Goal: Transaction & Acquisition: Book appointment/travel/reservation

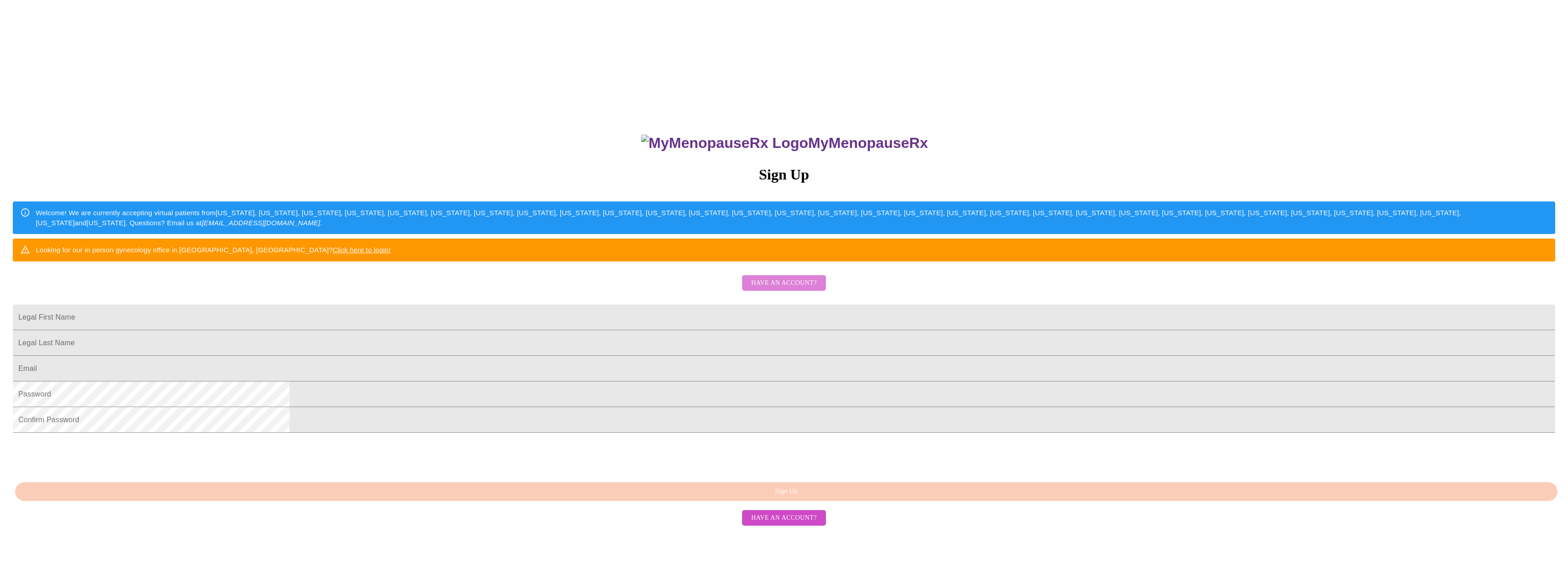
click at [786, 289] on span "Have an account?" at bounding box center [784, 283] width 65 height 12
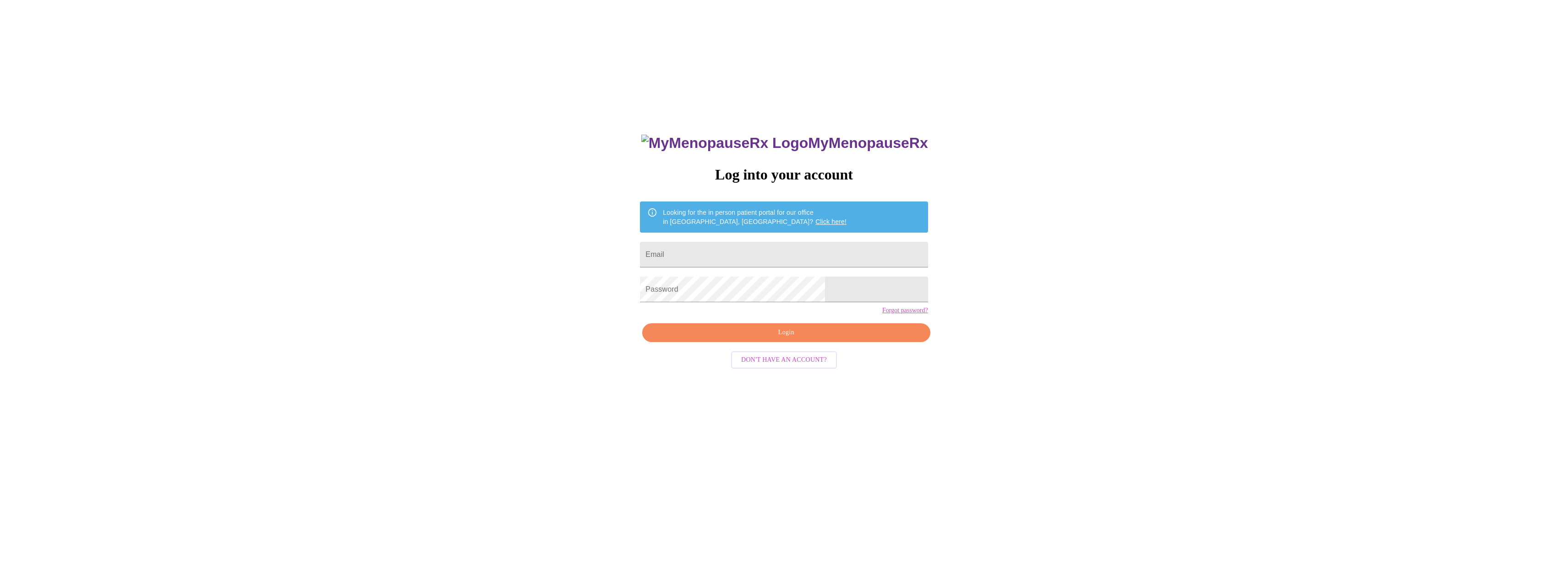
click at [801, 366] on span "Don't have an account?" at bounding box center [784, 360] width 86 height 12
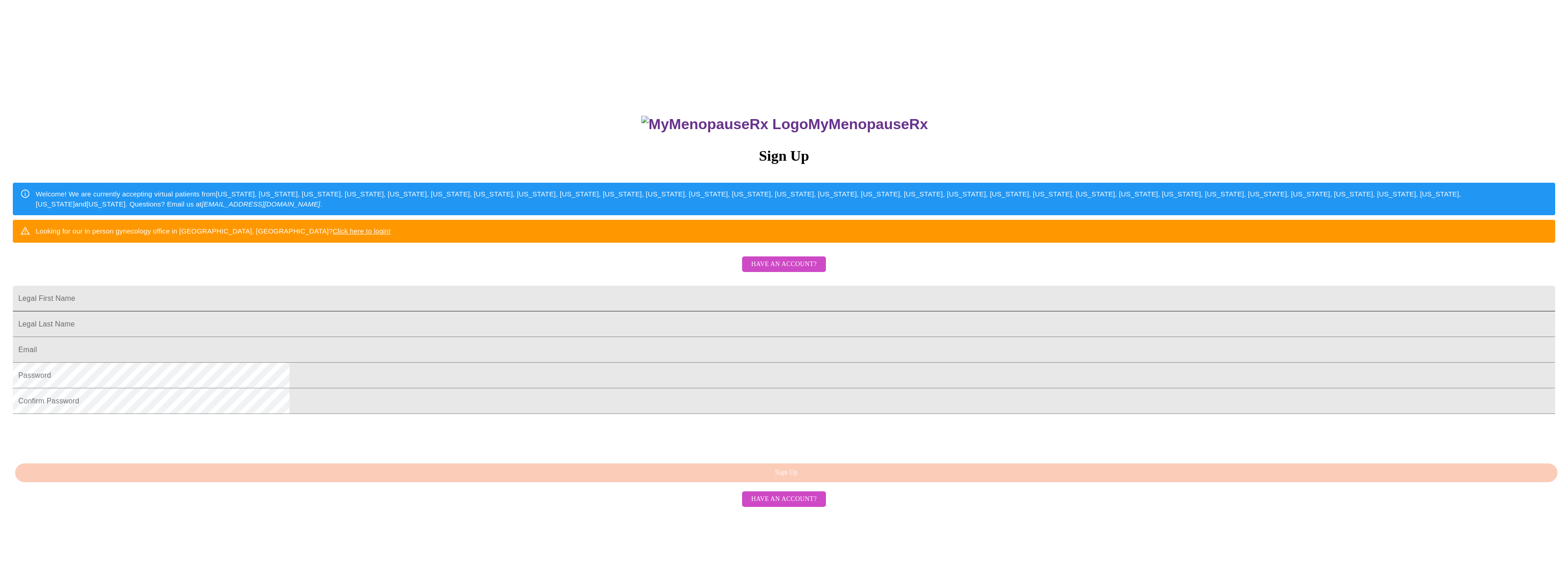
scroll to position [29, 0]
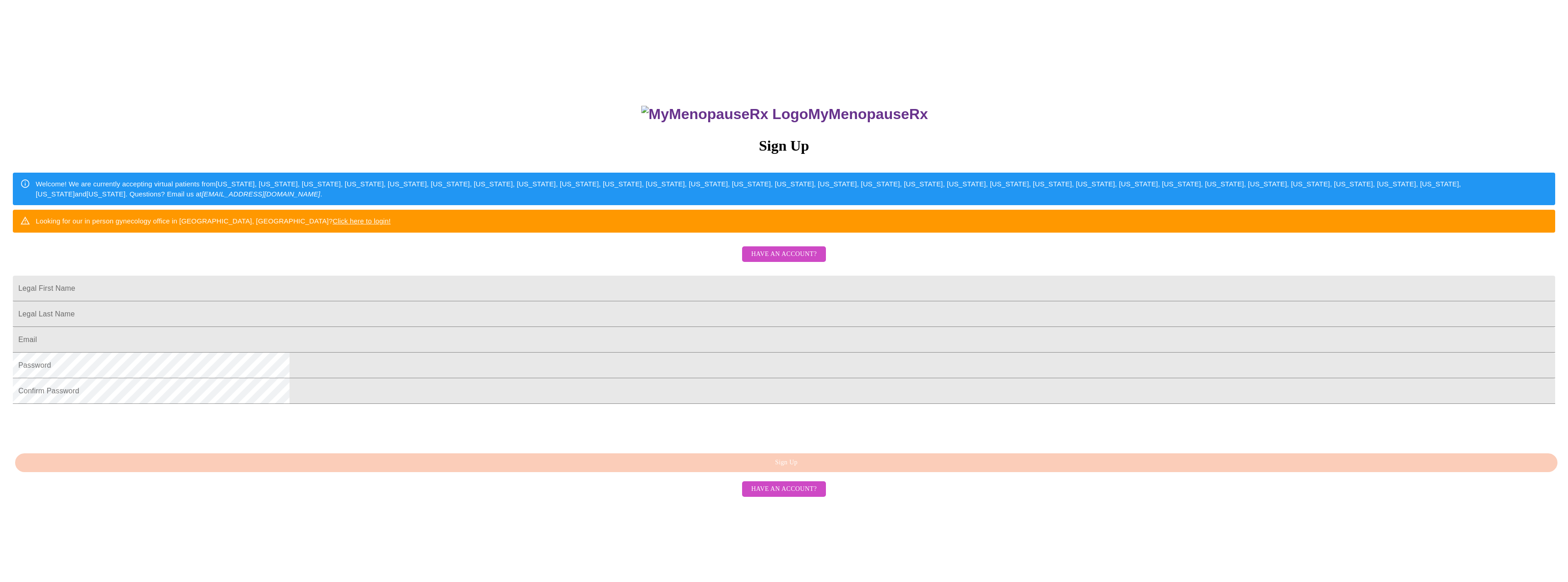
click at [391, 225] on link "Click here to login!" at bounding box center [361, 221] width 58 height 8
click at [806, 260] on span "Have an account?" at bounding box center [784, 254] width 65 height 12
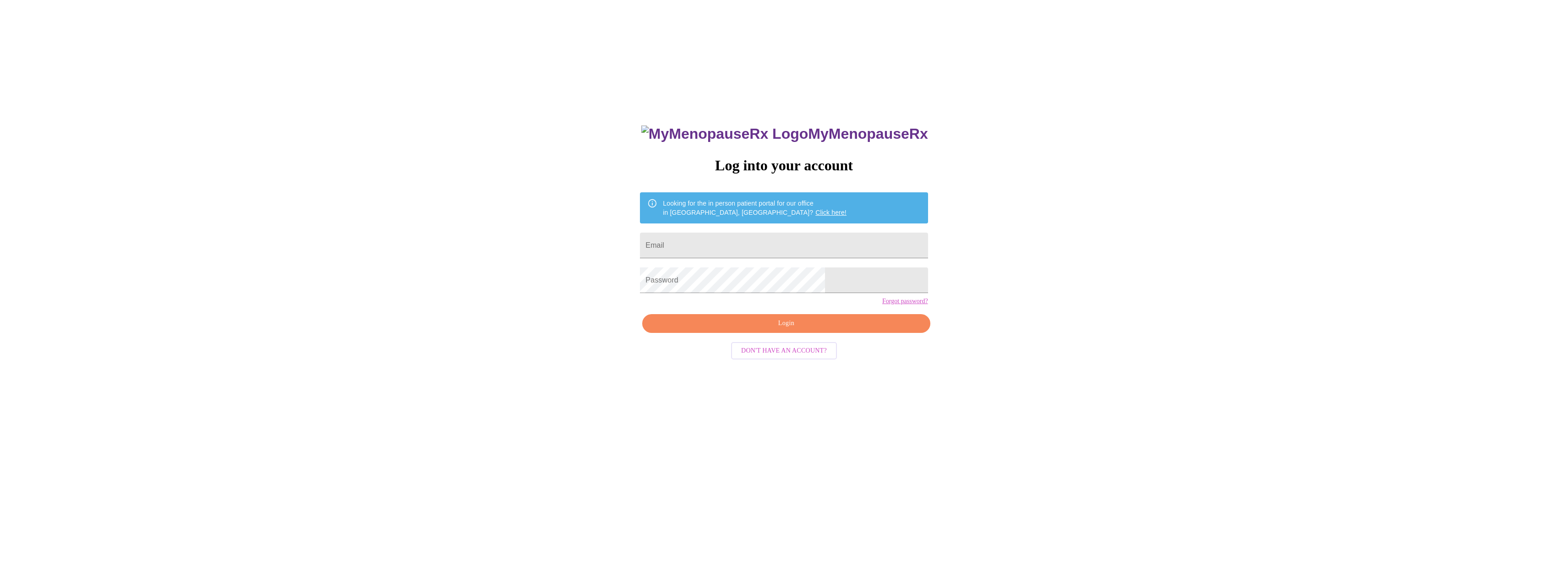
click at [882, 305] on link "Forgot password?" at bounding box center [905, 301] width 46 height 7
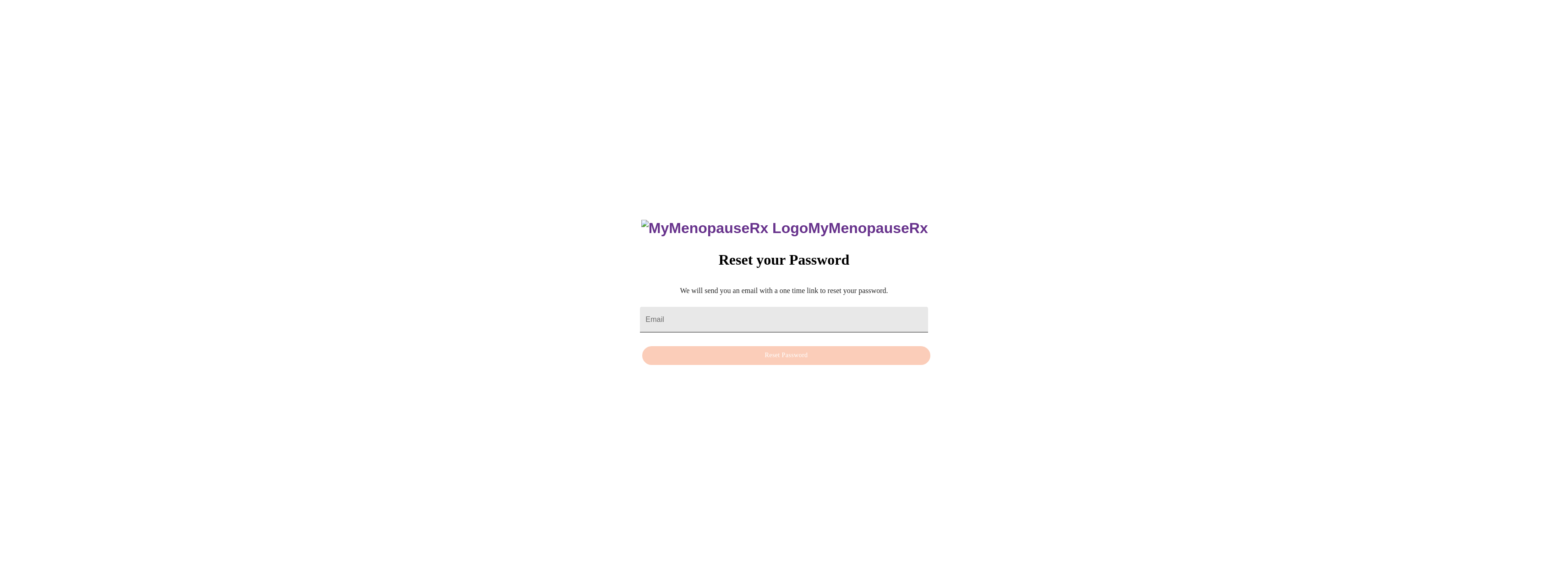
click at [780, 307] on input "Email" at bounding box center [784, 320] width 288 height 26
type input "[EMAIL_ADDRESS][DOMAIN_NAME]"
click at [786, 355] on span "Reset Password" at bounding box center [786, 355] width 267 height 12
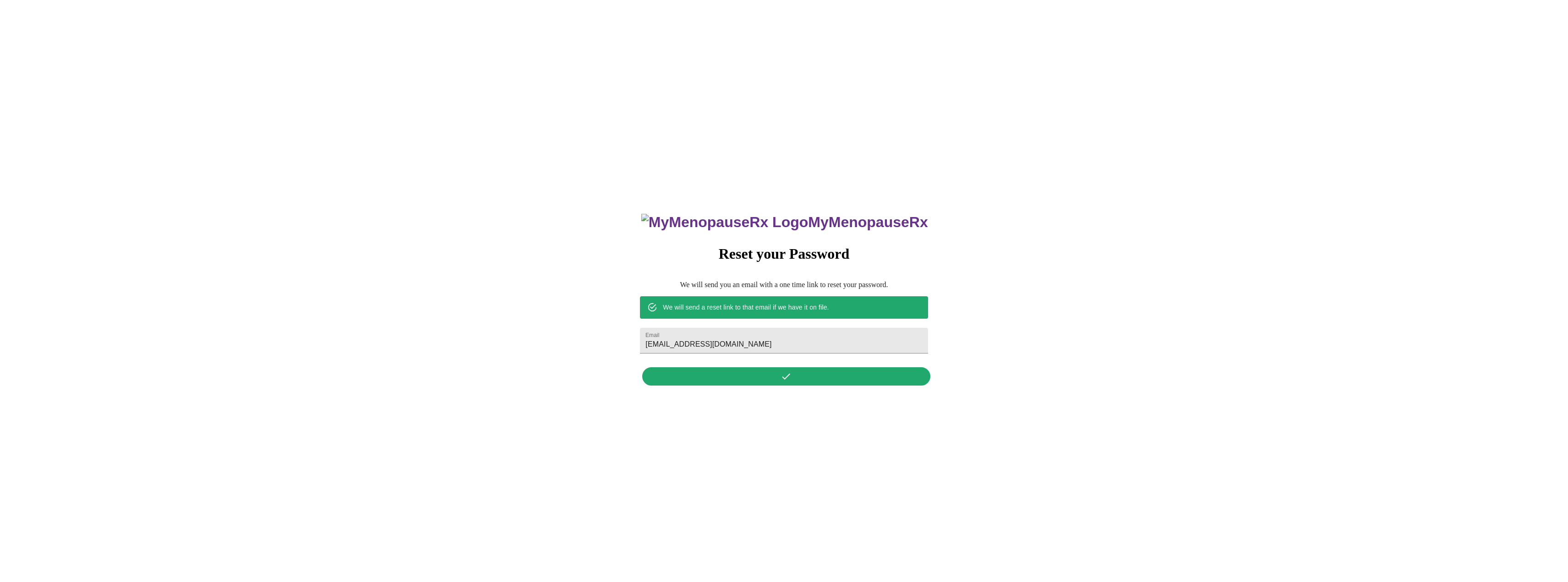
scroll to position [9, 0]
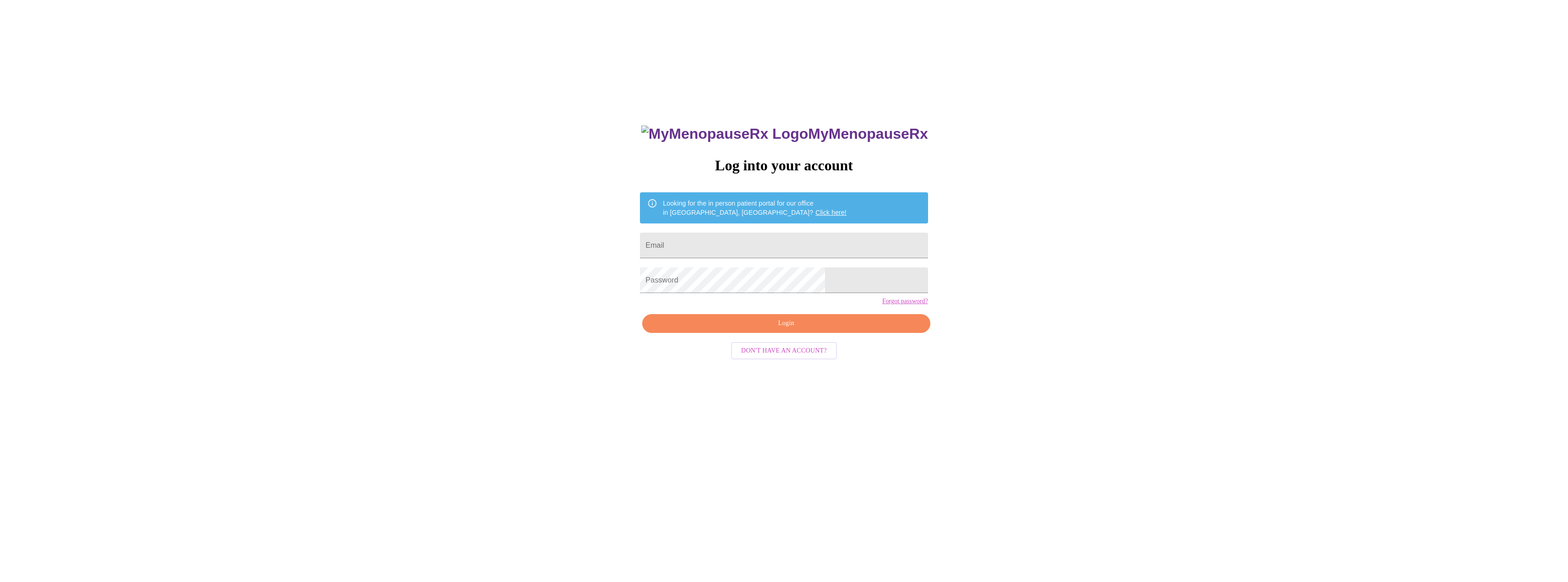
click at [798, 357] on span "Don't have an account?" at bounding box center [784, 351] width 86 height 12
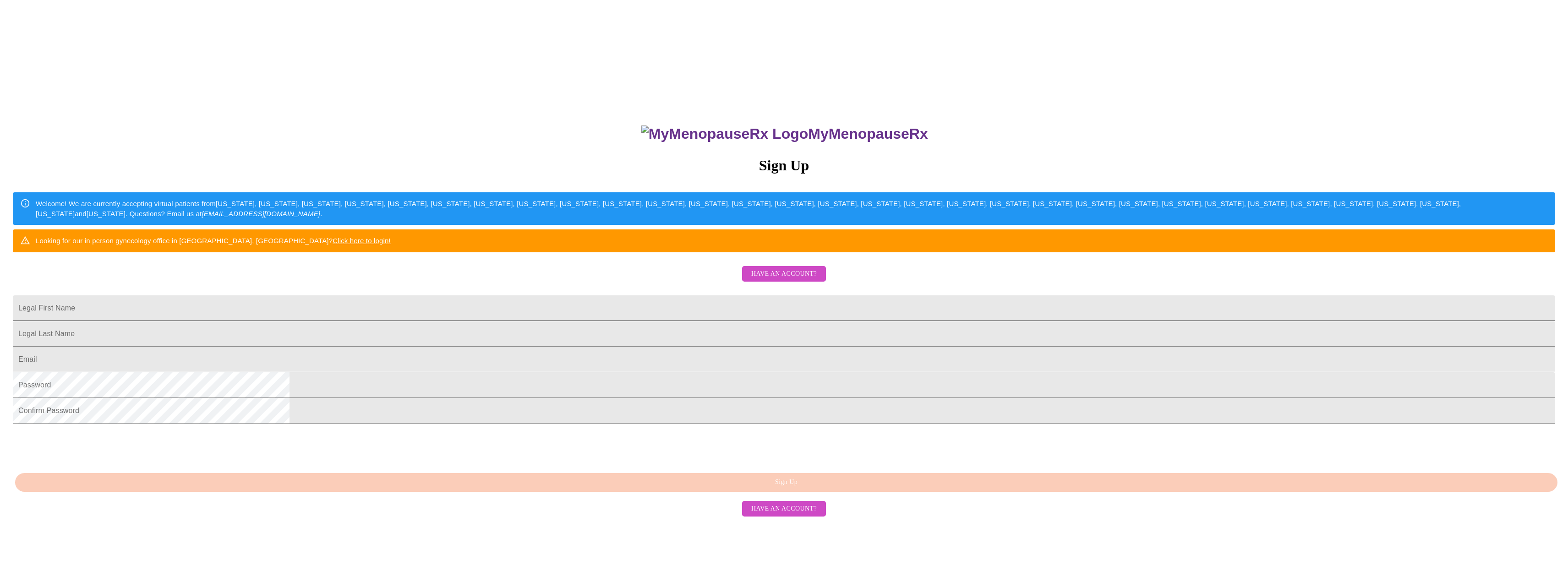
click at [721, 321] on input "Legal First Name" at bounding box center [784, 308] width 1542 height 26
type input "[PERSON_NAME]"
type input "[EMAIL_ADDRESS][DOMAIN_NAME]"
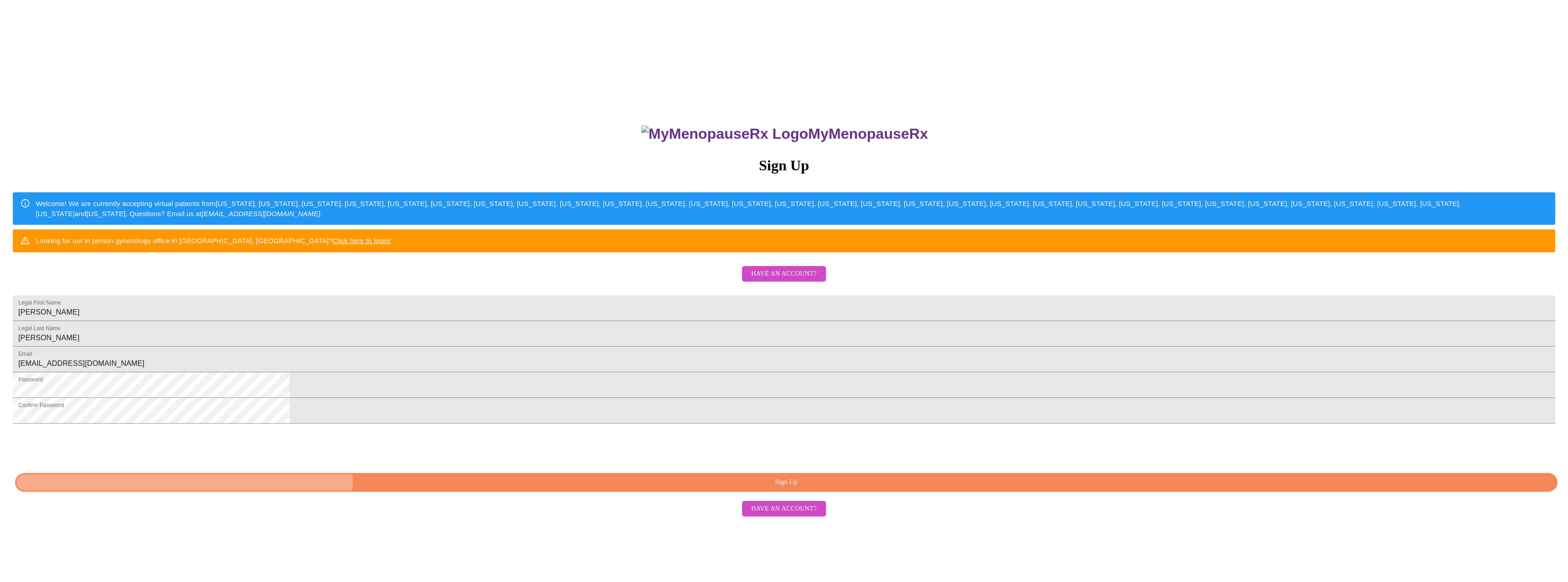
click at [817, 488] on span "Sign Up" at bounding box center [786, 482] width 1521 height 12
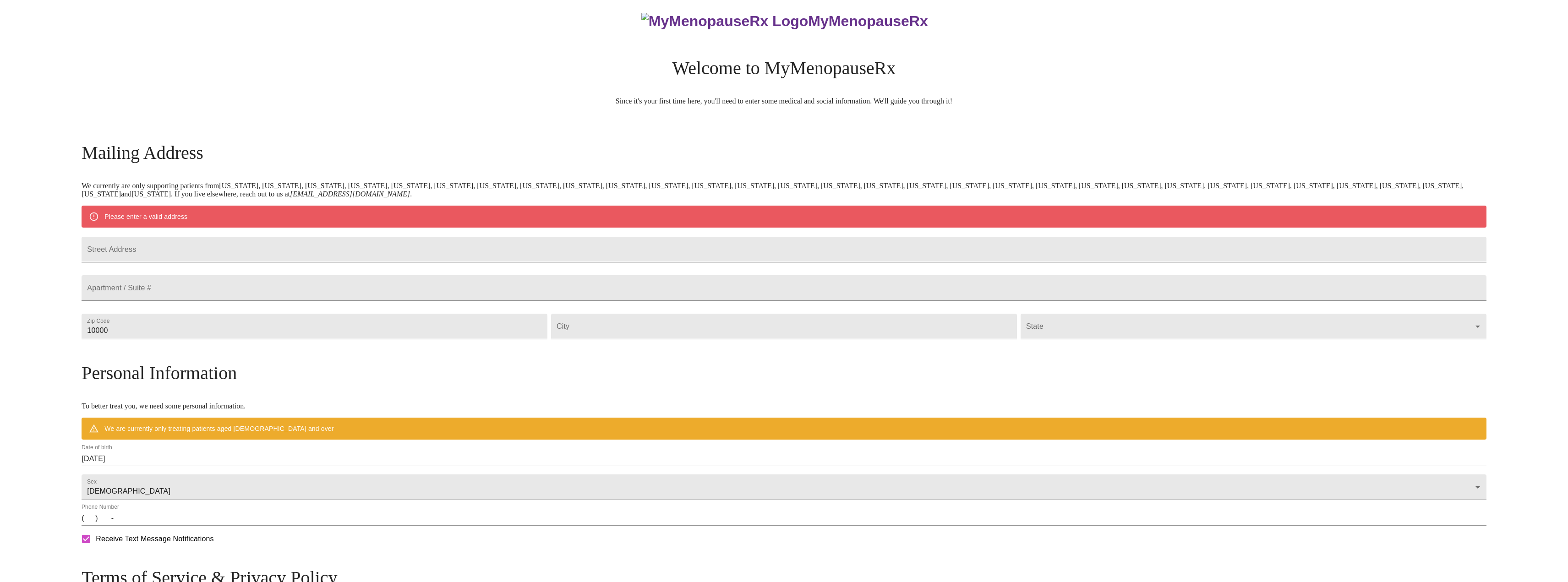
drag, startPoint x: 346, startPoint y: 236, endPoint x: 345, endPoint y: 241, distance: 5.1
click at [345, 239] on form "Street Address" at bounding box center [783, 249] width 1404 height 35
click at [347, 246] on input "Street Address" at bounding box center [783, 249] width 1404 height 26
type input "[STREET_ADDRESS][US_STATE]"
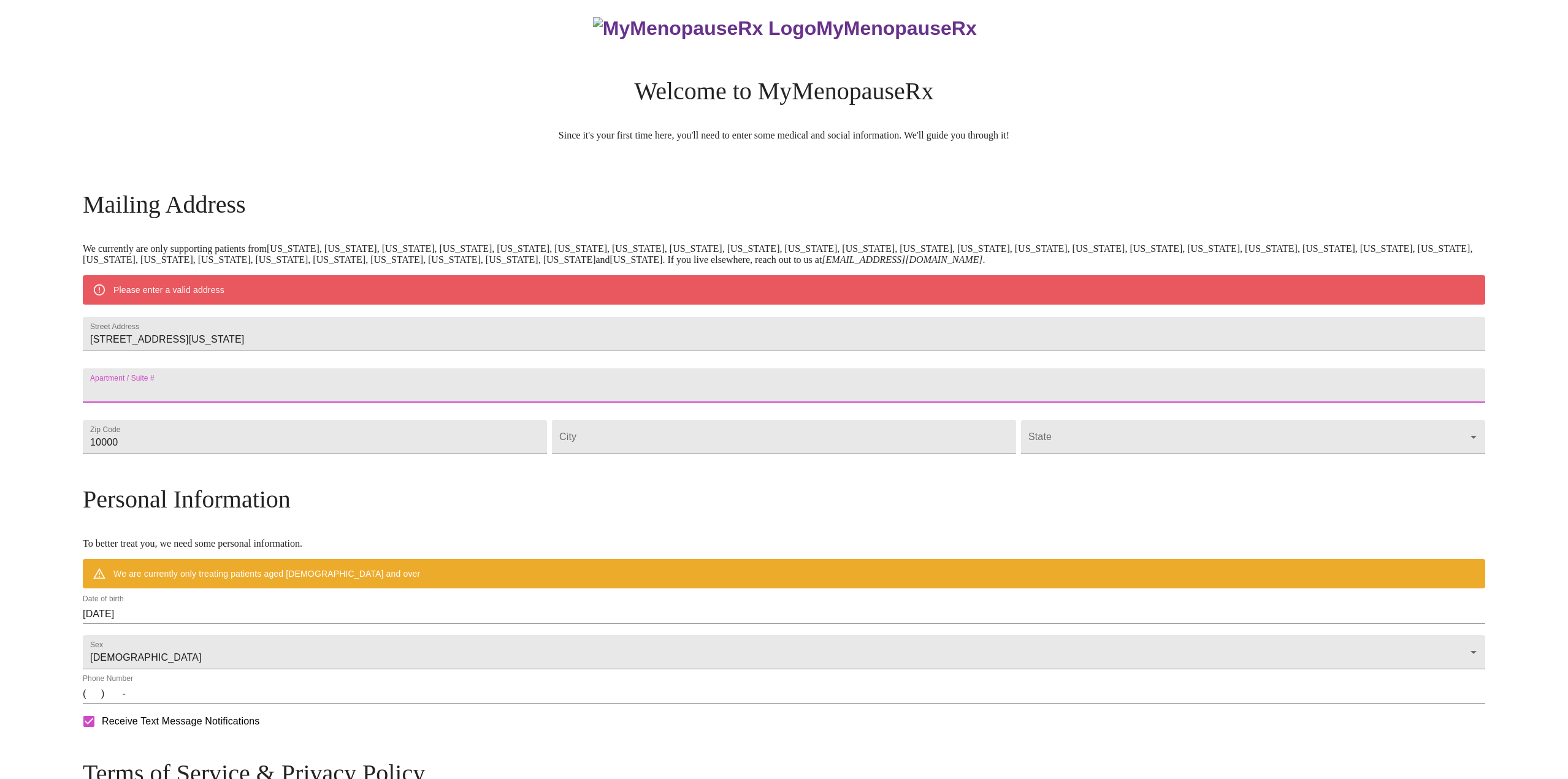
click at [368, 403] on input "Street Address" at bounding box center [784, 385] width 1403 height 34
click at [399, 454] on input "10000" at bounding box center [314, 437] width 464 height 34
click at [403, 454] on input "10000" at bounding box center [314, 437] width 464 height 34
type input "70065"
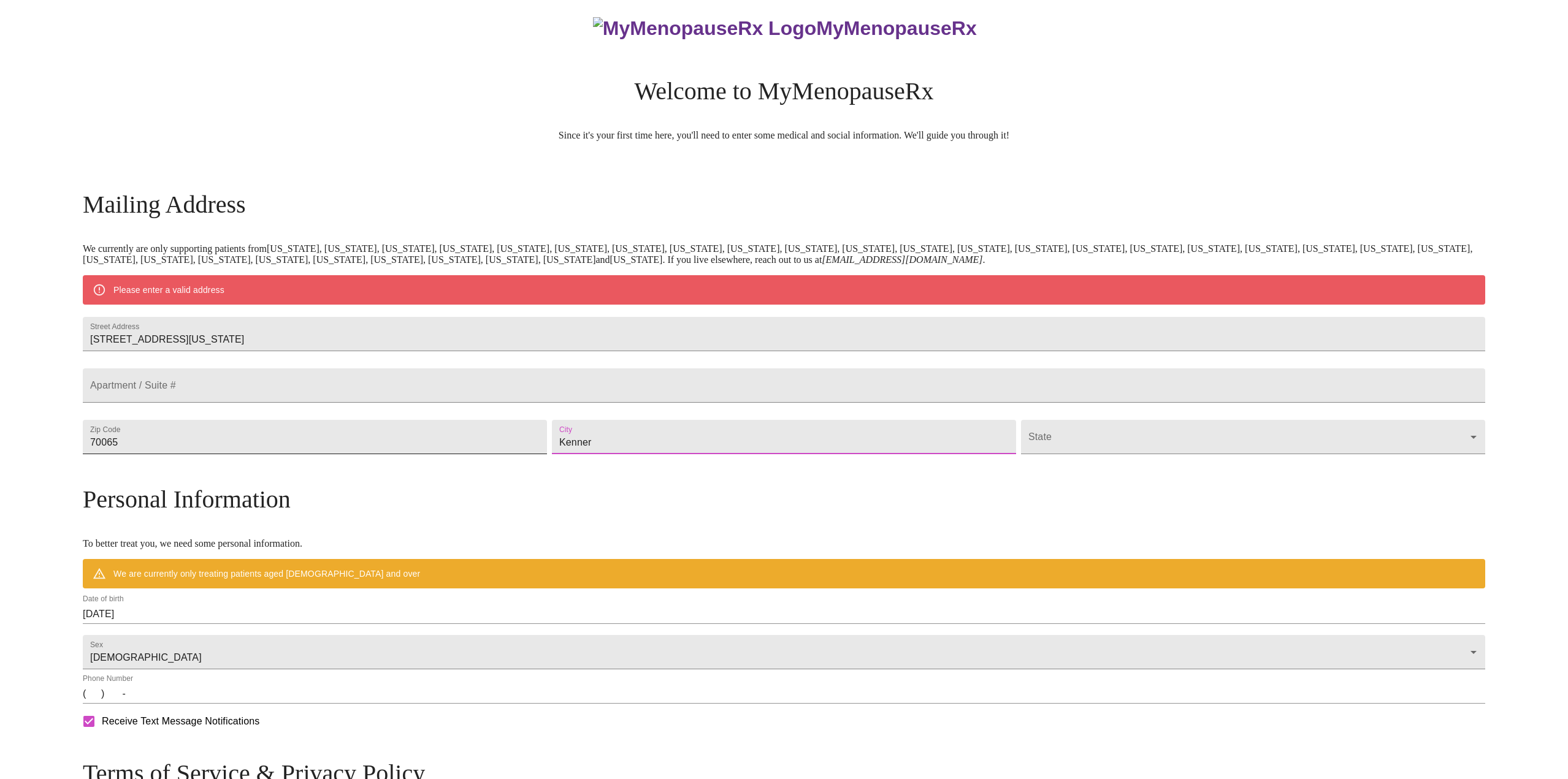
type input "Kenner"
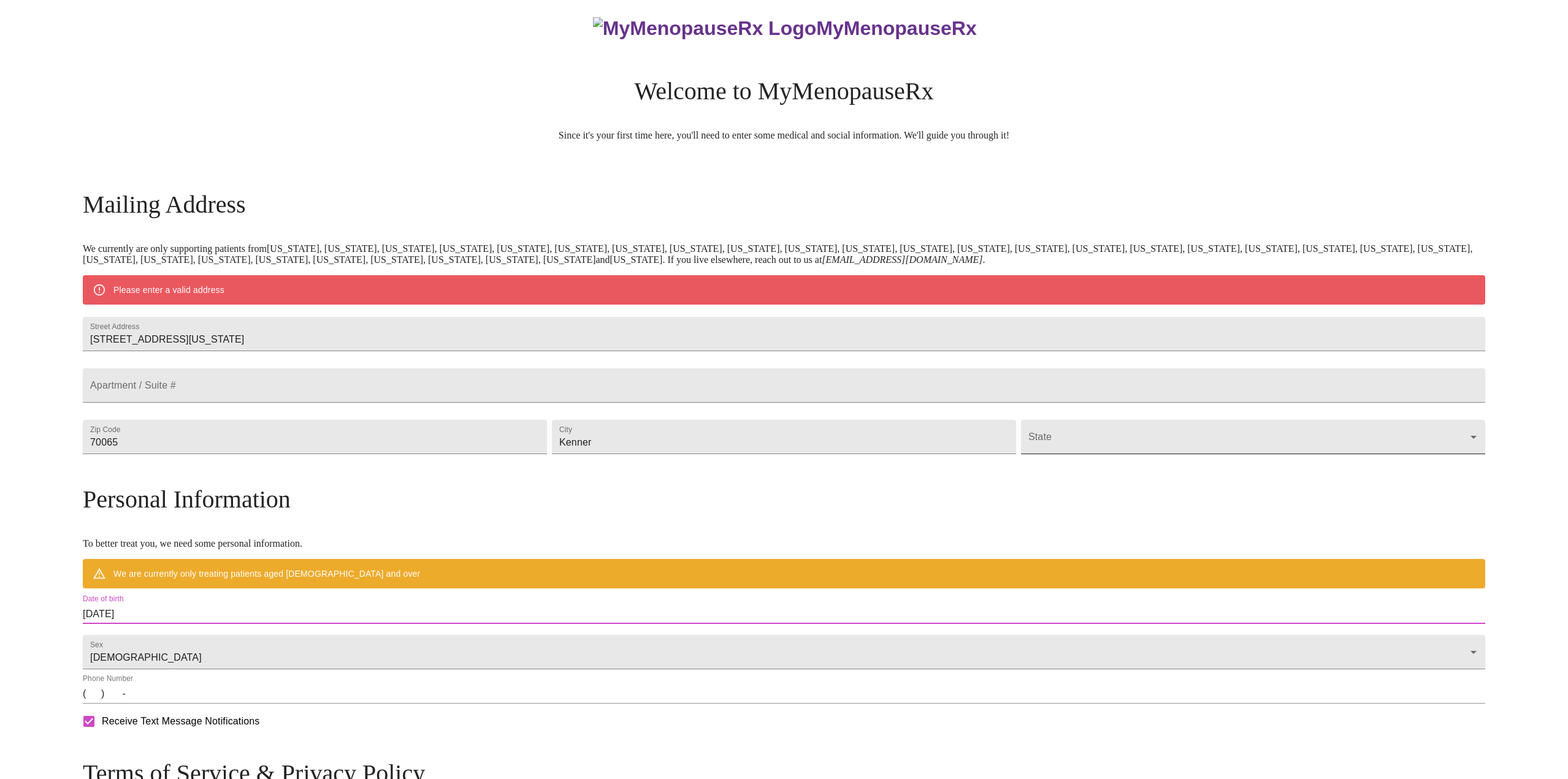
click at [1030, 466] on body "MyMenopauseRx Welcome to MyMenopauseRx Since it's your first time here, you'll …" at bounding box center [784, 465] width 1558 height 945
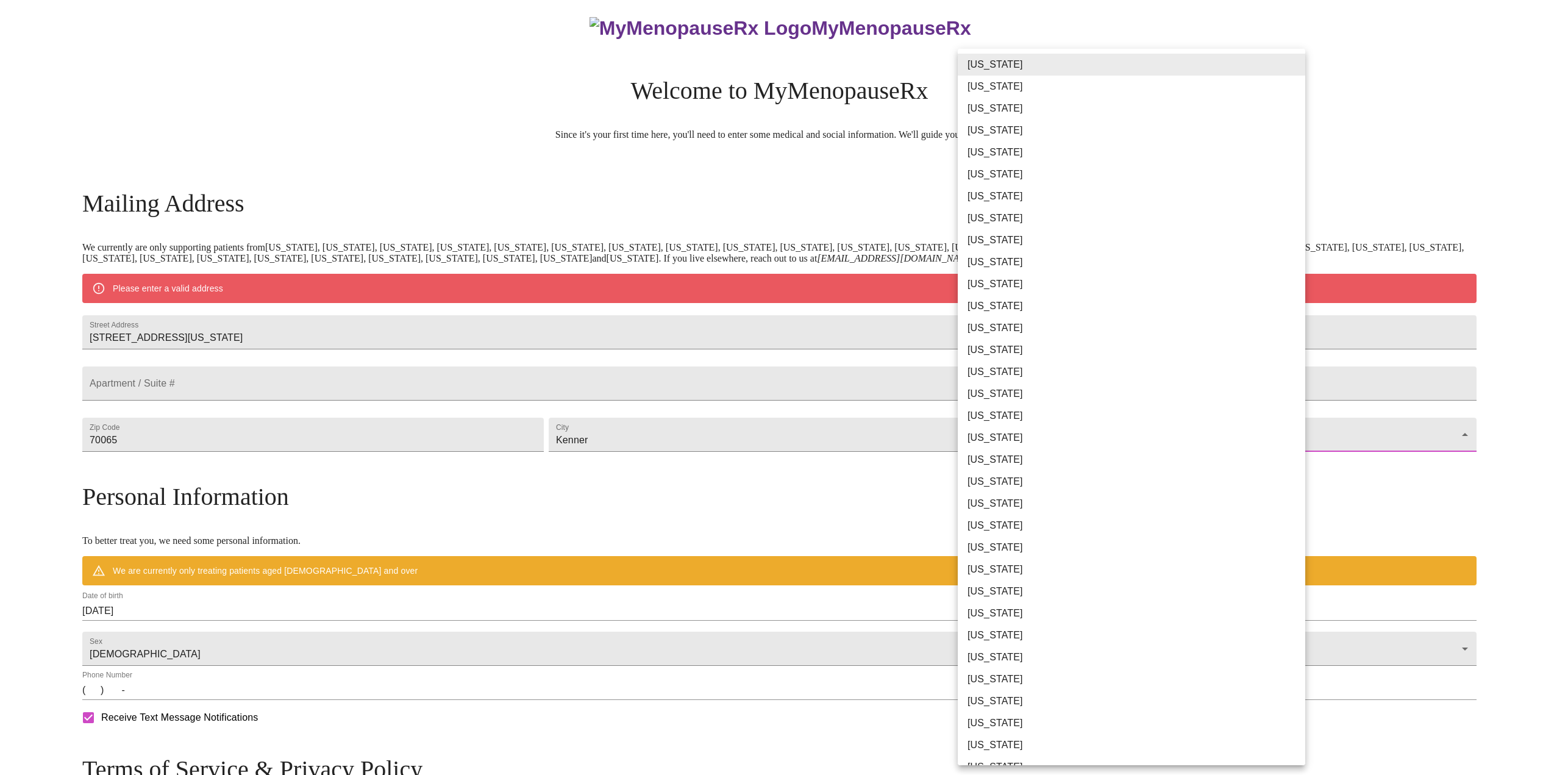
click at [1040, 440] on li "[US_STATE]" at bounding box center [1136, 437] width 356 height 22
type input "[US_STATE]"
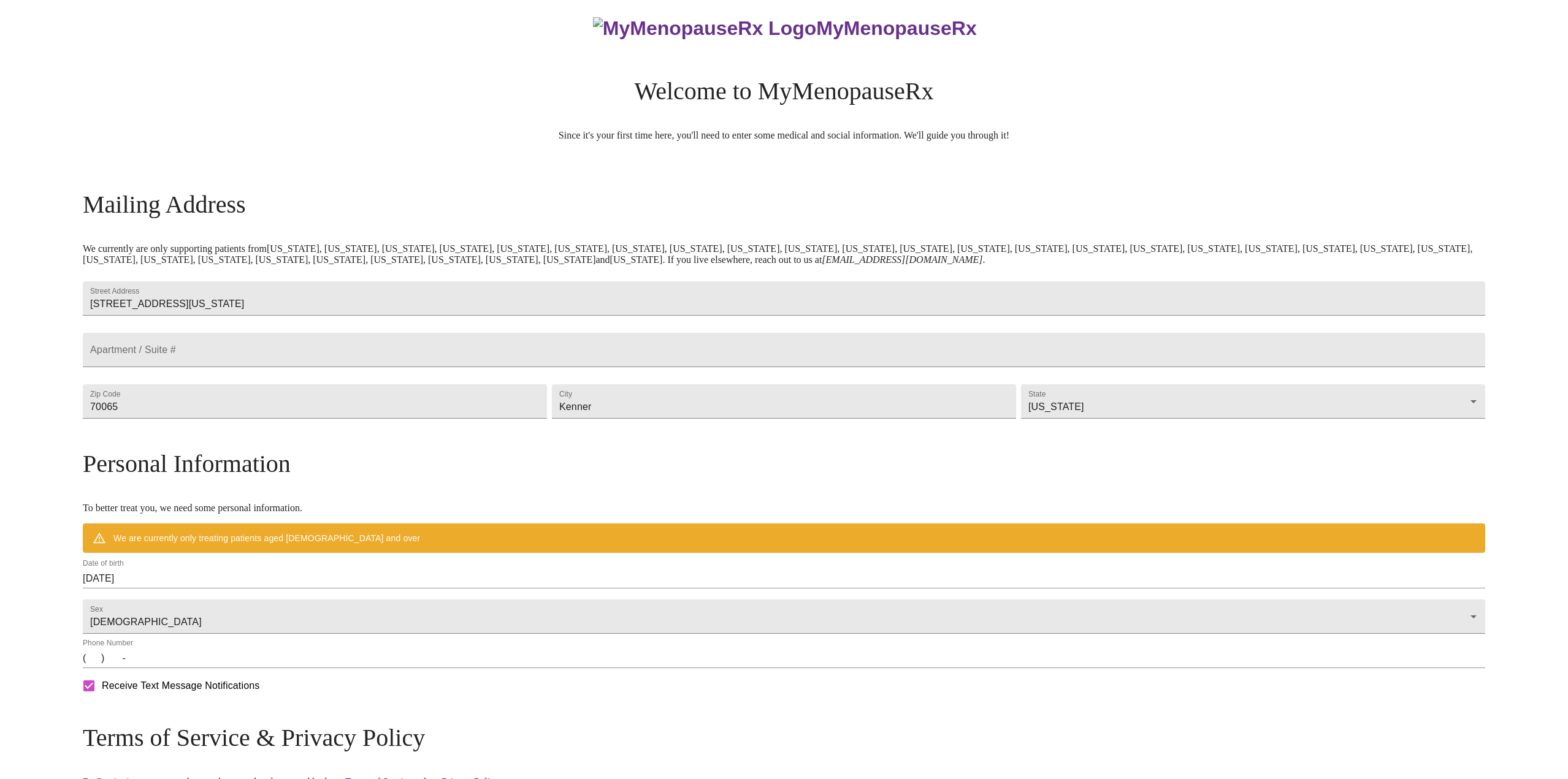
click at [1449, 439] on div "[US_STATE] [US_STATE] [US_STATE] [US_STATE] [US_STATE] [US_STATE] [US_STATE] [U…" at bounding box center [784, 390] width 1568 height 779
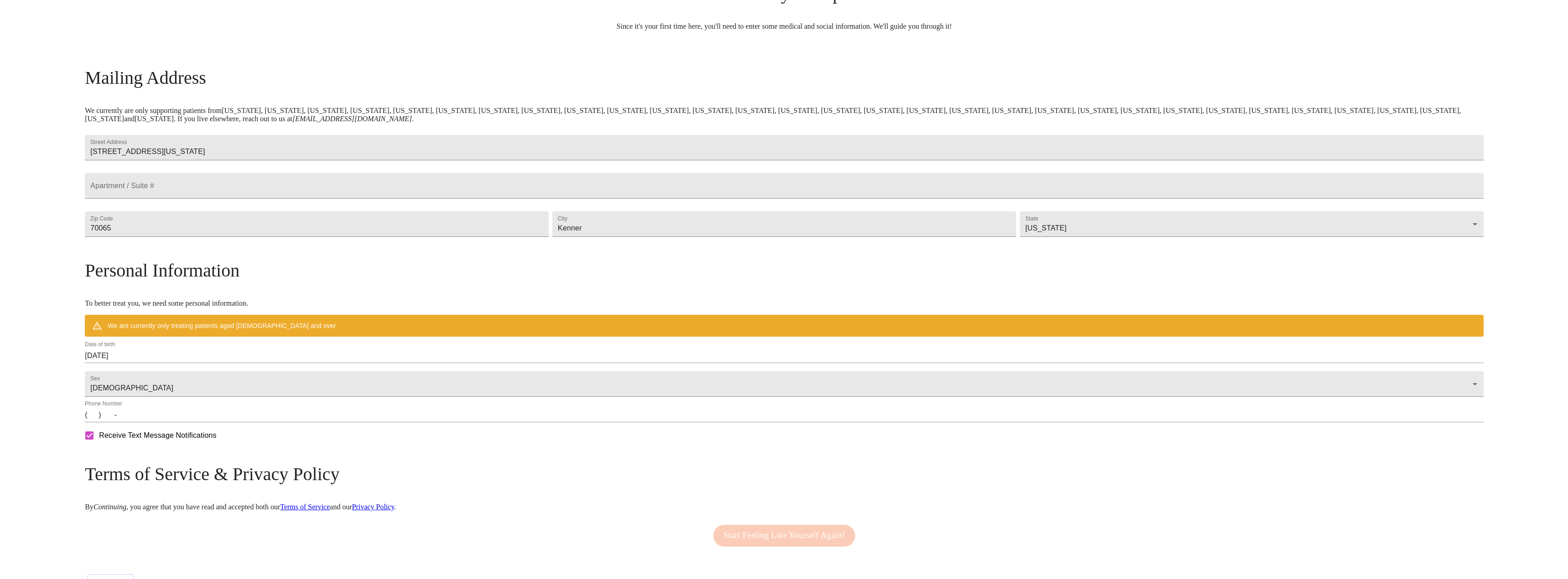
scroll to position [127, 0]
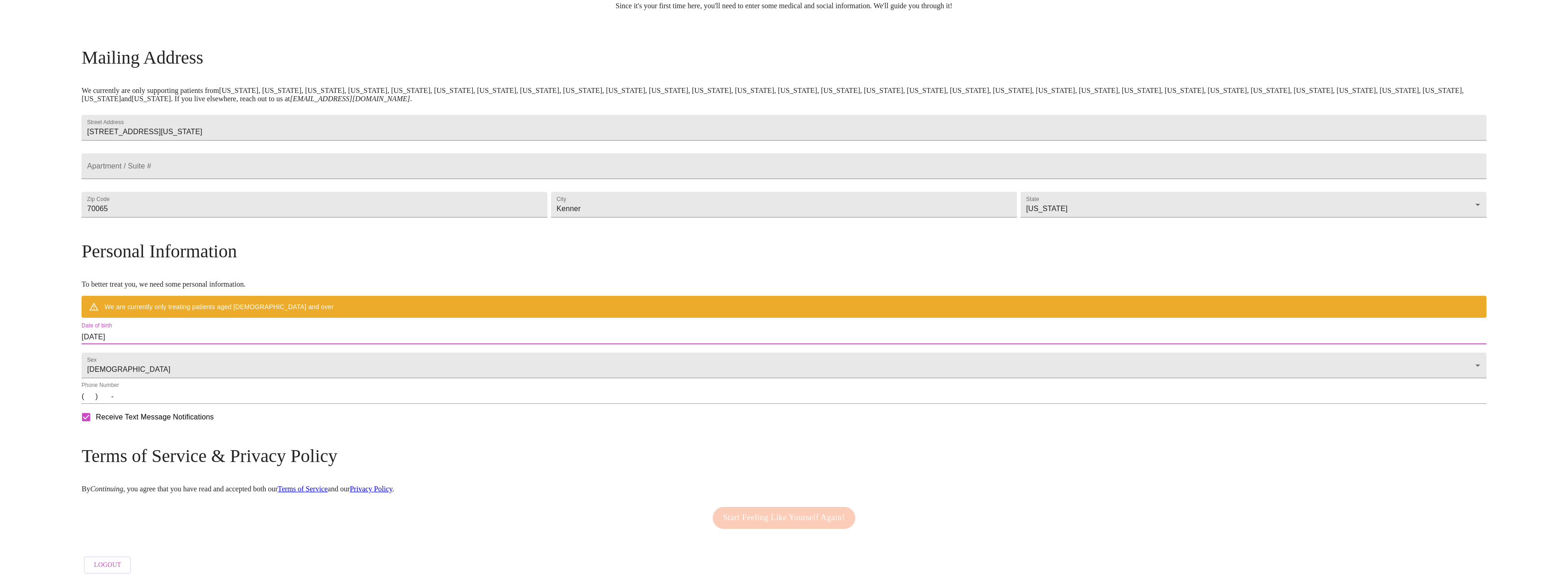
click at [341, 330] on input "[DATE]" at bounding box center [783, 337] width 1404 height 15
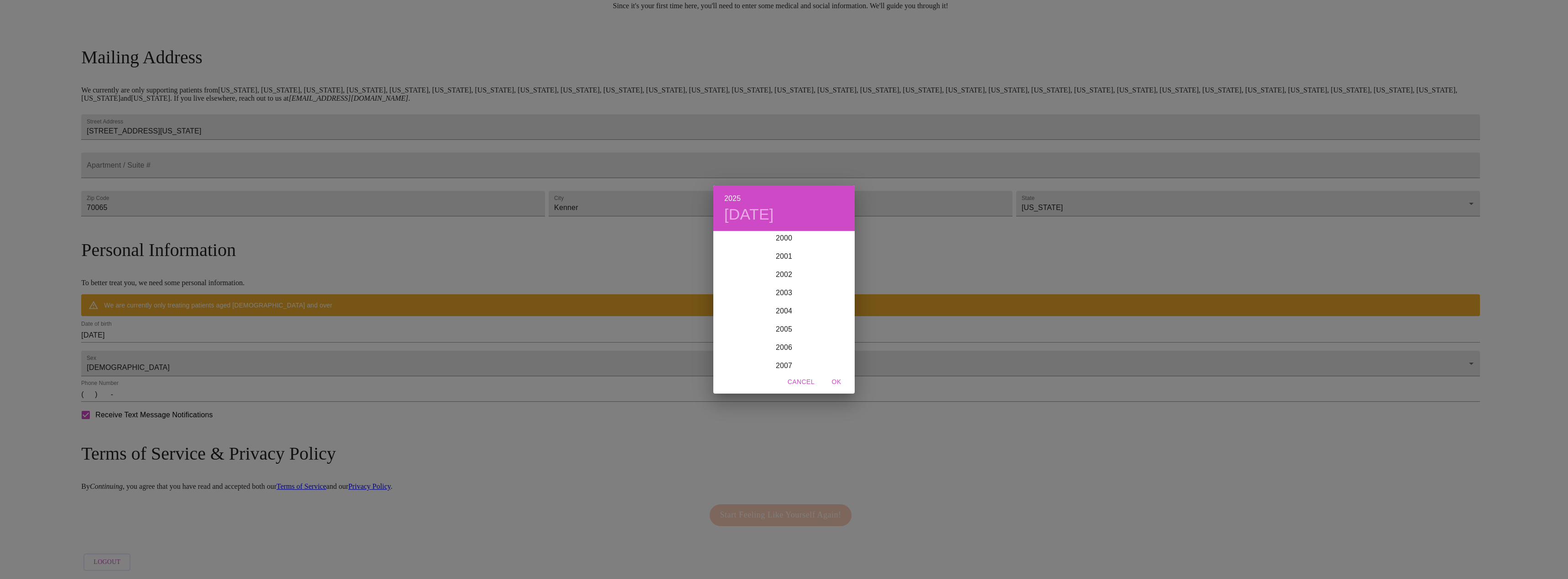
scroll to position [1695, 0]
click at [746, 208] on h4 "[DATE]" at bounding box center [749, 214] width 50 height 19
click at [735, 199] on h6 "2025" at bounding box center [732, 198] width 16 height 13
click at [785, 348] on div "1983" at bounding box center [784, 350] width 141 height 18
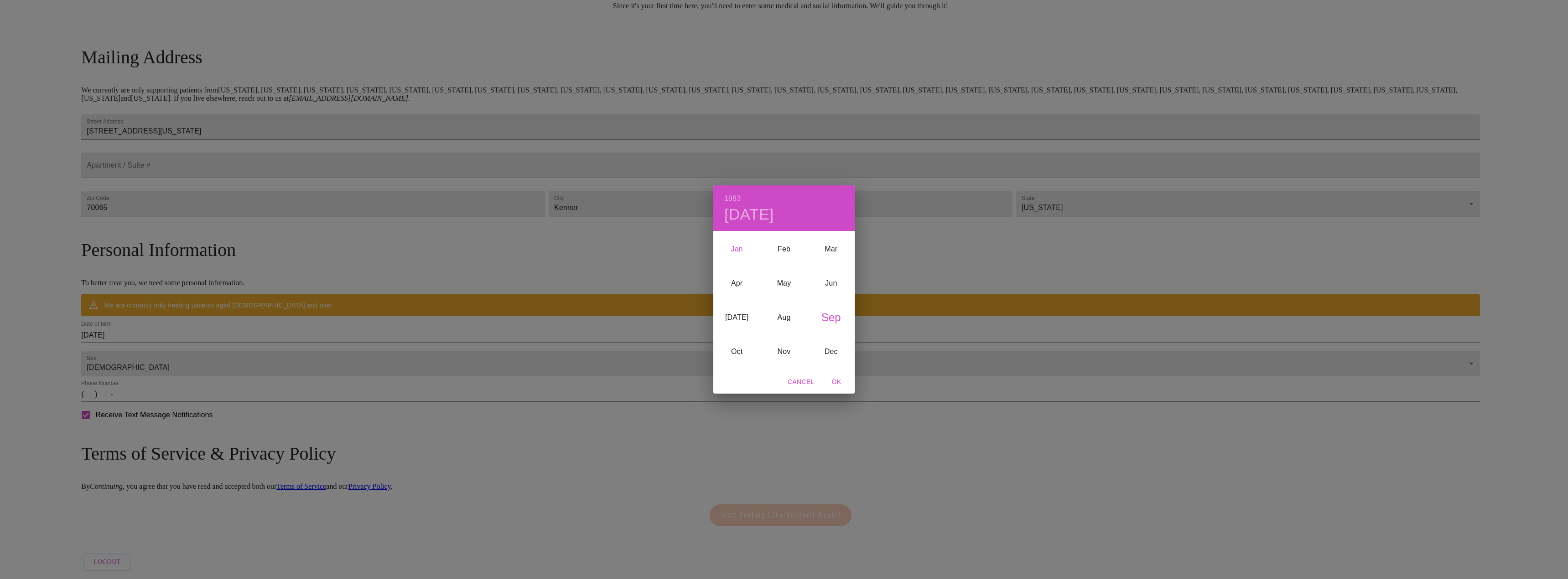
click at [735, 247] on div "Jan" at bounding box center [737, 249] width 47 height 34
click at [729, 313] on p "9" at bounding box center [729, 312] width 4 height 9
click at [836, 385] on span "OK" at bounding box center [836, 382] width 22 height 12
type input "[DATE]"
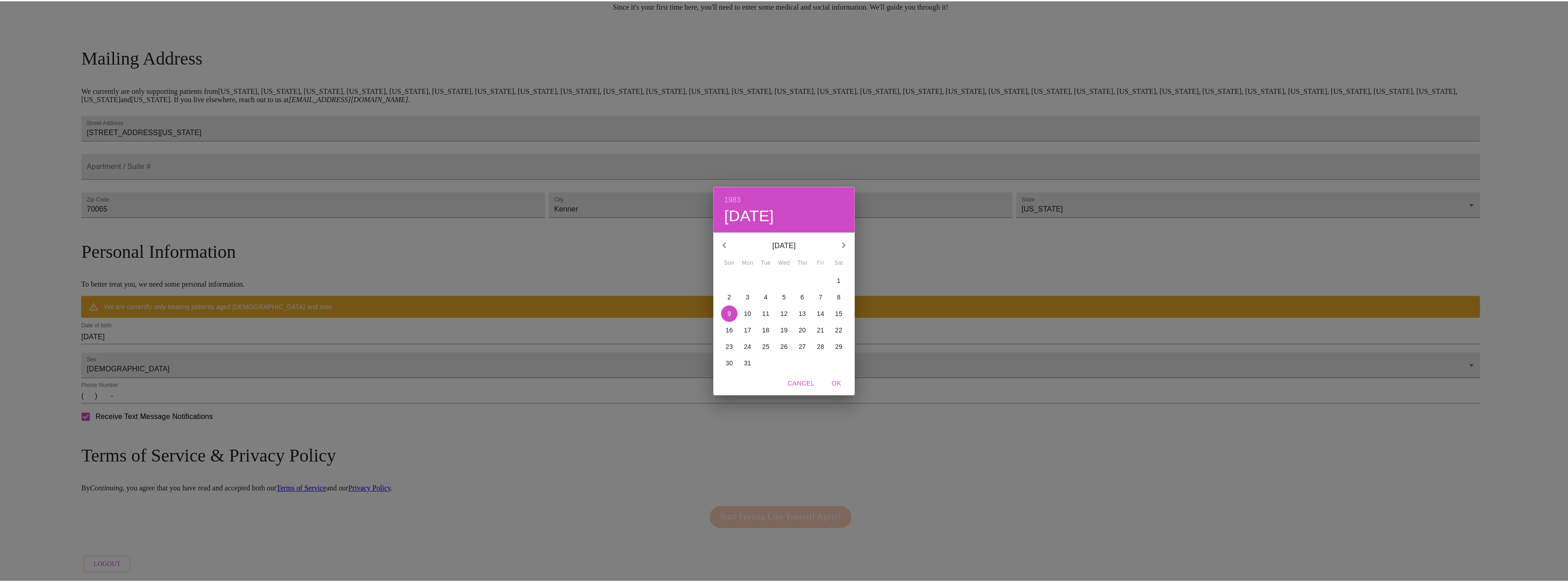
scroll to position [101, 0]
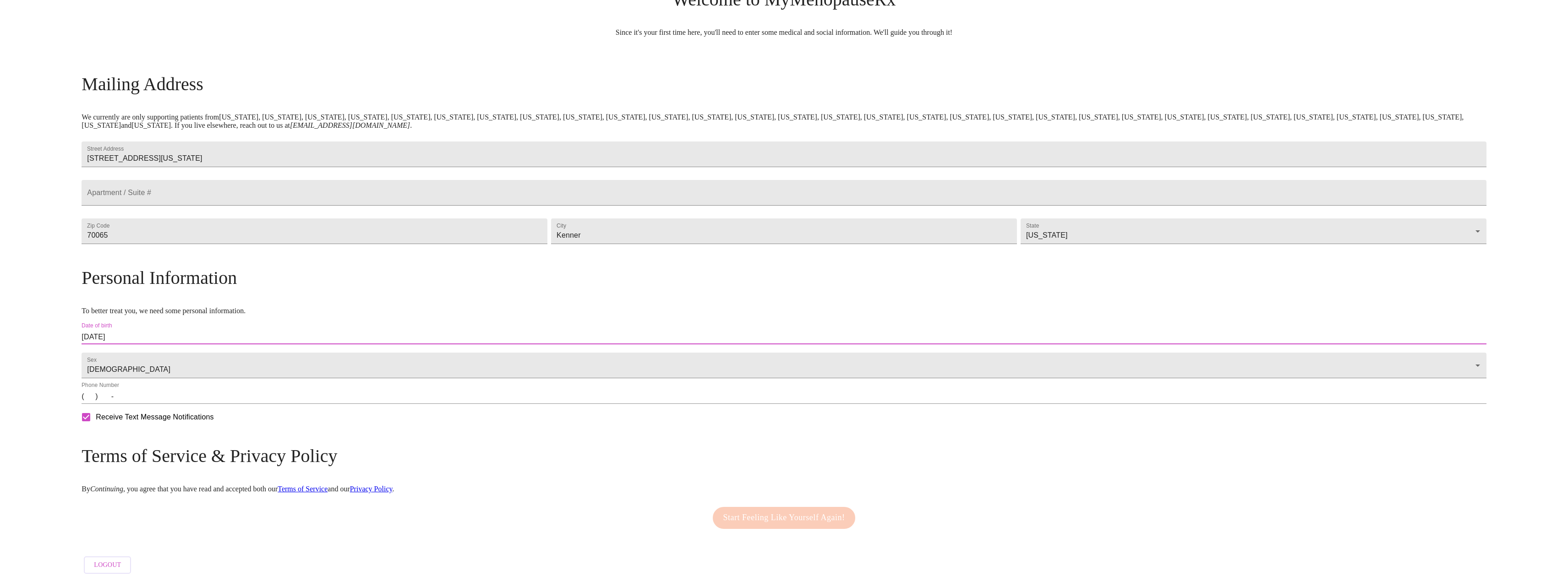
click at [258, 402] on input "(   )    -" at bounding box center [783, 397] width 1404 height 15
type input "[PHONE_NUMBER]"
click at [739, 523] on button "Start Feeling Like Yourself Again!" at bounding box center [784, 518] width 143 height 22
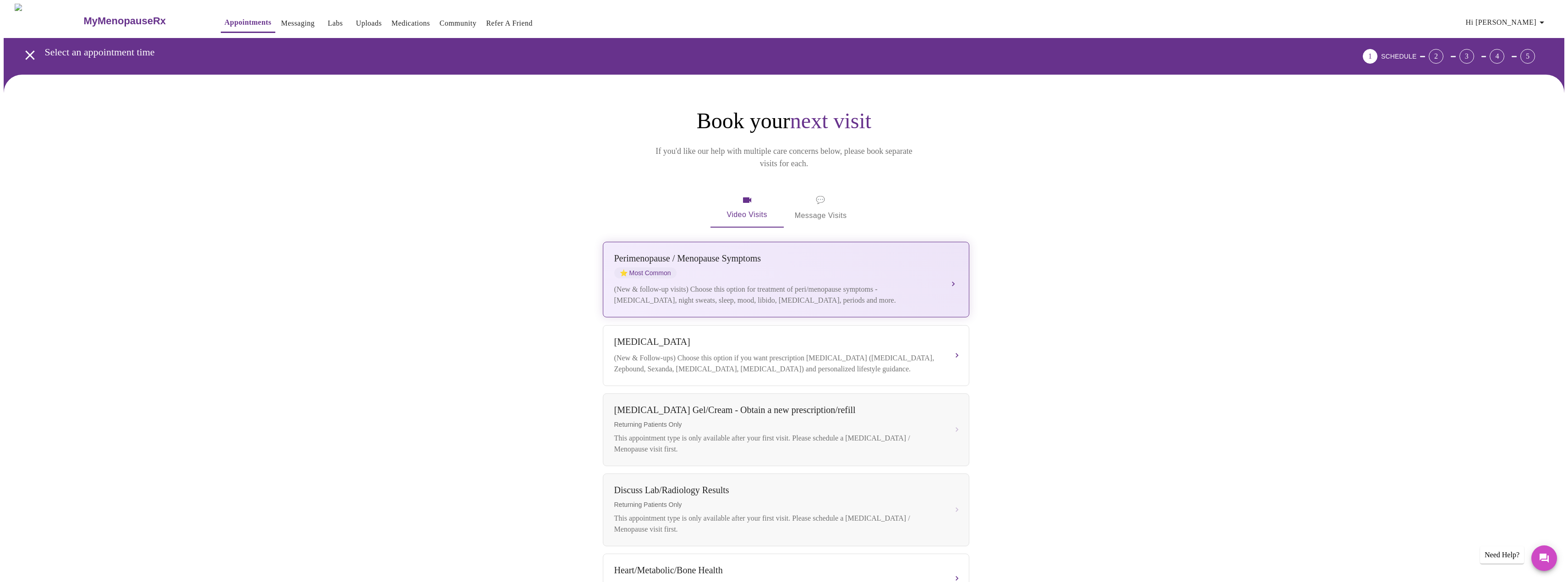
click at [868, 260] on div "[MEDICAL_DATA] / Menopause Symptoms ⭐ Most Common" at bounding box center [777, 265] width 325 height 25
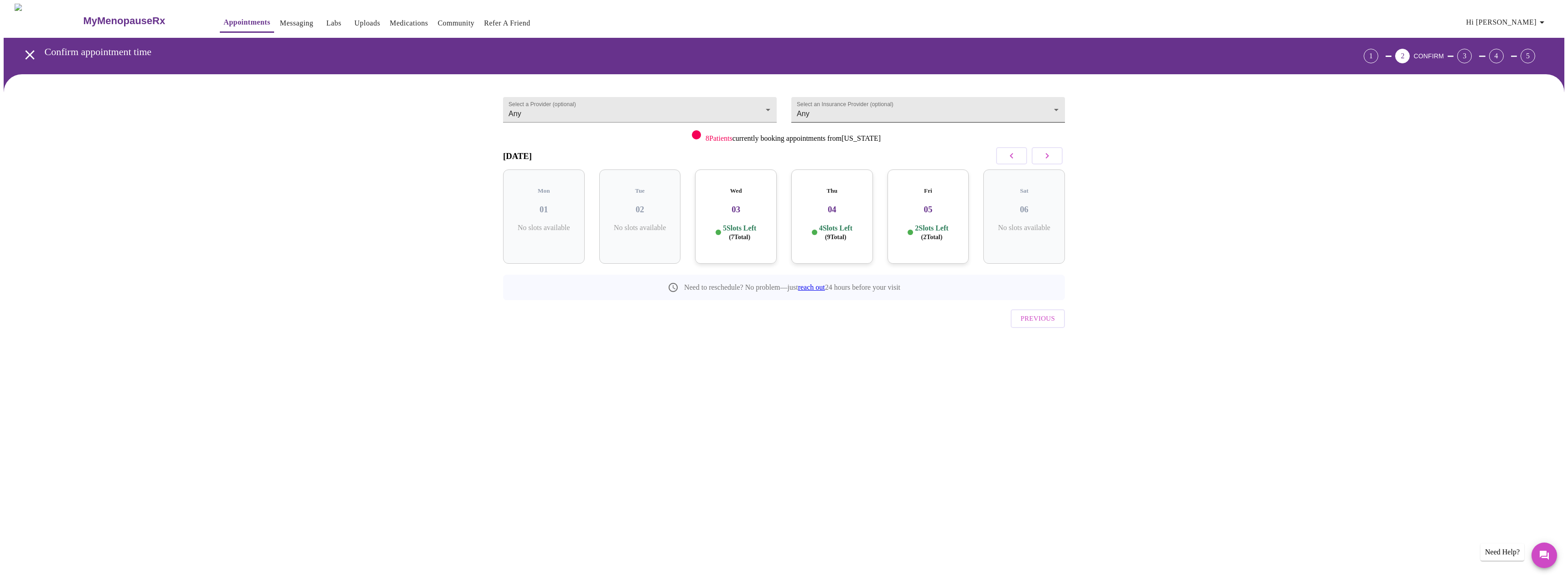
click at [845, 105] on body "MyMenopauseRx Appointments Messaging Labs Uploads Medications Community Refer a…" at bounding box center [784, 189] width 1561 height 370
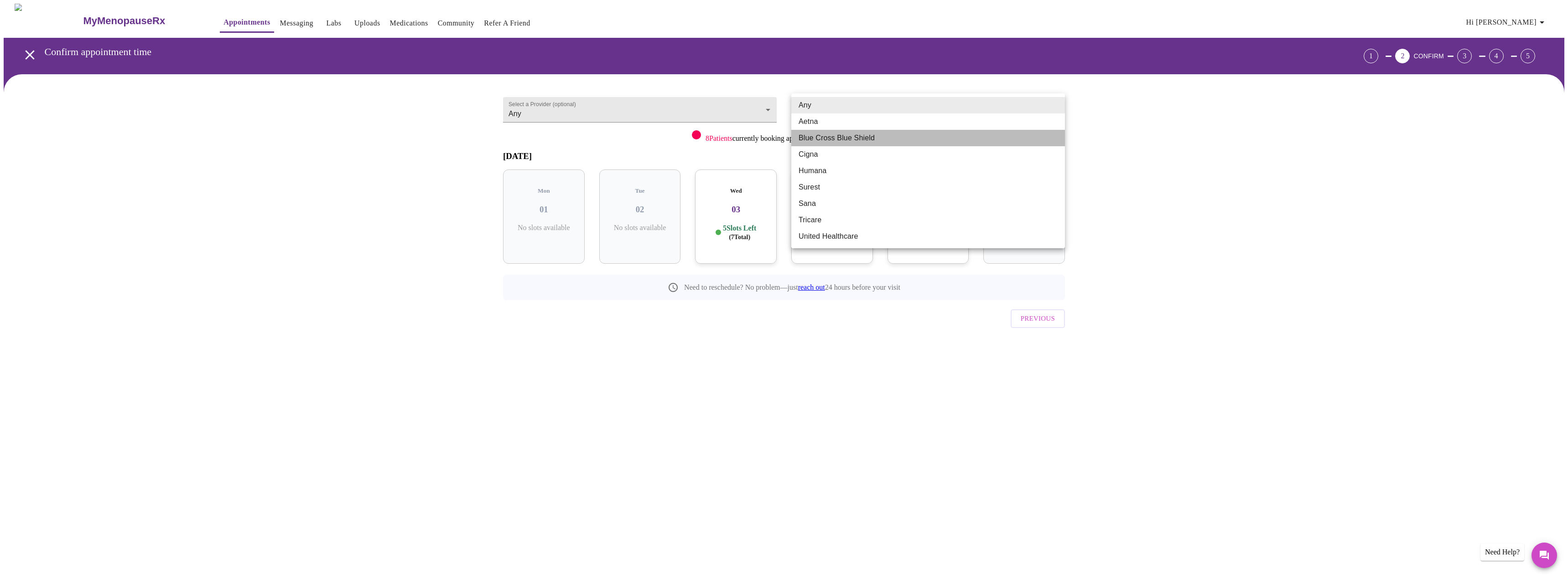
click at [836, 136] on li "Blue Cross Blue Shield" at bounding box center [928, 138] width 274 height 16
type input "Blue Cross Blue Shield"
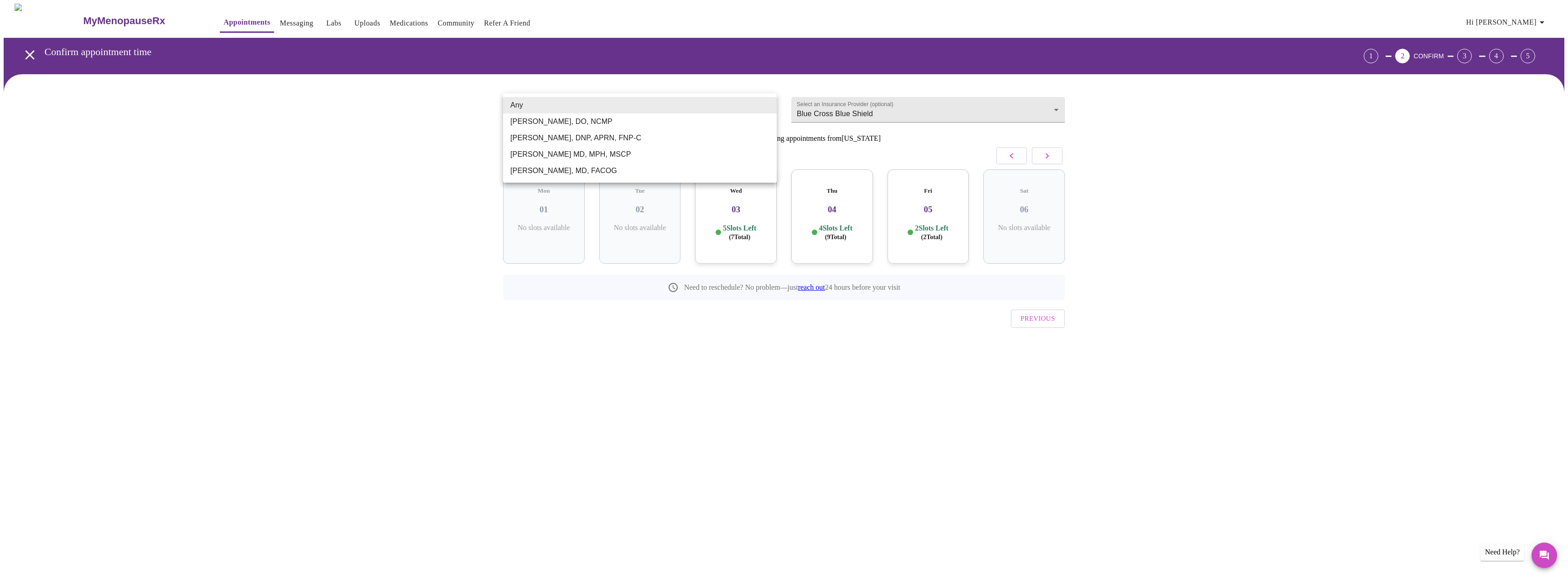
click at [732, 104] on body "MyMenopauseRx Appointments Messaging Labs Uploads Medications Community Refer a…" at bounding box center [784, 189] width 1561 height 370
click at [732, 104] on li "Any" at bounding box center [640, 105] width 274 height 16
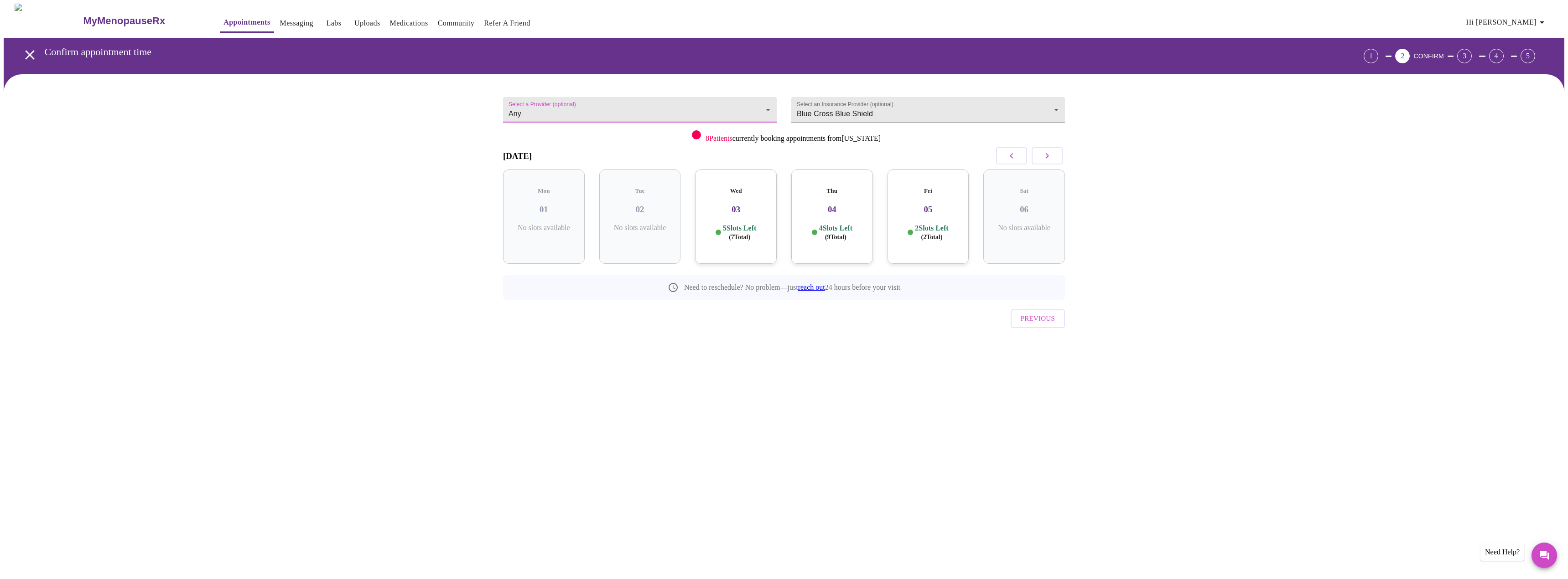
click at [579, 106] on body "MyMenopauseRx Appointments Messaging Labs Uploads Medications Community Refer a…" at bounding box center [784, 189] width 1561 height 370
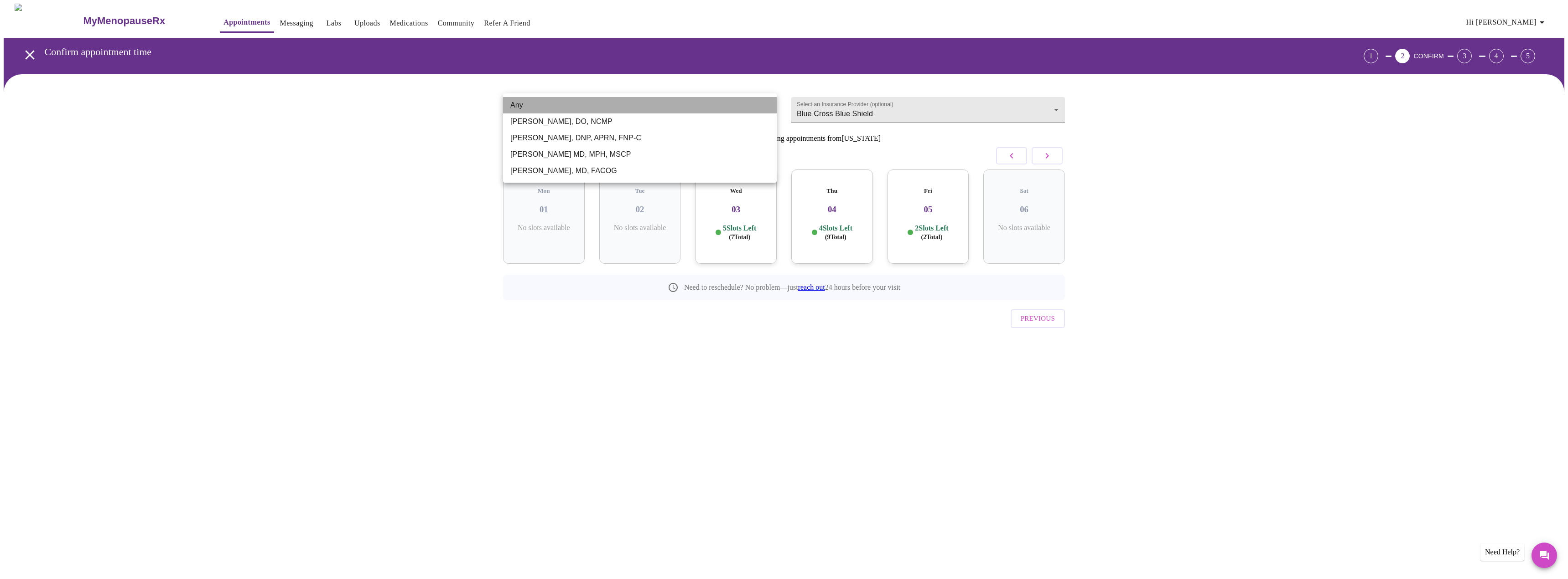
click at [579, 106] on li "Any" at bounding box center [640, 105] width 274 height 16
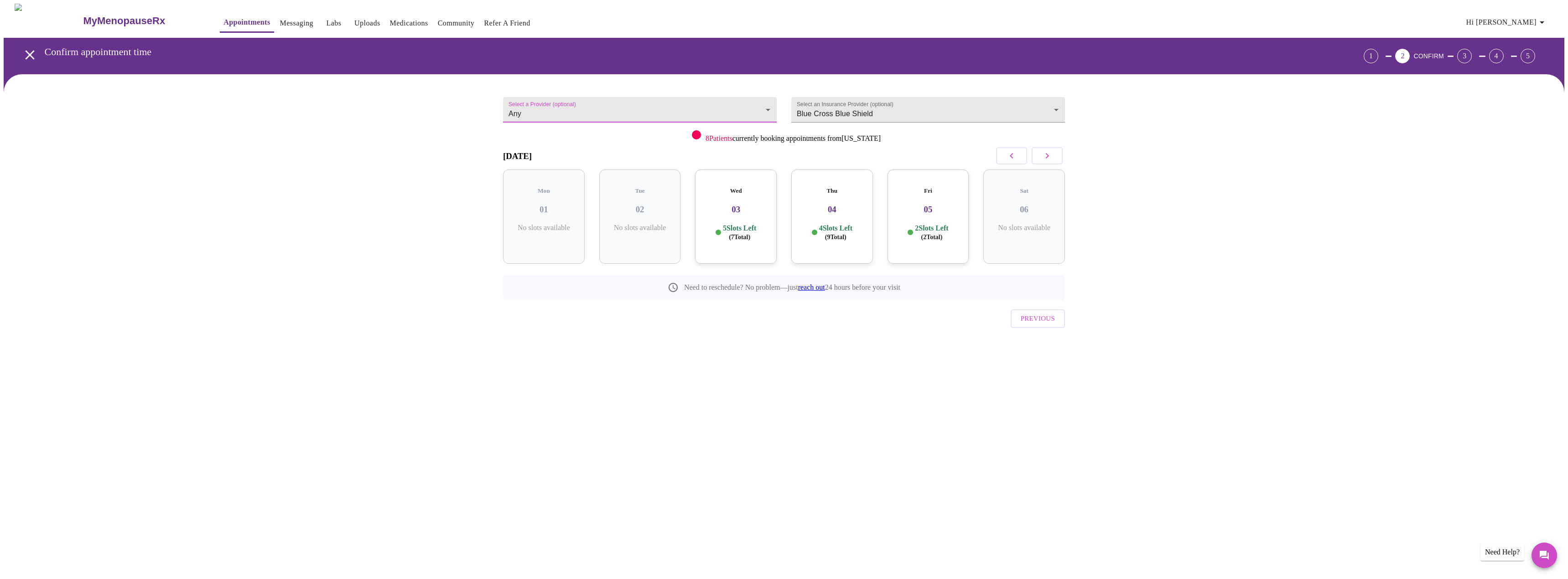
click at [699, 105] on body "MyMenopauseRx Appointments Messaging Labs Uploads Medications Community Refer a…" at bounding box center [784, 189] width 1561 height 370
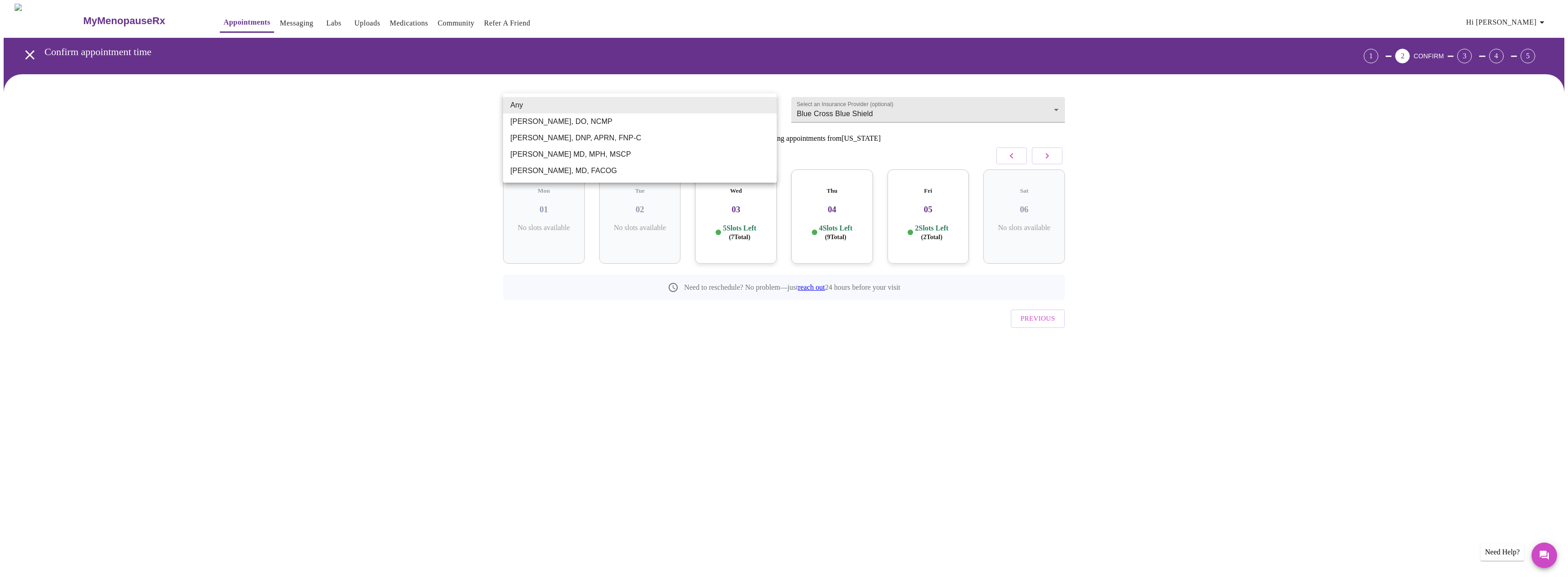
click at [298, 153] on div at bounding box center [784, 290] width 1568 height 579
click at [603, 108] on body "MyMenopauseRx Appointments Messaging Labs Uploads Medications Community Refer a…" at bounding box center [784, 189] width 1561 height 370
click at [586, 139] on li "[PERSON_NAME], DNP, APRN, FNP-C" at bounding box center [640, 138] width 274 height 16
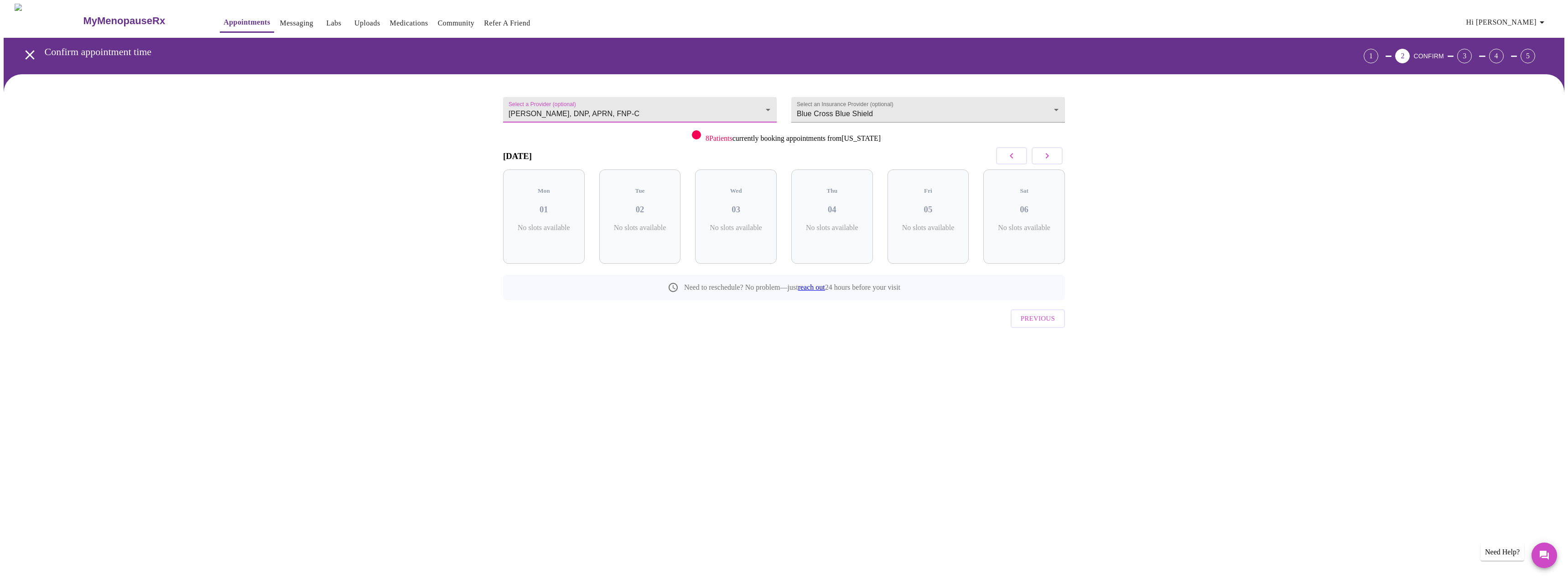
click at [721, 107] on body "MyMenopauseRx Appointments Messaging Labs Uploads Medications Community Refer a…" at bounding box center [784, 189] width 1561 height 370
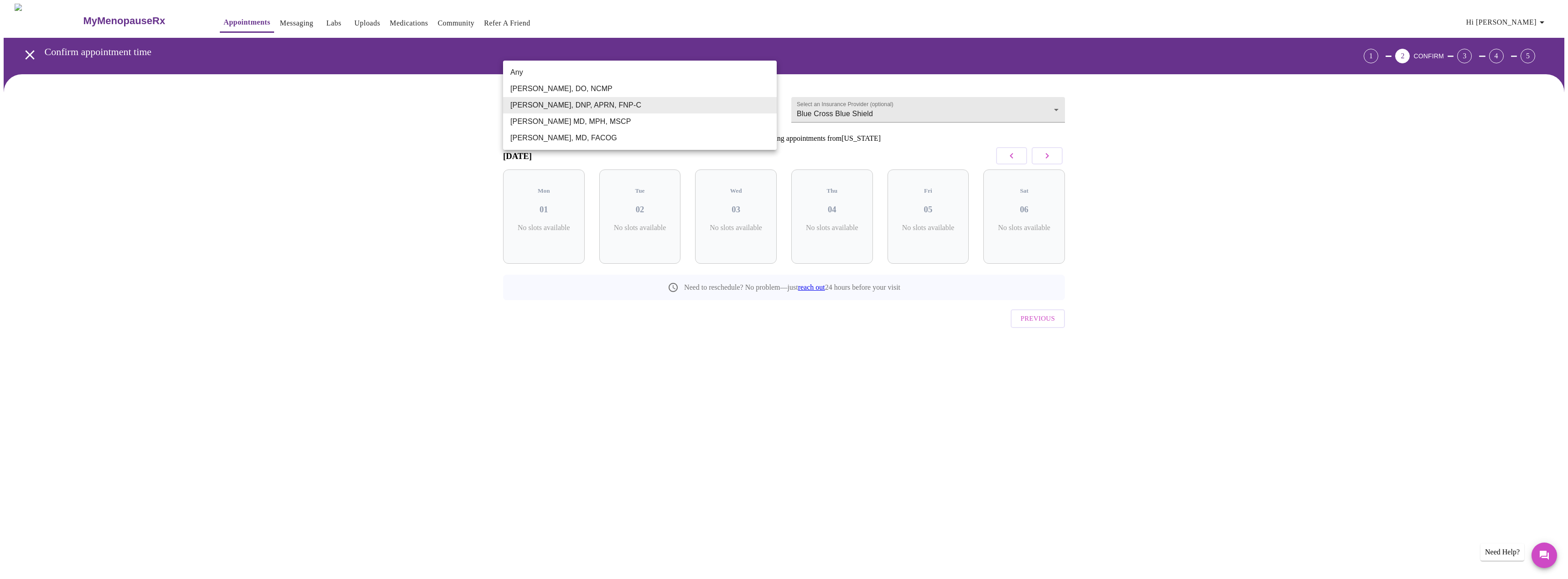
click at [592, 91] on li "[PERSON_NAME], DO, NCMP" at bounding box center [640, 89] width 274 height 16
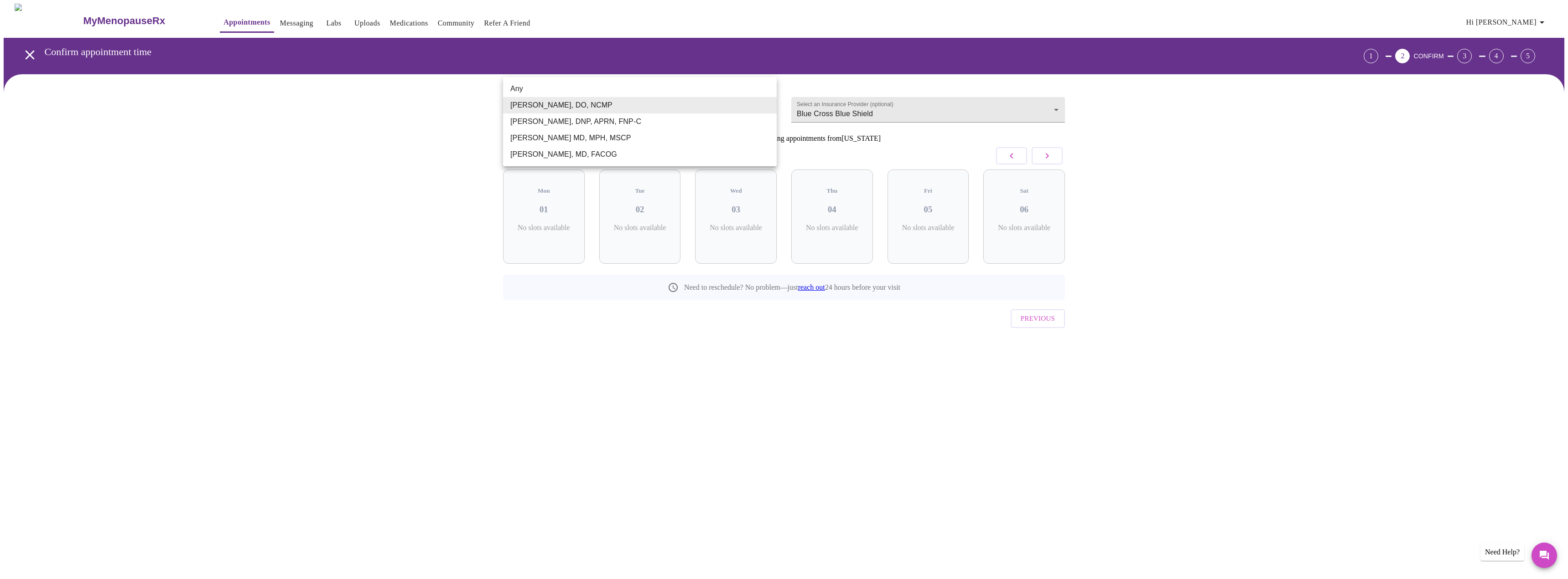
click at [648, 116] on body "MyMenopauseRx Appointments Messaging Labs Uploads Medications Community Refer a…" at bounding box center [784, 189] width 1561 height 370
click at [592, 130] on li "[PERSON_NAME] MD, MPH, MSCP" at bounding box center [640, 138] width 274 height 16
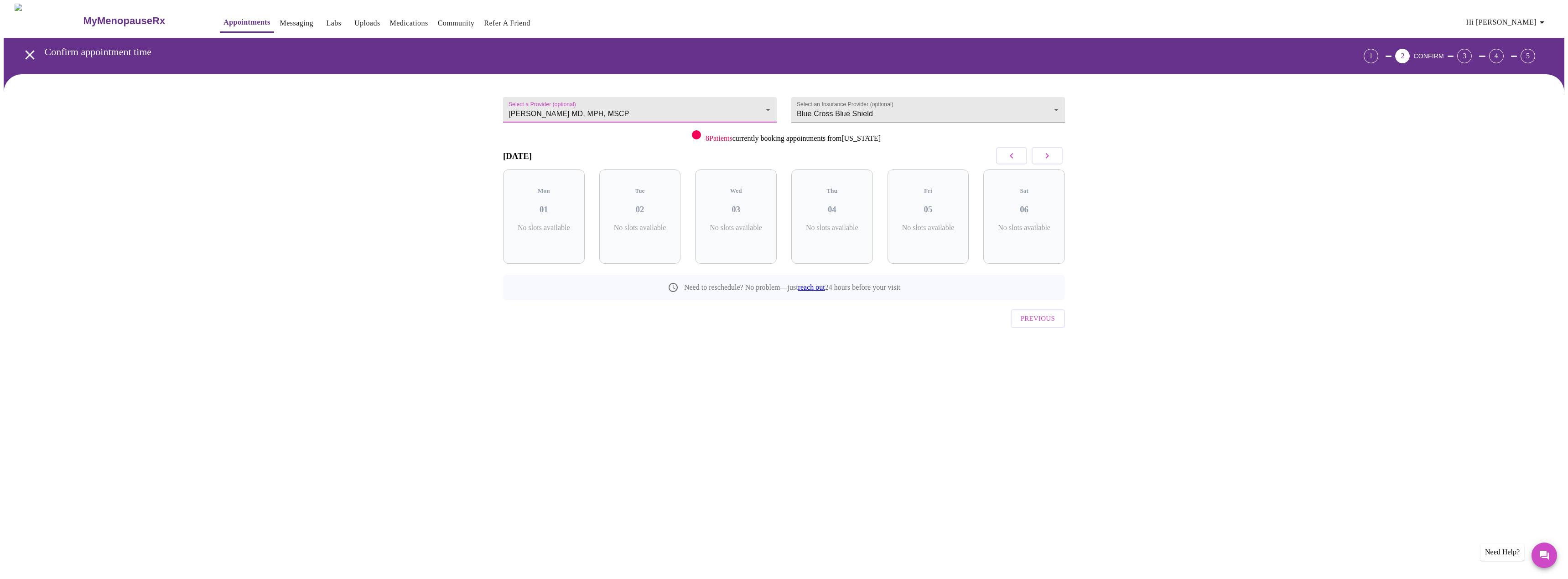
click at [610, 103] on body "MyMenopauseRx Appointments Messaging Labs Uploads Medications Community Refer a…" at bounding box center [784, 189] width 1561 height 370
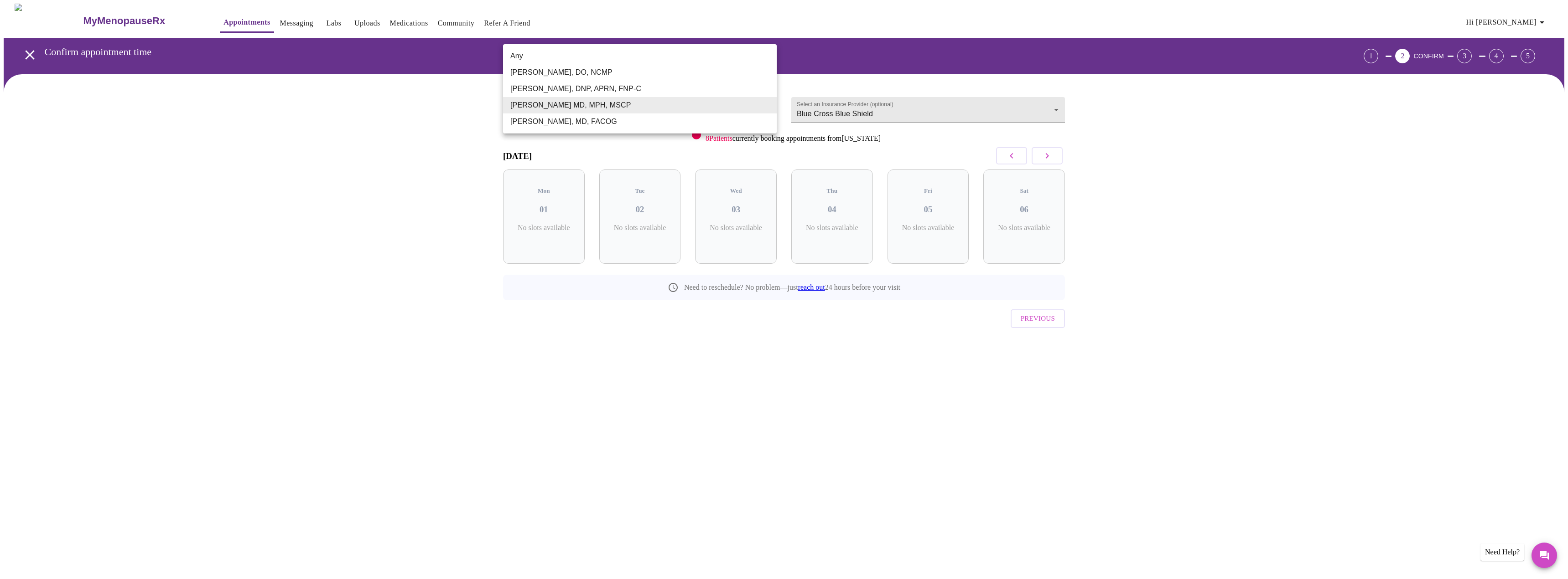
click at [596, 122] on li "[PERSON_NAME], MD, FACOG" at bounding box center [640, 122] width 274 height 16
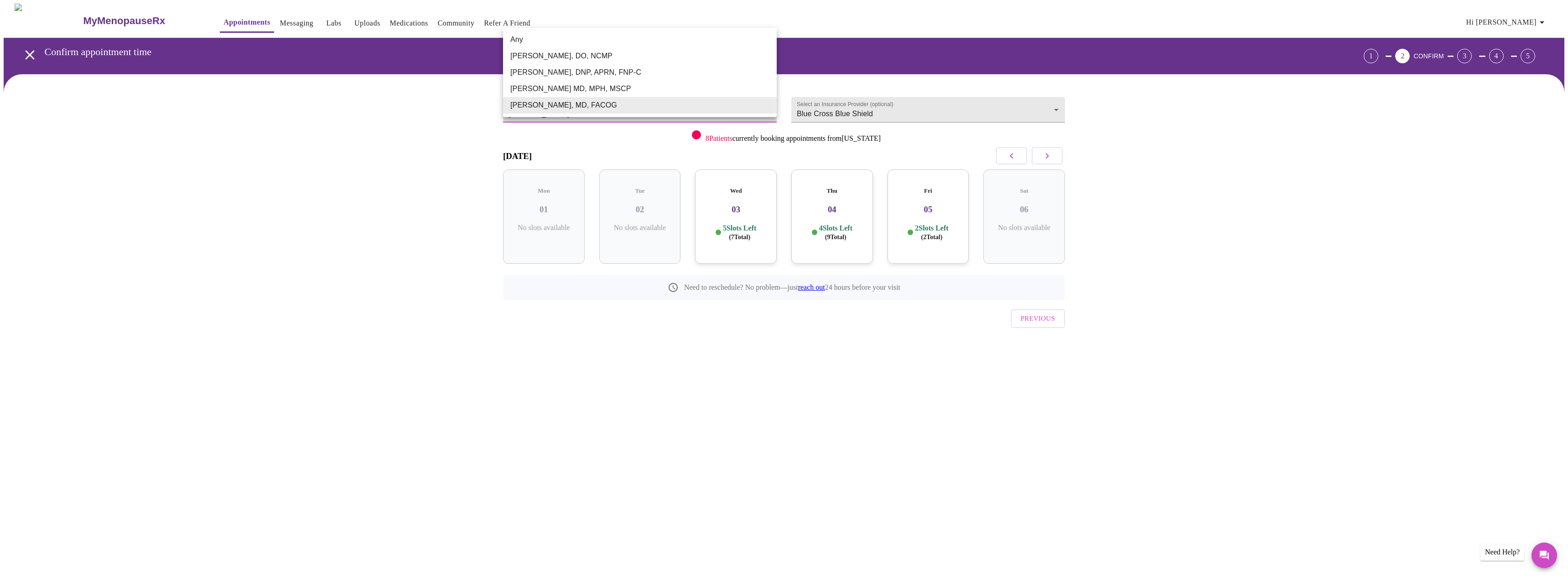
click at [670, 109] on body "MyMenopauseRx Appointments Messaging Labs Uploads Medications Community Refer a…" at bounding box center [784, 189] width 1561 height 370
click at [579, 59] on li "[PERSON_NAME], DO, NCMP" at bounding box center [640, 56] width 274 height 16
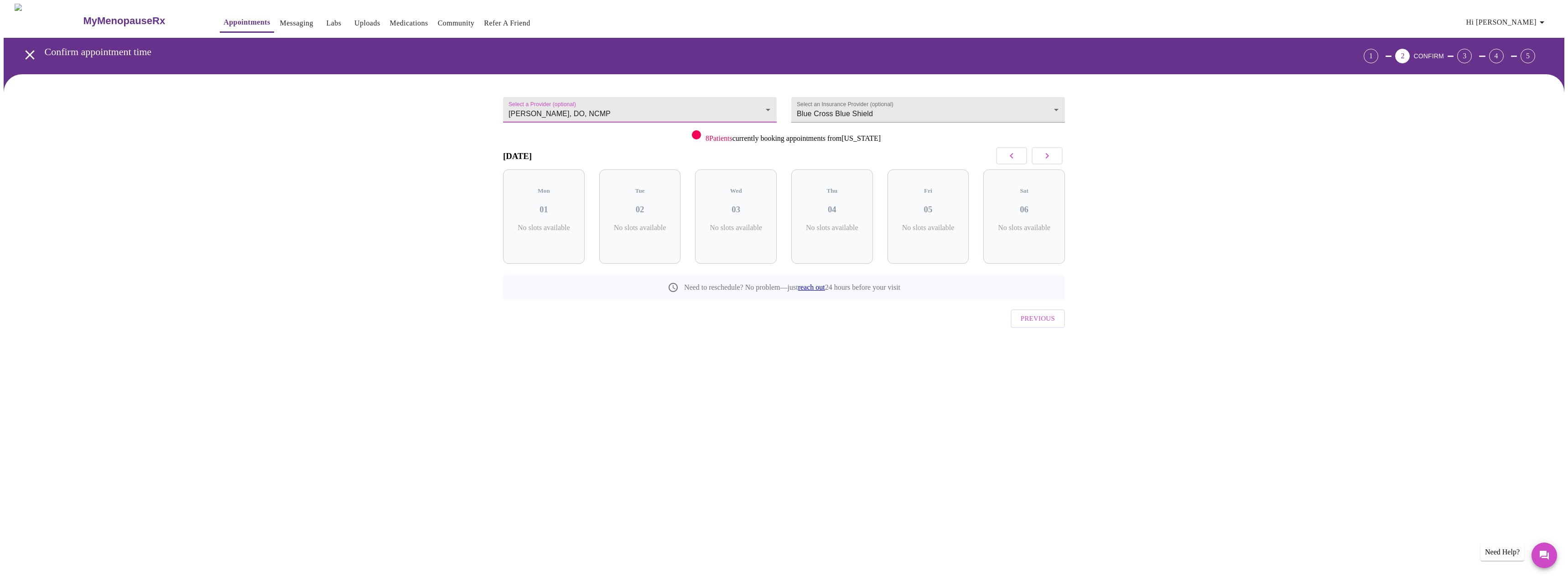
click at [616, 92] on form "Select a Provider (optional) [PERSON_NAME], DO, NCMP [PERSON_NAME], DO, NCMP" at bounding box center [640, 107] width 274 height 30
click at [614, 102] on body "MyMenopauseRx Appointments Messaging Labs Uploads Medications Community Refer a…" at bounding box center [784, 189] width 1561 height 370
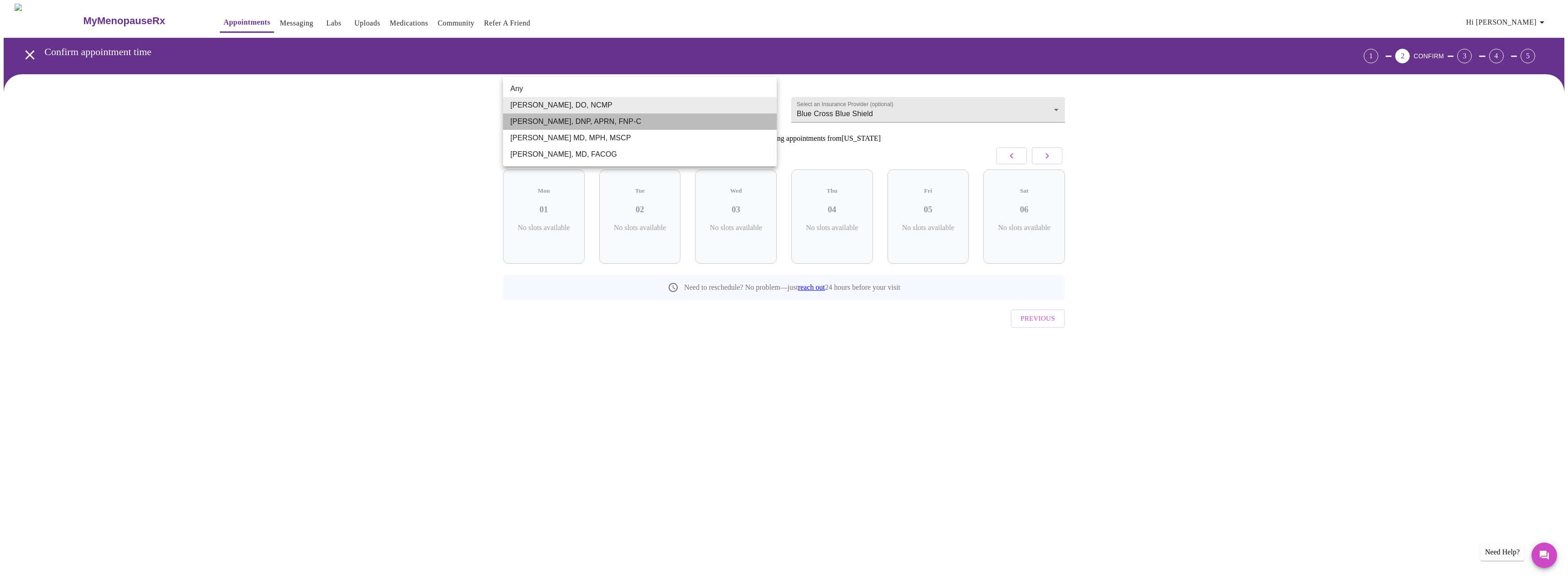
click at [578, 128] on li "[PERSON_NAME], DNP, APRN, FNP-C" at bounding box center [640, 122] width 274 height 16
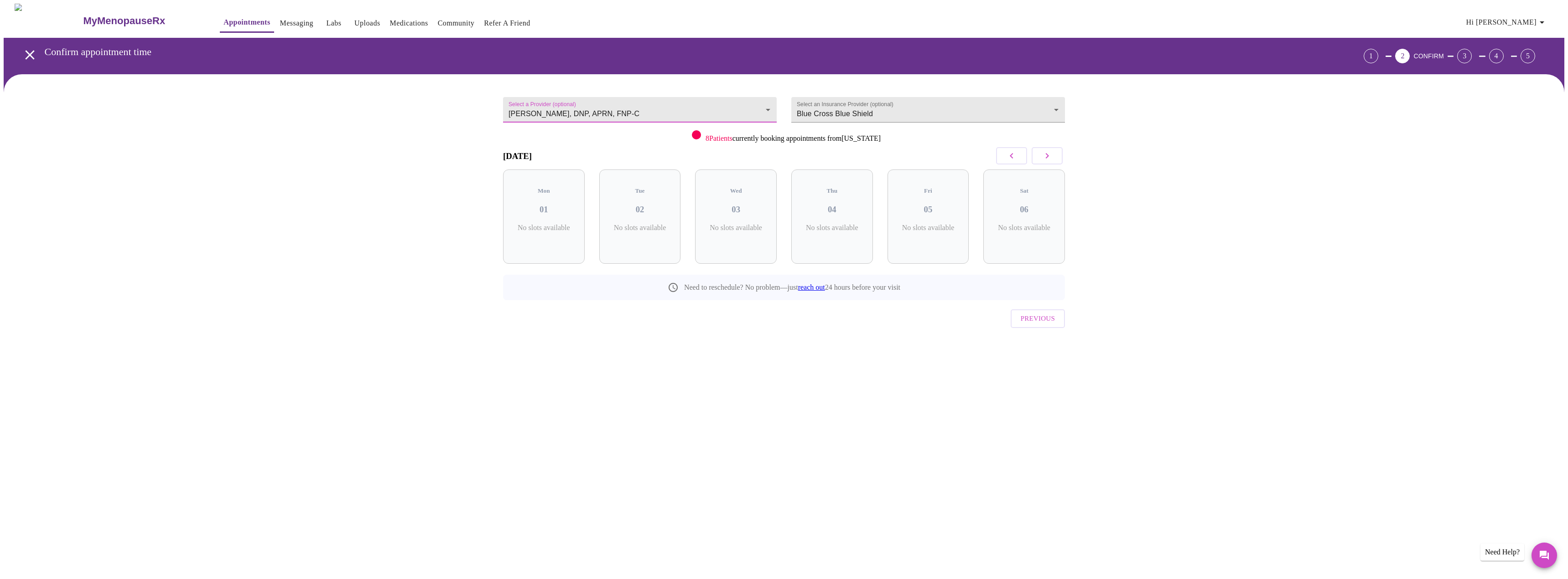
click at [1059, 159] on button "button" at bounding box center [1047, 156] width 31 height 17
click at [1057, 158] on button "button" at bounding box center [1047, 156] width 31 height 17
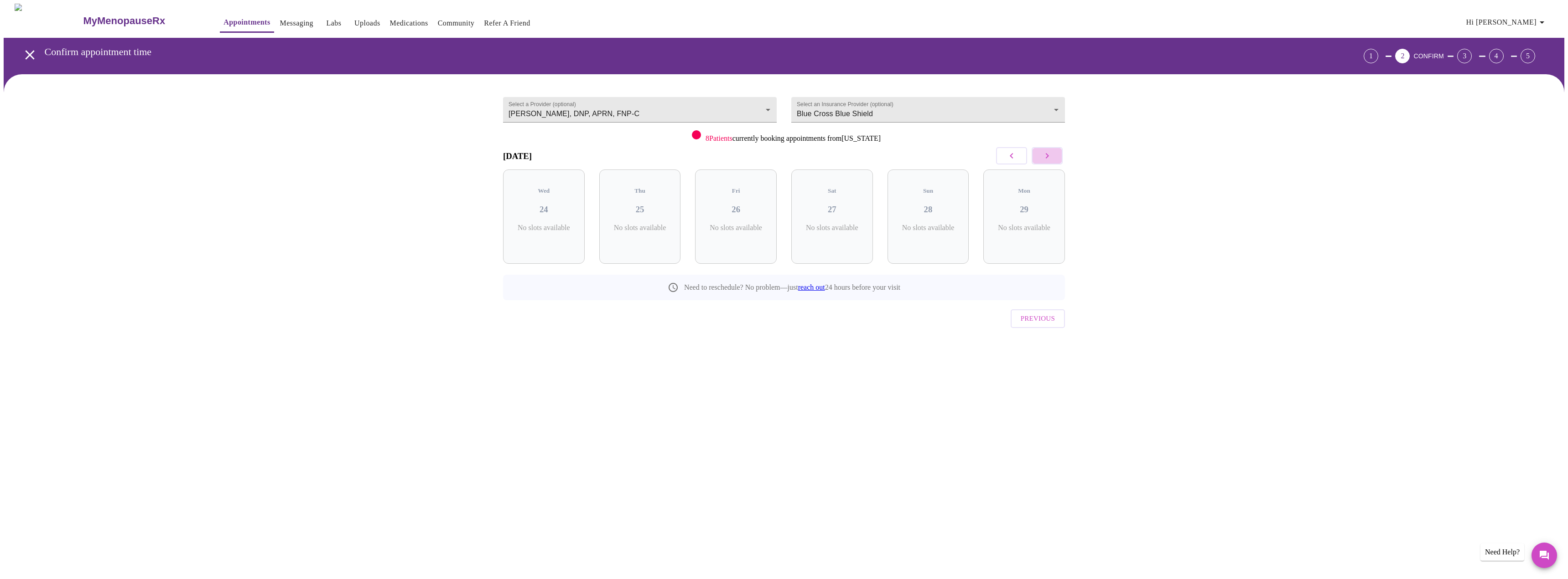
click at [1057, 158] on button "button" at bounding box center [1047, 156] width 31 height 17
click at [1010, 157] on icon "button" at bounding box center [1012, 156] width 11 height 11
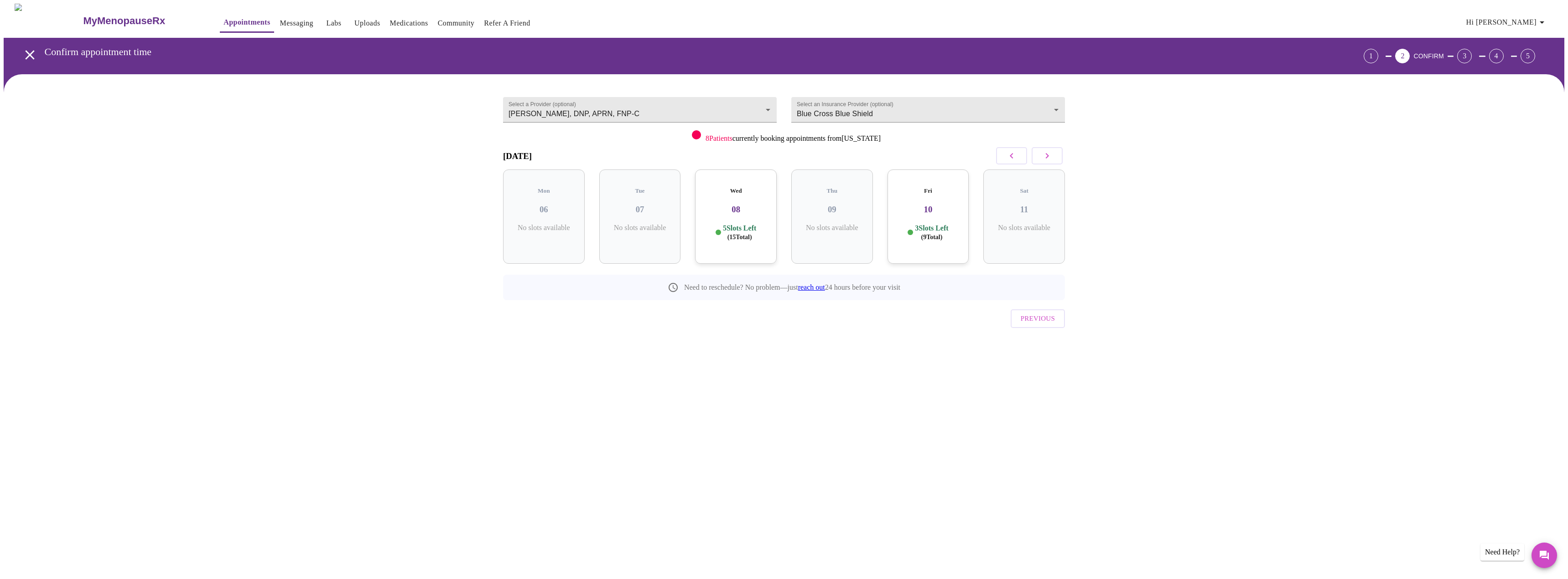
click at [1010, 157] on icon "button" at bounding box center [1012, 156] width 11 height 11
click at [1046, 157] on icon "button" at bounding box center [1047, 156] width 11 height 11
click at [671, 108] on body "MyMenopauseRx Appointments Messaging Labs Uploads Medications Community Refer a…" at bounding box center [784, 189] width 1561 height 370
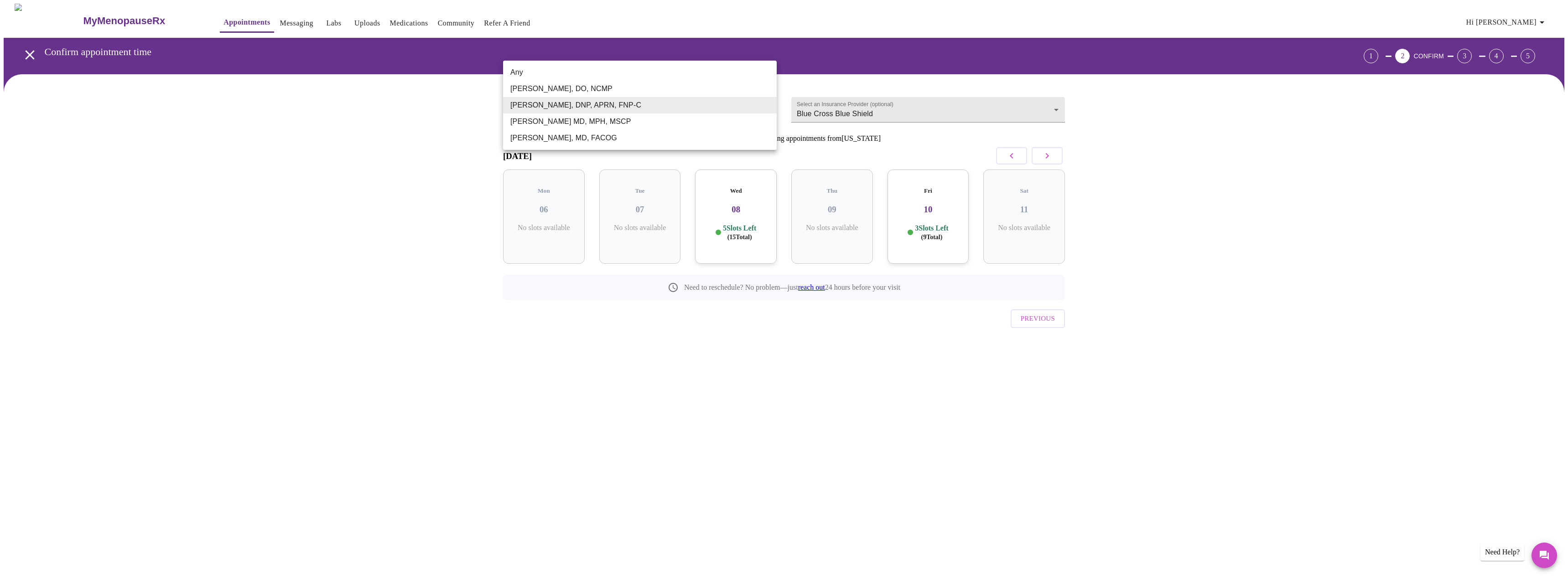
click at [580, 134] on li "[PERSON_NAME], MD, FACOG" at bounding box center [640, 138] width 274 height 16
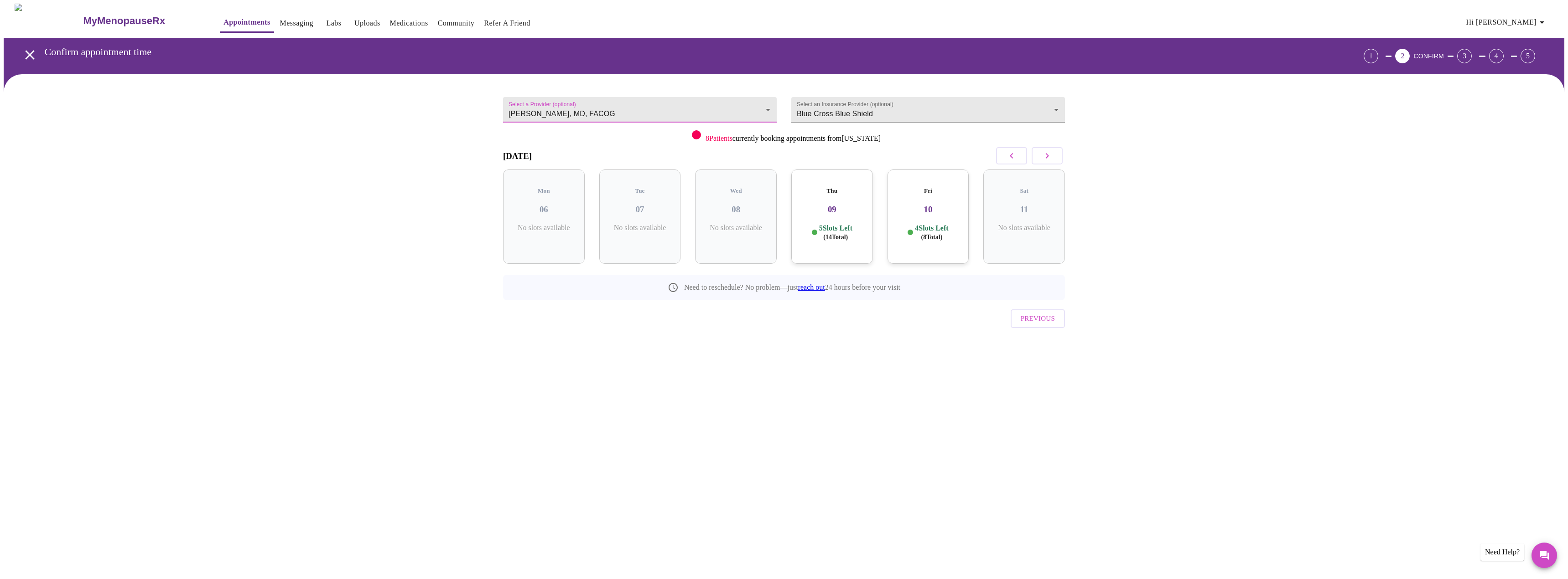
click at [1014, 154] on icon "button" at bounding box center [1012, 156] width 11 height 11
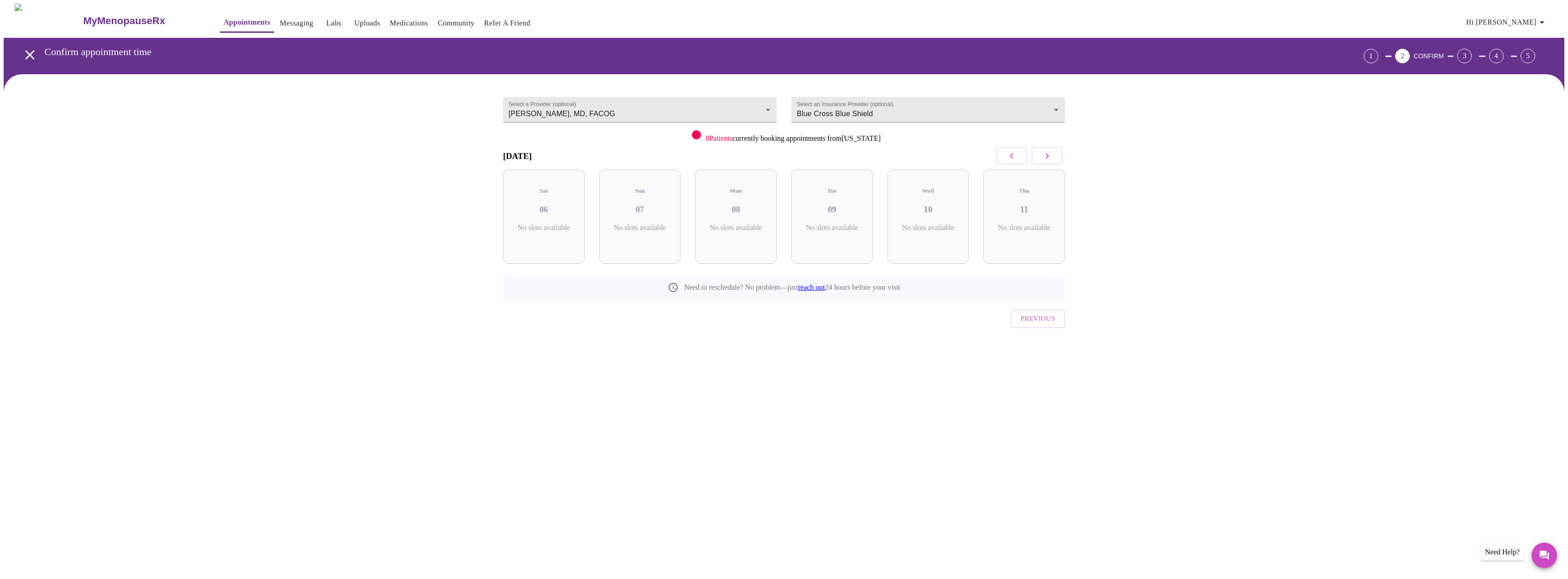
click at [1014, 154] on icon "button" at bounding box center [1012, 156] width 11 height 11
click at [1050, 156] on icon "button" at bounding box center [1047, 156] width 11 height 11
click at [1051, 156] on icon "button" at bounding box center [1047, 156] width 11 height 11
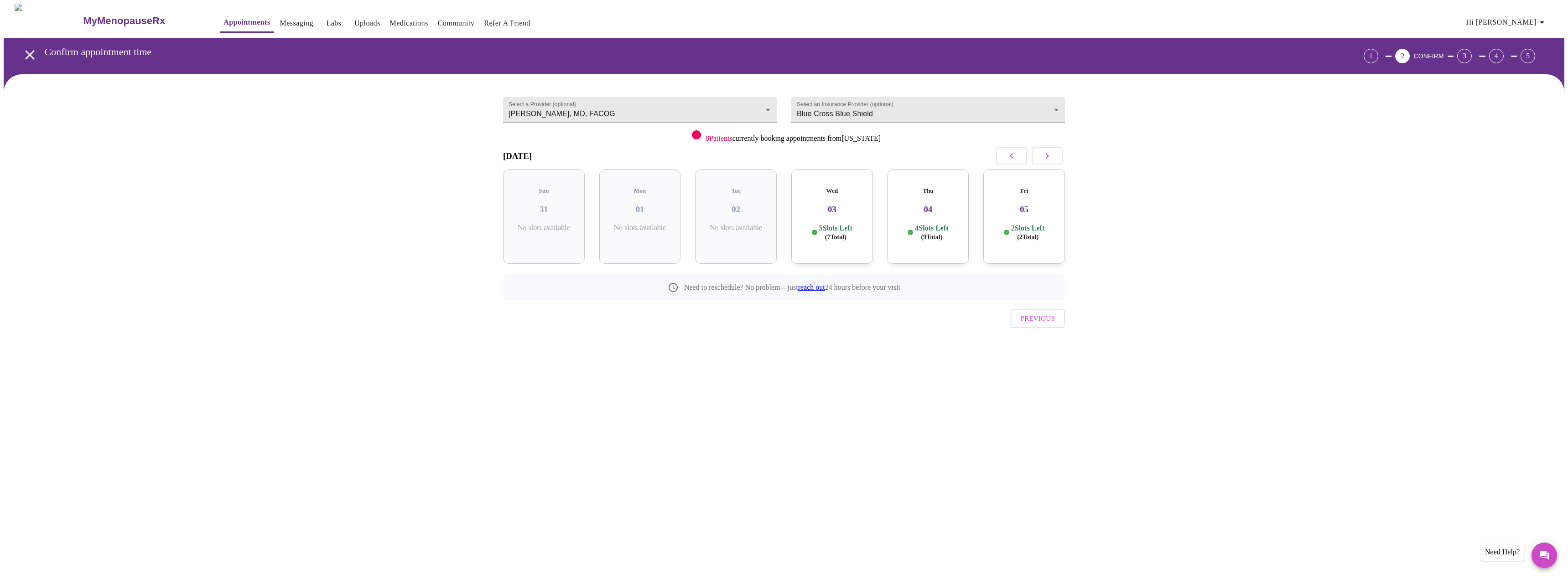
click at [1051, 156] on icon "button" at bounding box center [1047, 156] width 11 height 11
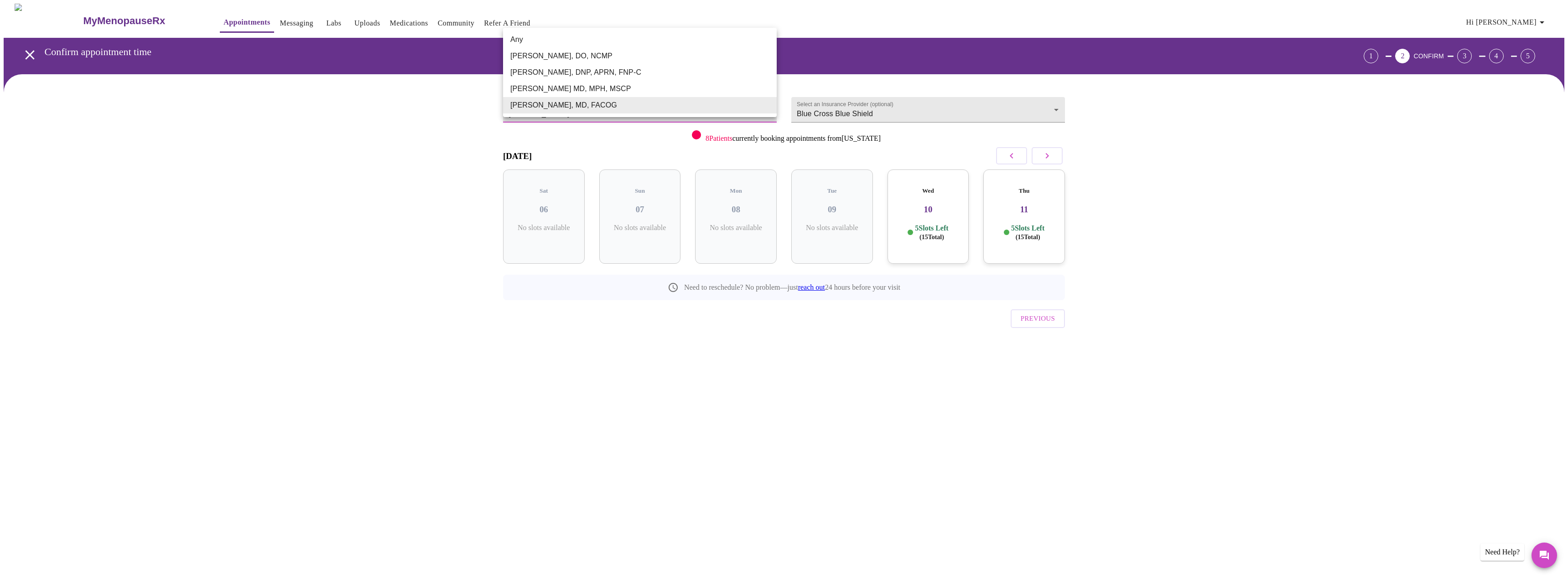
click at [657, 106] on body "MyMenopauseRx Appointments Messaging Labs Uploads Medications Community Refer a…" at bounding box center [784, 189] width 1561 height 370
click at [618, 92] on li "[PERSON_NAME] MD, MPH, MSCP" at bounding box center [640, 89] width 274 height 16
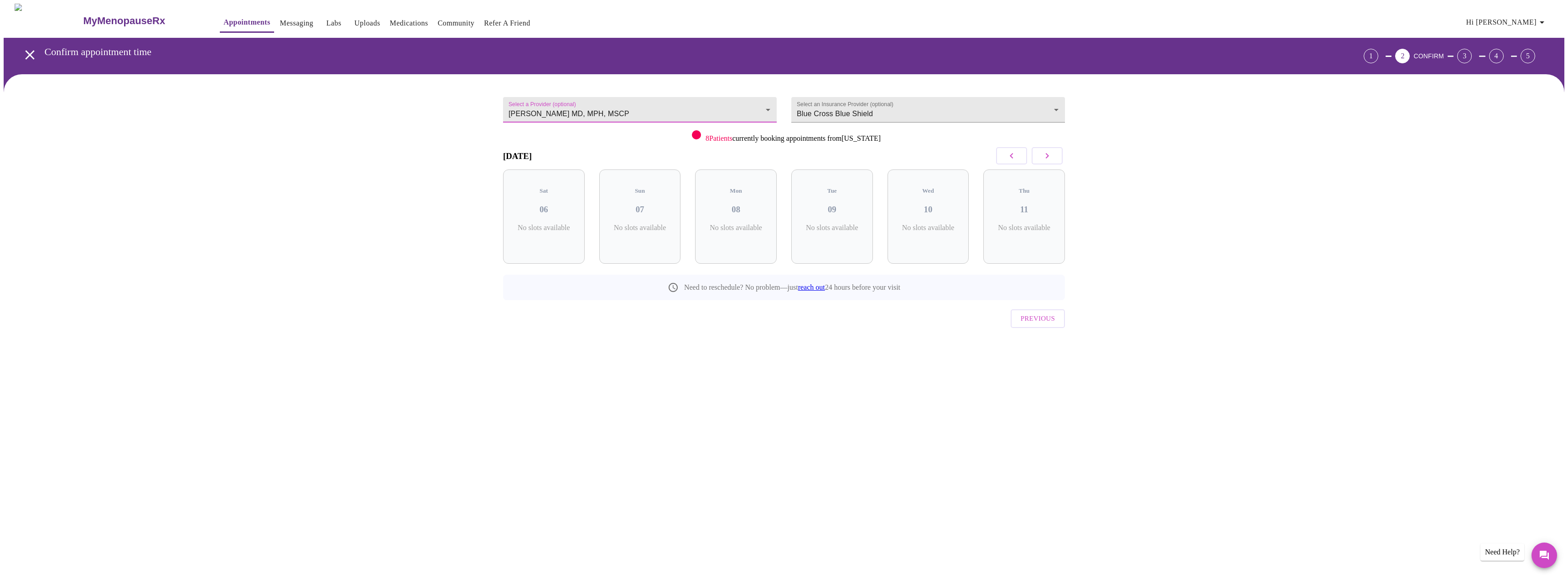
click at [1018, 154] on button "button" at bounding box center [1011, 156] width 31 height 17
click at [674, 108] on body "MyMenopauseRx Appointments Messaging Labs Uploads Medications Community Refer a…" at bounding box center [784, 189] width 1561 height 370
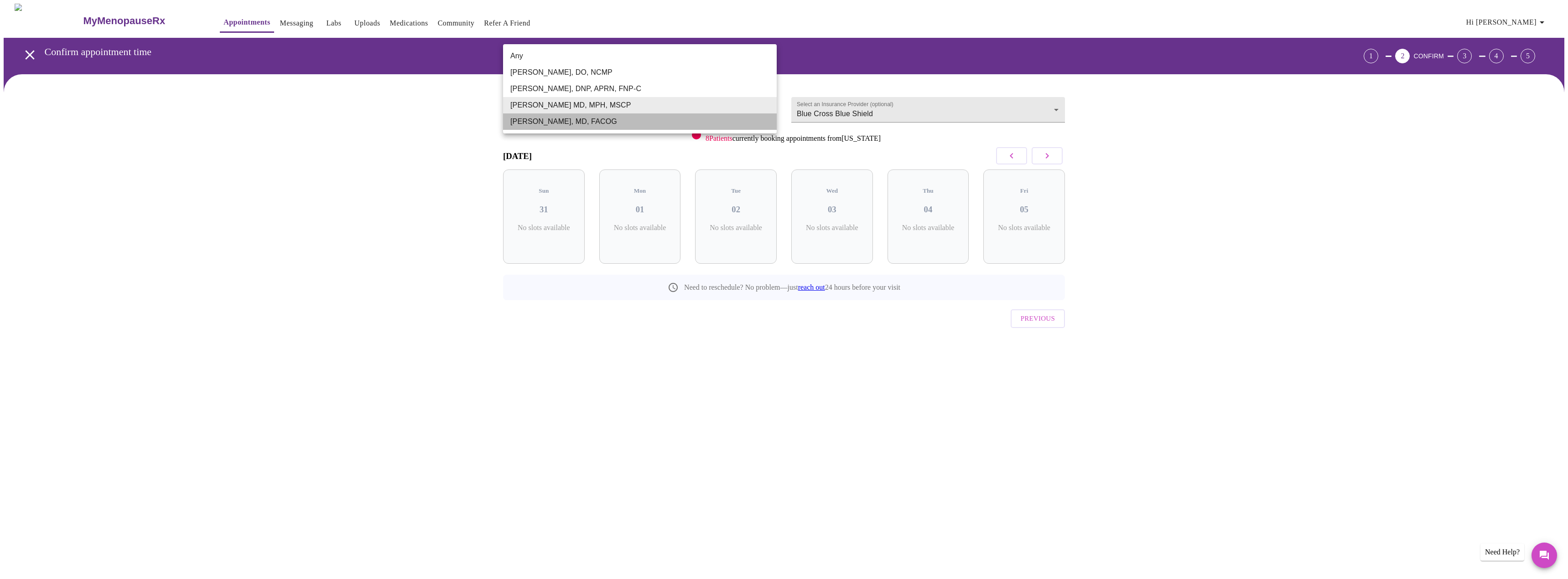
click at [607, 118] on li "[PERSON_NAME], MD, FACOG" at bounding box center [640, 122] width 274 height 16
type input "[PERSON_NAME], MD, FACOG"
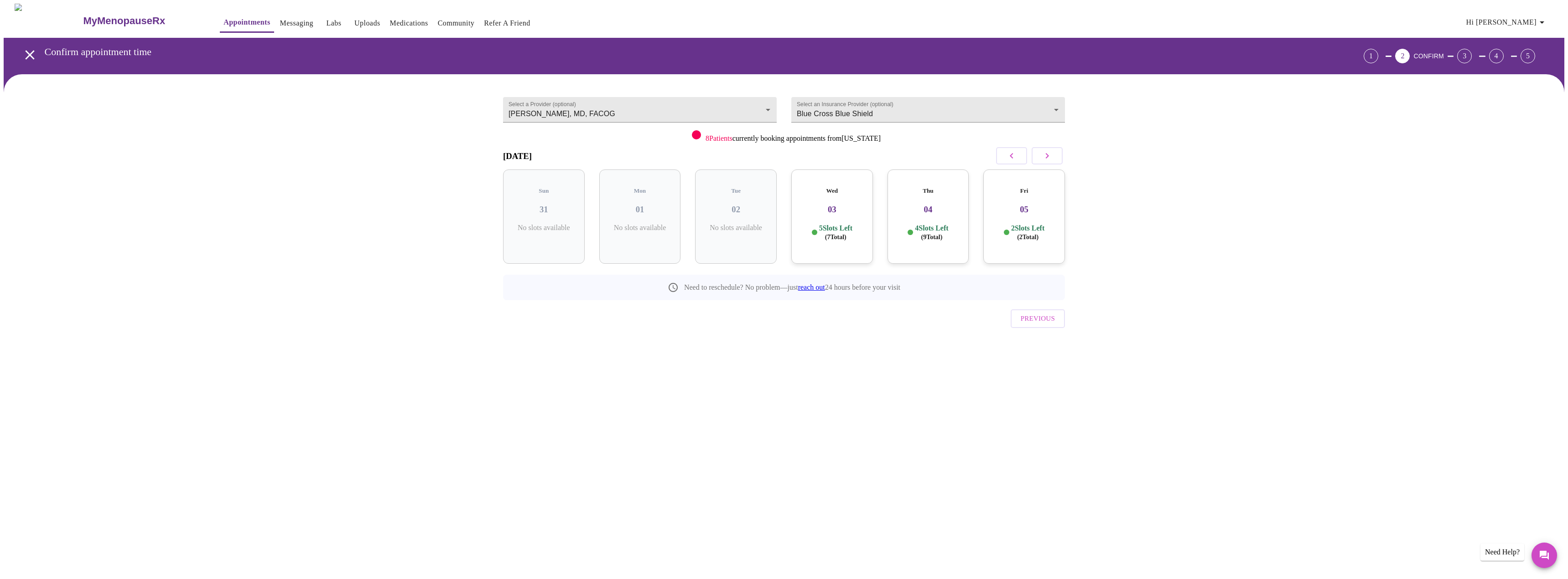
click at [847, 235] on div "Wed 03 5 Slots Left ( 7 Total)" at bounding box center [832, 217] width 82 height 94
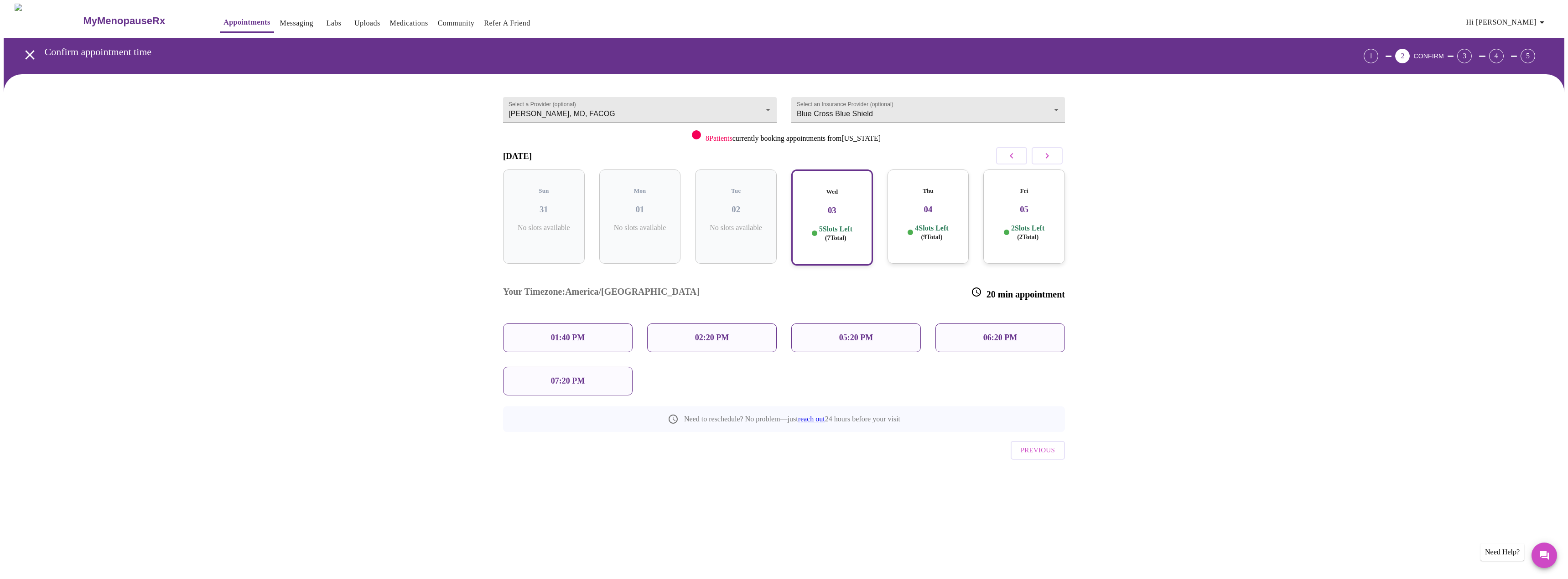
click at [905, 206] on h3 "04" at bounding box center [928, 209] width 67 height 10
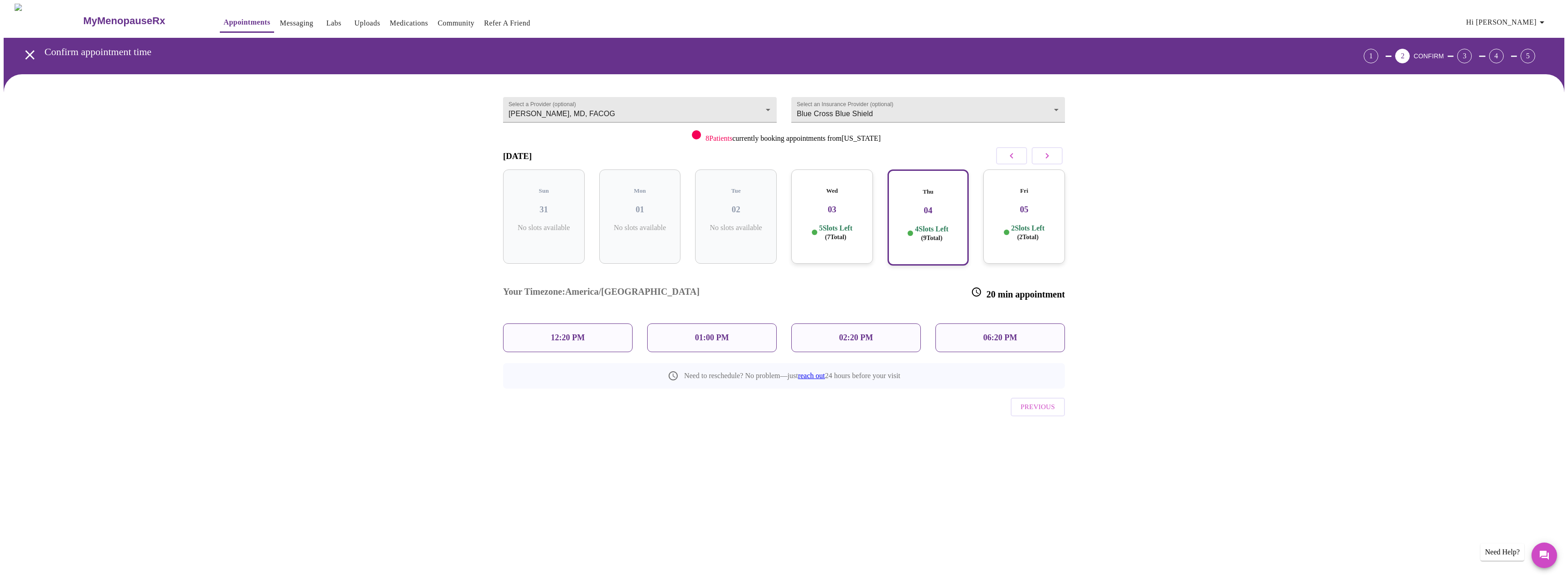
click at [690, 324] on div "01:00 PM" at bounding box center [712, 338] width 130 height 29
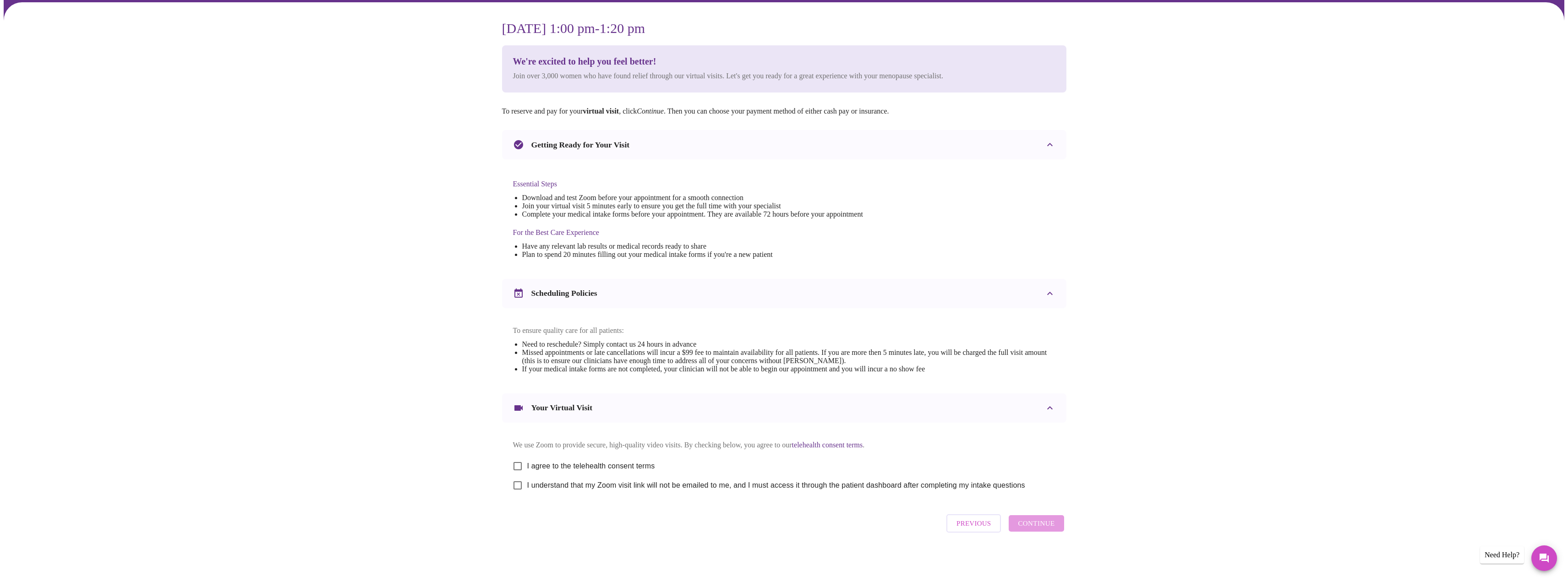
scroll to position [82, 0]
click at [531, 464] on span "I agree to the telehealth consent terms" at bounding box center [591, 466] width 128 height 11
click at [527, 464] on input "I agree to the telehealth consent terms" at bounding box center [517, 466] width 19 height 19
checkbox input "true"
click at [543, 487] on span "I understand that my Zoom visit link will not be emailed to me, and I must acce…" at bounding box center [776, 485] width 498 height 11
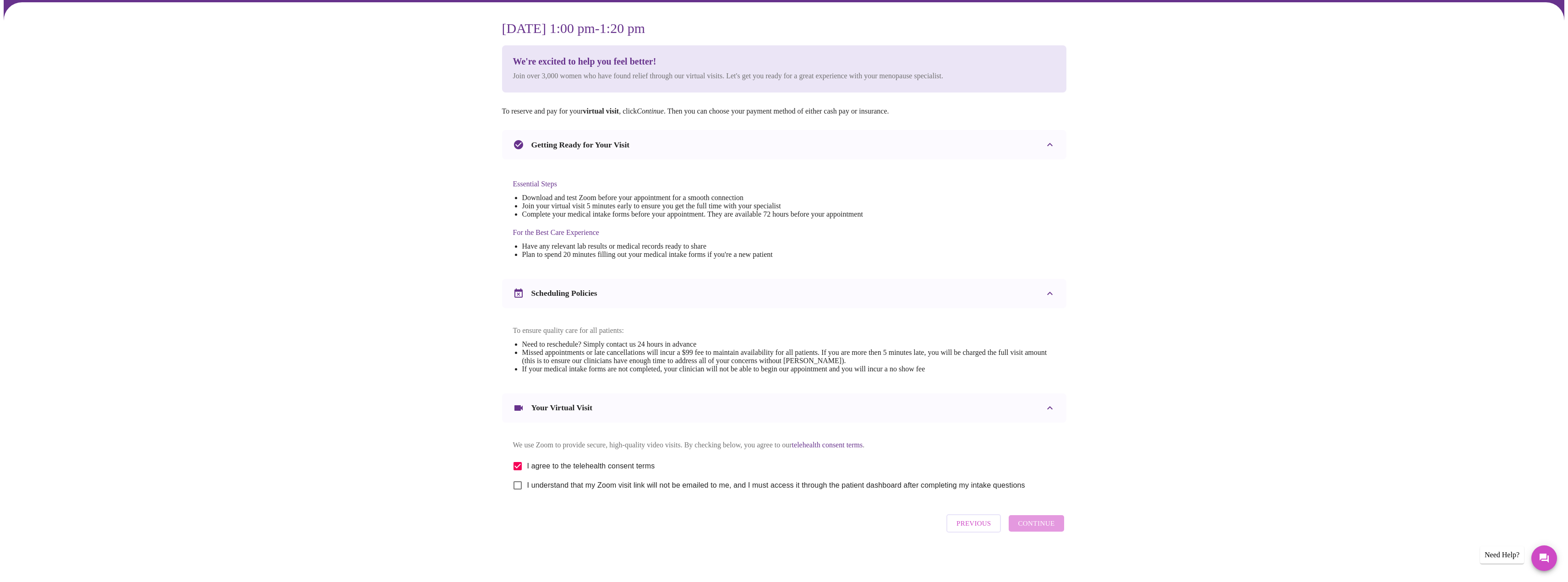
click at [527, 487] on input "I understand that my Zoom visit link will not be emailed to me, and I must acce…" at bounding box center [517, 485] width 19 height 19
checkbox input "true"
click at [1027, 520] on button "Continue" at bounding box center [1036, 523] width 55 height 17
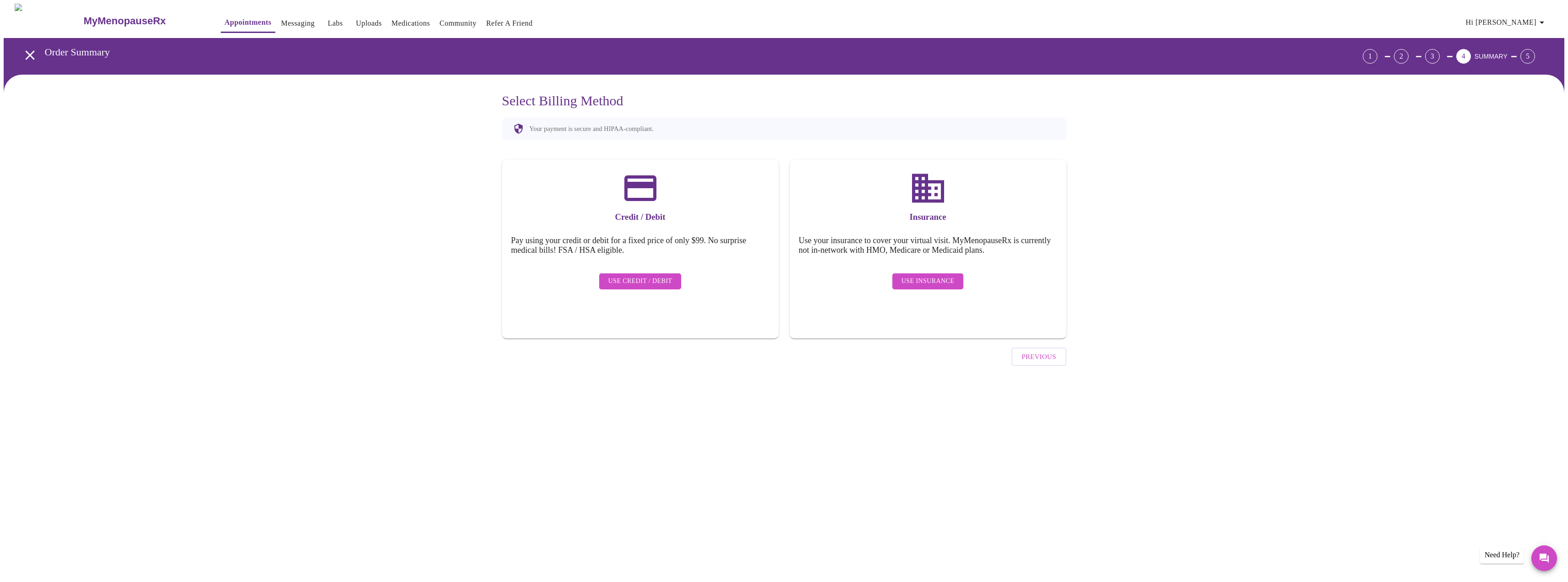
scroll to position [0, 0]
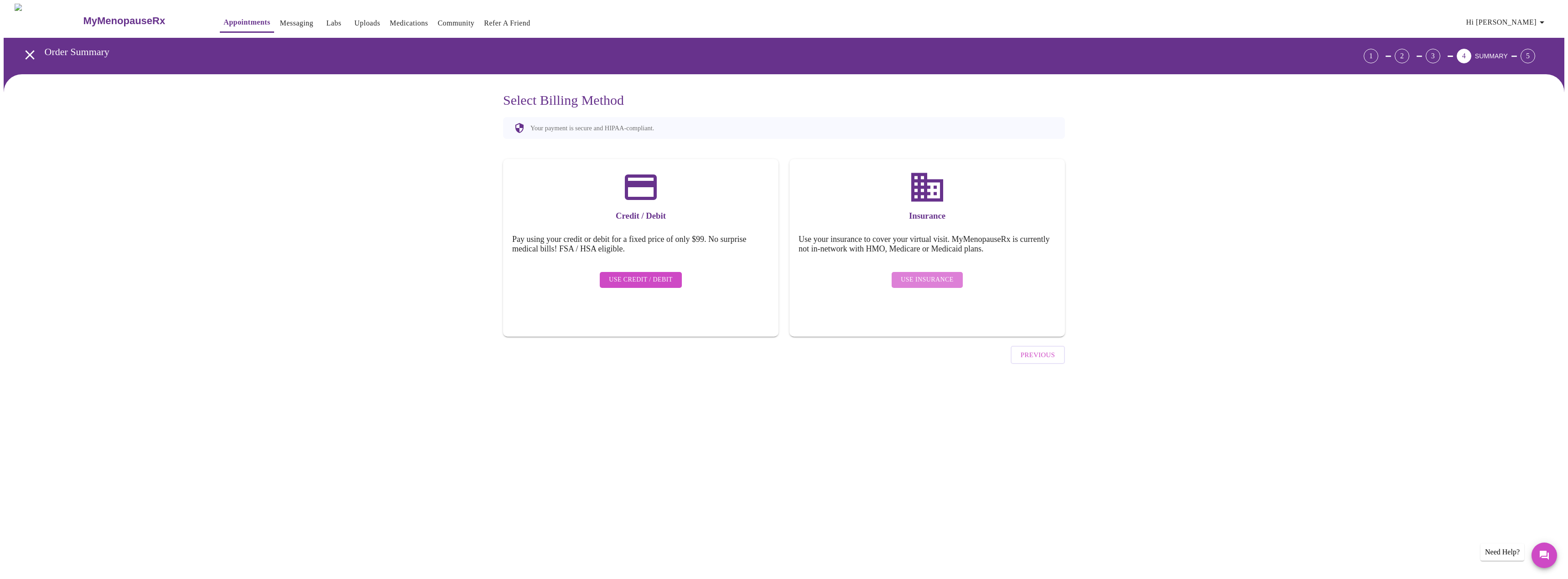
click at [929, 274] on span "Use Insurance" at bounding box center [927, 280] width 52 height 12
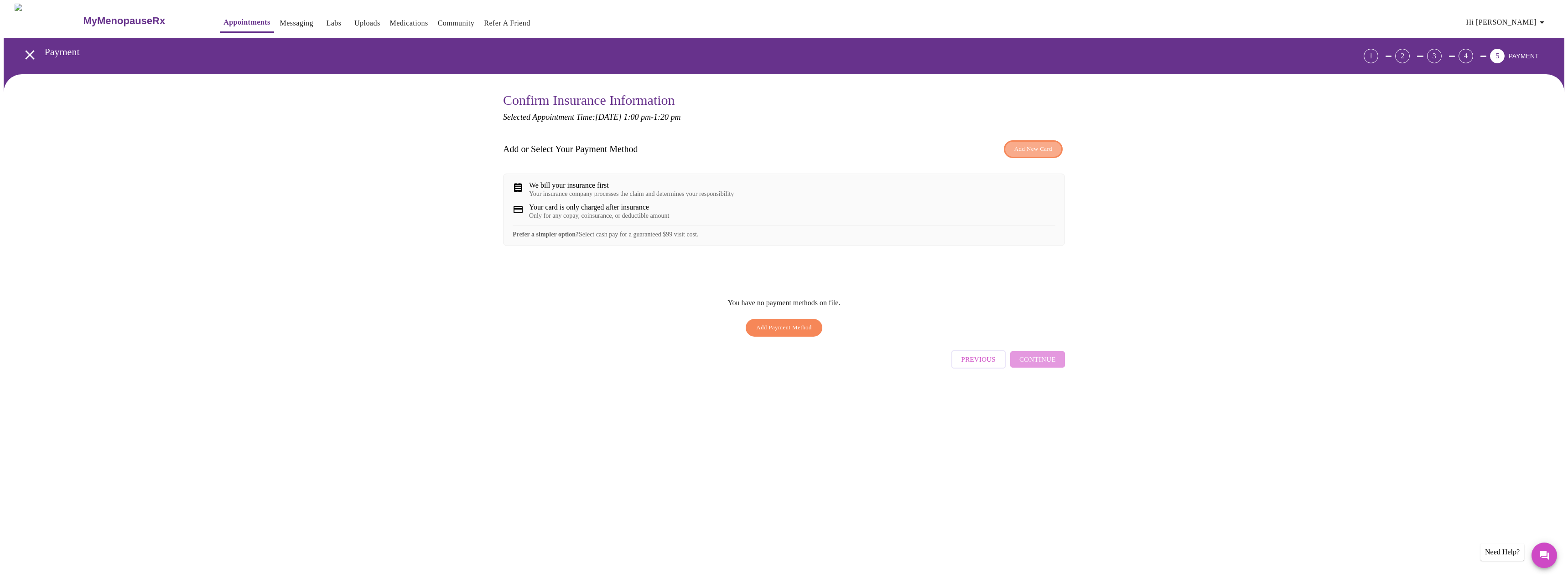
click at [1040, 150] on span "Add New Card" at bounding box center [1033, 149] width 38 height 10
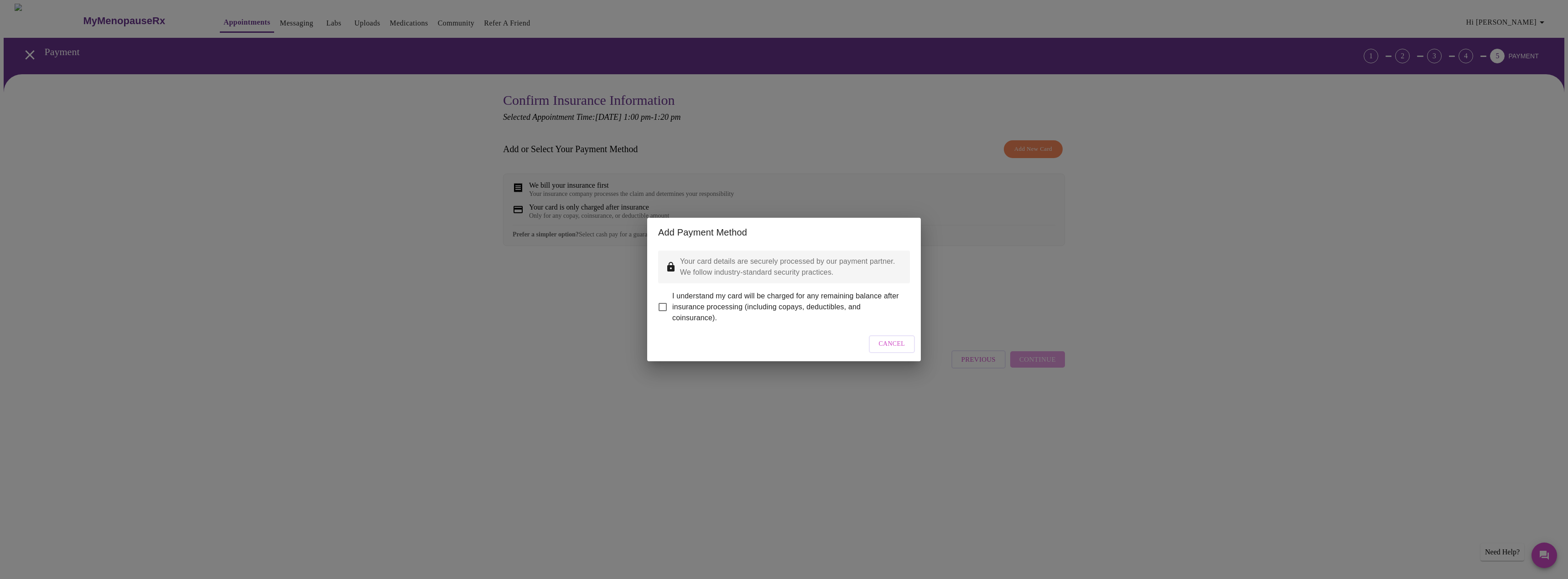
click at [678, 296] on span "I understand my card will be charged for any remaining balance after insurance …" at bounding box center [787, 307] width 230 height 33
click at [672, 297] on input "I understand my card will be charged for any remaining balance after insurance …" at bounding box center [662, 307] width 19 height 19
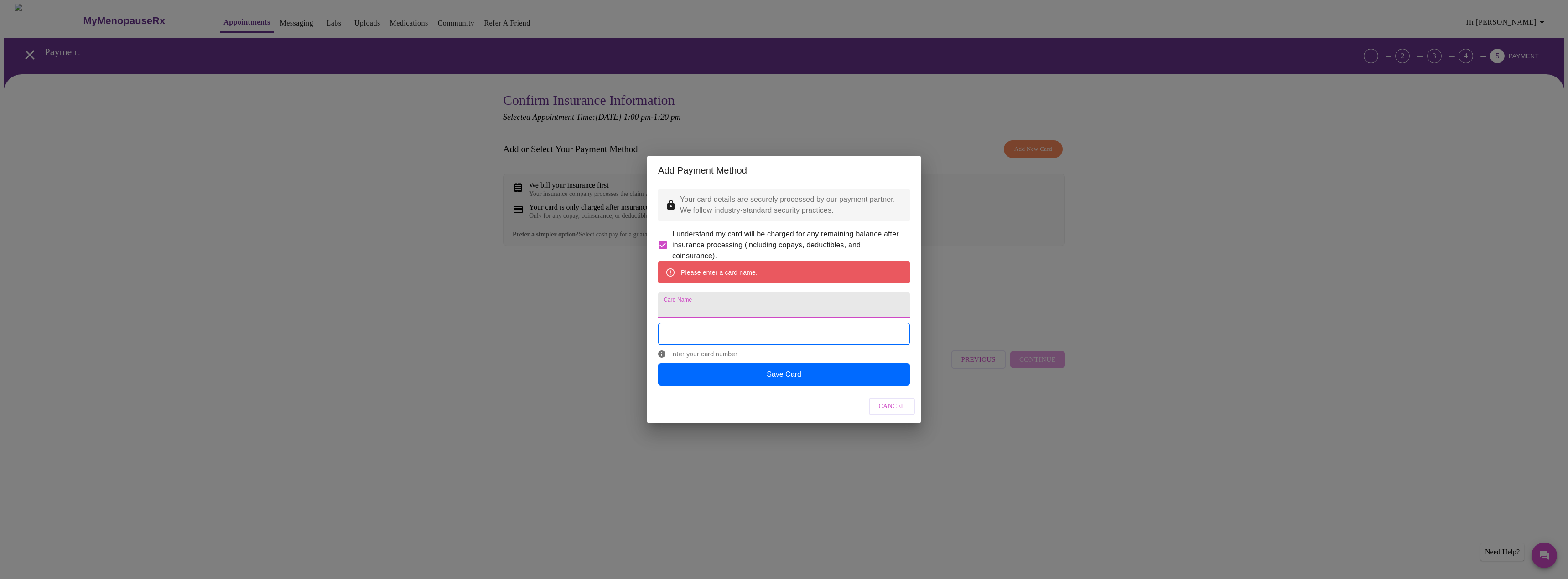
click at [719, 307] on input "Card Name" at bounding box center [784, 305] width 252 height 26
click at [752, 245] on span "I understand my card will be charged for any remaining balance after insurance …" at bounding box center [787, 245] width 230 height 33
click at [672, 245] on input "I understand my card will be charged for any remaining balance after insurance …" at bounding box center [662, 244] width 19 height 19
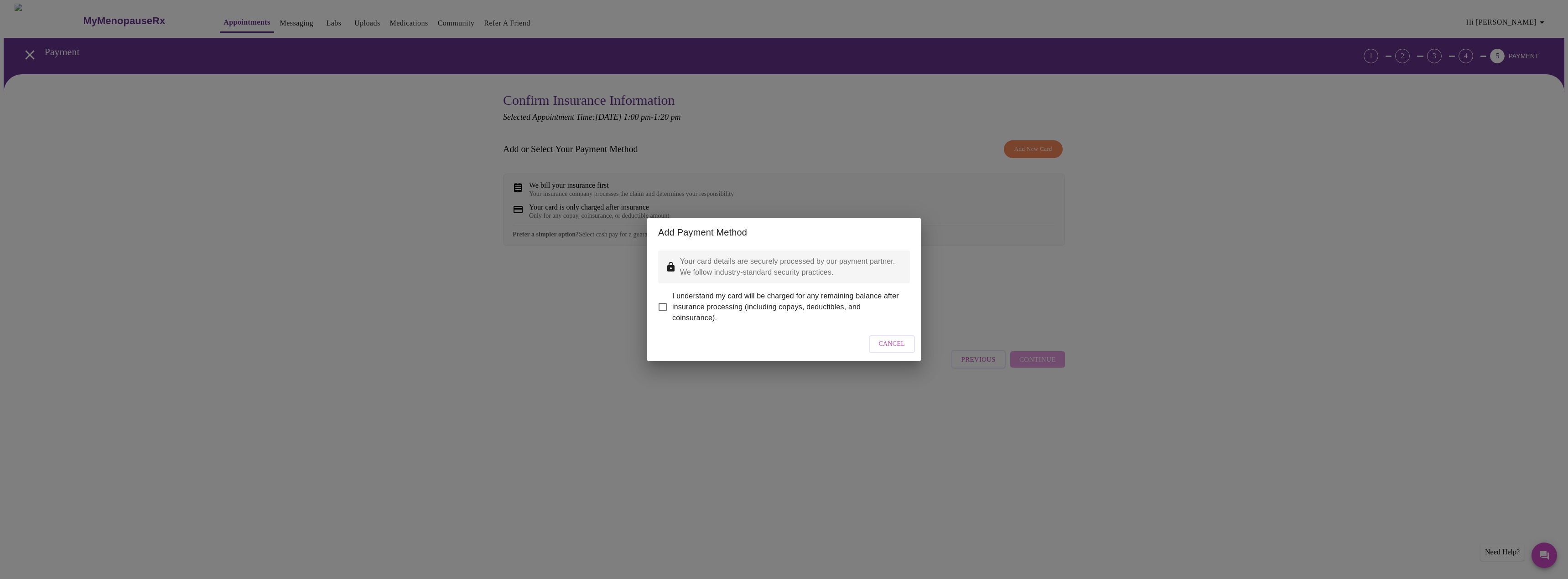
click at [809, 299] on span "I understand my card will be charged for any remaining balance after insurance …" at bounding box center [787, 307] width 230 height 33
click at [672, 299] on input "I understand my card will be charged for any remaining balance after insurance …" at bounding box center [662, 307] width 19 height 19
checkbox input "true"
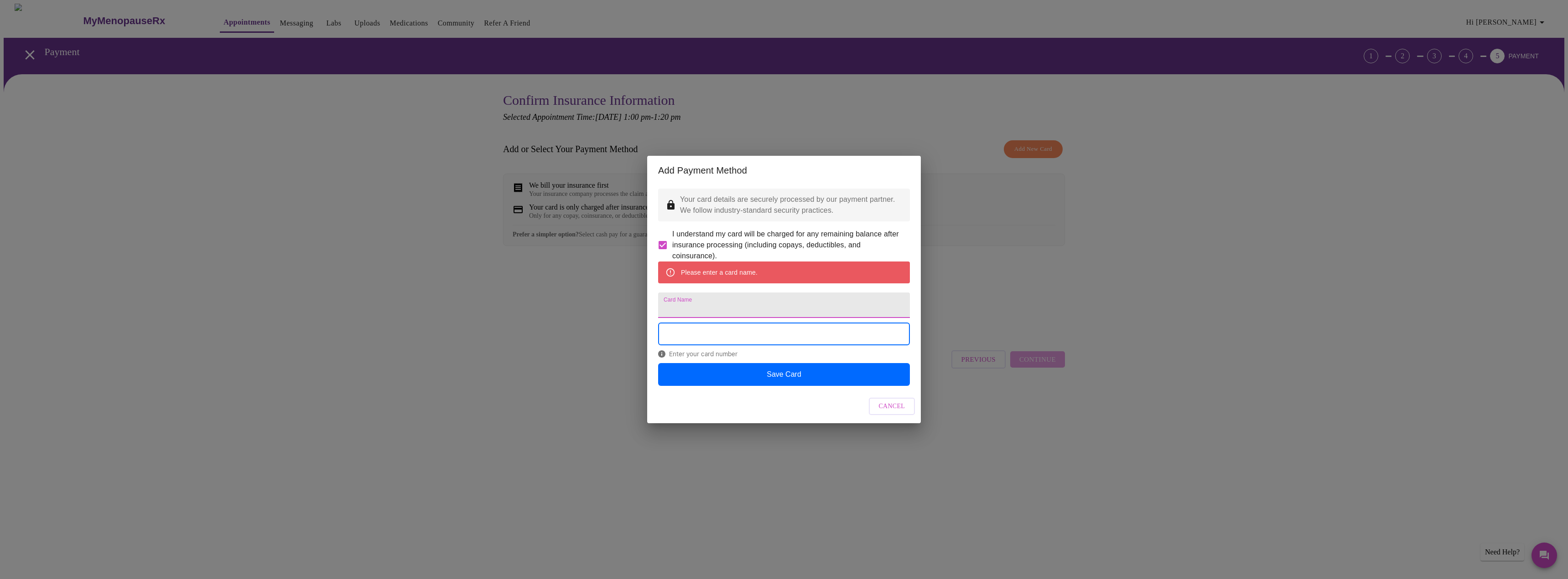
click at [786, 308] on input "Card Name" at bounding box center [784, 305] width 252 height 26
click at [742, 308] on input "Card Name" at bounding box center [784, 305] width 252 height 26
click at [718, 316] on input "Card Name" at bounding box center [784, 305] width 252 height 26
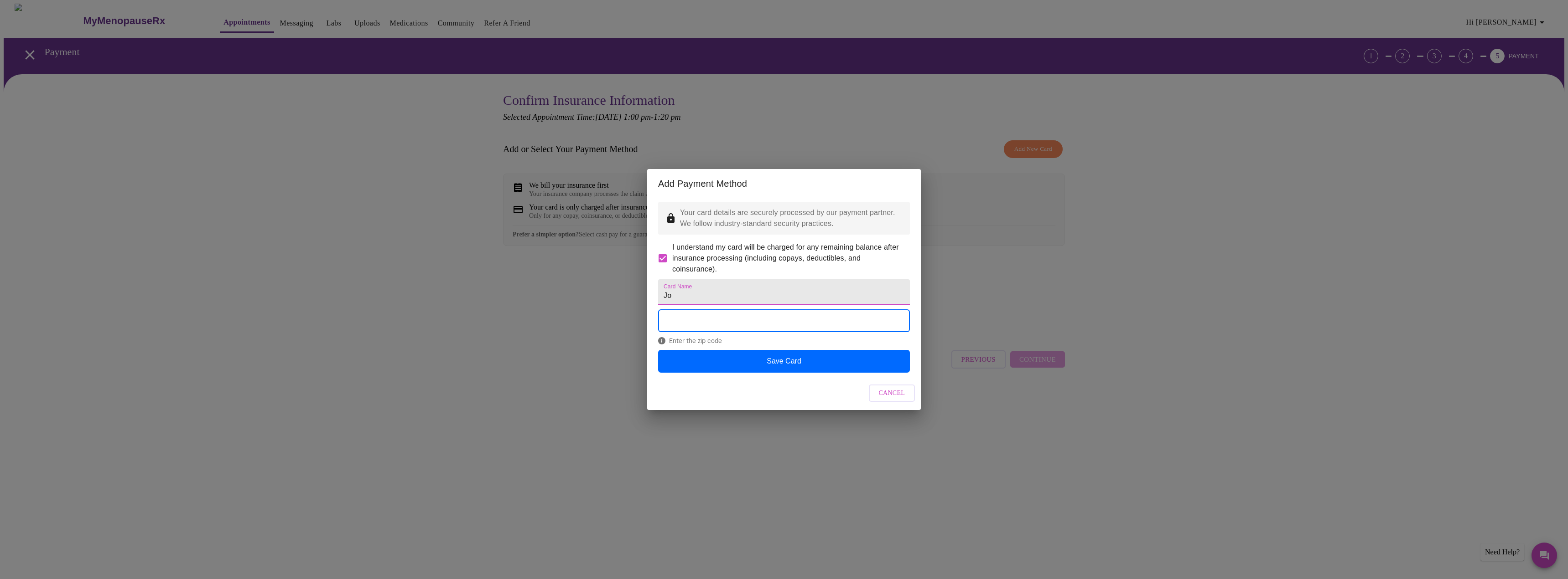
type input "J"
type input "Dad Amazon CC"
click at [750, 265] on form "I understand my card will be charged for any remaining balance after insurance …" at bounding box center [784, 258] width 252 height 33
click at [863, 242] on span "I understand my card will be charged for any remaining balance after insurance …" at bounding box center [787, 258] width 230 height 33
click at [672, 249] on input "I understand my card will be charged for any remaining balance after insurance …" at bounding box center [662, 258] width 19 height 19
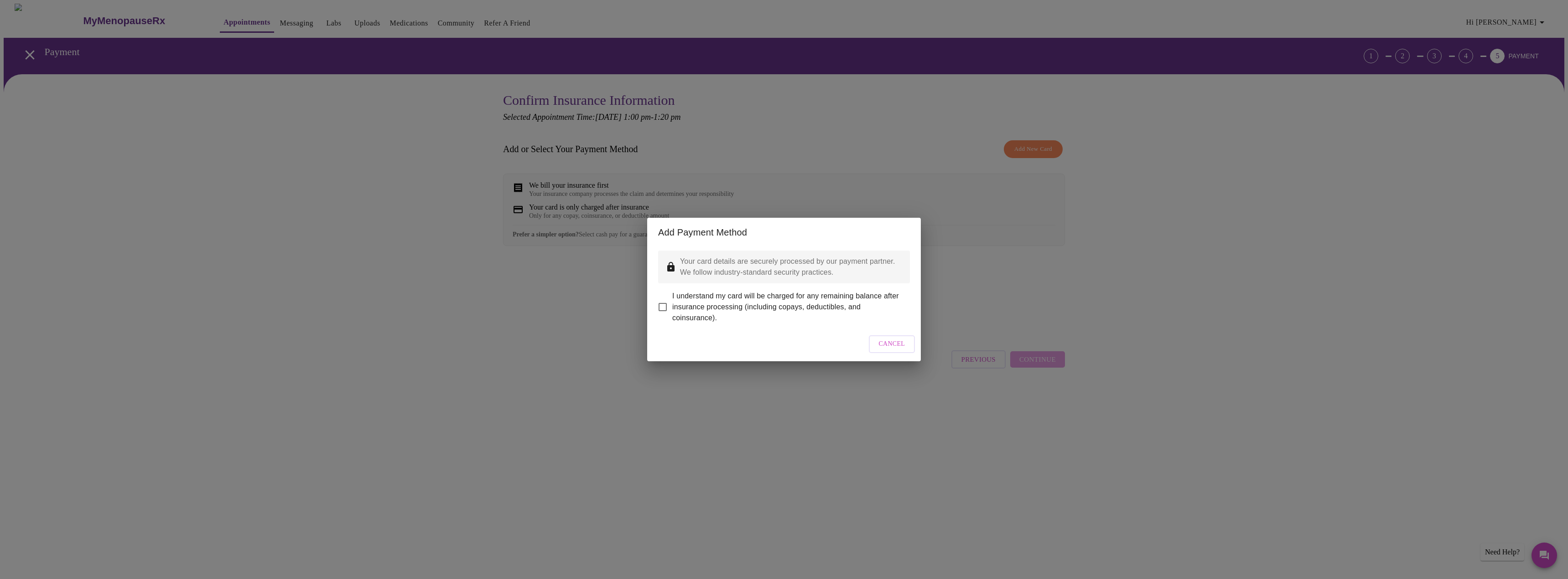
click at [752, 300] on span "I understand my card will be charged for any remaining balance after insurance …" at bounding box center [787, 307] width 230 height 33
click at [672, 300] on input "I understand my card will be charged for any remaining balance after insurance …" at bounding box center [662, 307] width 19 height 19
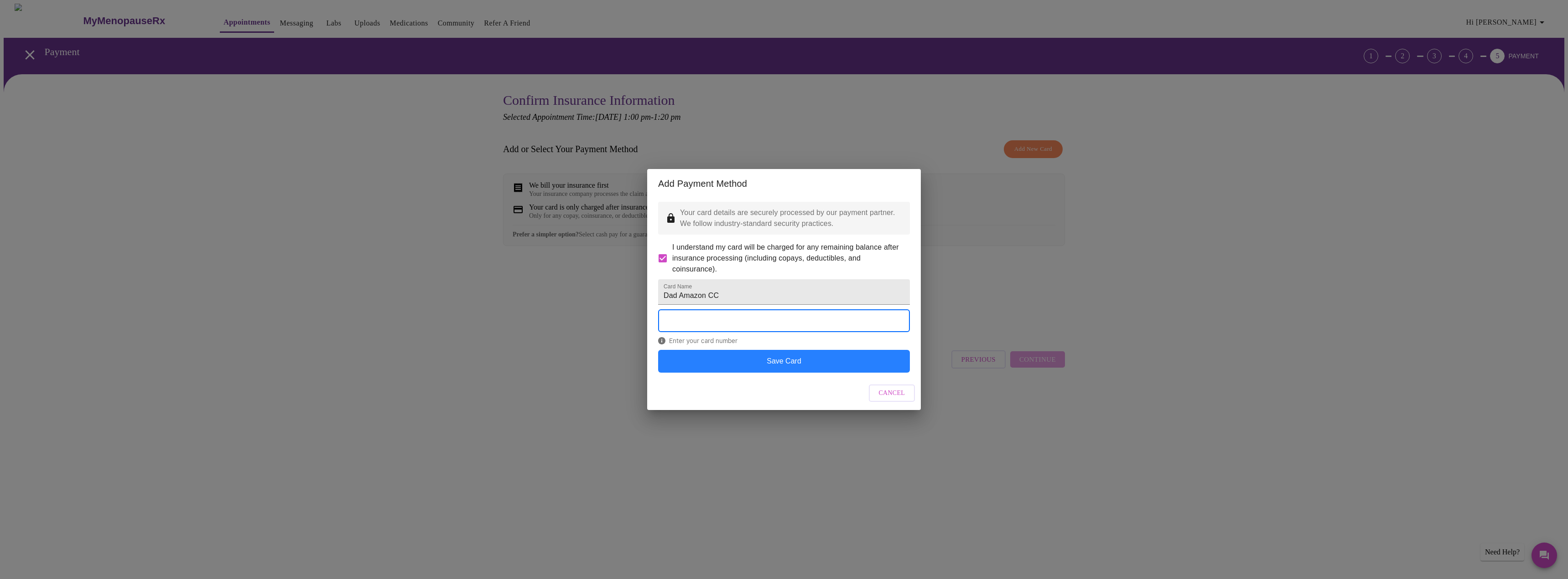
click at [785, 372] on button "Save Card" at bounding box center [784, 361] width 252 height 23
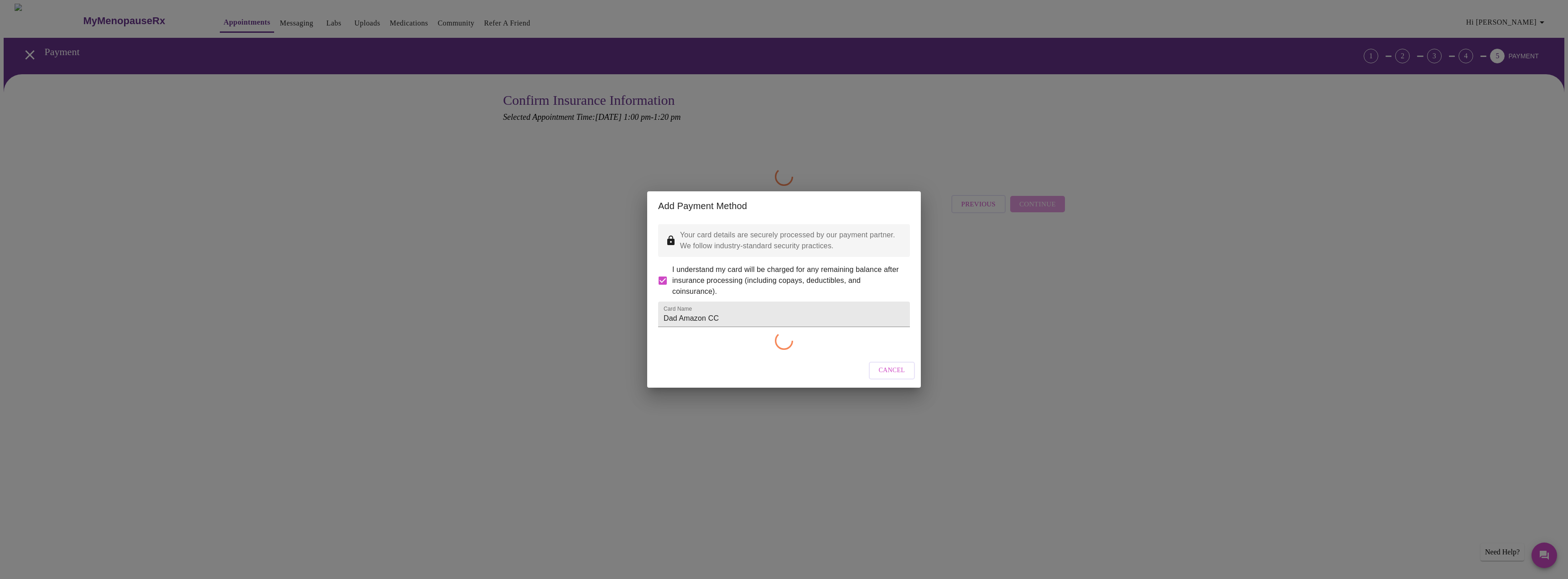
checkbox input "false"
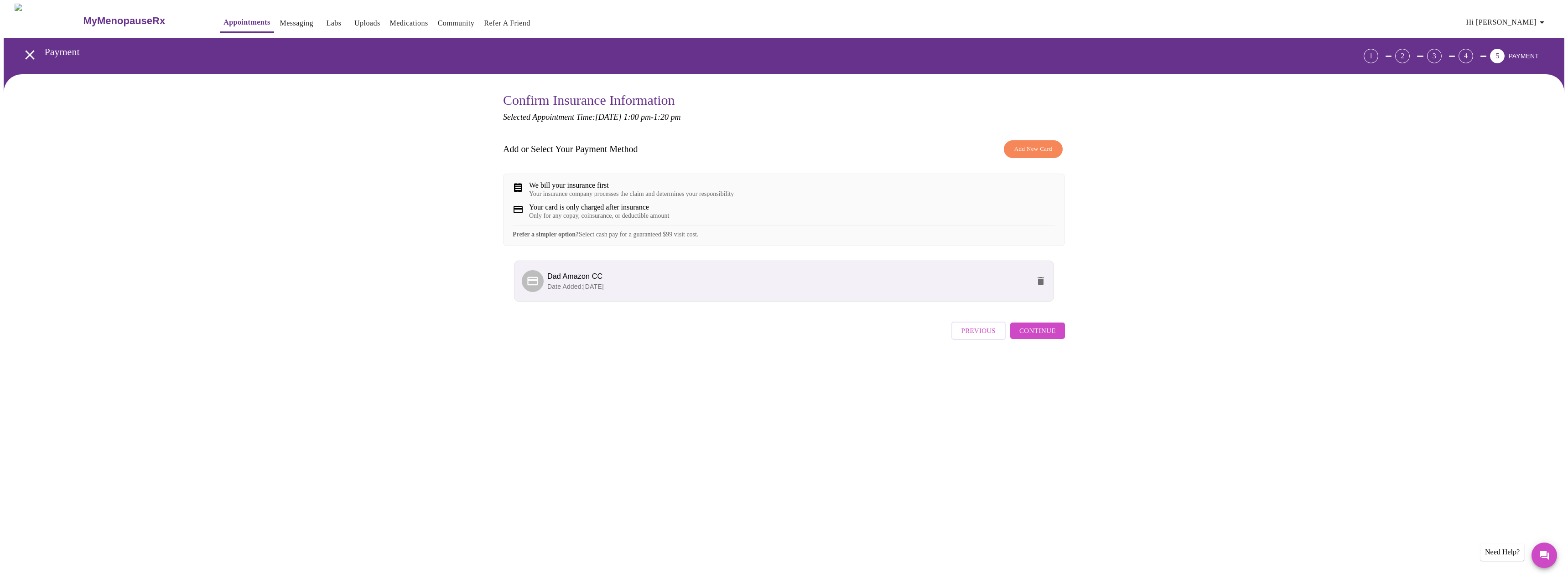
click at [1051, 337] on span "Continue" at bounding box center [1038, 330] width 37 height 12
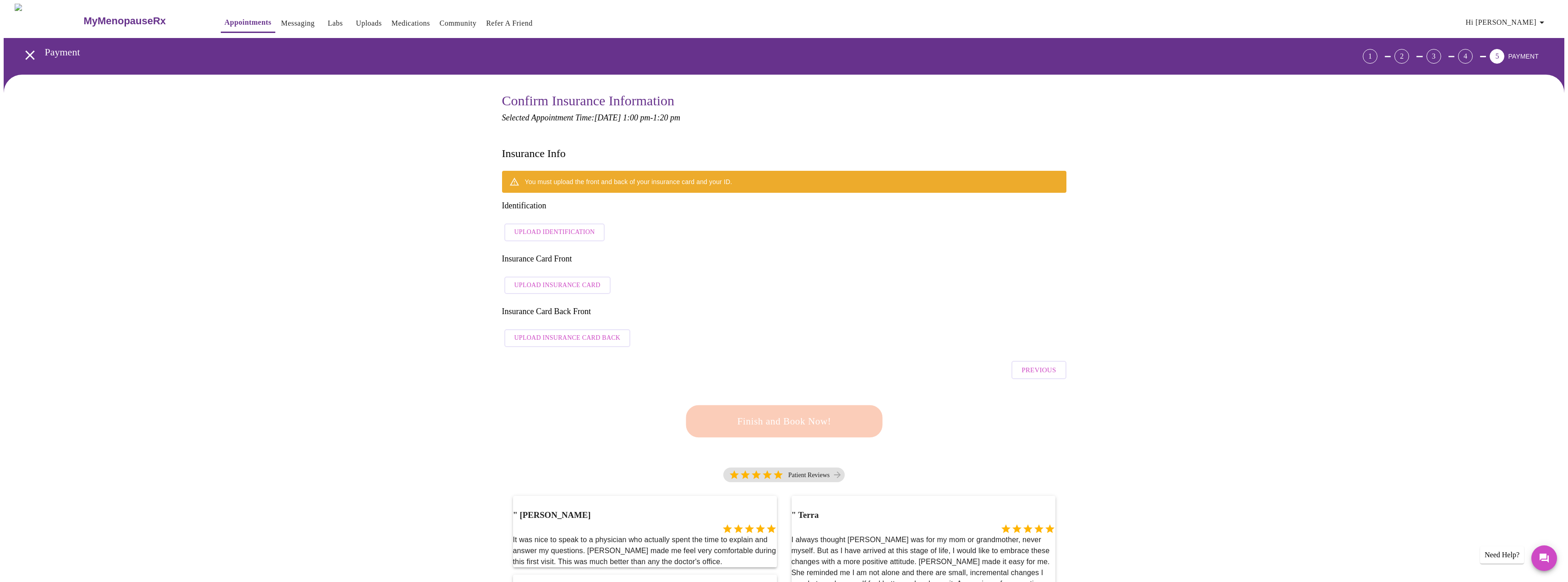
click at [578, 224] on button "Upload Identification" at bounding box center [554, 232] width 101 height 18
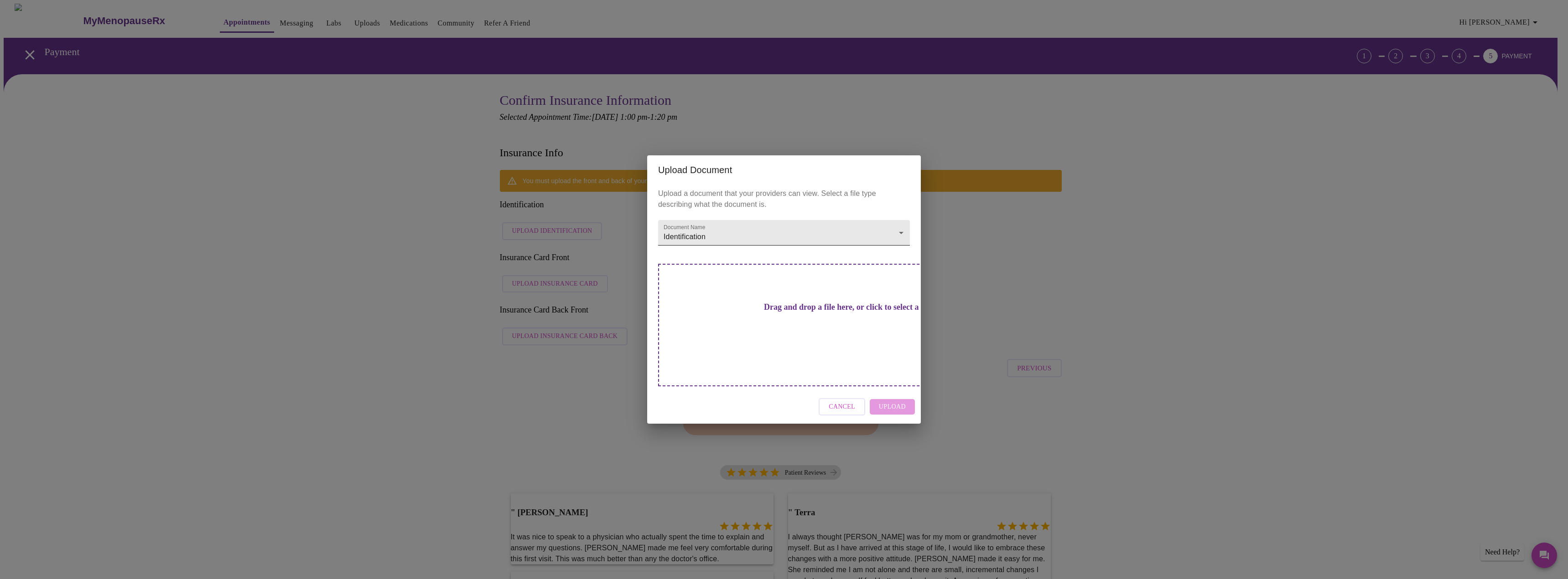
click at [774, 226] on div at bounding box center [784, 290] width 1568 height 579
click at [769, 312] on h3 "Drag and drop a file here, or click to select a file" at bounding box center [848, 308] width 252 height 10
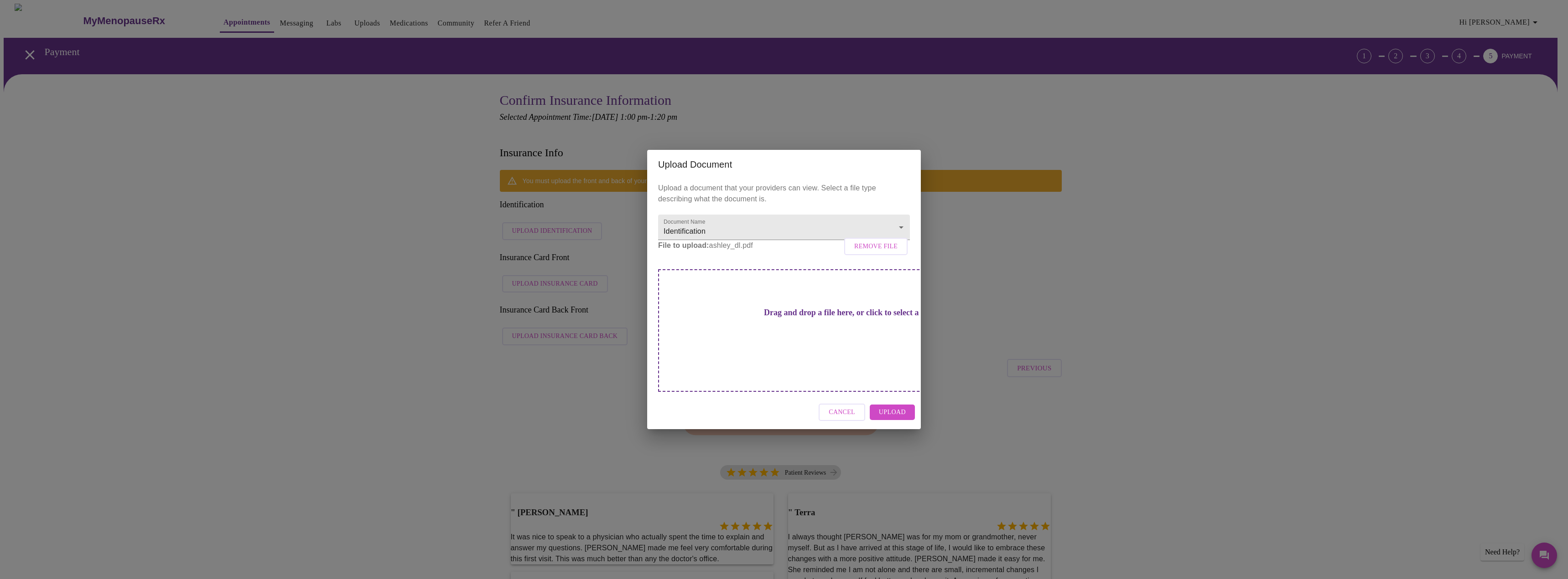
click at [892, 407] on span "Upload" at bounding box center [892, 412] width 27 height 12
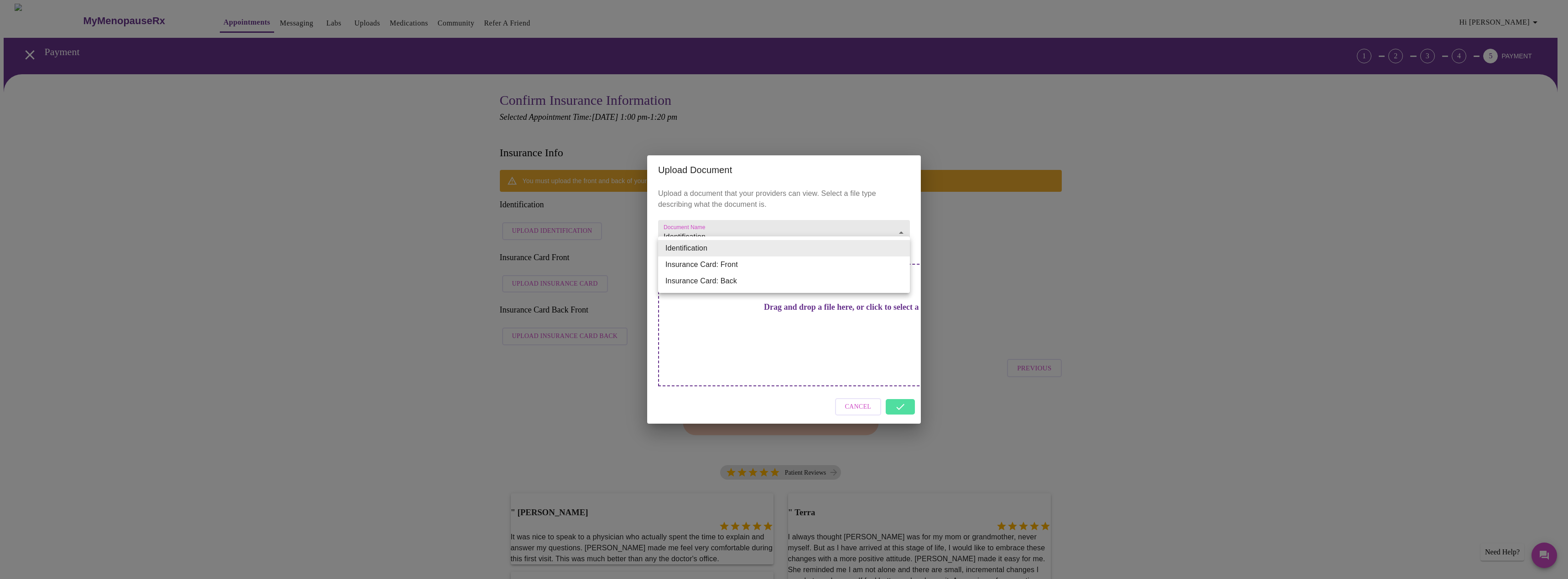
click at [740, 269] on li "Insurance Card: Front" at bounding box center [784, 265] width 252 height 16
type input "Insurance Card: Front"
click at [743, 312] on h3 "Drag and drop a file here, or click to select a file" at bounding box center [848, 308] width 252 height 10
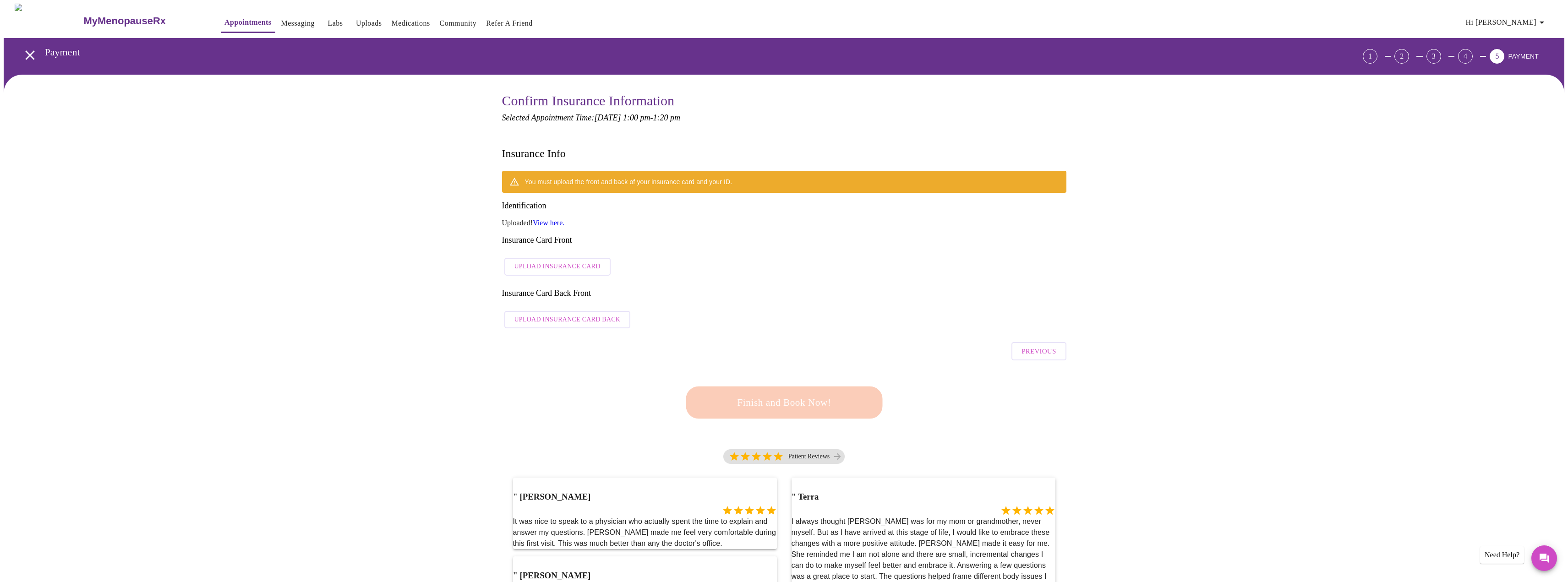
click at [568, 261] on span "Upload Insurance Card" at bounding box center [557, 267] width 86 height 12
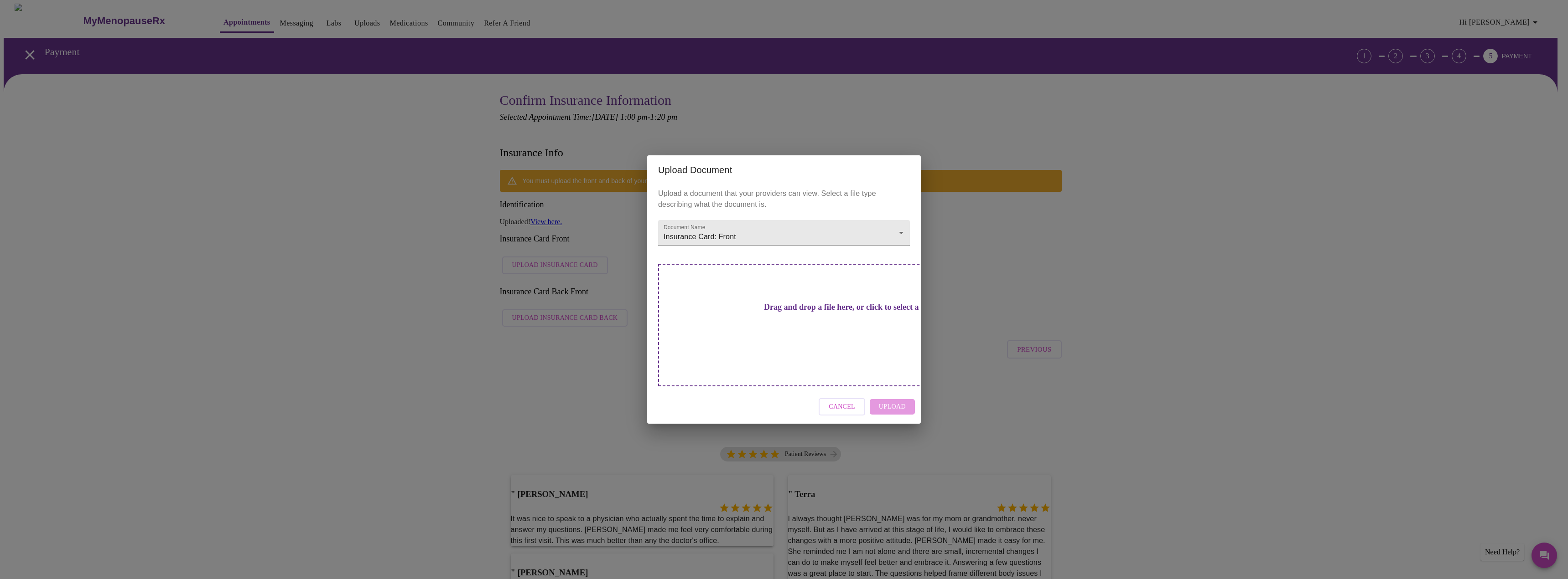
click at [776, 312] on h3 "Drag and drop a file here, or click to select a file" at bounding box center [848, 308] width 252 height 10
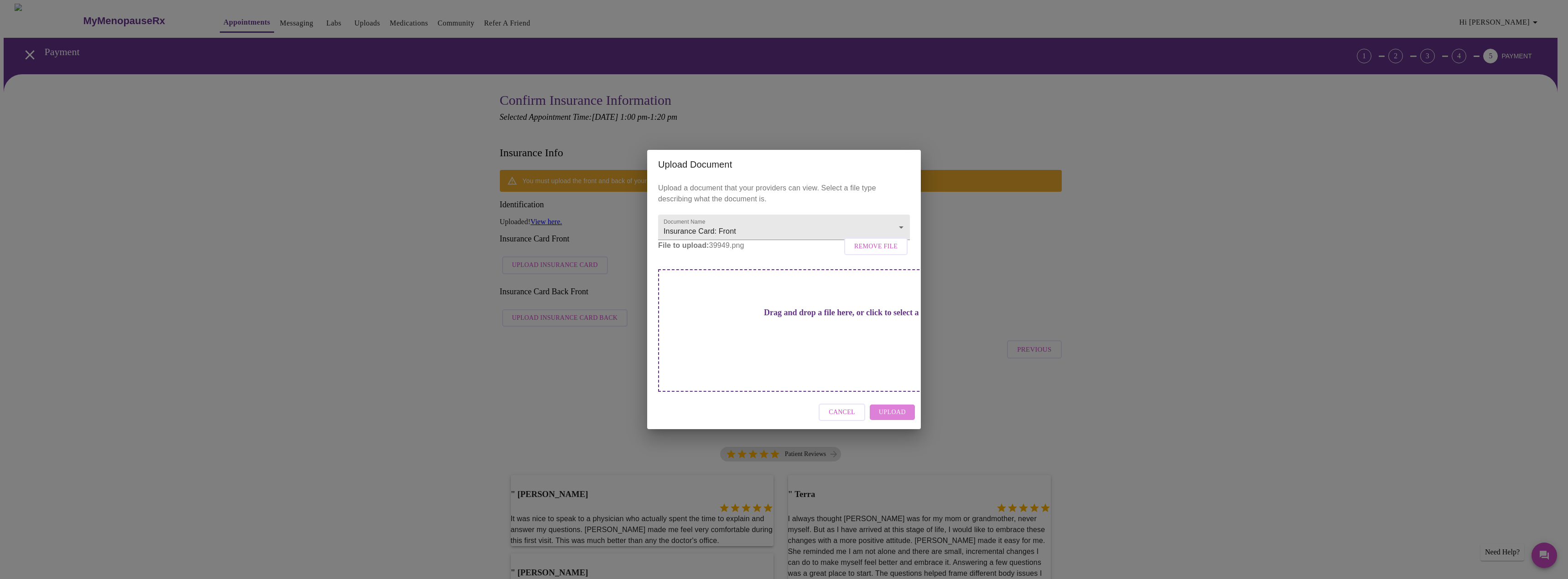
click at [892, 407] on span "Upload" at bounding box center [892, 412] width 27 height 12
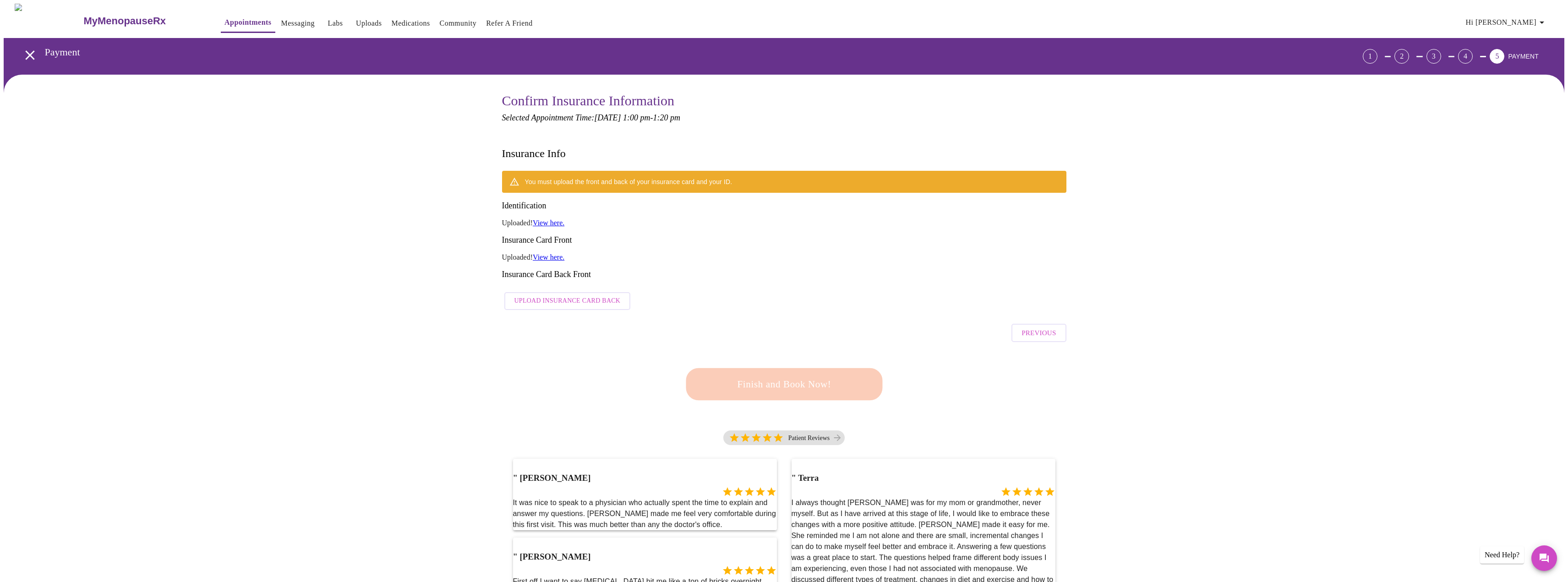
click at [539, 260] on div "You must upload the front and back of your insurance card and your ID. Identifi…" at bounding box center [784, 242] width 564 height 144
click at [535, 295] on span "Upload Insurance Card Back" at bounding box center [567, 301] width 106 height 12
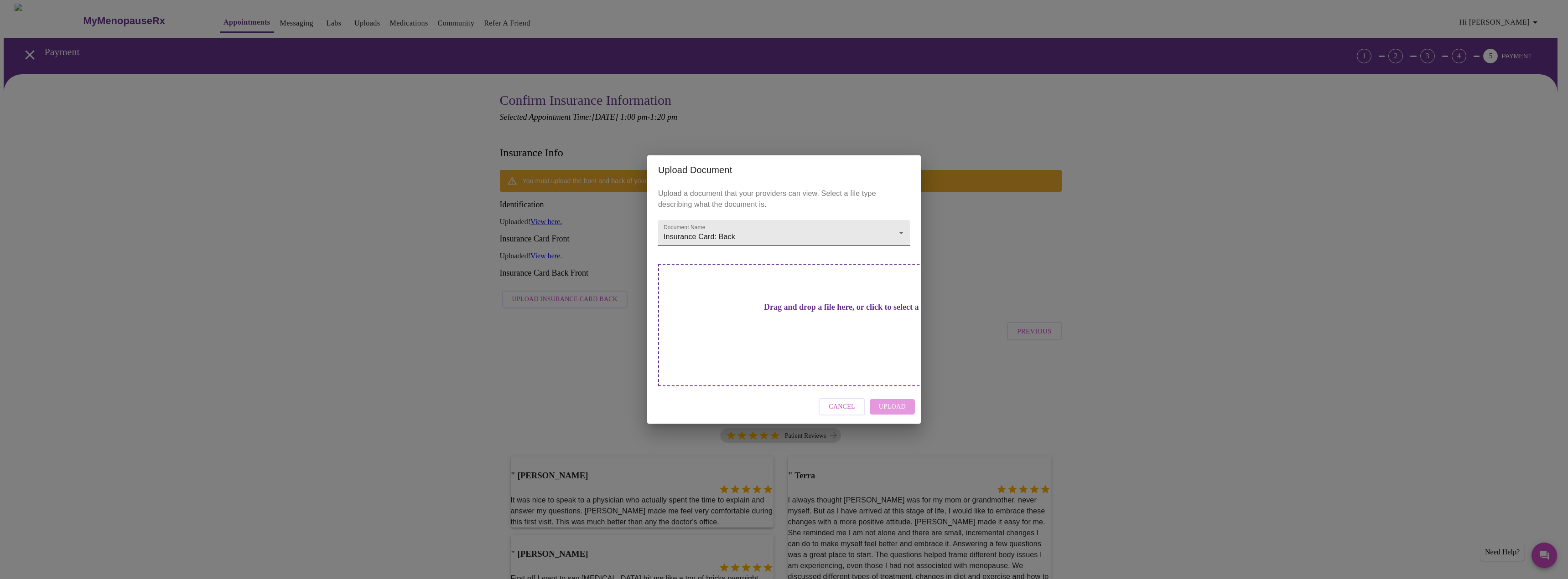
click at [866, 335] on div at bounding box center [784, 290] width 1568 height 579
click at [846, 319] on div "Drag and drop a file here, or click to select a file" at bounding box center [847, 325] width 379 height 123
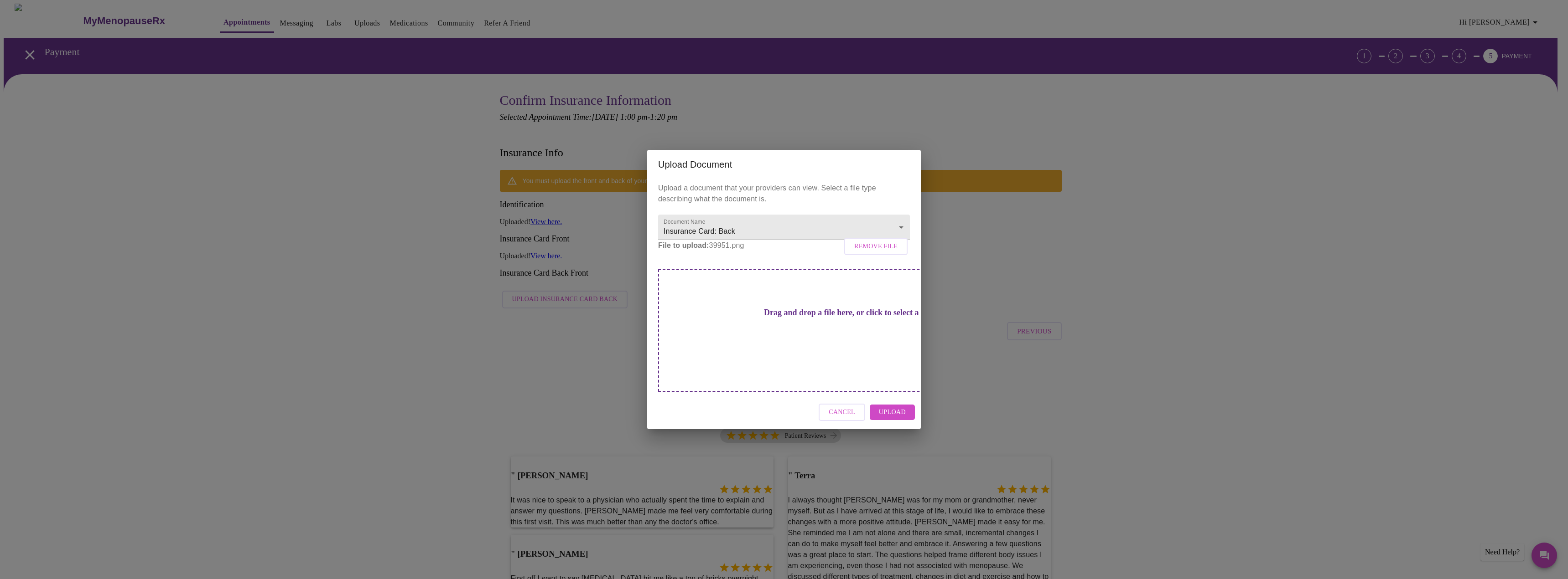
click at [897, 407] on span "Upload" at bounding box center [892, 412] width 27 height 12
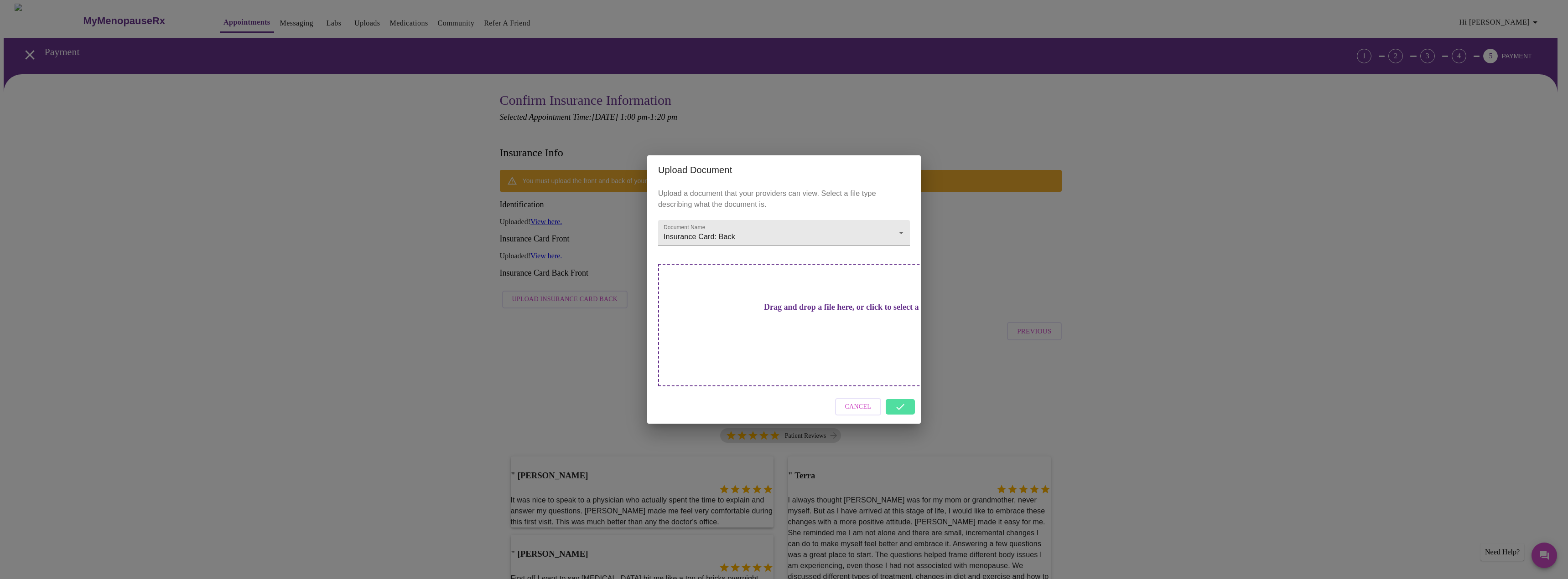
click at [761, 312] on h3 "Drag and drop a file here, or click to select a file" at bounding box center [848, 308] width 252 height 10
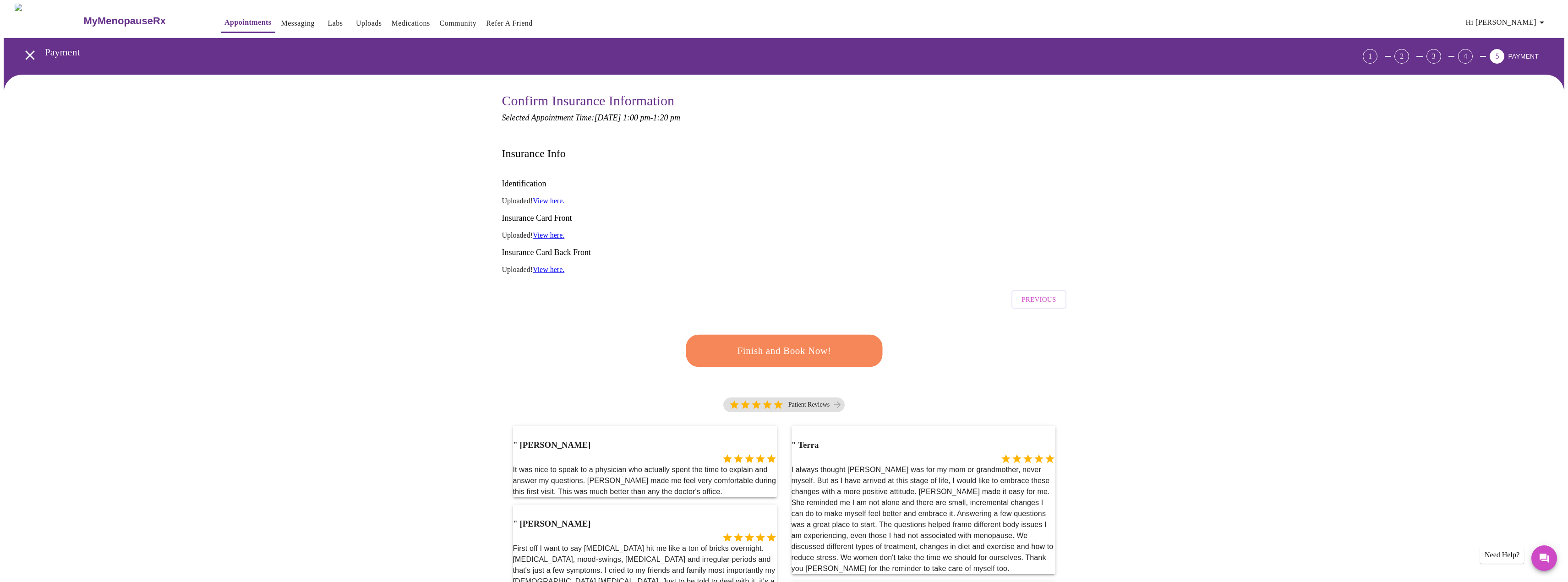
click at [542, 197] on link "View here." at bounding box center [548, 201] width 32 height 8
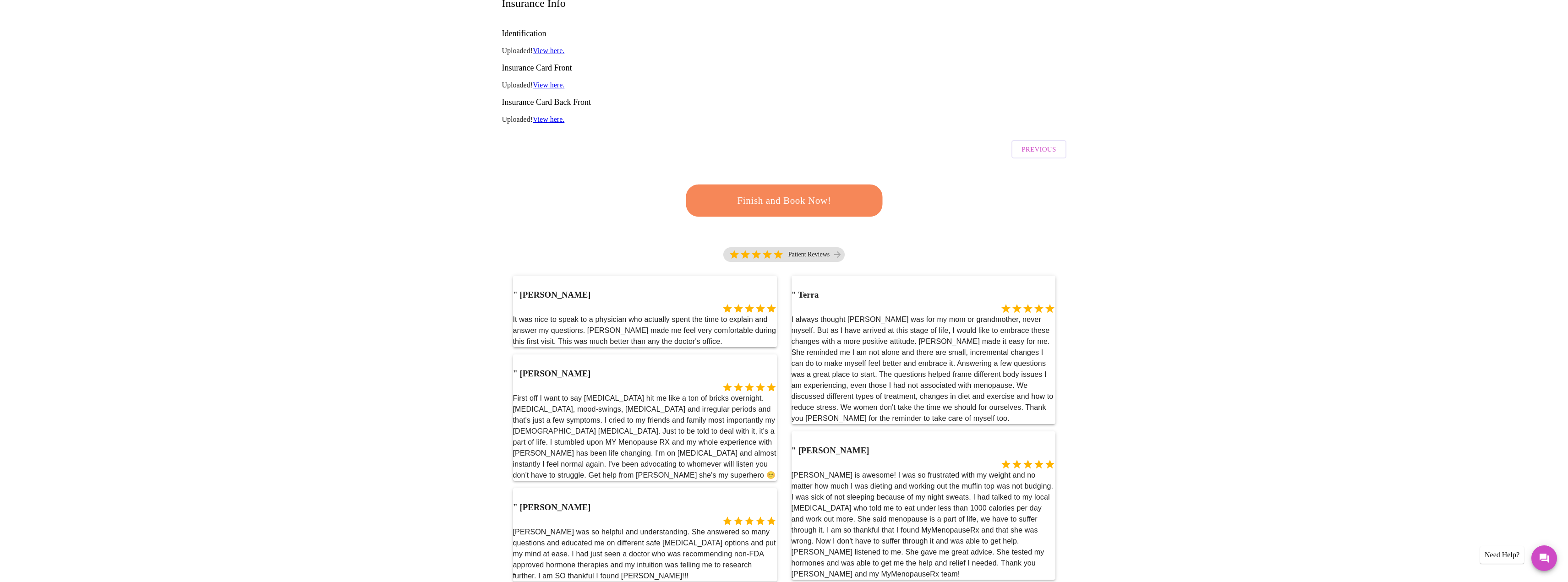
scroll to position [46, 0]
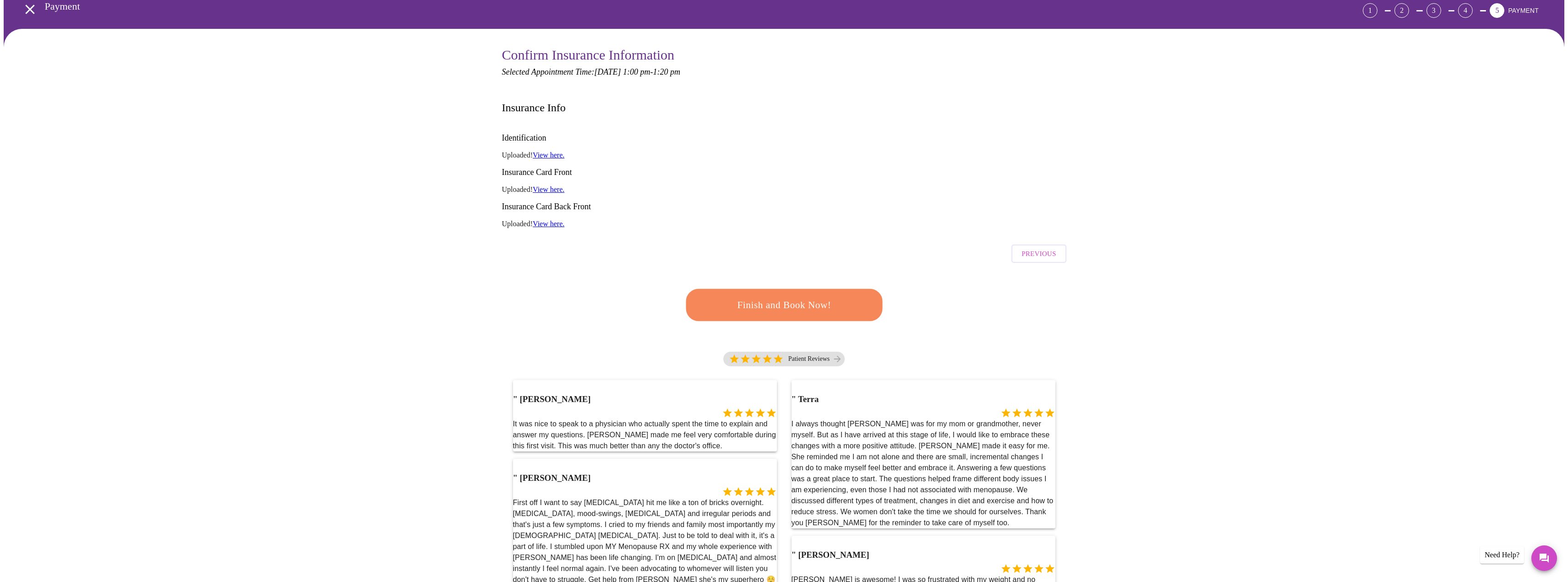
click at [826, 297] on span "Finish and Book Now!" at bounding box center [784, 305] width 176 height 17
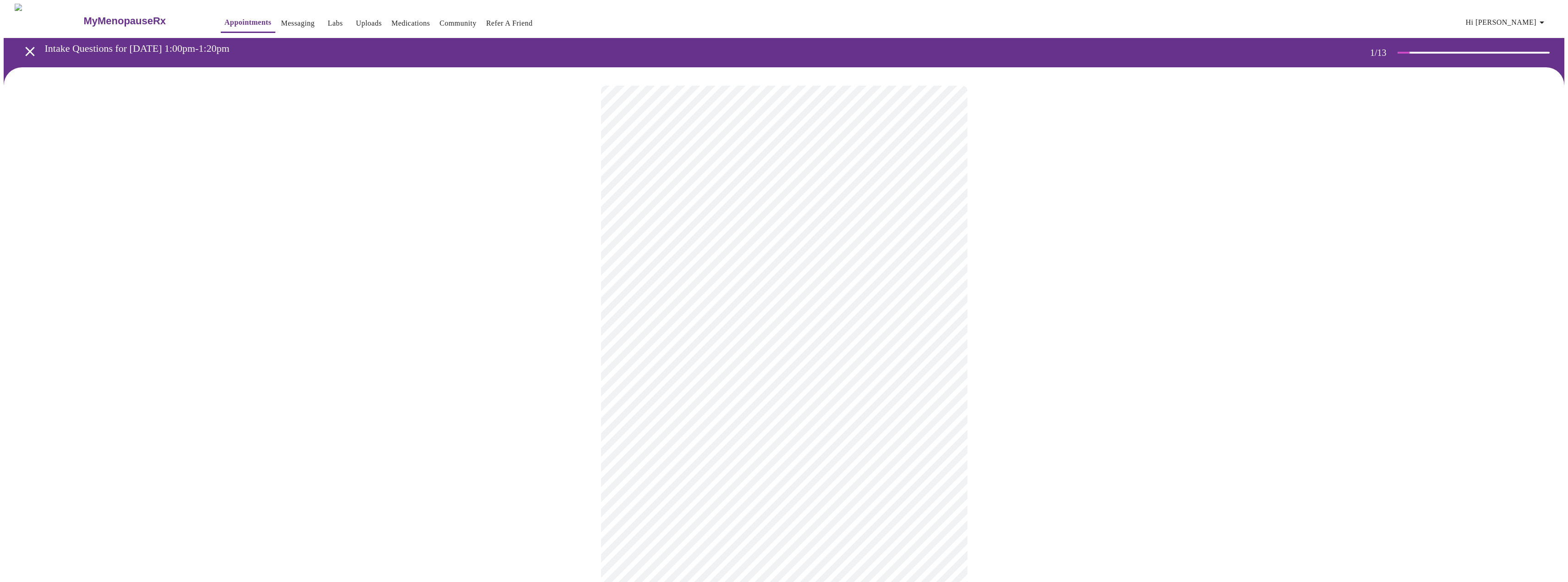
click at [824, 195] on body "MyMenopauseRx Appointments Messaging Labs Uploads Medications Community Refer a…" at bounding box center [784, 425] width 1561 height 842
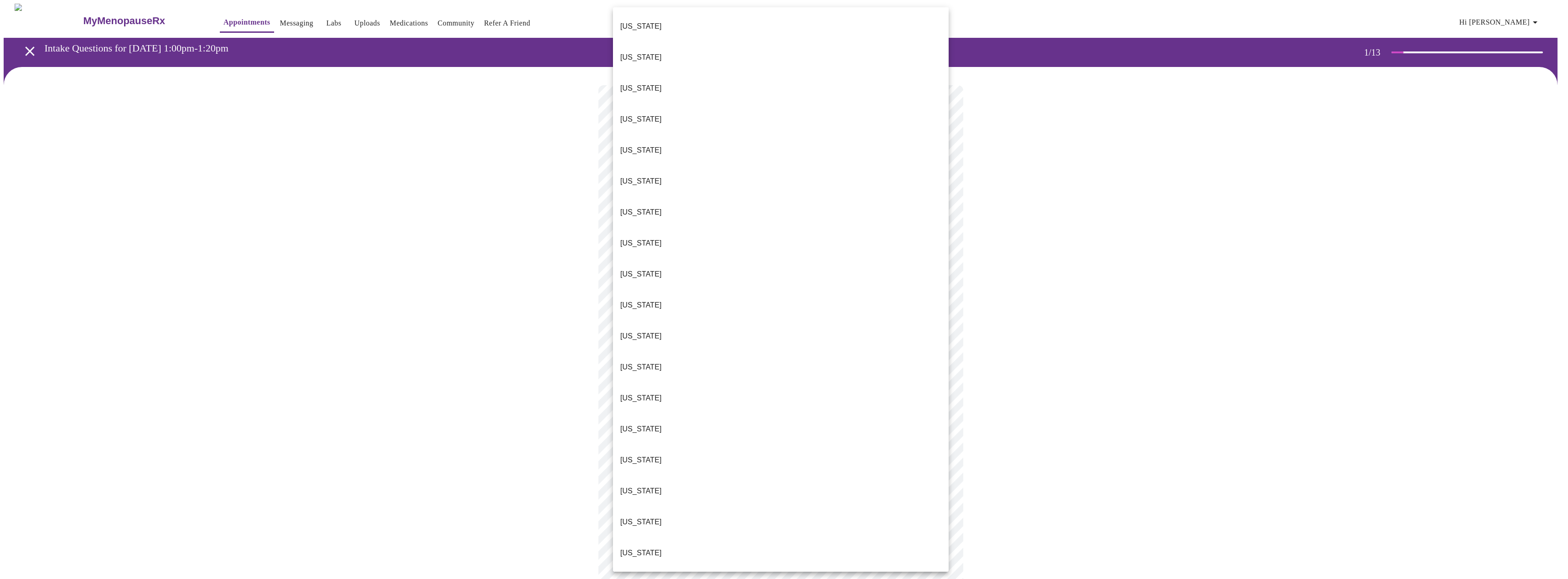
click at [668, 538] on li "[US_STATE]" at bounding box center [780, 553] width 335 height 31
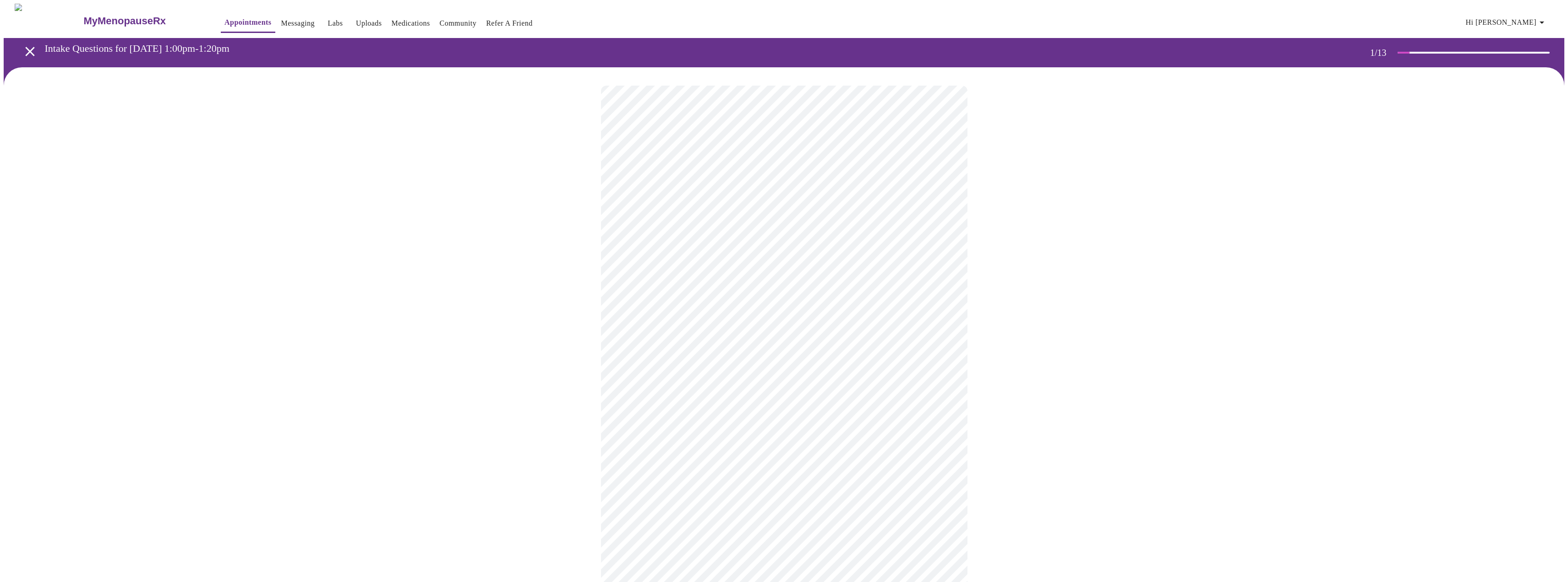
click at [790, 265] on body "MyMenopauseRx Appointments Messaging Labs Uploads Medications Community Refer a…" at bounding box center [784, 422] width 1561 height 837
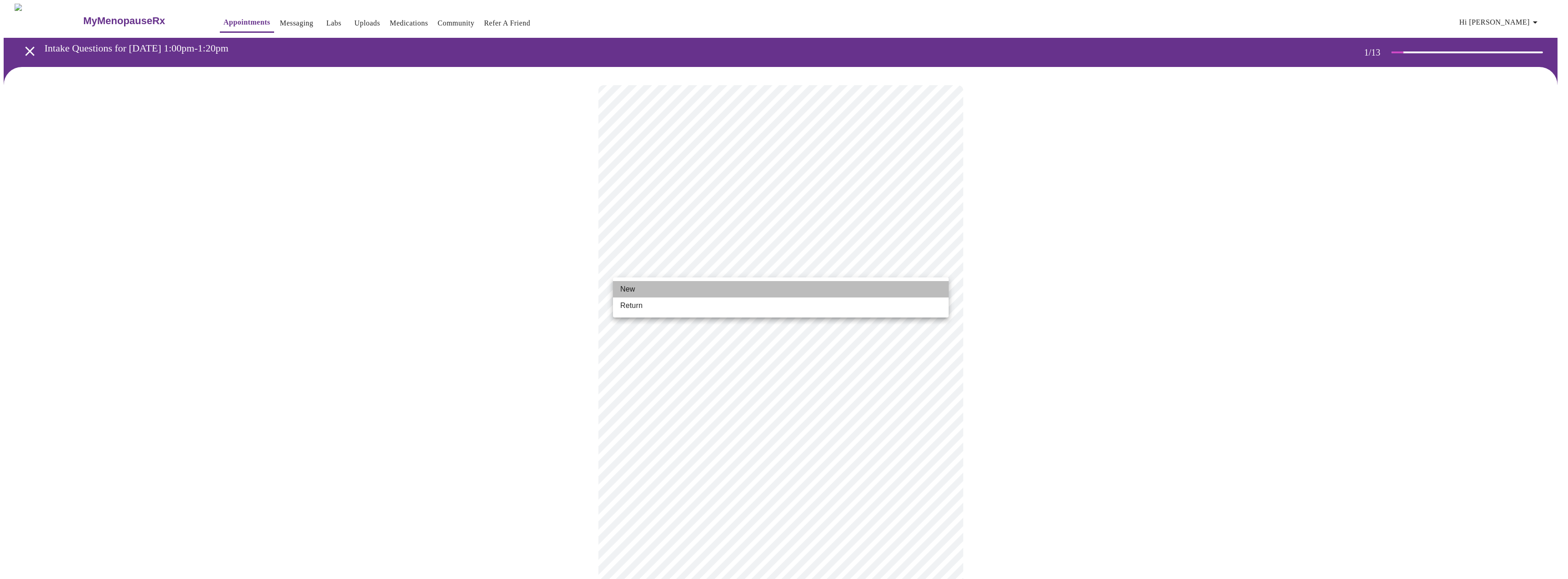
click at [747, 284] on li "New" at bounding box center [780, 289] width 335 height 16
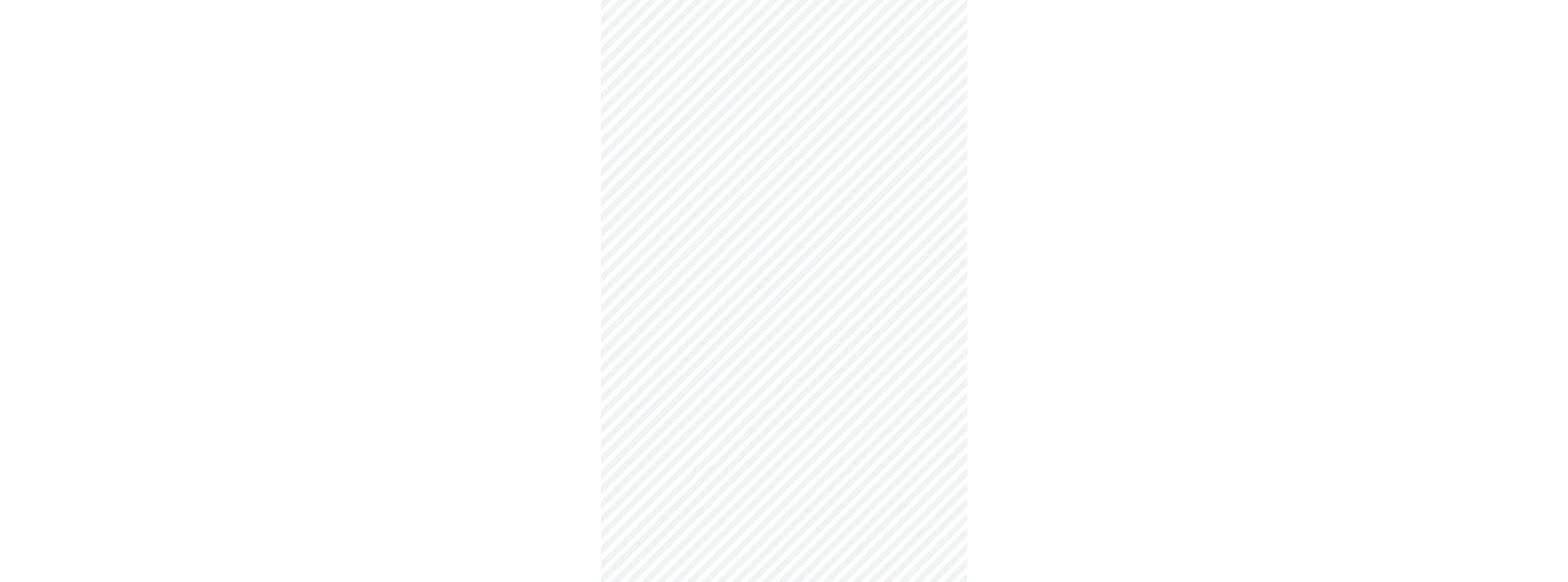
scroll to position [229, 0]
click at [779, 468] on body "MyMenopauseRx Appointments Messaging Labs Uploads Medications Community Refer a…" at bounding box center [784, 186] width 1561 height 824
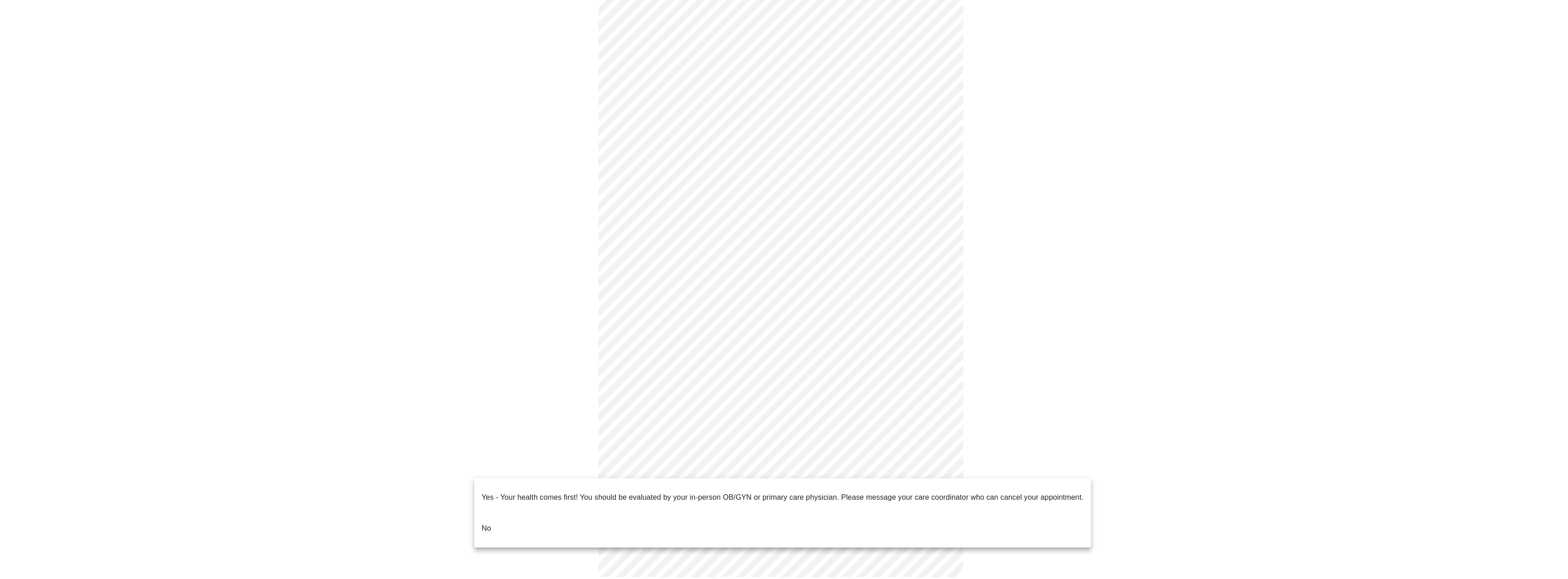
click at [576, 515] on li "No" at bounding box center [782, 529] width 617 height 31
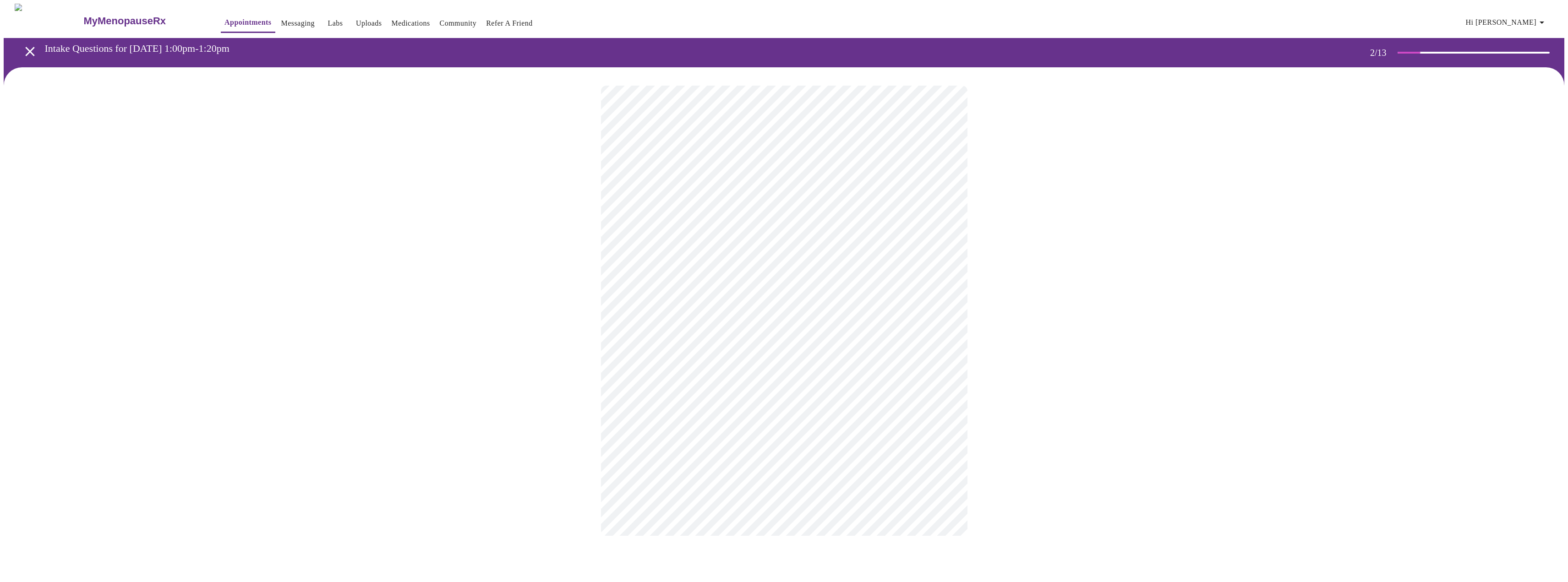
scroll to position [0, 0]
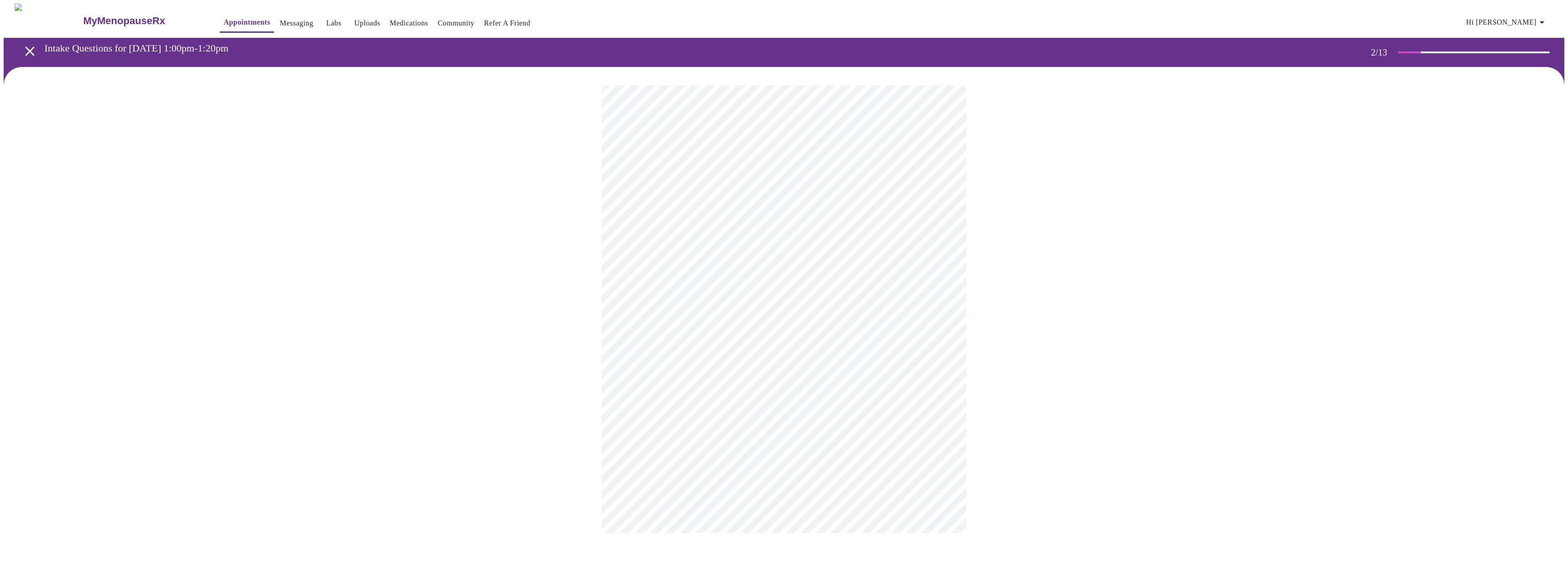
click at [694, 181] on body "MyMenopauseRx Appointments Messaging Labs Uploads Medications Community Refer a…" at bounding box center [784, 277] width 1561 height 548
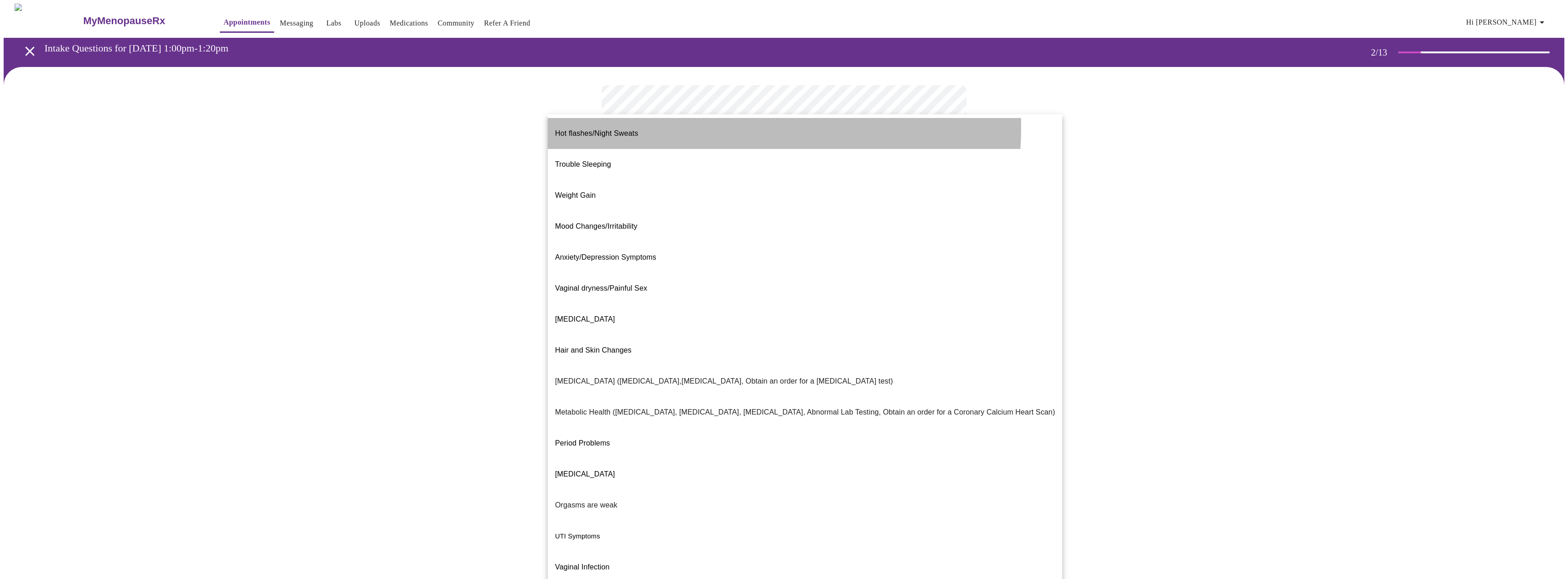
click at [709, 127] on li "Hot flashes/Night Sweats" at bounding box center [805, 133] width 514 height 31
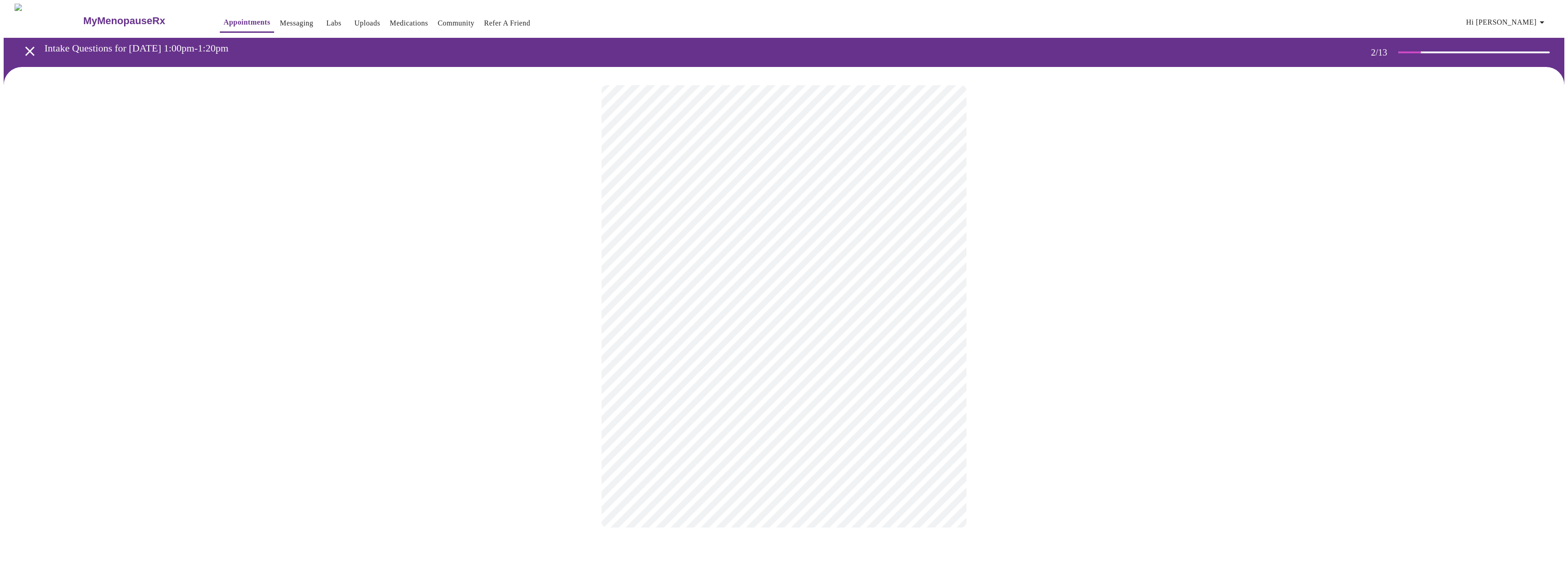
click at [749, 274] on body "MyMenopauseRx Appointments Messaging Labs Uploads Medications Community Refer a…" at bounding box center [784, 275] width 1561 height 543
click at [723, 306] on p "Yes - We'll use shared decision making to find a treatment that is safe!" at bounding box center [724, 311] width 231 height 11
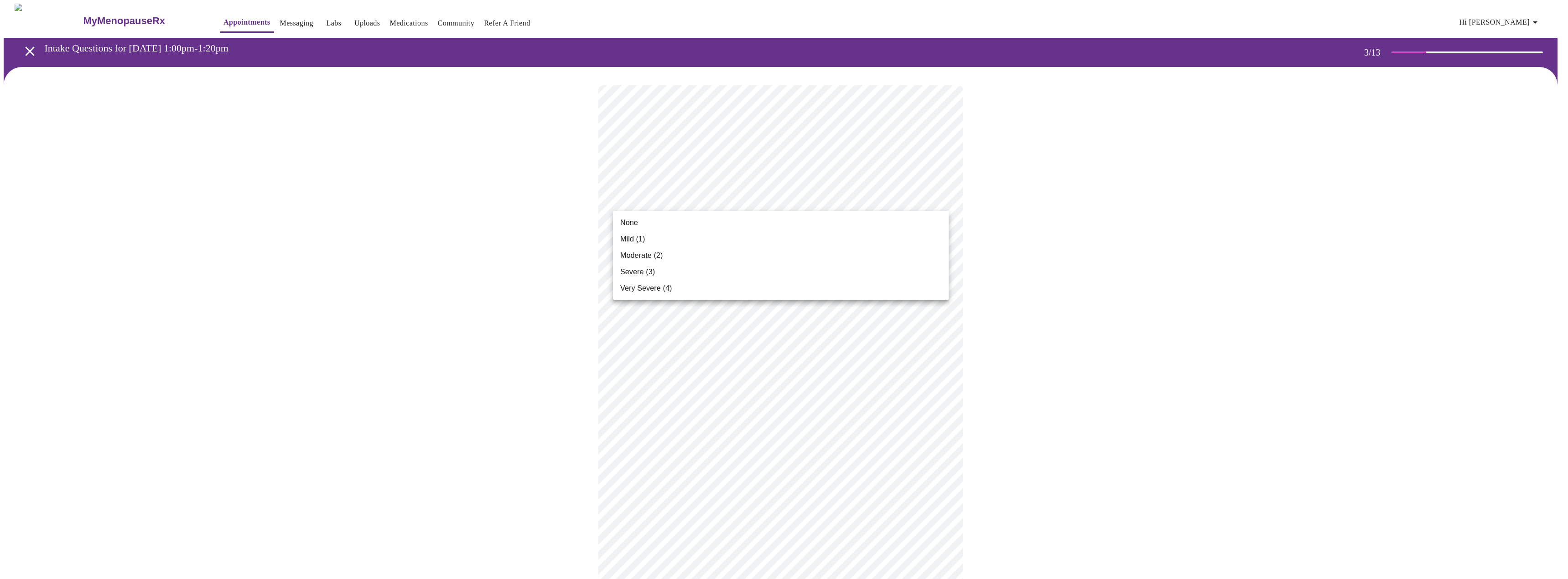
click at [979, 164] on div at bounding box center [784, 290] width 1568 height 579
click at [720, 274] on li "Severe (3)" at bounding box center [780, 272] width 335 height 16
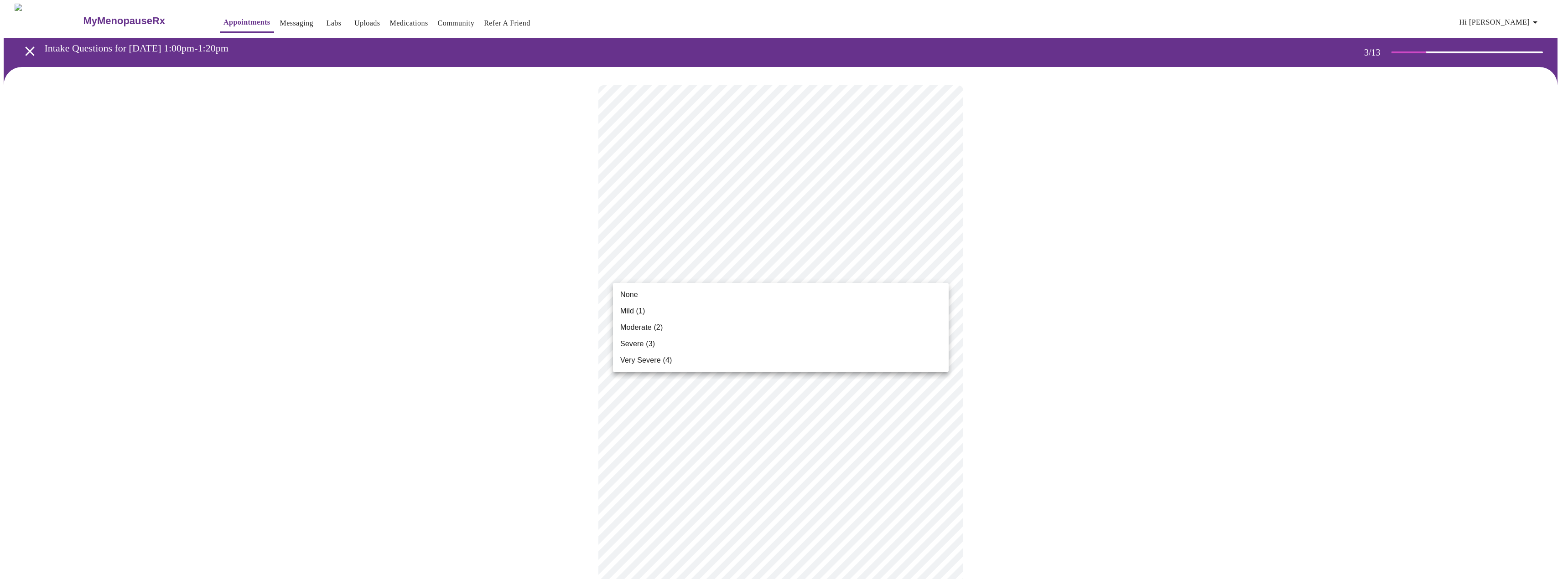
click at [692, 307] on li "Mild (1)" at bounding box center [780, 311] width 335 height 16
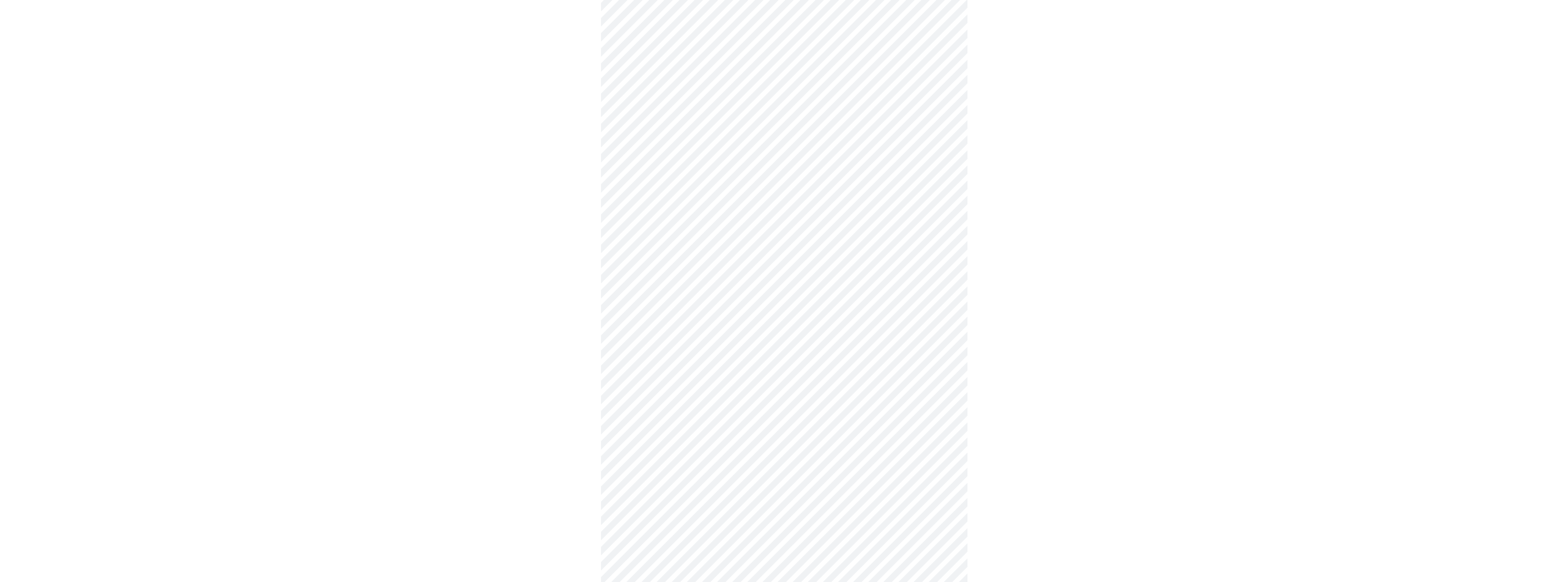
scroll to position [138, 0]
click at [794, 204] on body "MyMenopauseRx Appointments Messaging Labs Uploads Medications Community Refer a…" at bounding box center [784, 462] width 1561 height 1193
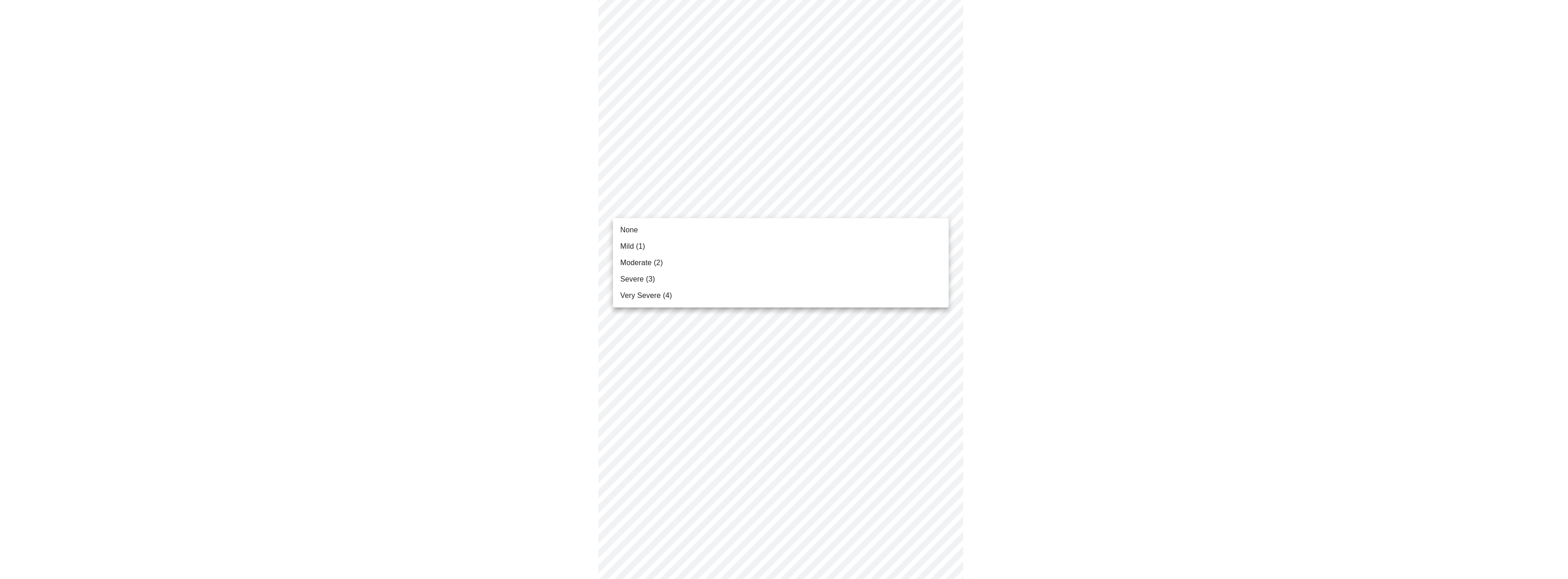
click at [712, 277] on li "Severe (3)" at bounding box center [780, 279] width 335 height 16
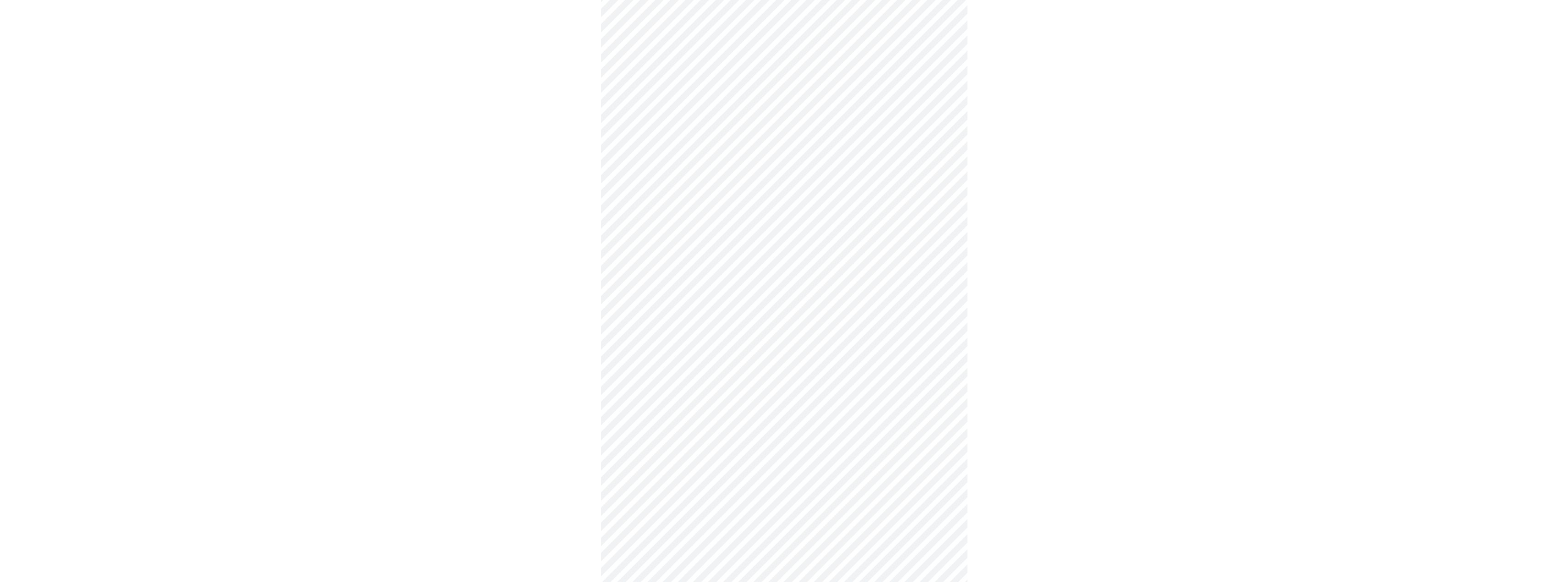
click at [799, 271] on body "MyMenopauseRx Appointments Messaging Labs Uploads Medications Community Refer a…" at bounding box center [784, 456] width 1561 height 1180
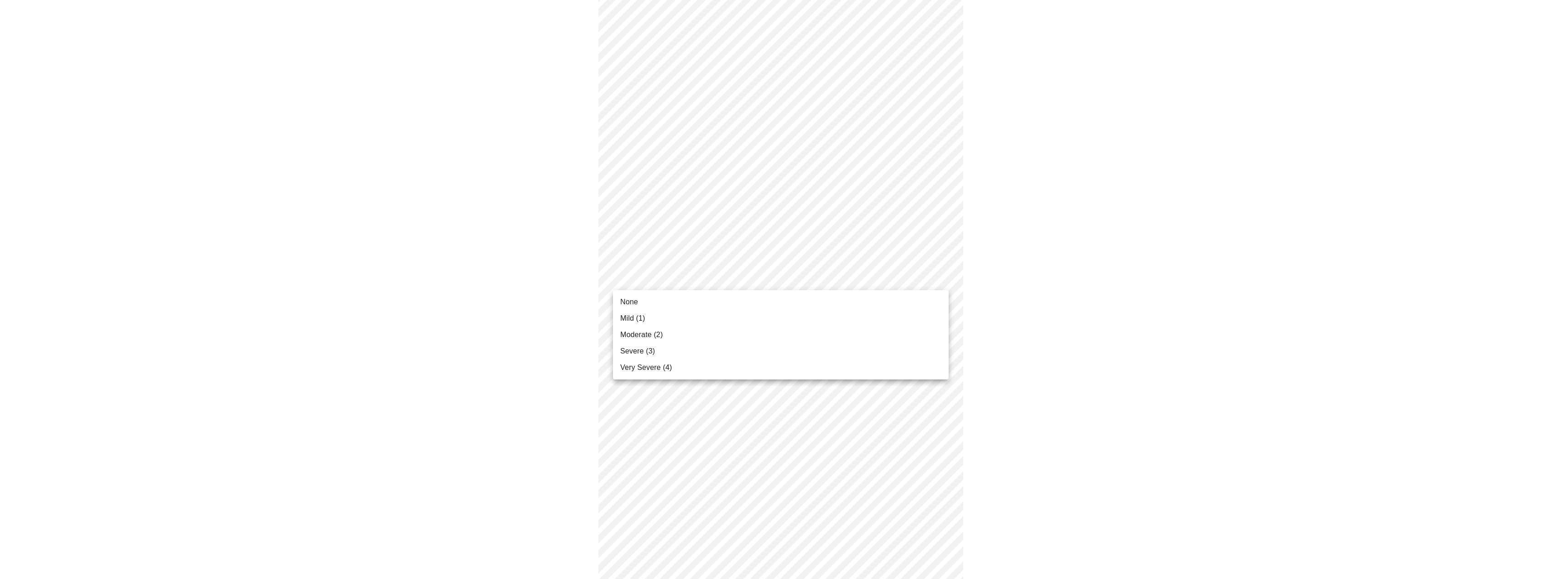
click at [692, 322] on li "Mild (1)" at bounding box center [780, 318] width 335 height 16
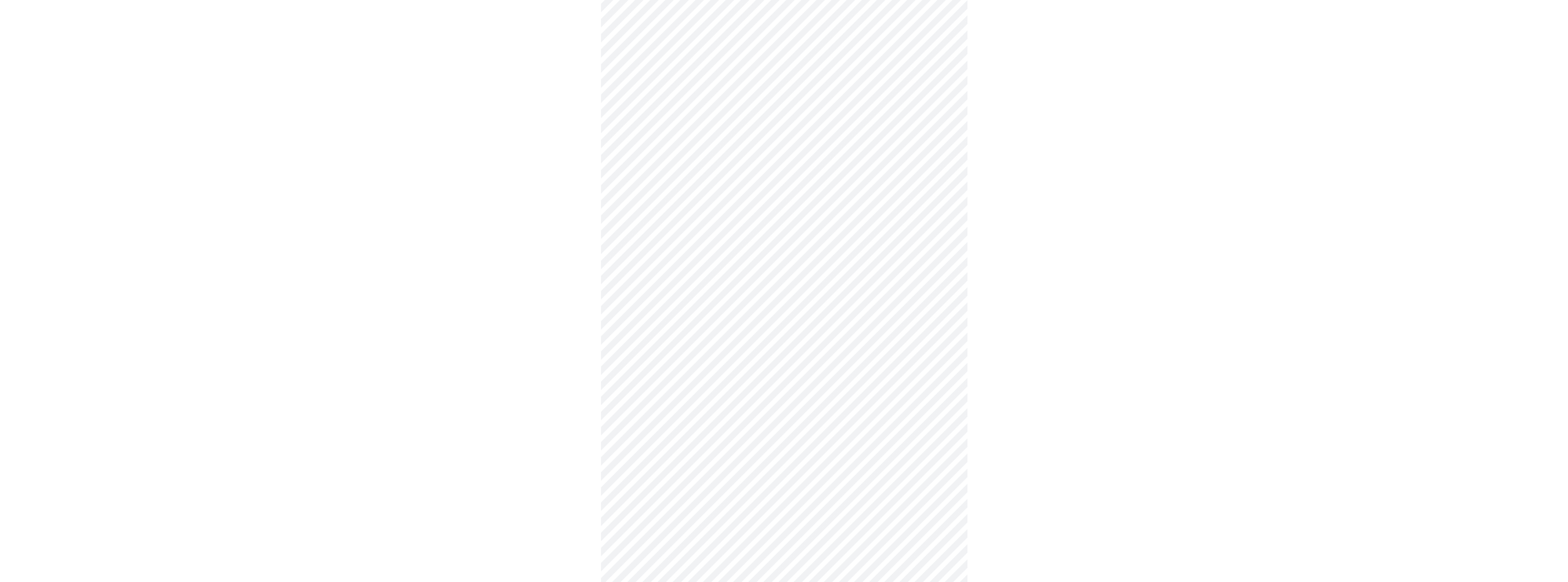
scroll to position [229, 0]
click at [707, 248] on body "MyMenopauseRx Appointments Messaging Labs Uploads Medications Community Refer a…" at bounding box center [784, 358] width 1561 height 1167
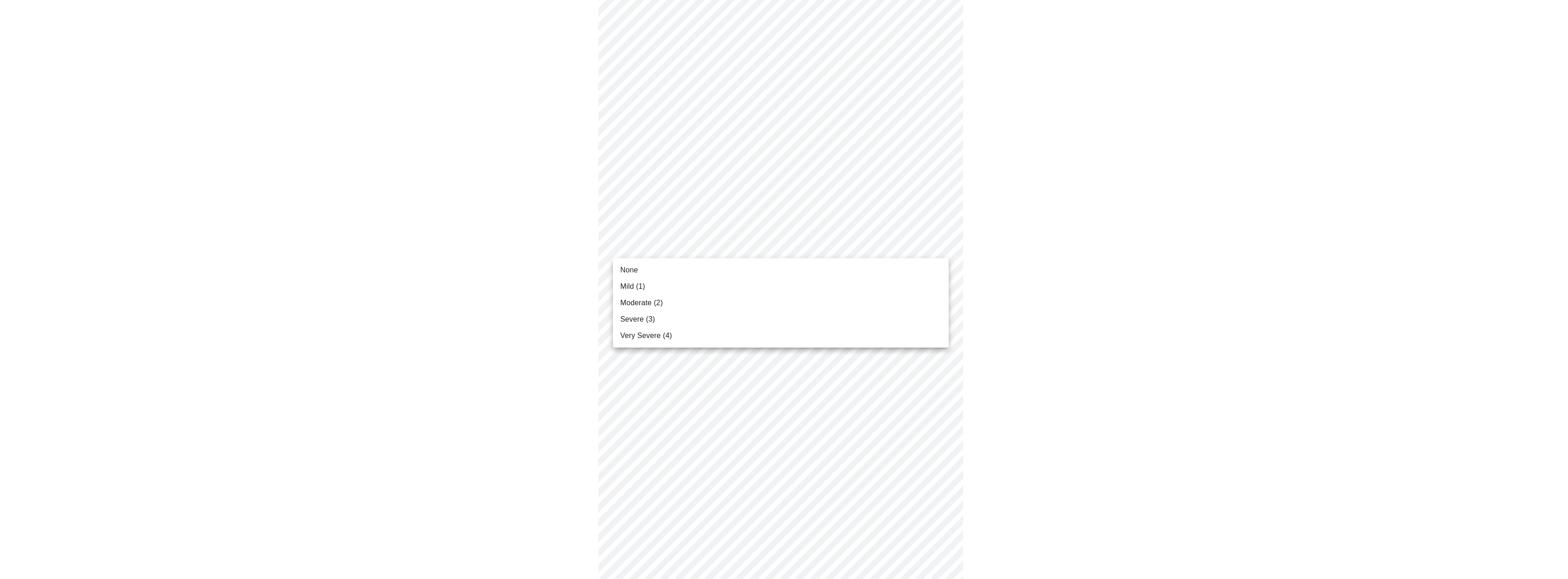
click at [689, 303] on li "Moderate (2)" at bounding box center [780, 303] width 335 height 16
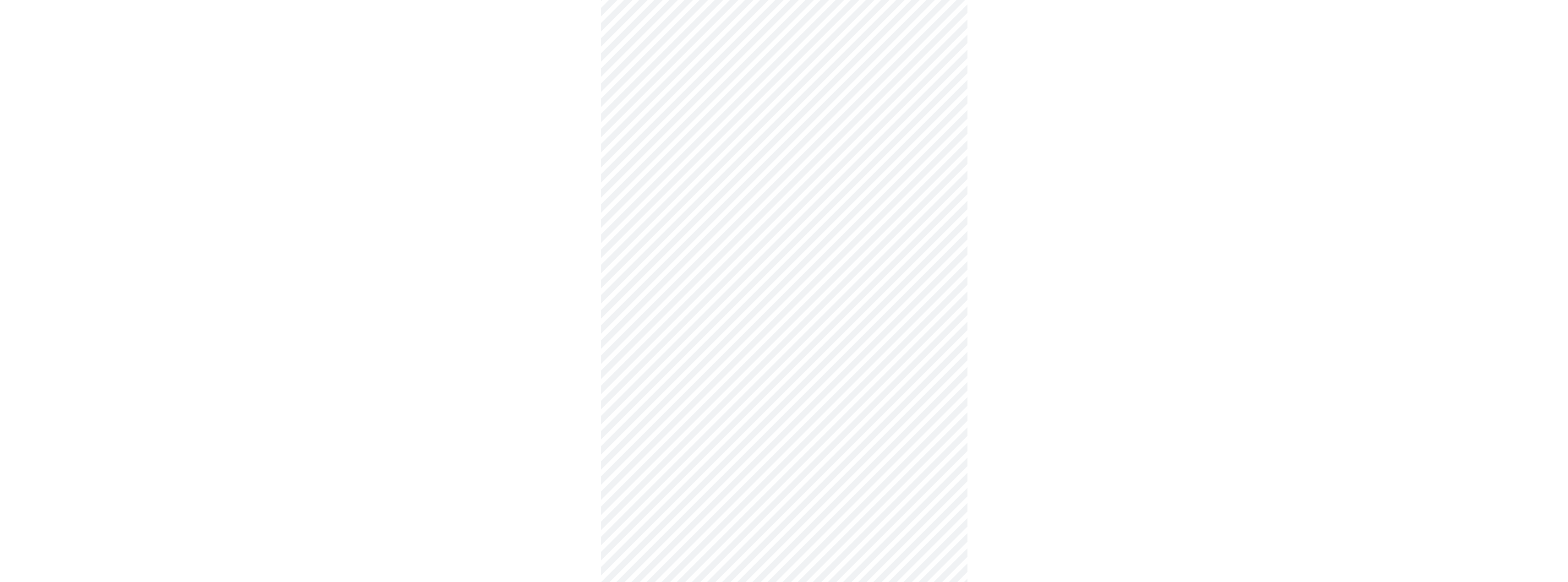
click at [692, 304] on body "MyMenopauseRx Appointments Messaging Labs Uploads Medications Community Refer a…" at bounding box center [784, 352] width 1561 height 1154
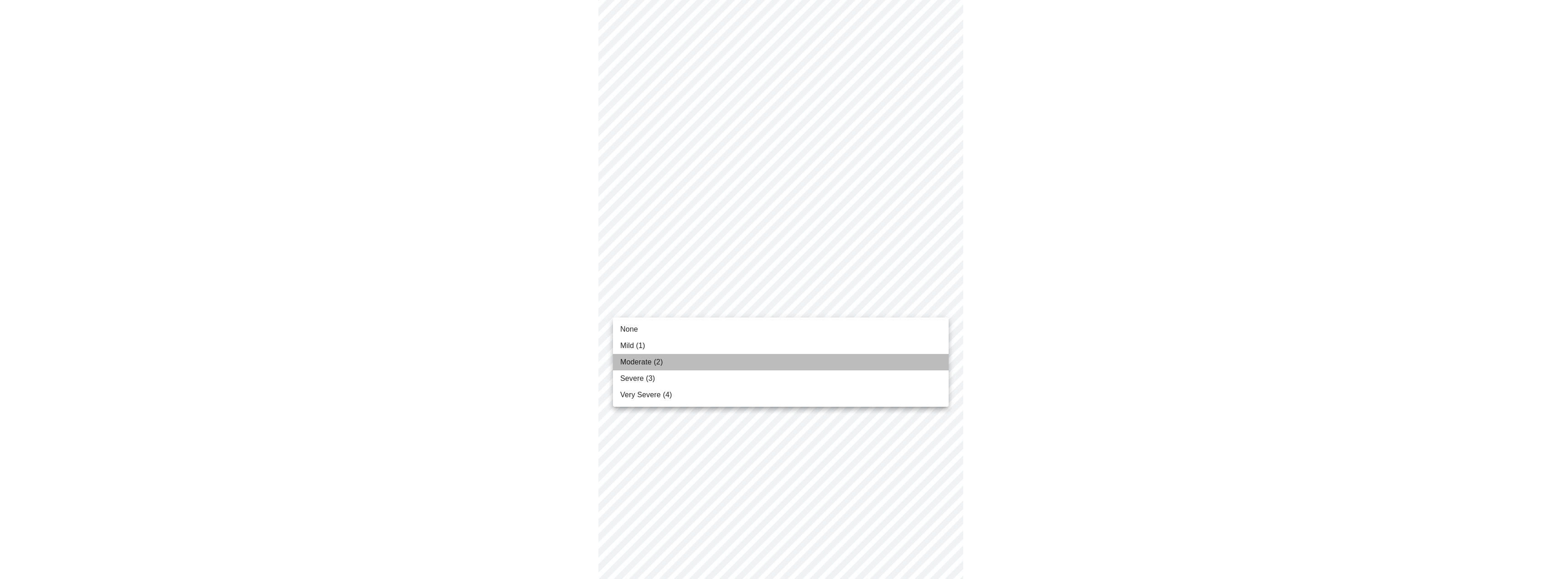
click at [669, 361] on li "Moderate (2)" at bounding box center [780, 362] width 335 height 16
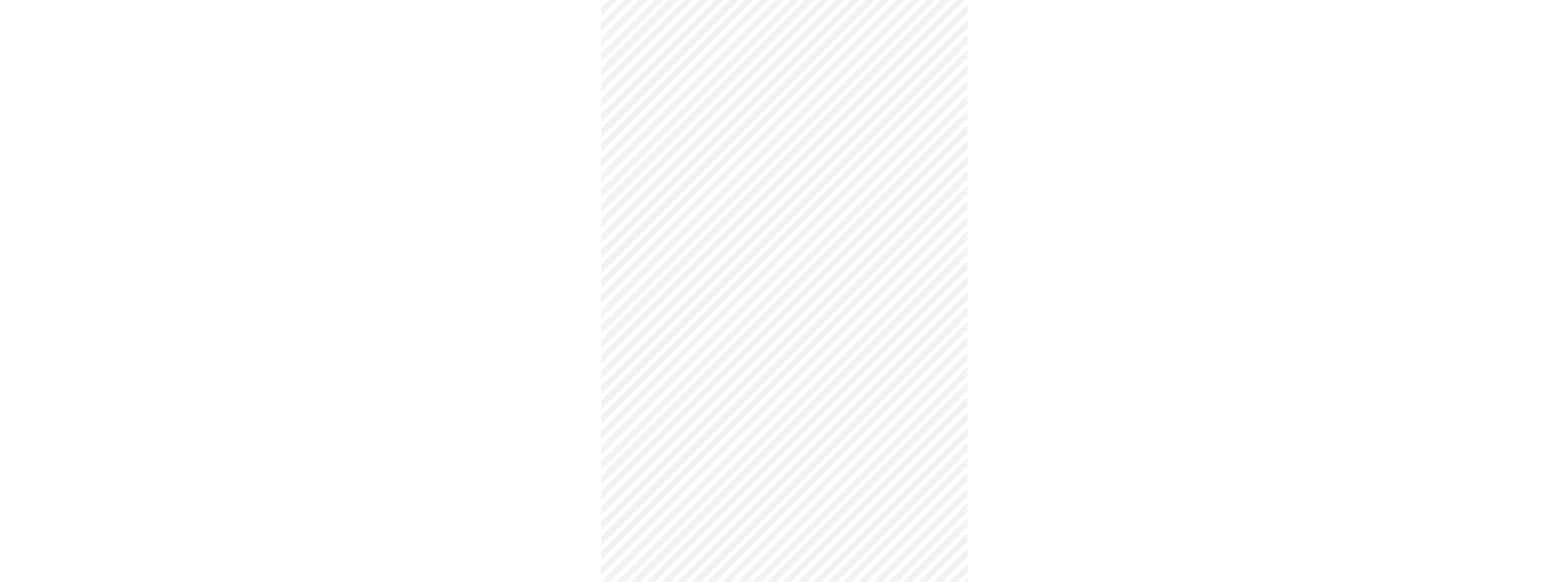
click at [666, 306] on body "MyMenopauseRx Appointments Messaging Labs Uploads Medications Community Refer a…" at bounding box center [784, 345] width 1561 height 1141
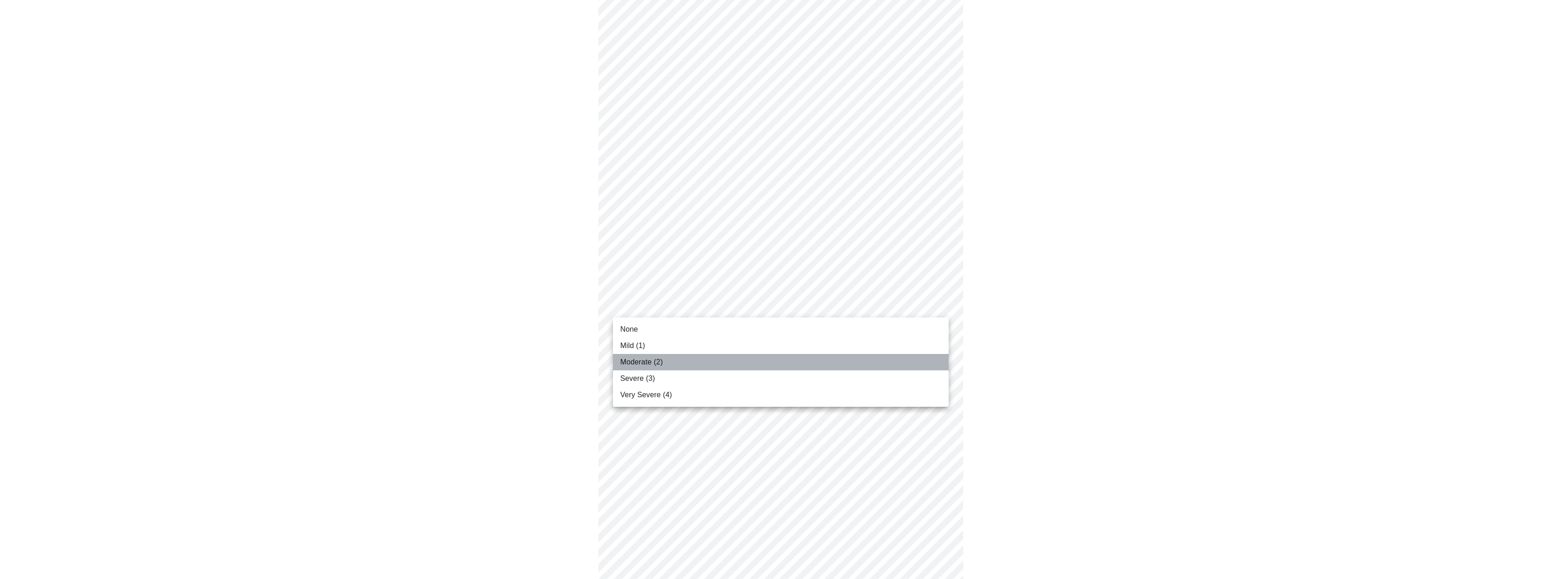
click at [648, 355] on li "Moderate (2)" at bounding box center [780, 362] width 335 height 16
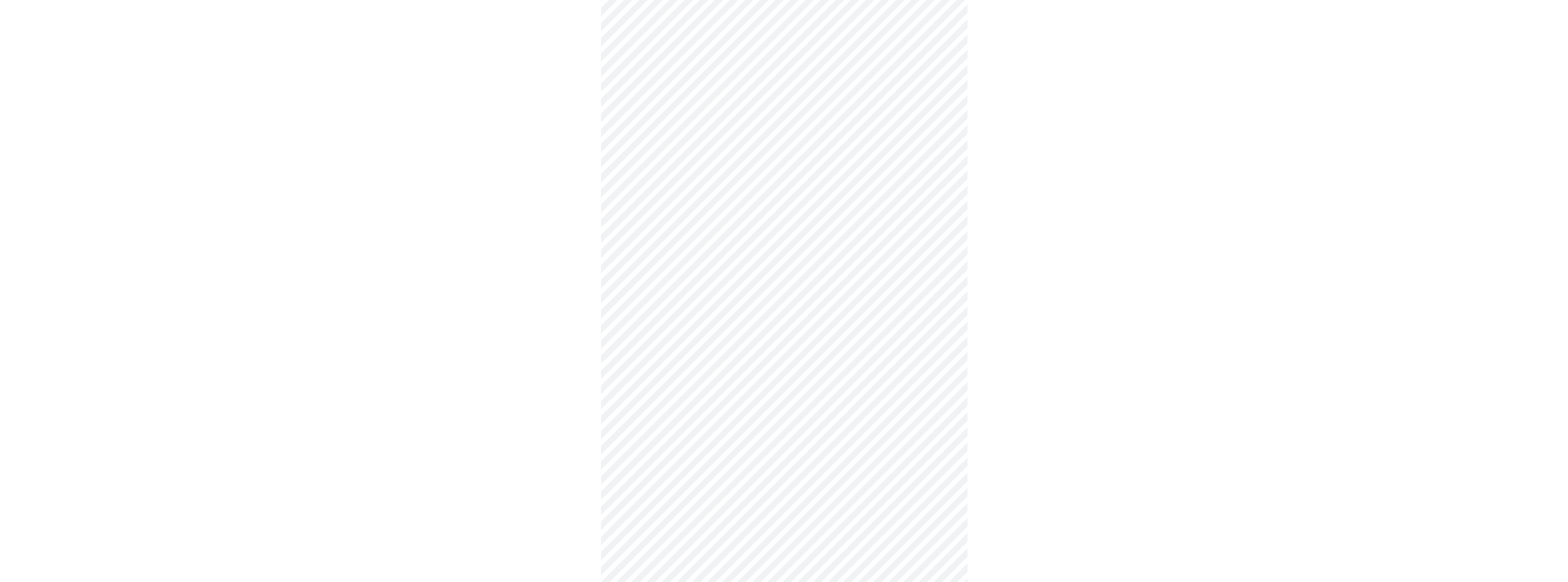
click at [653, 312] on body "MyMenopauseRx Appointments Messaging Labs Uploads Medications Community Refer a…" at bounding box center [784, 345] width 1561 height 1141
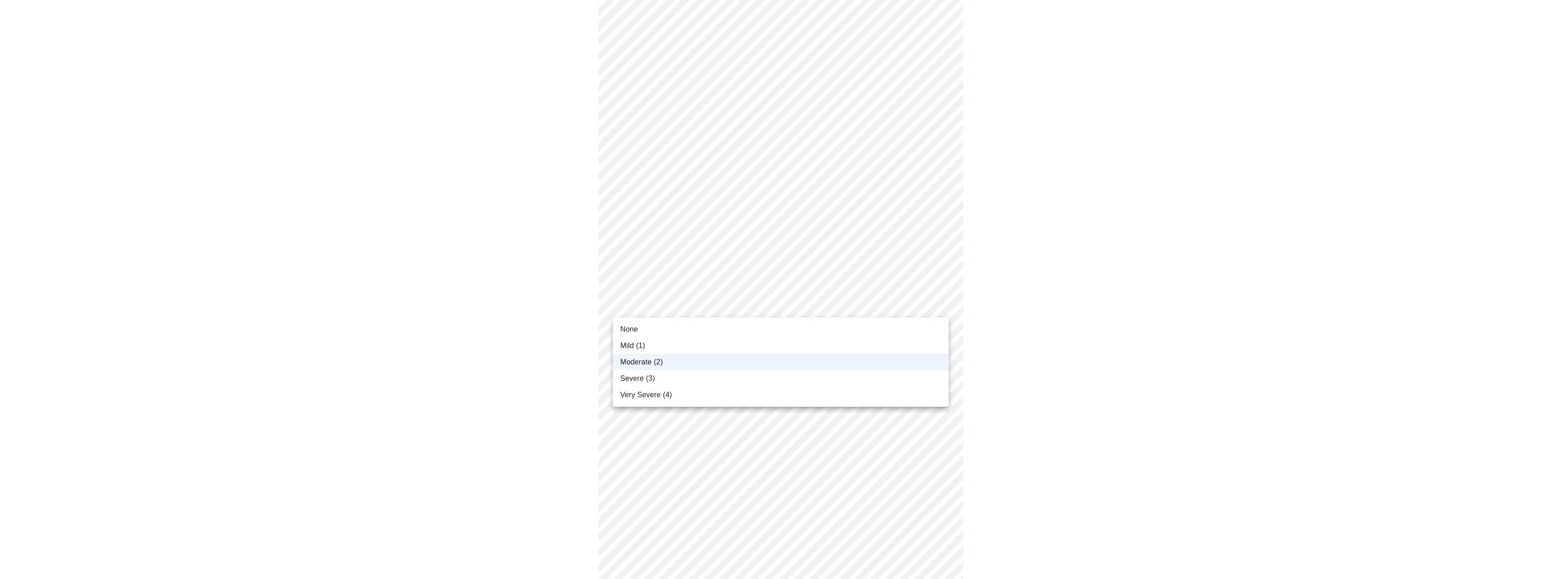
click at [643, 347] on span "Mild (1)" at bounding box center [632, 346] width 25 height 11
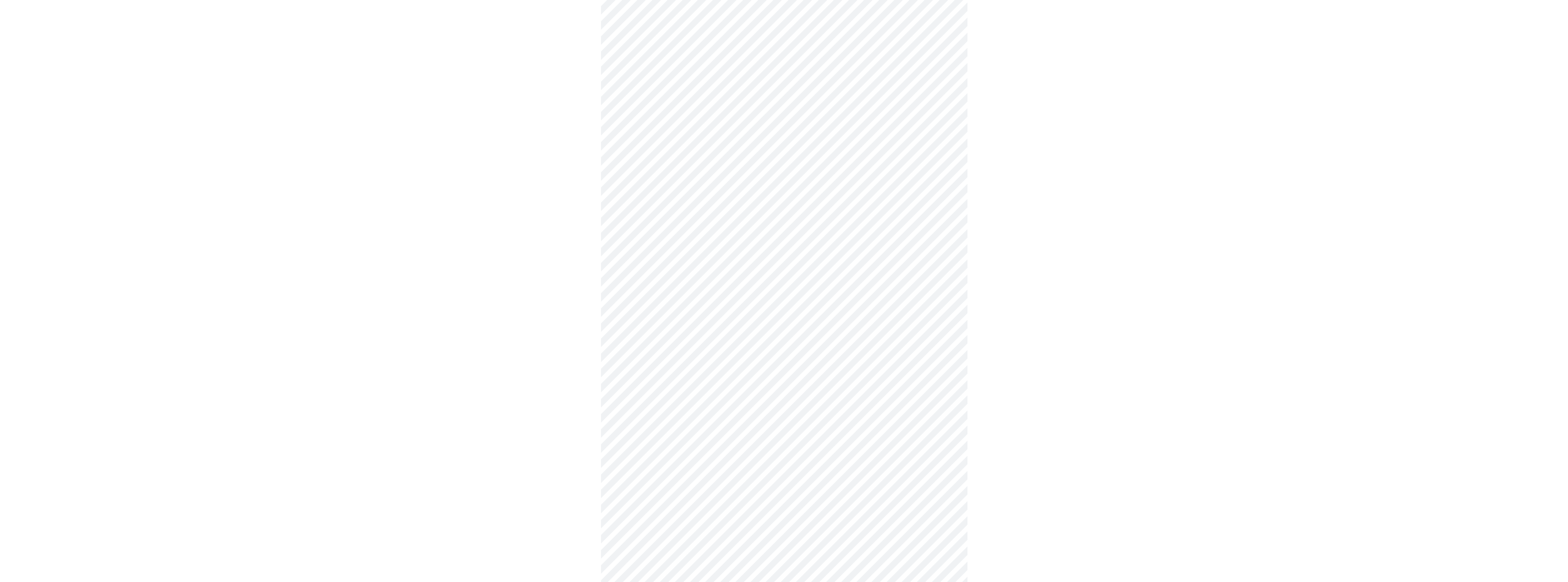
scroll to position [504, 0]
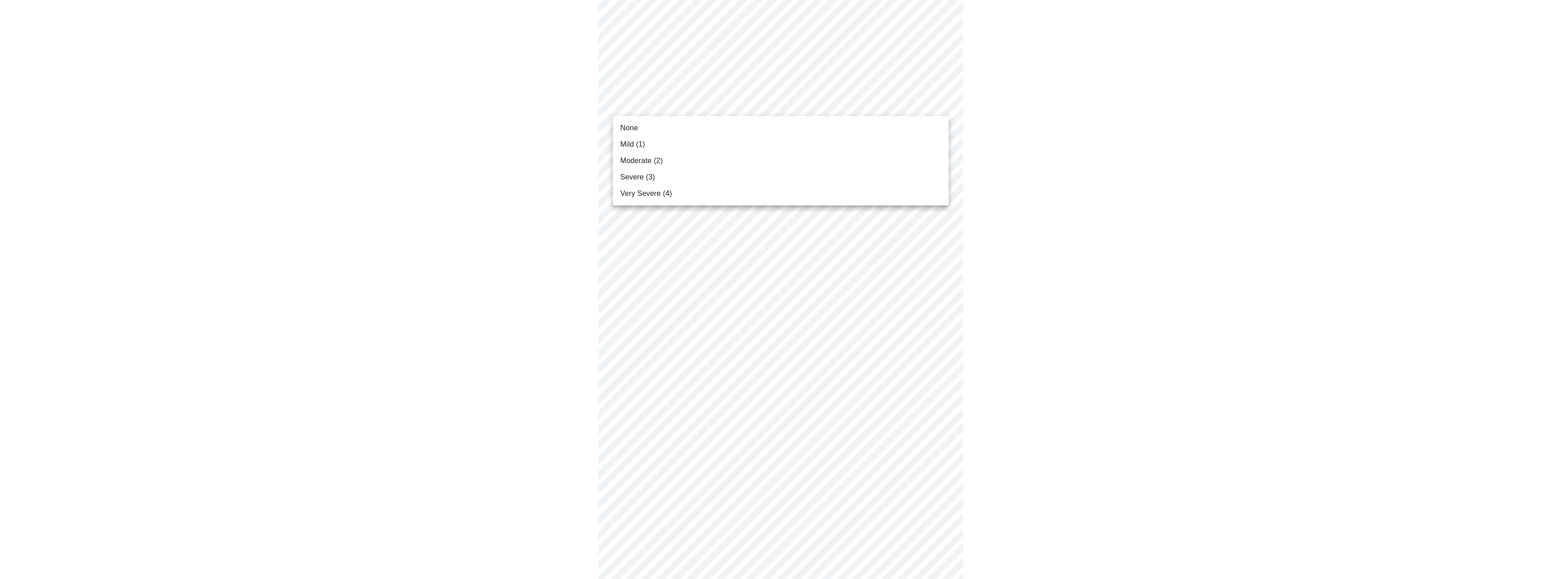
click at [740, 105] on body "MyMenopauseRx Appointments Messaging Labs Uploads Medications Community Refer a…" at bounding box center [784, 70] width 1561 height 1135
click at [685, 177] on li "Severe (3)" at bounding box center [780, 177] width 335 height 16
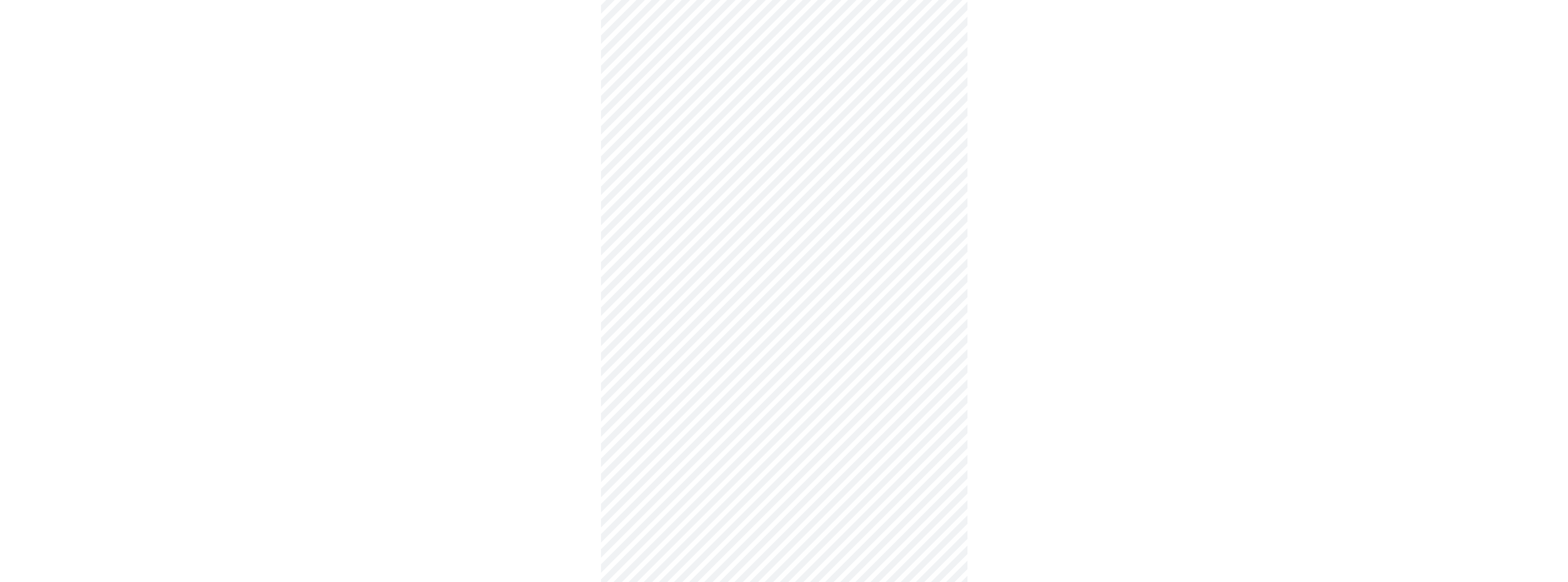
click at [688, 178] on body "MyMenopauseRx Appointments Messaging Labs Uploads Medications Community Refer a…" at bounding box center [784, 64] width 1561 height 1129
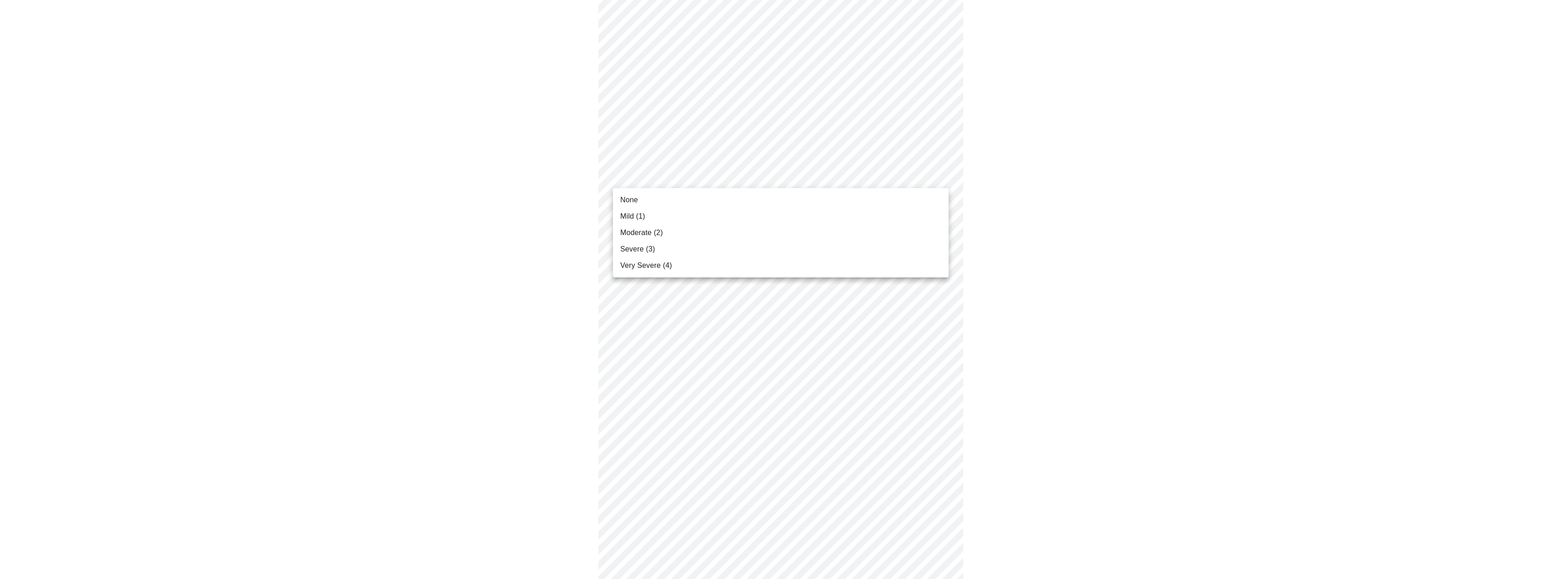
click at [666, 232] on li "Moderate (2)" at bounding box center [780, 232] width 335 height 16
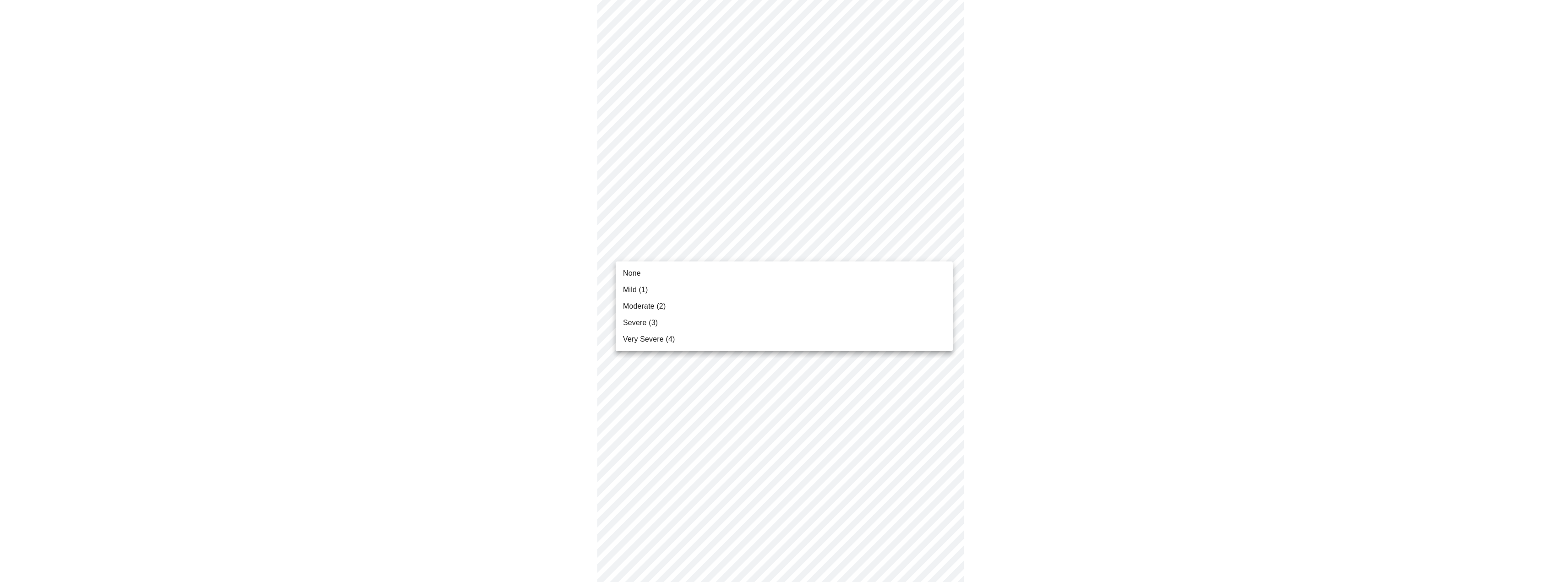
click at [718, 250] on body "MyMenopauseRx Appointments Messaging Labs Uploads Medications Community Refer a…" at bounding box center [784, 57] width 1561 height 1116
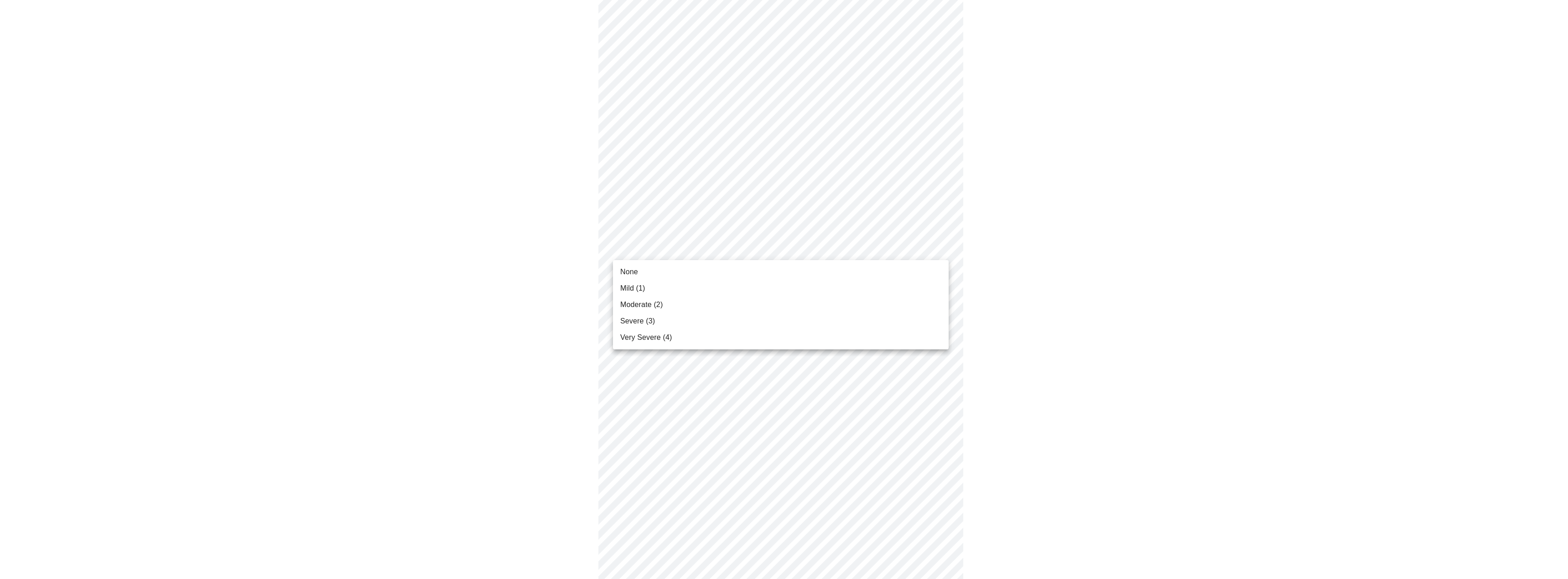
click at [701, 221] on div at bounding box center [784, 290] width 1568 height 579
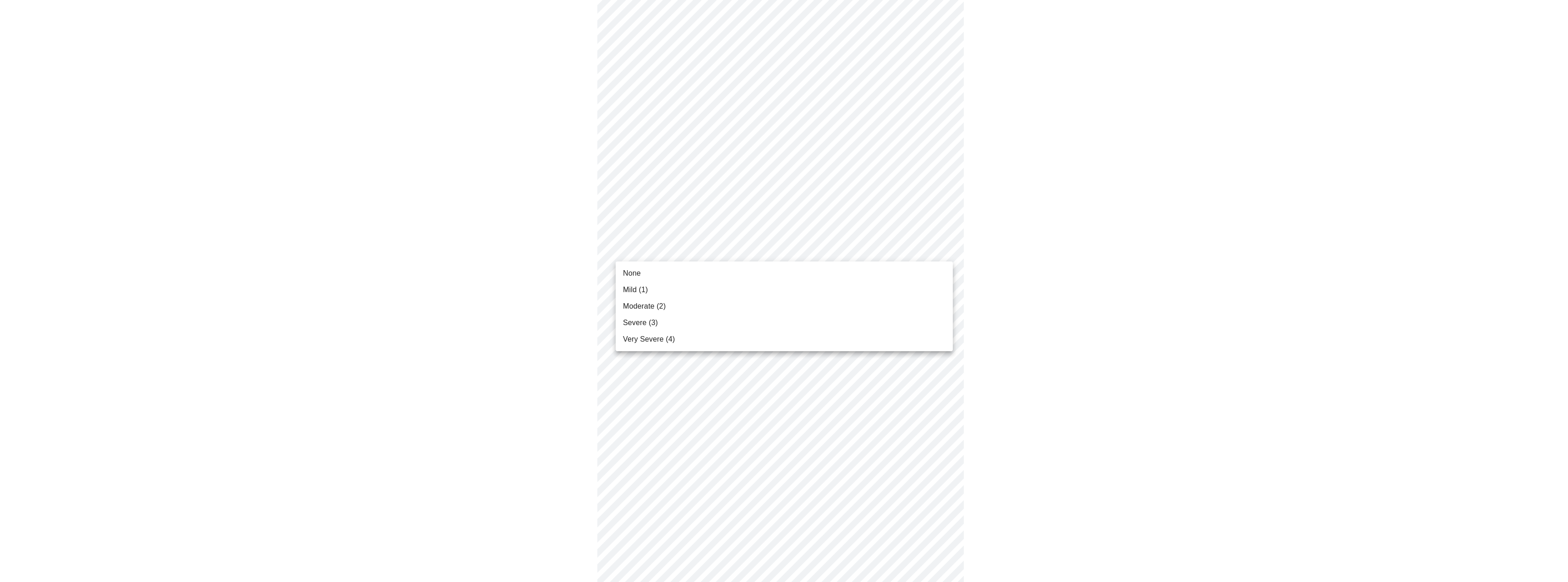
click at [733, 256] on body "MyMenopauseRx Appointments Messaging Labs Uploads Medications Community Refer a…" at bounding box center [784, 57] width 1561 height 1116
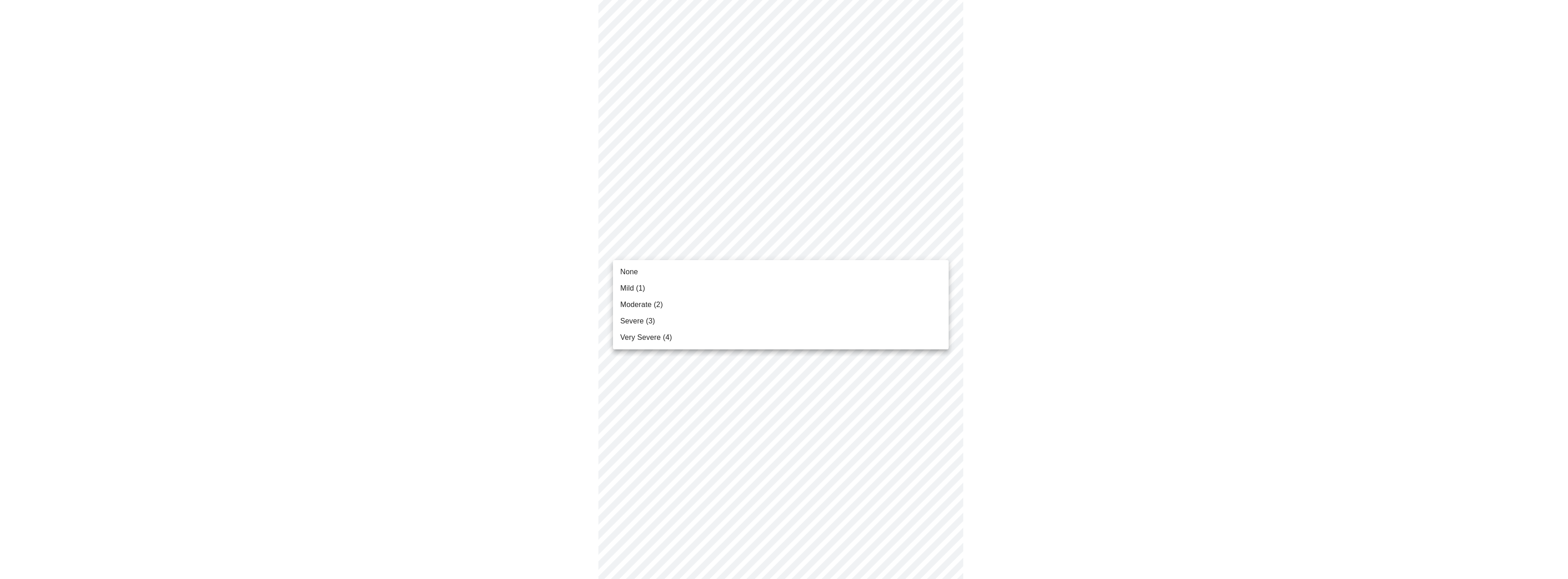
drag, startPoint x: 679, startPoint y: 299, endPoint x: 682, endPoint y: 291, distance: 8.5
click at [682, 291] on ul "None Mild (1) Moderate (2) Severe (3) Very Severe (4)" at bounding box center [780, 305] width 335 height 89
click at [682, 291] on li "Mild (1)" at bounding box center [780, 288] width 335 height 16
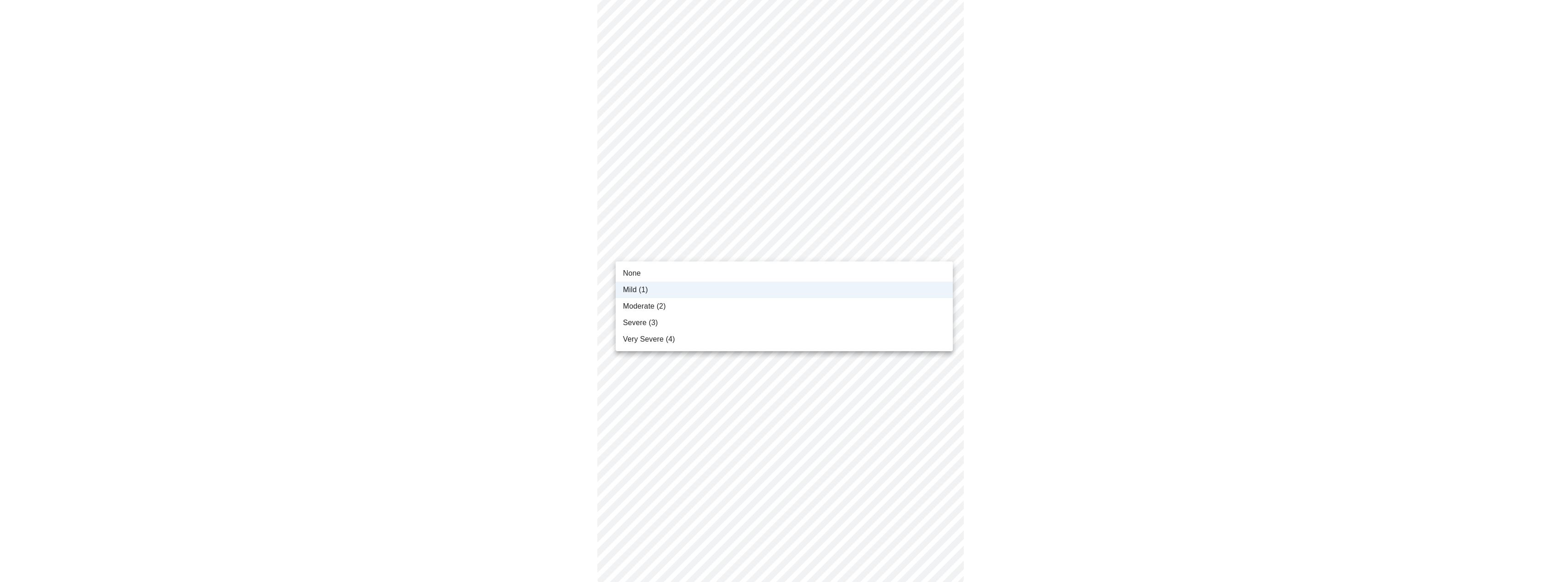
click at [701, 251] on body "MyMenopauseRx Appointments Messaging Labs Uploads Medications Community Refer a…" at bounding box center [784, 51] width 1561 height 1103
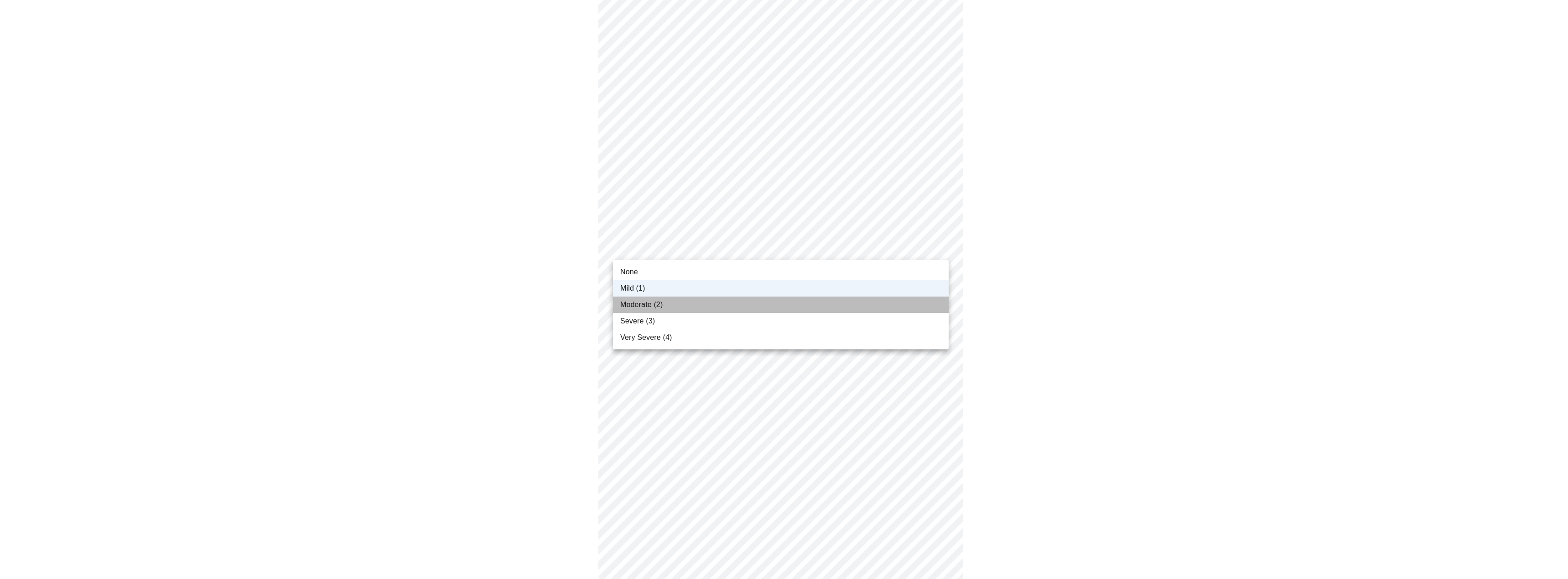
click at [671, 297] on li "Moderate (2)" at bounding box center [780, 305] width 335 height 16
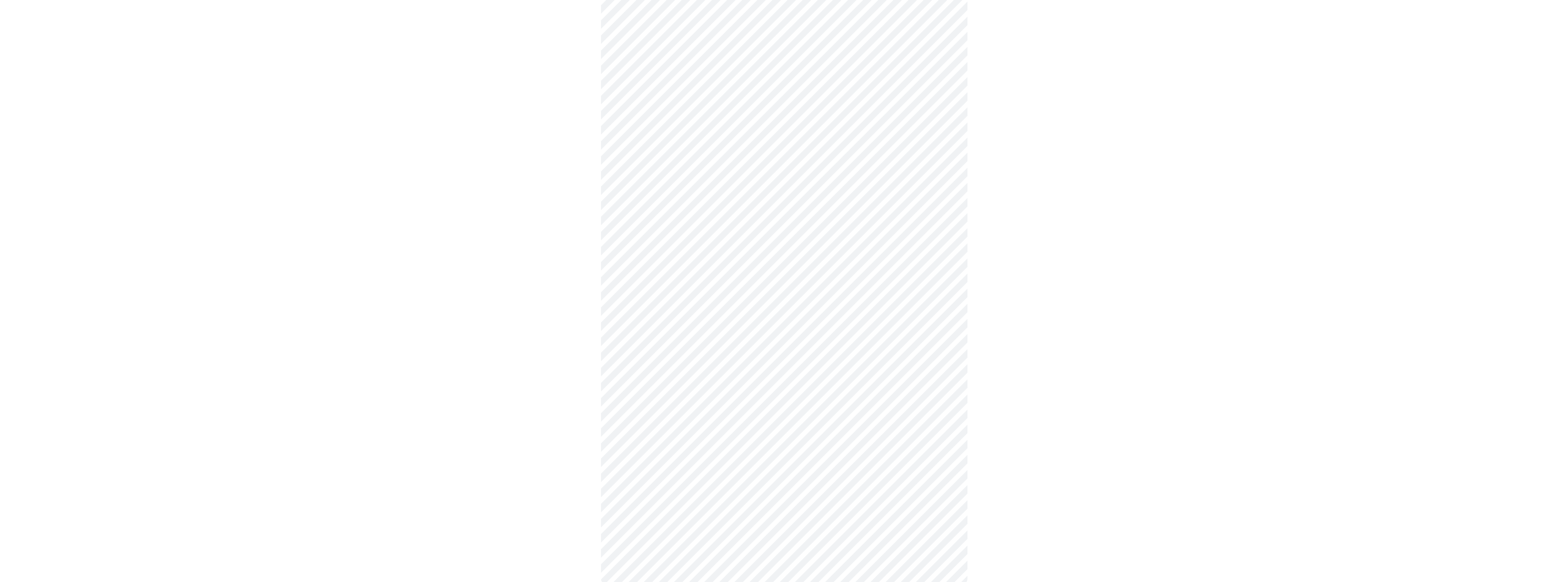
click at [549, 293] on div at bounding box center [784, 83] width 1561 height 1039
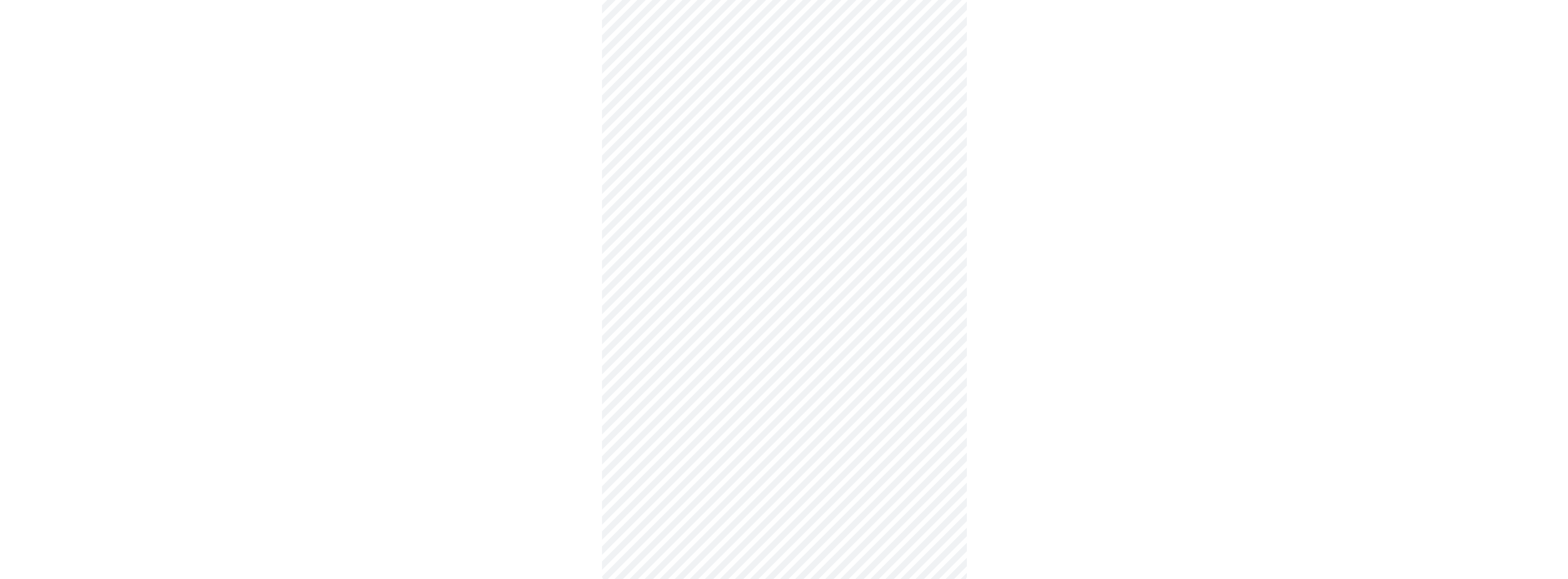
click at [716, 326] on body "MyMenopauseRx Appointments Messaging Labs Uploads Medications Community Refer a…" at bounding box center [780, 51] width 1554 height 1097
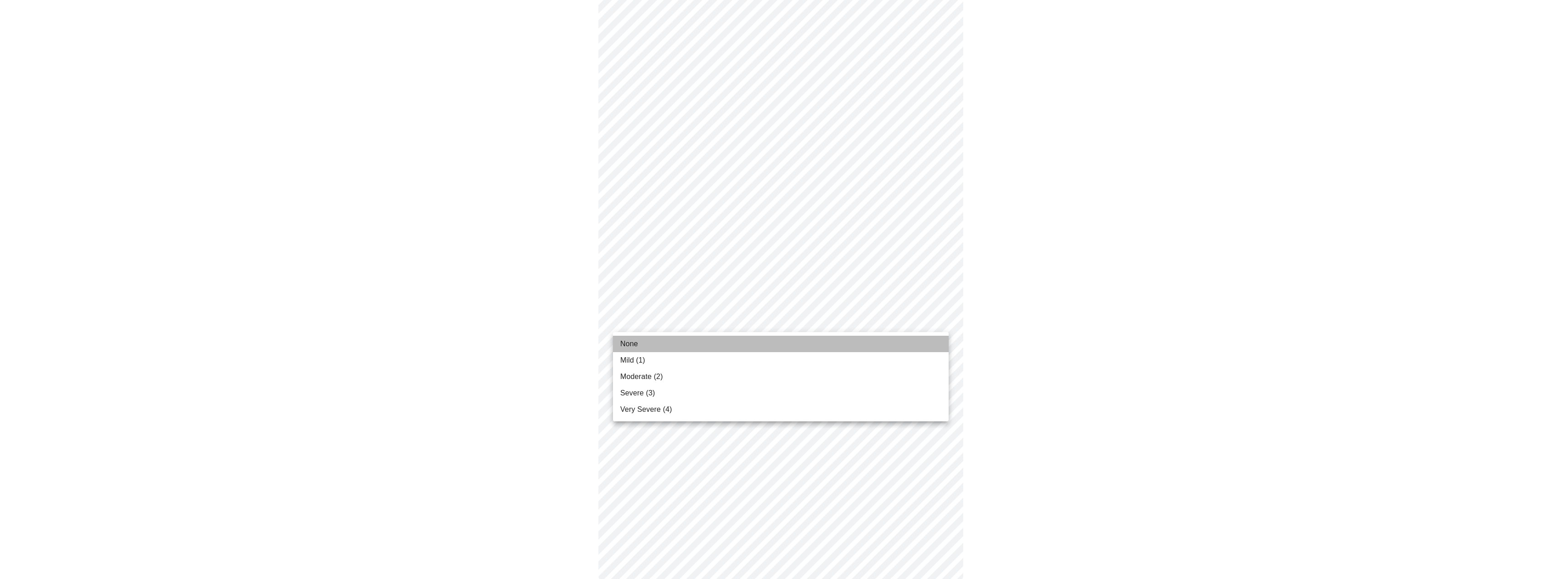
click at [671, 341] on li "None" at bounding box center [780, 344] width 335 height 16
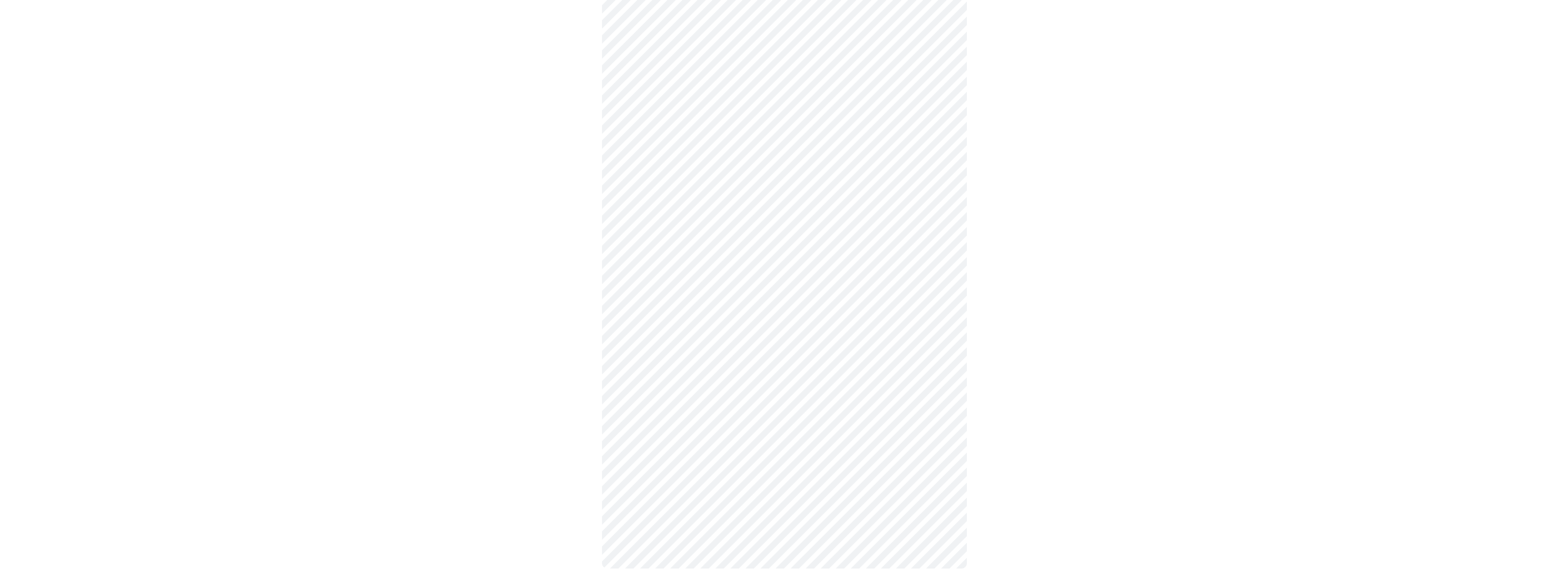
scroll to position [505, 0]
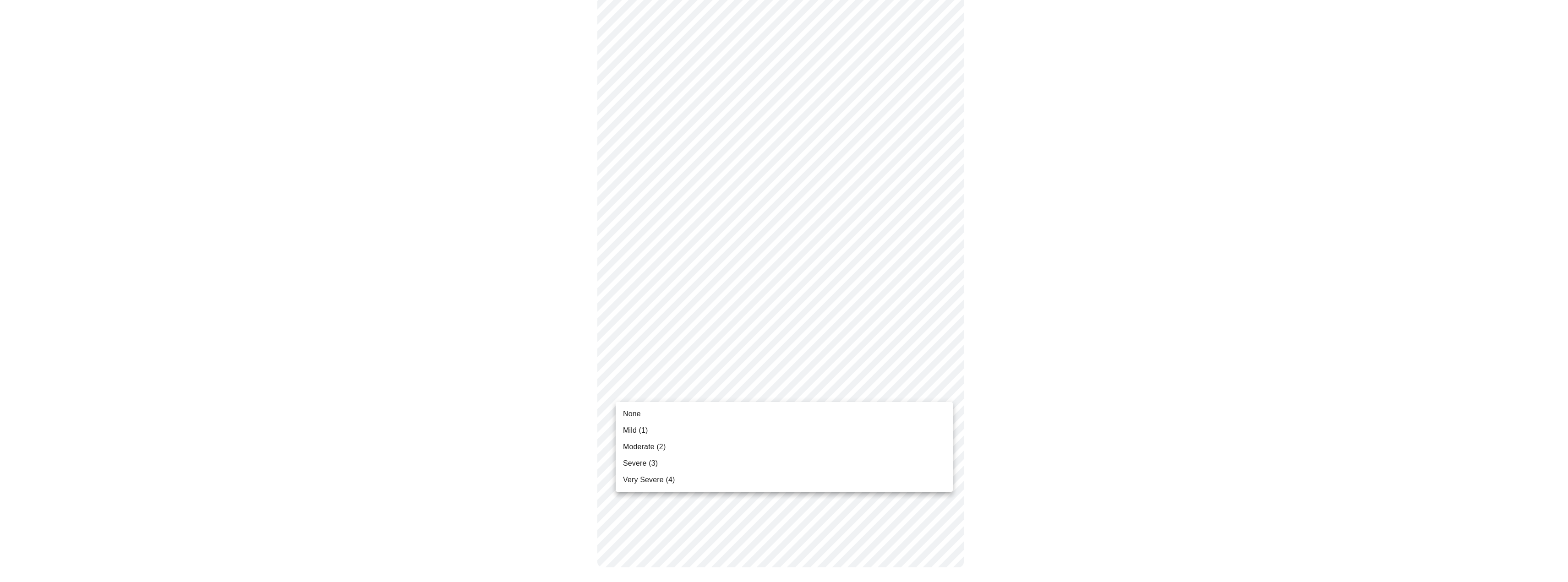
click at [715, 391] on body "MyMenopauseRx Appointments Messaging Labs Uploads Medications Community Refer a…" at bounding box center [784, 40] width 1561 height 1090
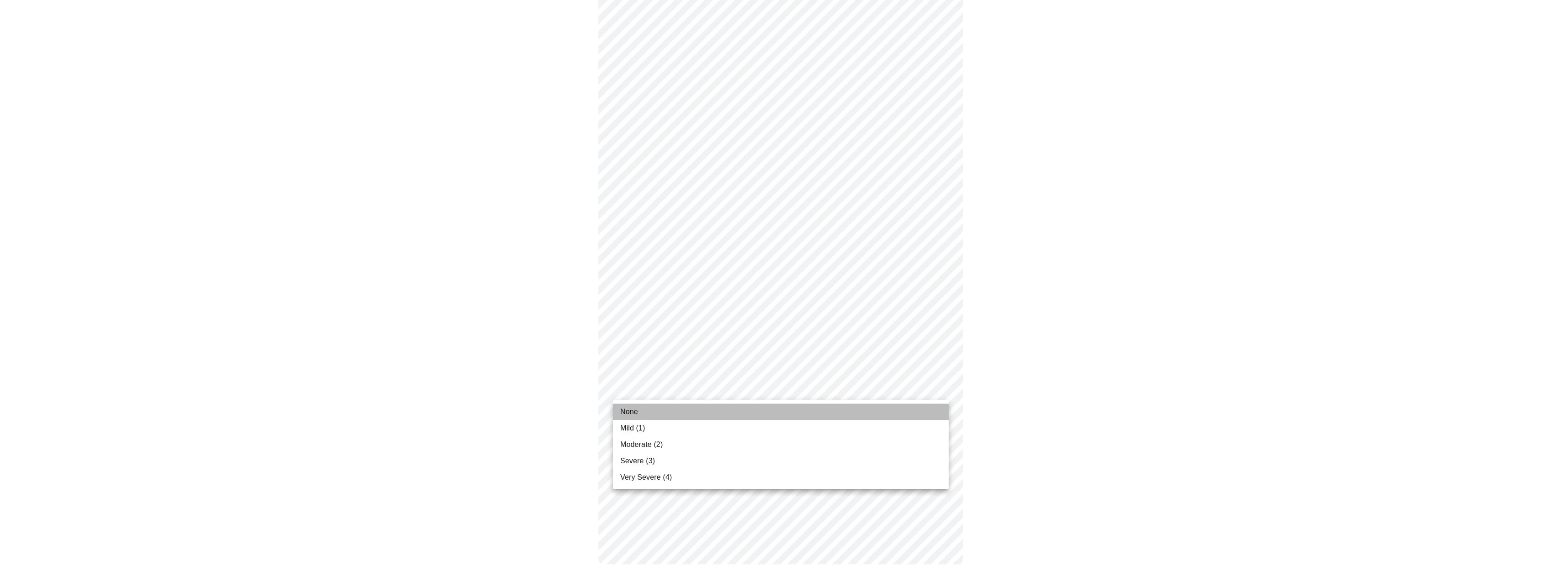
click at [653, 414] on li "None" at bounding box center [780, 412] width 335 height 16
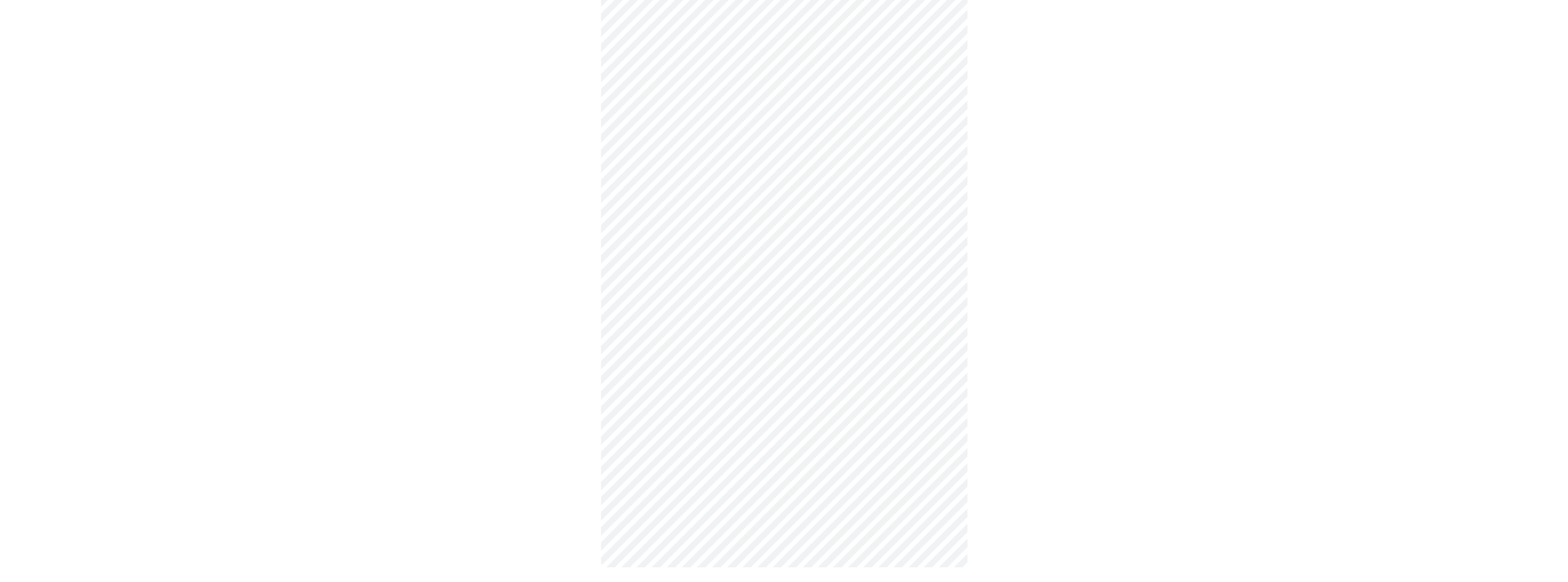
scroll to position [0, 0]
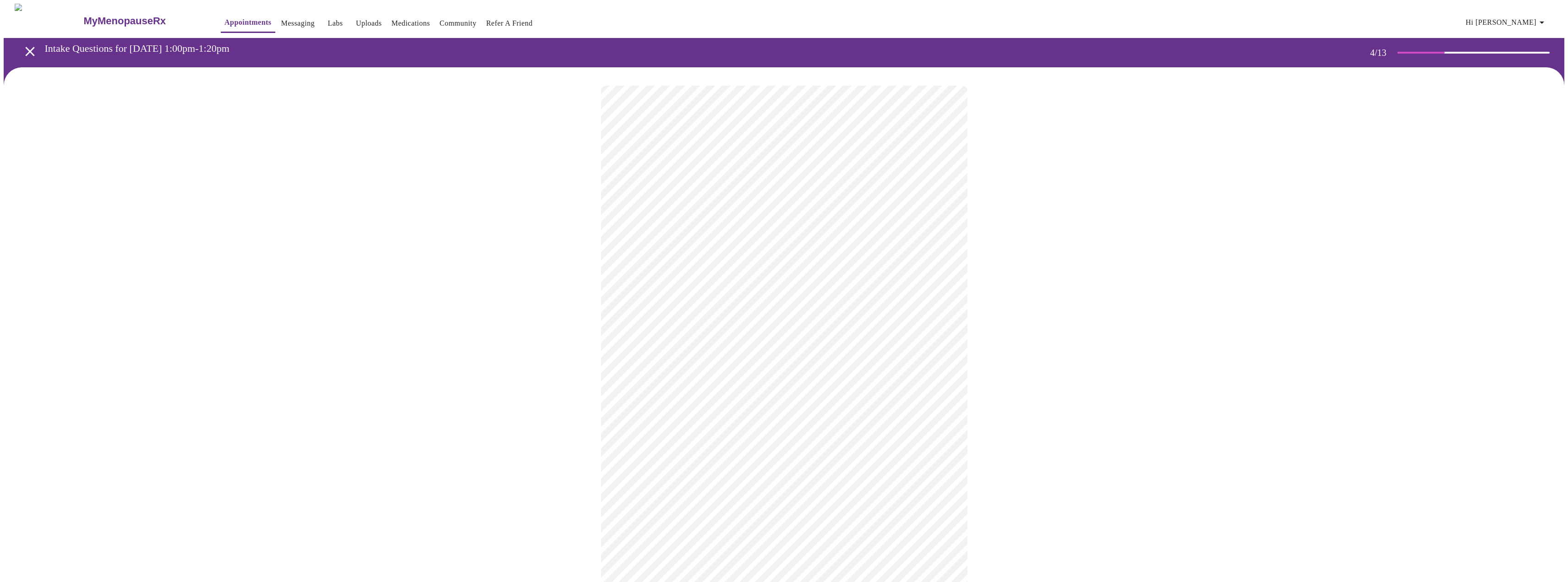
click at [525, 242] on div at bounding box center [784, 487] width 1561 height 841
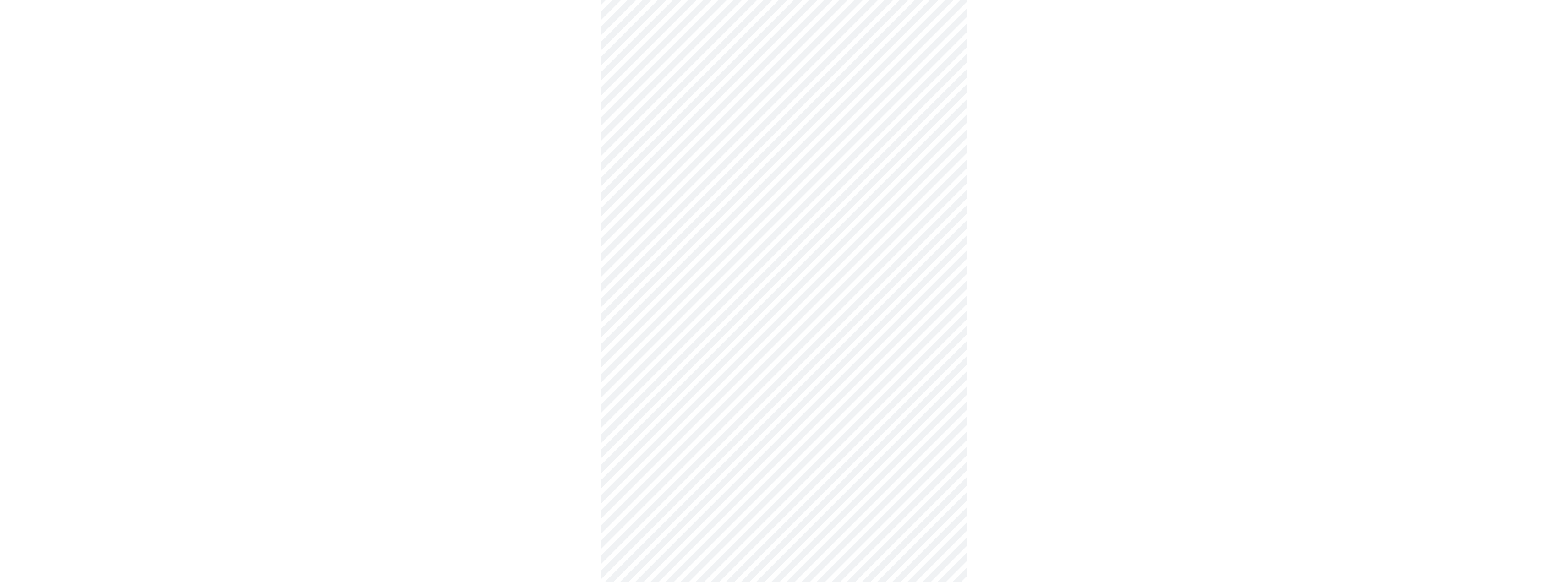
scroll to position [275, 0]
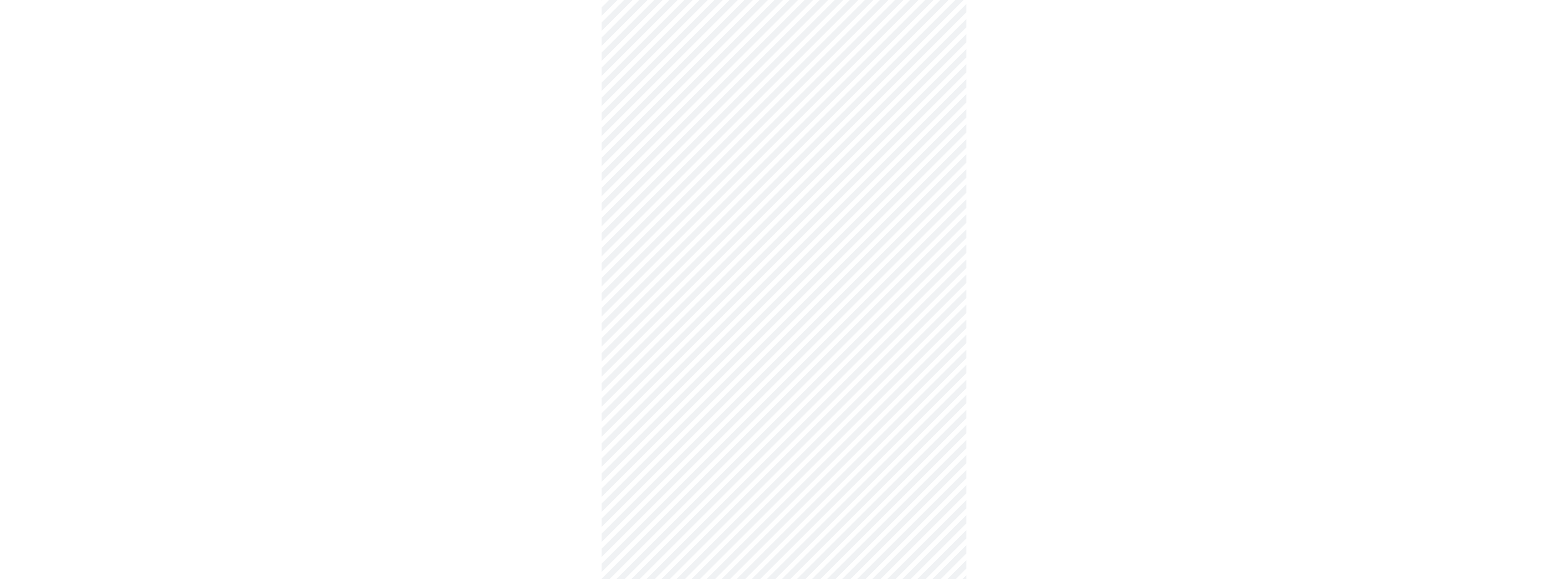
click at [757, 277] on body "MyMenopauseRx Appointments Messaging Labs Uploads Medications Community Refer a…" at bounding box center [784, 179] width 1561 height 900
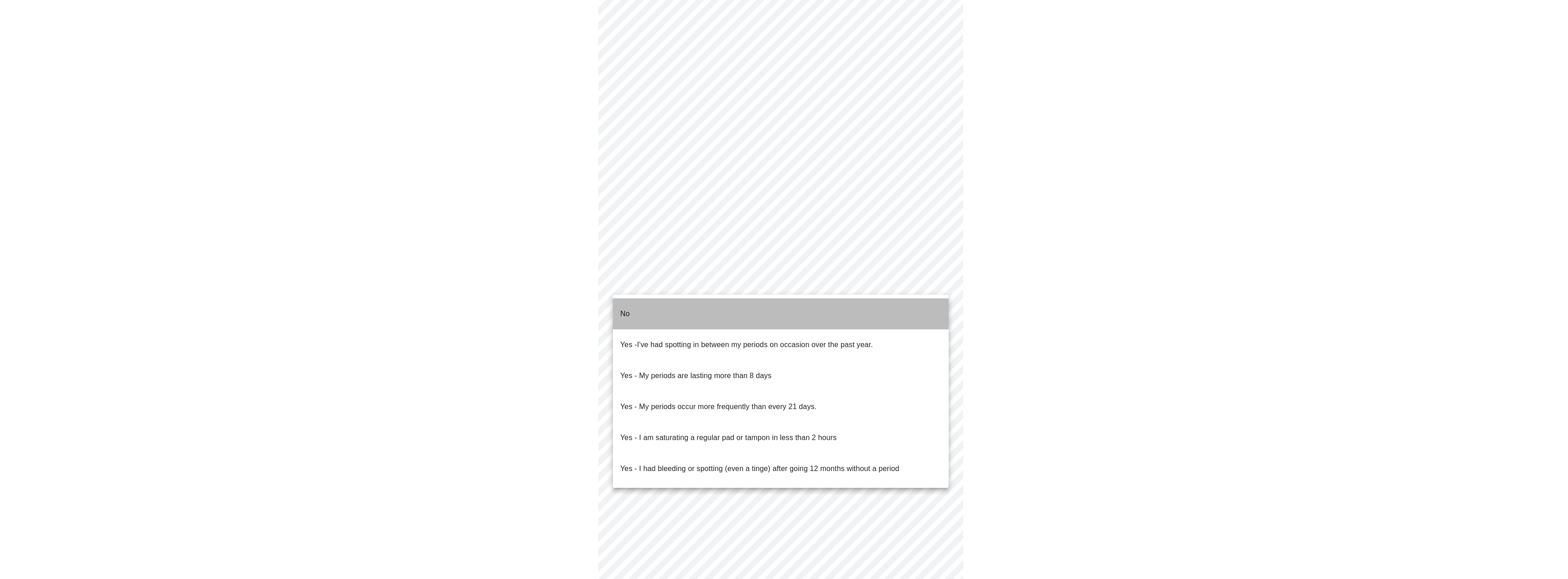
click at [698, 303] on li "No" at bounding box center [780, 314] width 335 height 31
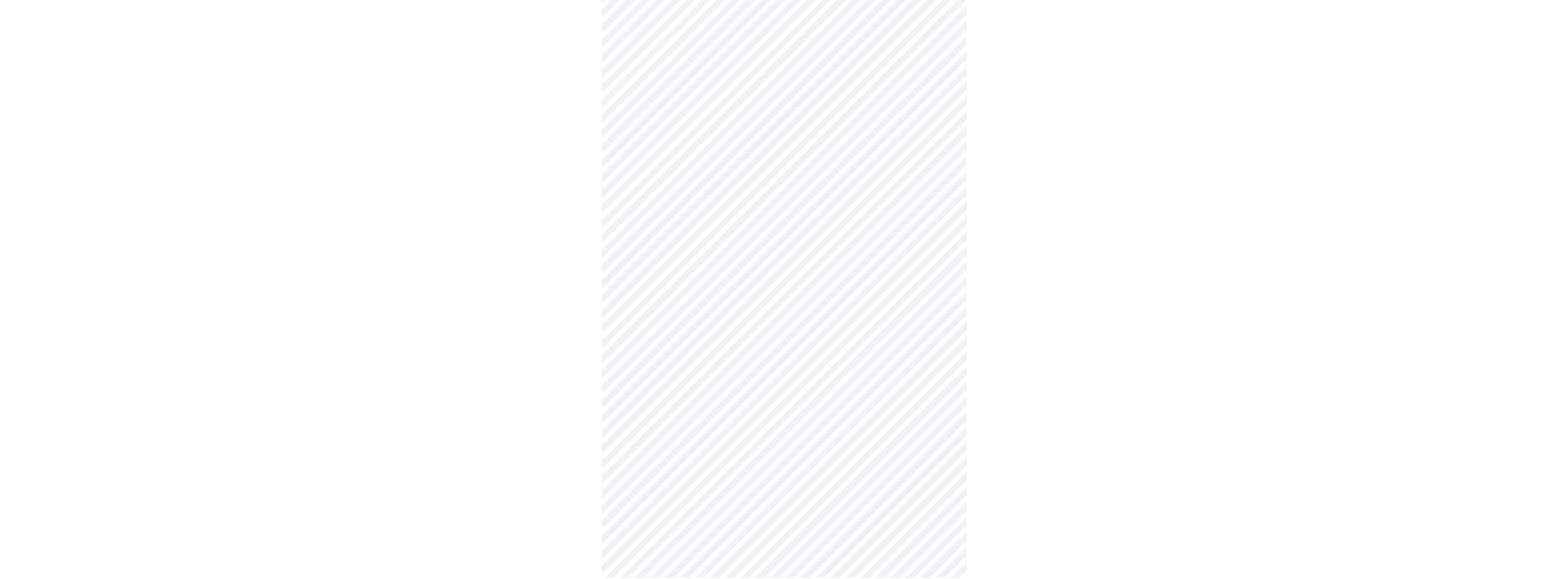
scroll to position [315, 0]
click at [704, 314] on body "MyMenopauseRx Appointments Messaging Labs Uploads Medications Community Refer a…" at bounding box center [784, 136] width 1561 height 894
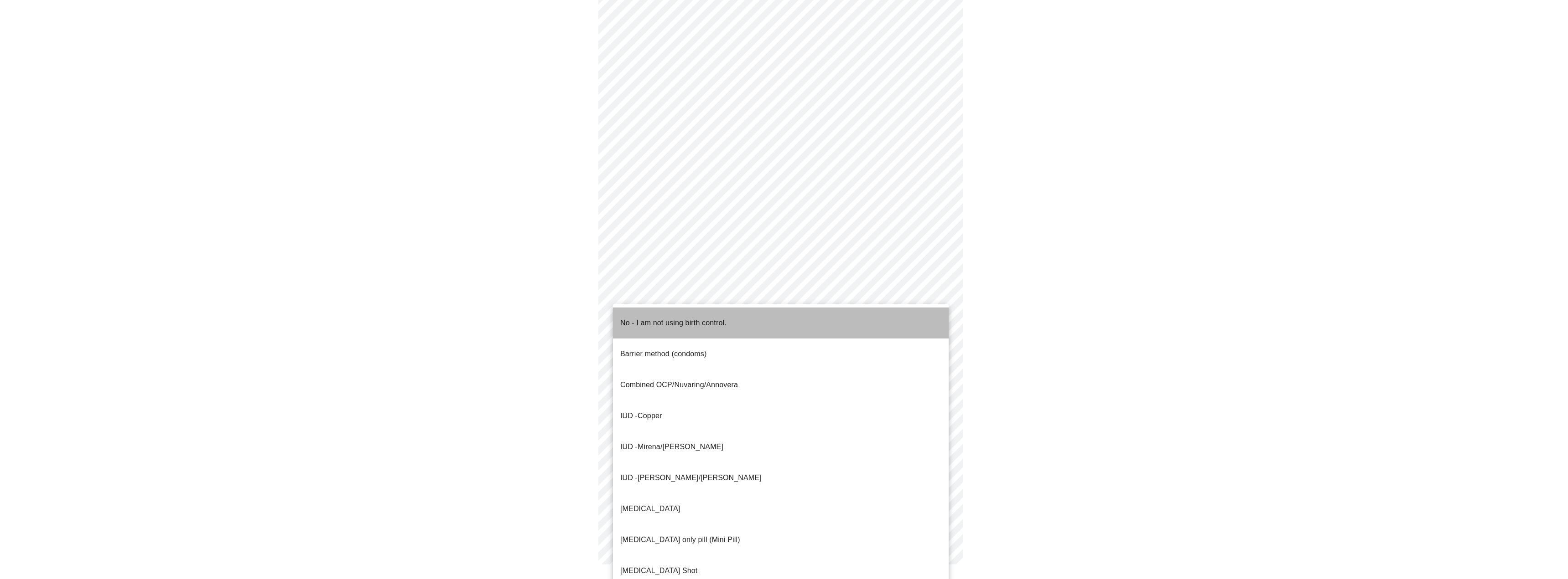
click at [690, 320] on p "No - I am not using birth control." at bounding box center [673, 323] width 107 height 11
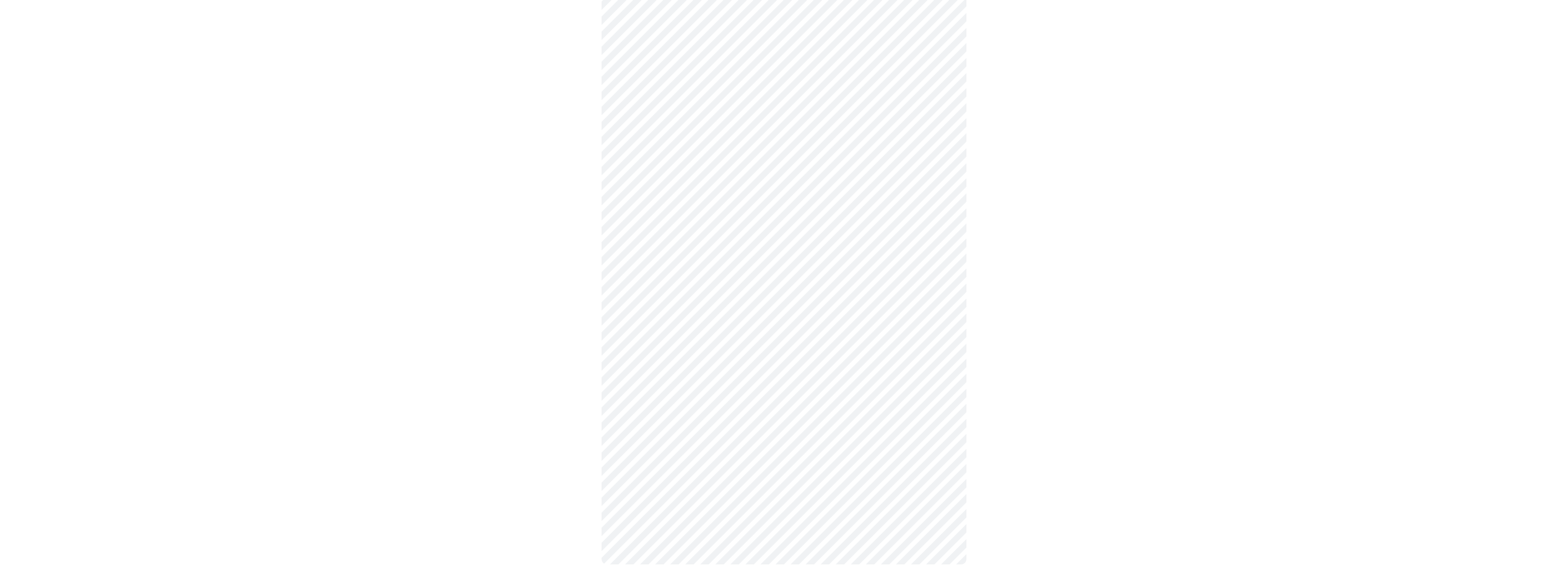
click at [661, 374] on body "MyMenopauseRx Appointments Messaging Labs Uploads Medications Community Refer a…" at bounding box center [784, 138] width 1561 height 889
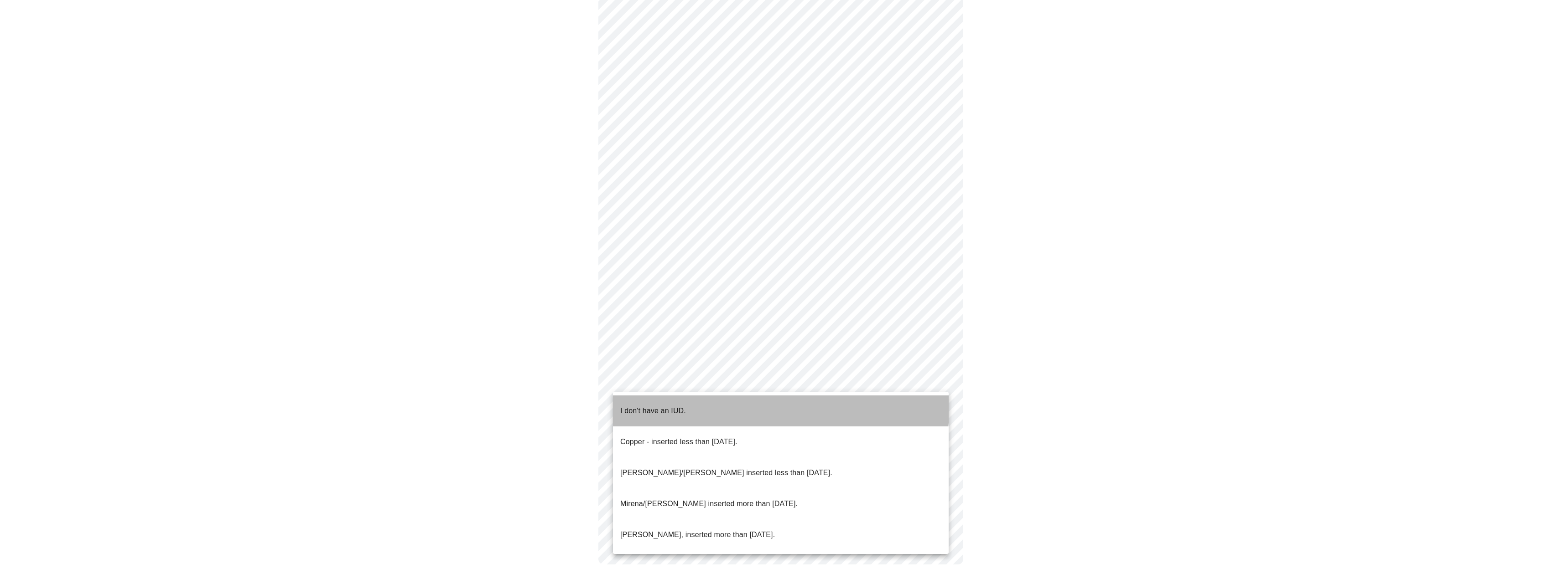
click at [661, 406] on p "I don't have an IUD." at bounding box center [653, 411] width 66 height 11
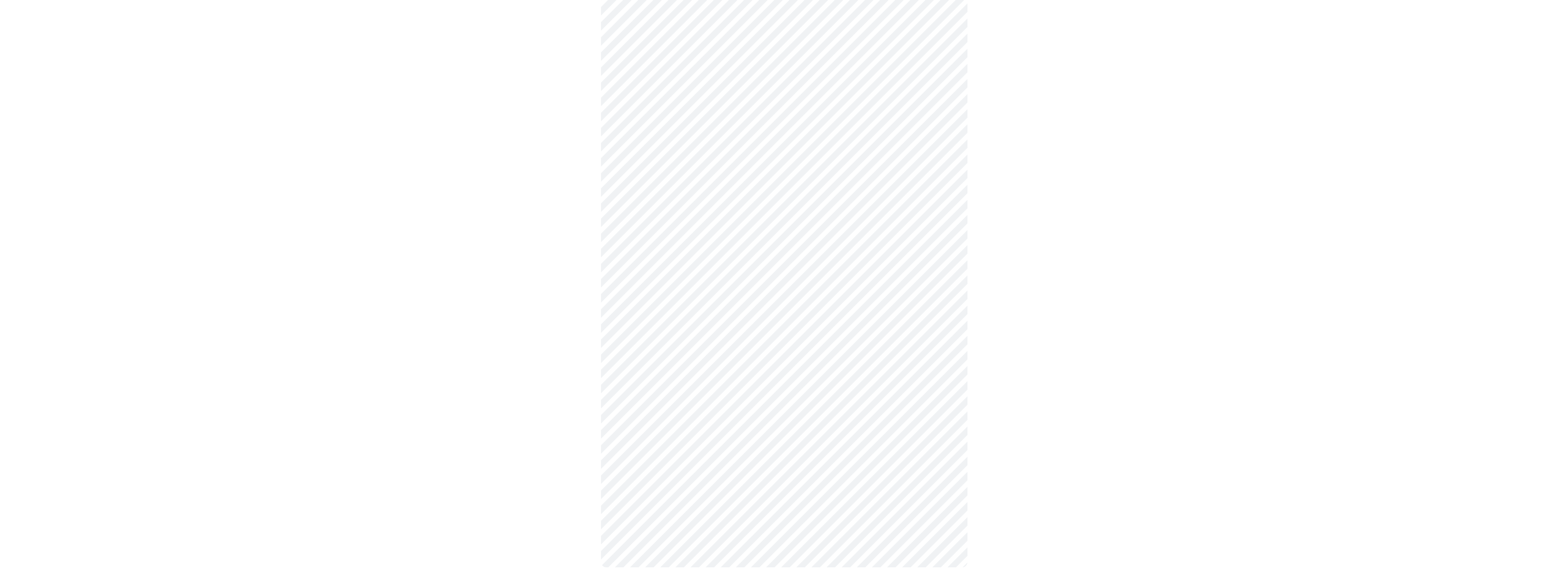
click at [691, 458] on body "MyMenopauseRx Appointments Messaging Labs Uploads Medications Community Refer a…" at bounding box center [784, 142] width 1561 height 888
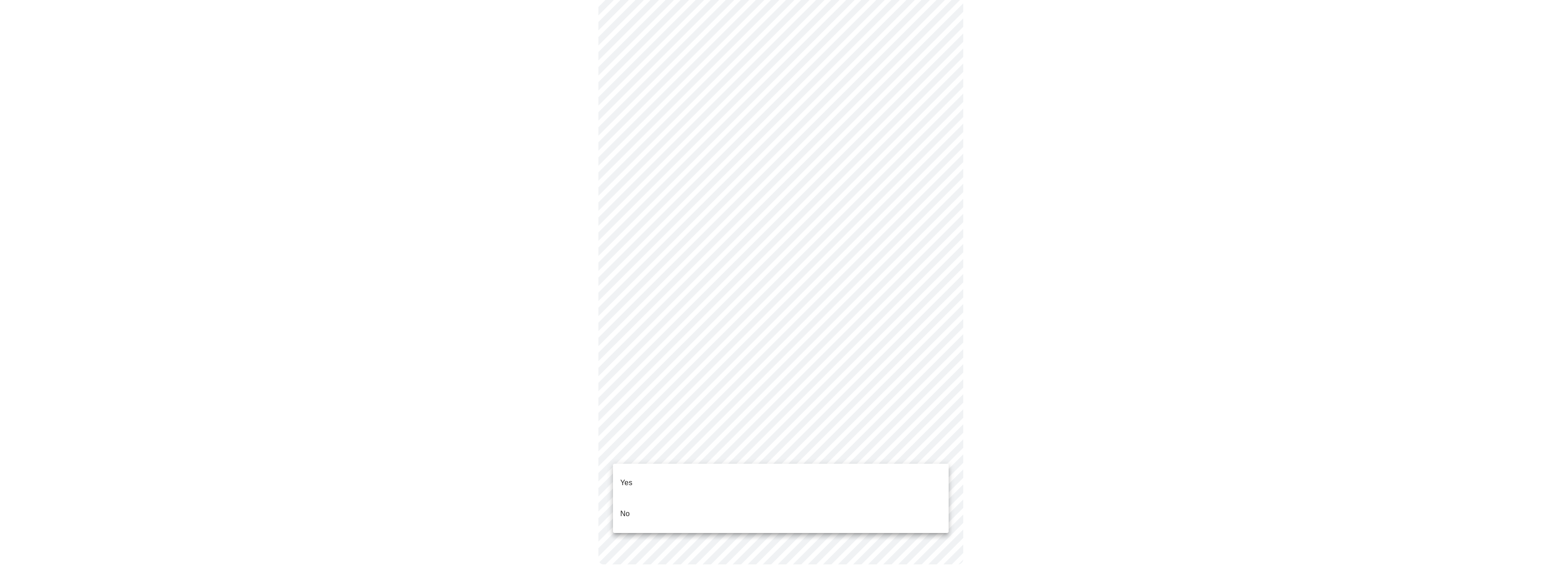
click at [657, 479] on li "Yes" at bounding box center [780, 483] width 335 height 31
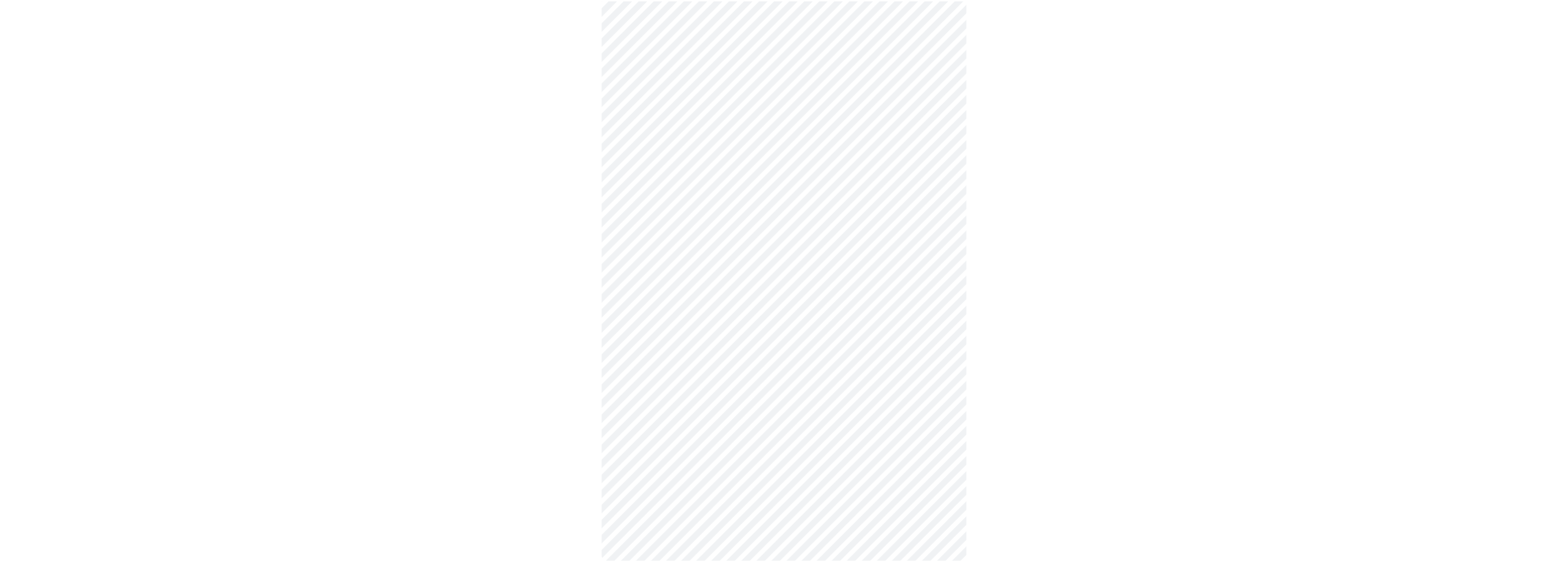
scroll to position [300, 0]
click at [1102, 465] on div at bounding box center [784, 176] width 1561 height 819
click at [569, 424] on div at bounding box center [784, 176] width 1561 height 819
click at [578, 425] on div at bounding box center [784, 176] width 1561 height 819
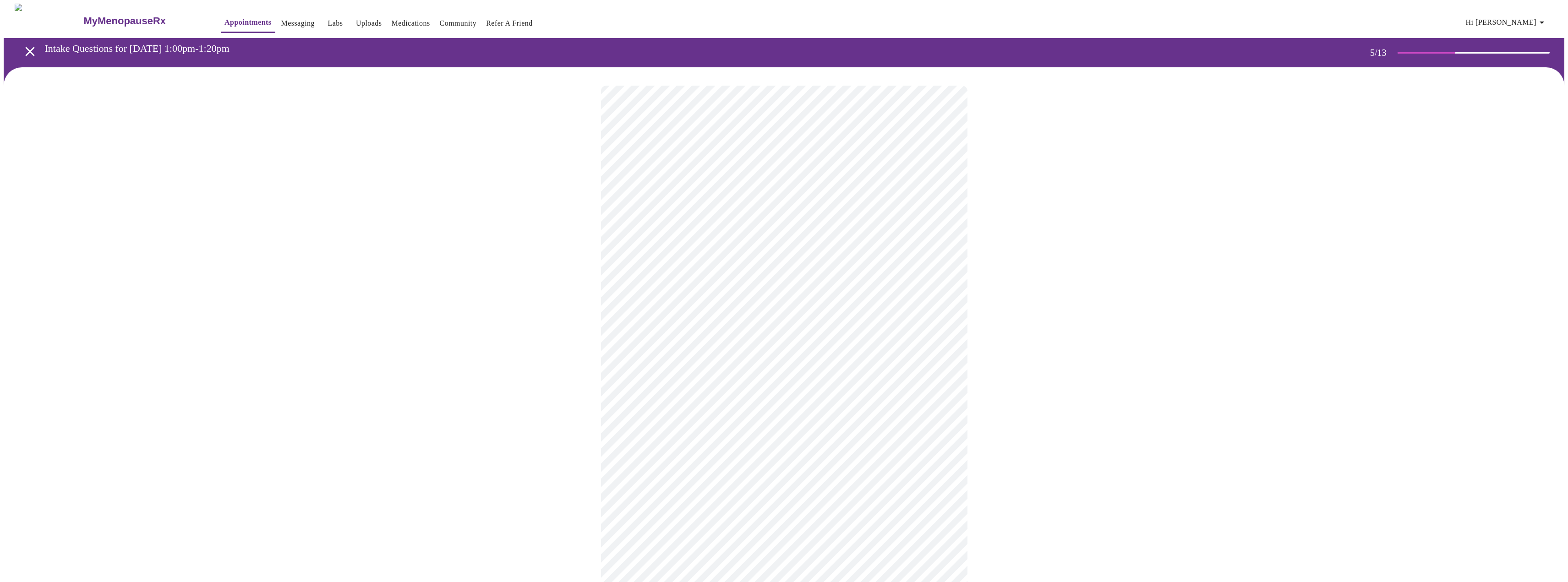
click at [1014, 201] on div at bounding box center [784, 407] width 1561 height 679
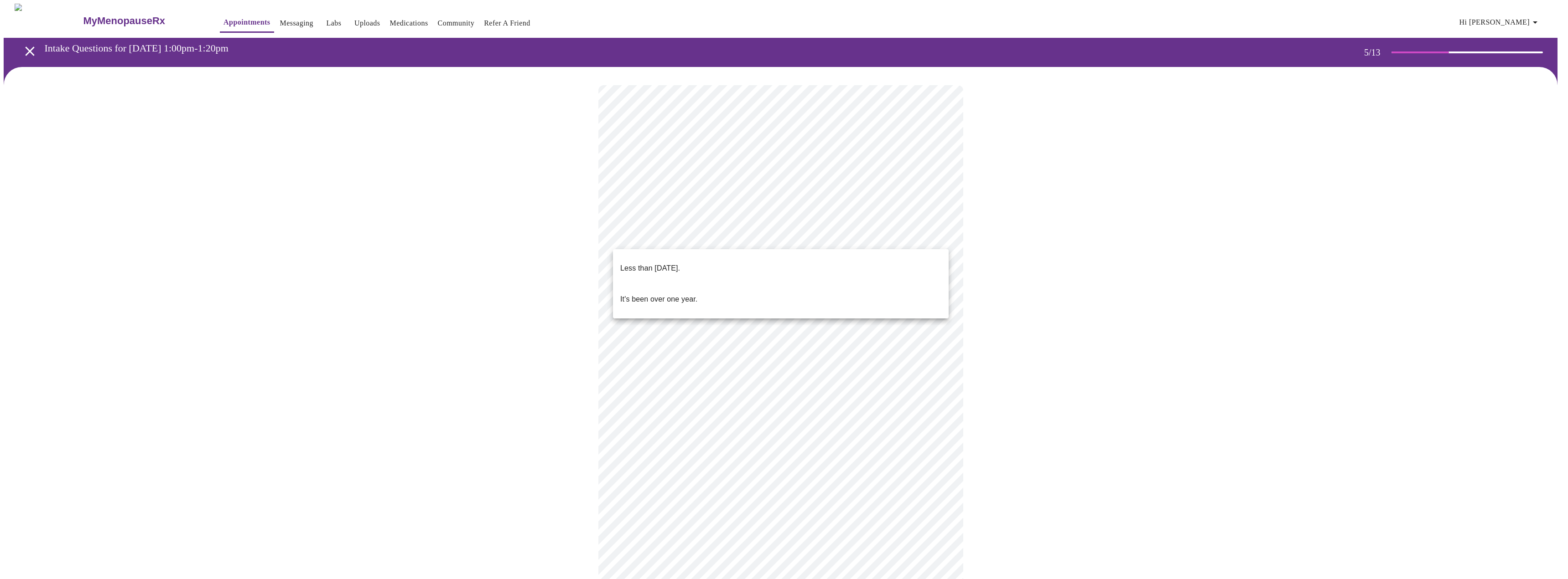
click at [878, 231] on body "MyMenopauseRx Appointments Messaging Labs Uploads Medications Community Refer a…" at bounding box center [784, 373] width 1561 height 738
click at [782, 263] on li "Less than [DATE]." at bounding box center [780, 268] width 335 height 31
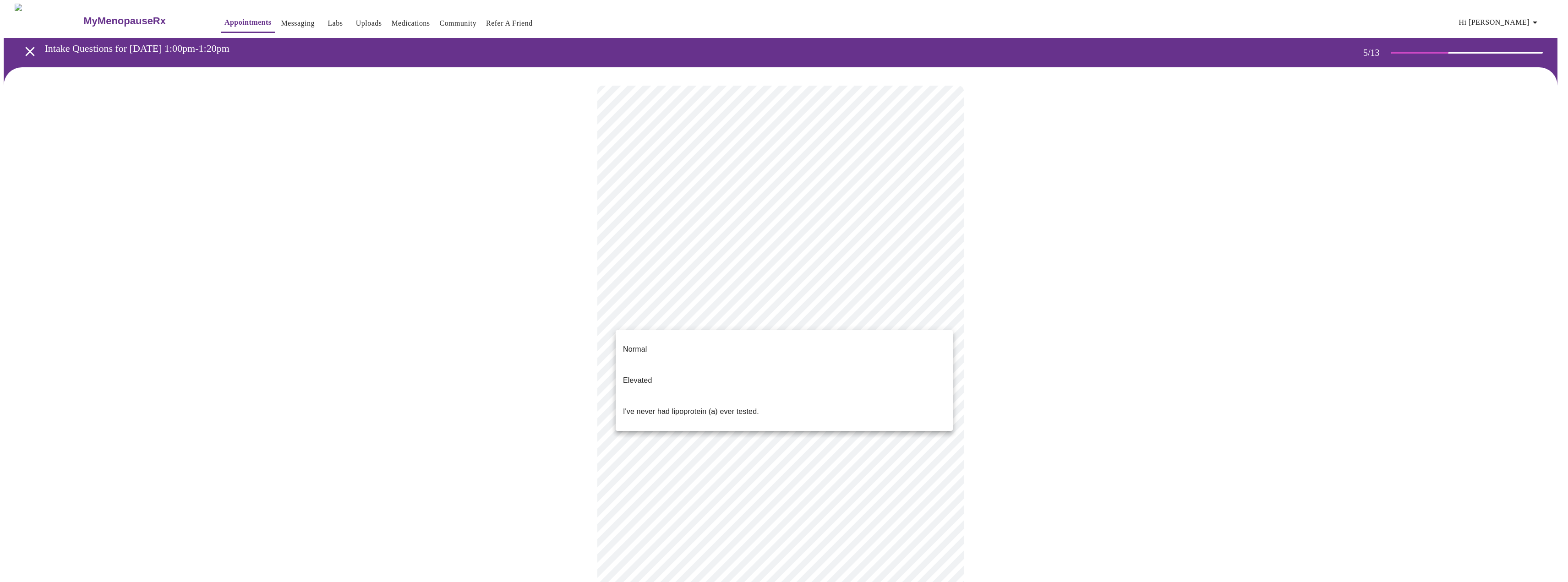
click at [725, 315] on body "MyMenopauseRx Appointments Messaging Labs Uploads Medications Community Refer a…" at bounding box center [784, 372] width 1561 height 737
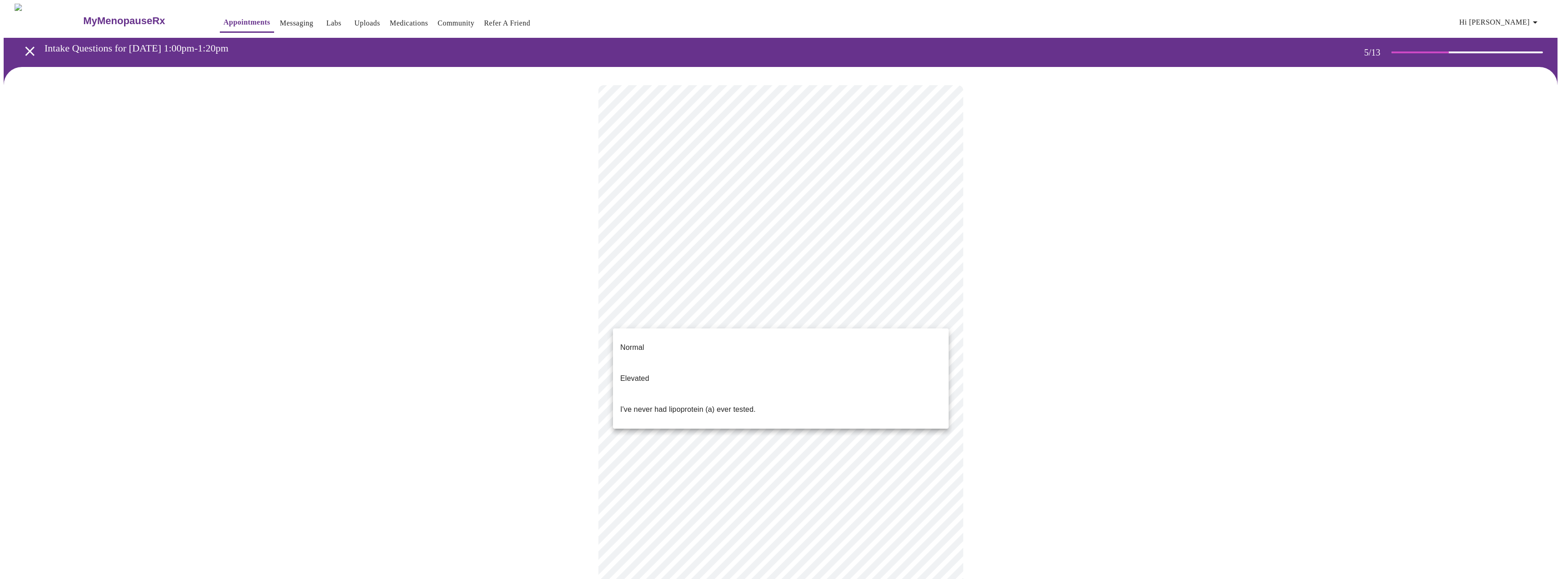
click at [978, 288] on div at bounding box center [784, 290] width 1568 height 579
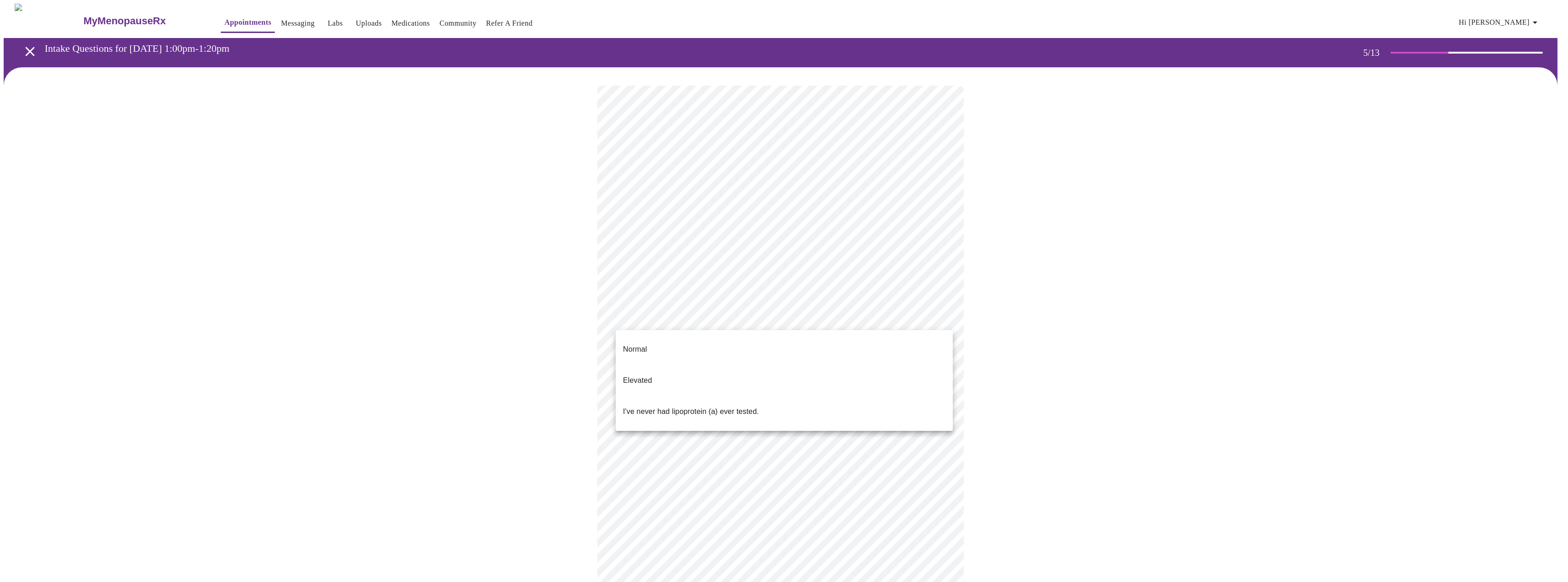
click at [695, 318] on body "MyMenopauseRx Appointments Messaging Labs Uploads Medications Community Refer a…" at bounding box center [784, 372] width 1561 height 737
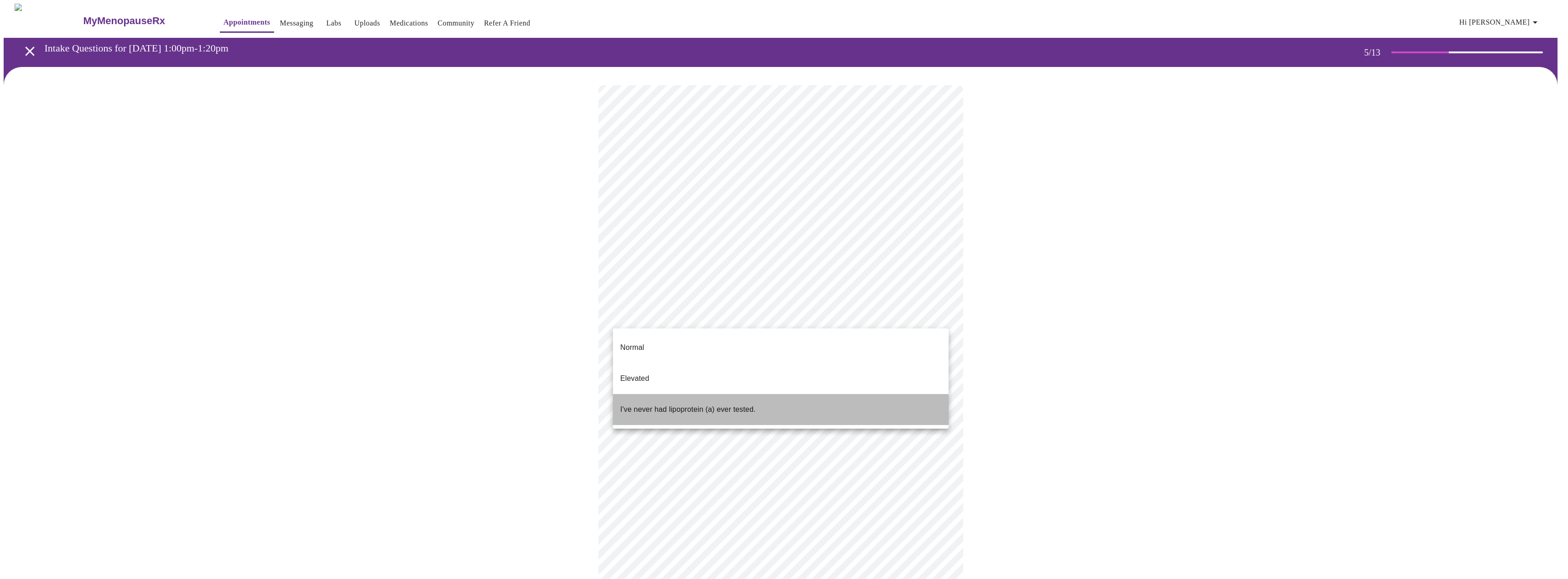
click at [741, 404] on p "I've never had lipoprotein (a) ever tested." at bounding box center [688, 410] width 136 height 11
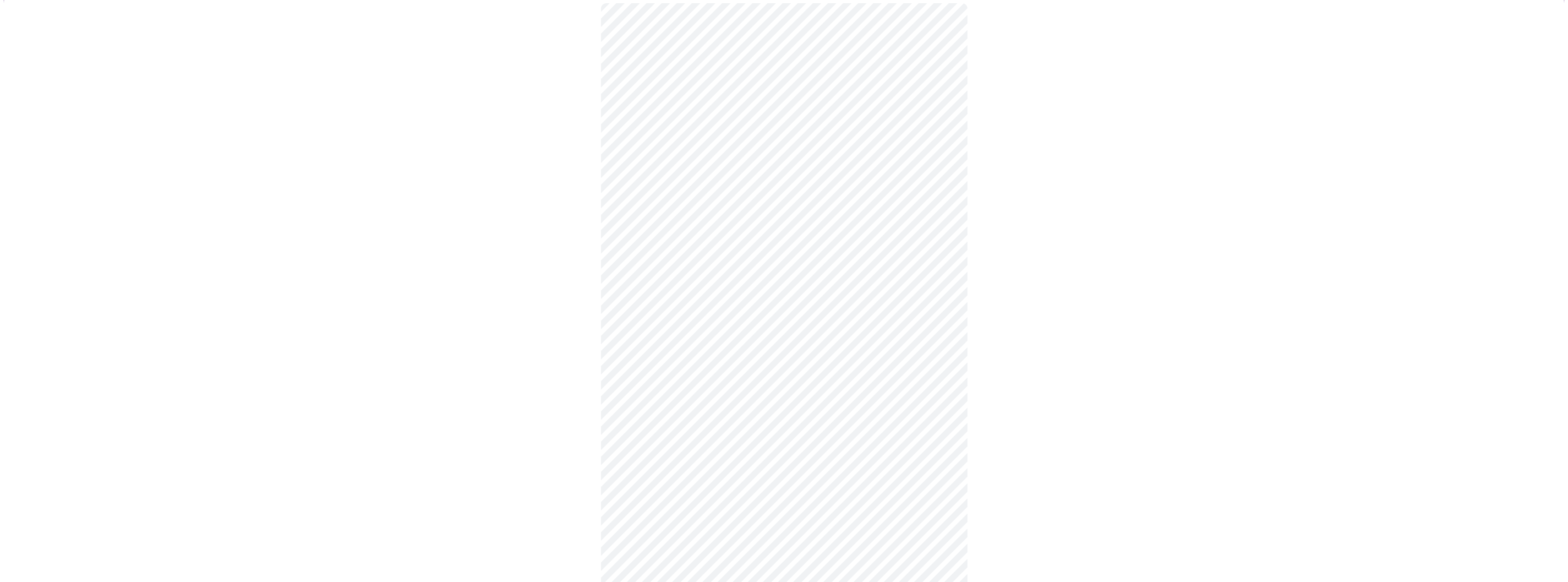
scroll to position [92, 0]
click at [1073, 374] on div at bounding box center [784, 289] width 1561 height 628
click at [1122, 410] on div at bounding box center [784, 281] width 1561 height 608
click at [1058, 407] on div at bounding box center [784, 281] width 1561 height 608
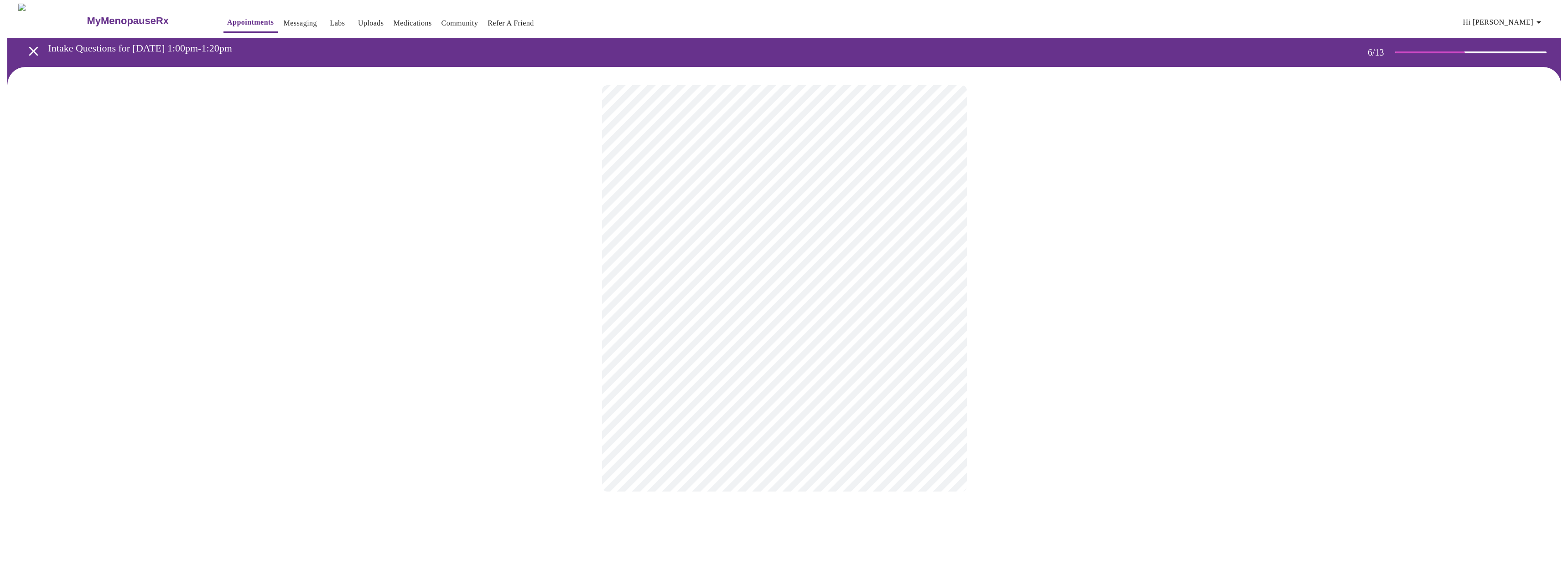
scroll to position [0, 0]
drag, startPoint x: 1082, startPoint y: 229, endPoint x: 1071, endPoint y: 232, distance: 11.4
click at [1082, 230] on div at bounding box center [784, 279] width 1561 height 423
click at [850, 253] on body "MyMenopauseRx Appointments Messaging Labs Uploads Medications Community Refer a…" at bounding box center [784, 247] width 1561 height 487
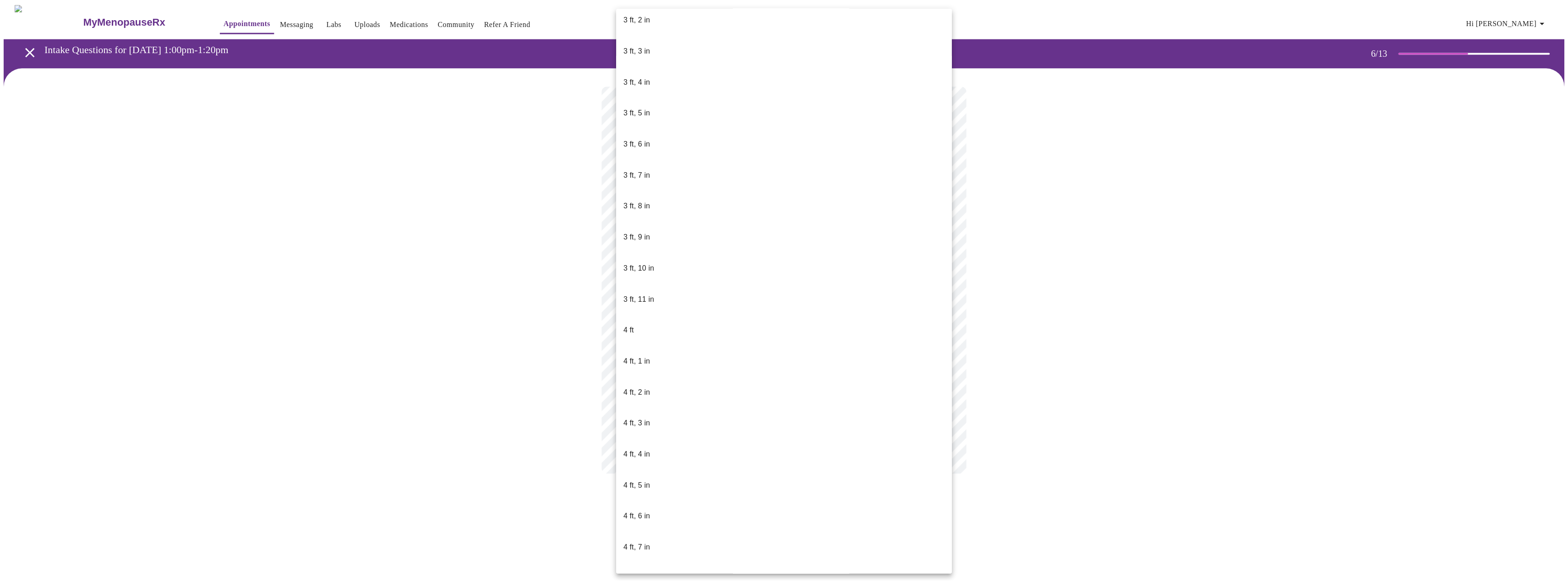
scroll to position [229, 0]
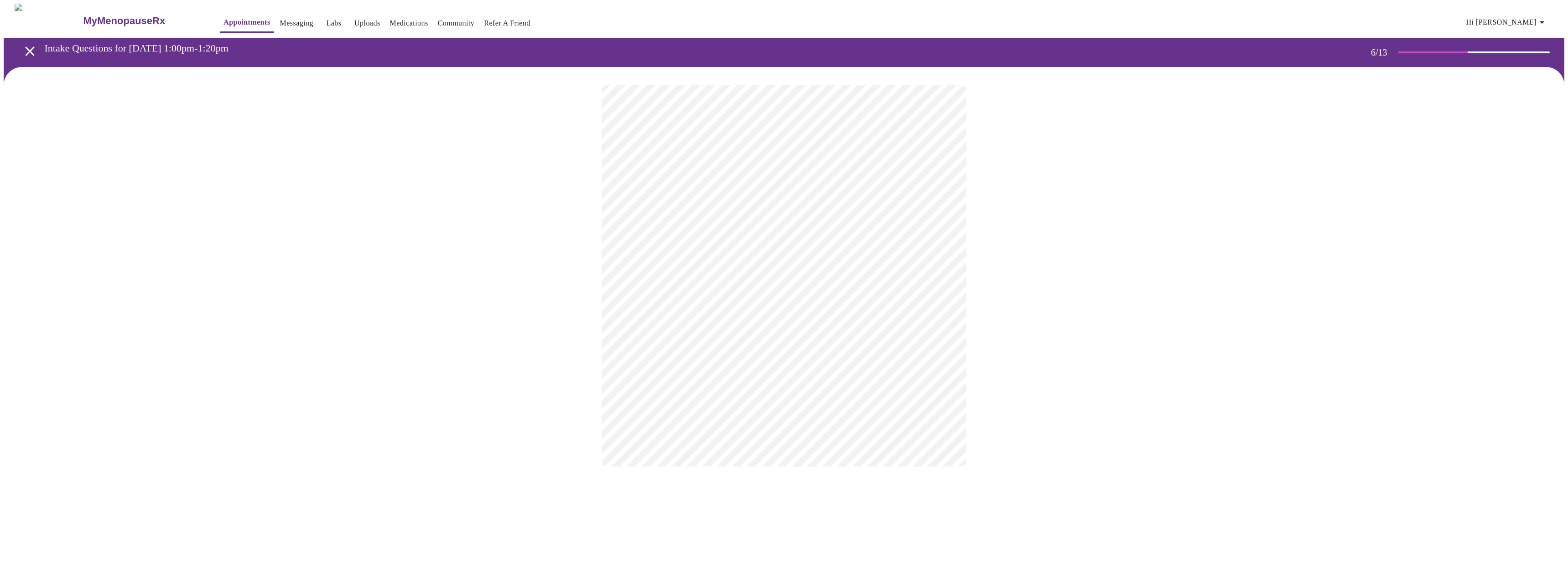
click at [1163, 350] on div "3 ft 3 ft, 1 in 3 ft, 2 in 3 ft, 3 in 3 ft, 4 in 3 ft, 5 in 3 ft, 6 in 3 ft, 7 …" at bounding box center [784, 290] width 1568 height 579
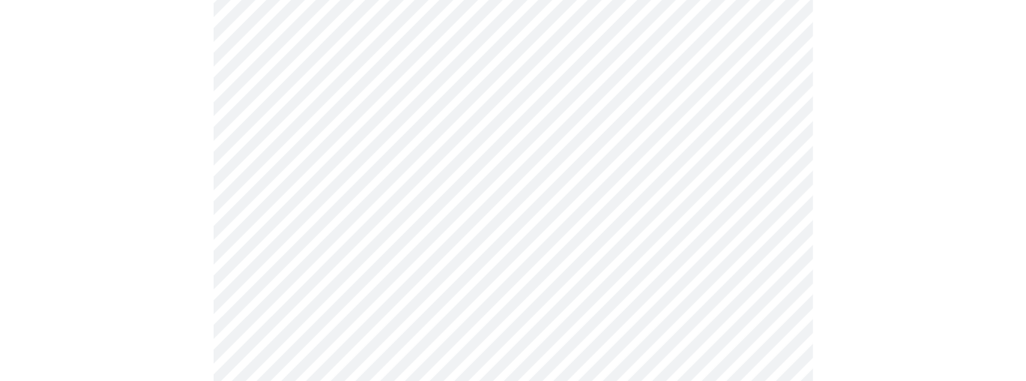
scroll to position [3896, 0]
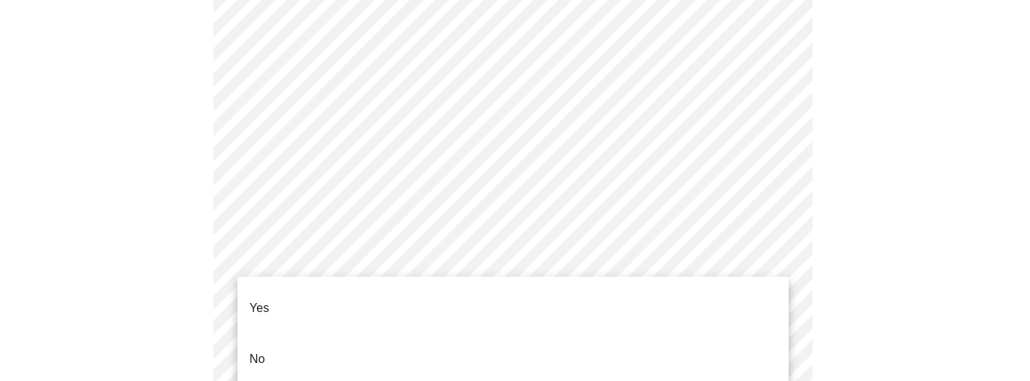
click at [369, 321] on ul "Yes No" at bounding box center [513, 333] width 551 height 114
click at [324, 334] on li "No" at bounding box center [513, 358] width 551 height 51
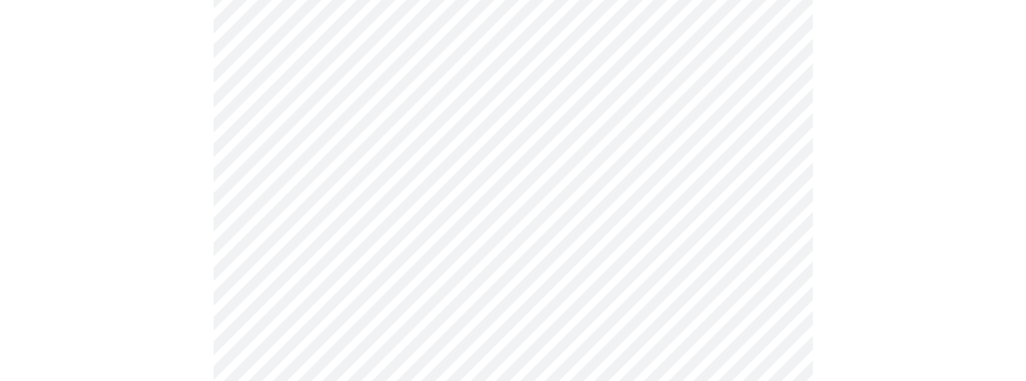
scroll to position [4256, 0]
click at [201, 227] on div at bounding box center [513, 210] width 1014 height 1357
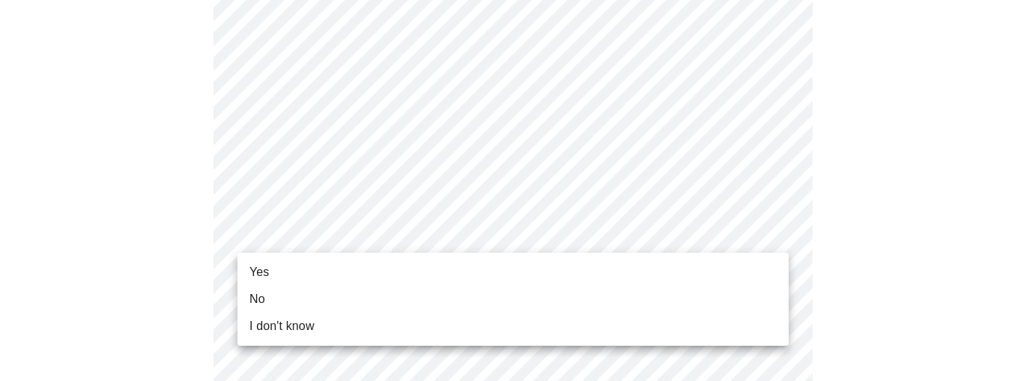
click at [318, 276] on li "Yes" at bounding box center [513, 271] width 551 height 27
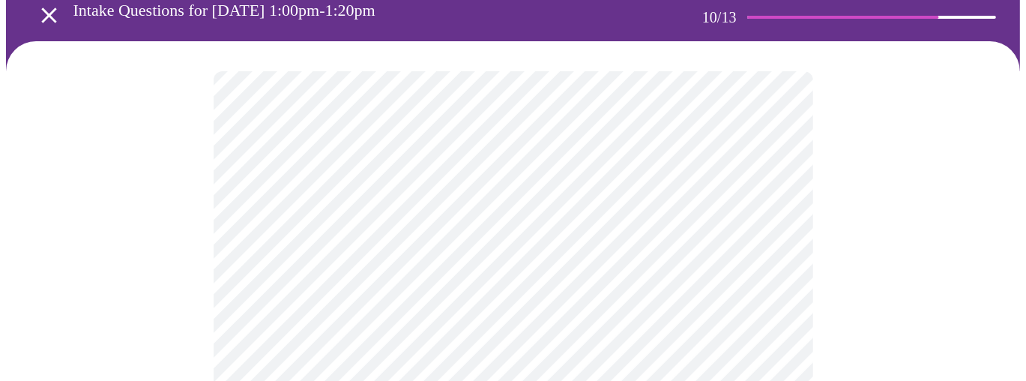
scroll to position [210, 0]
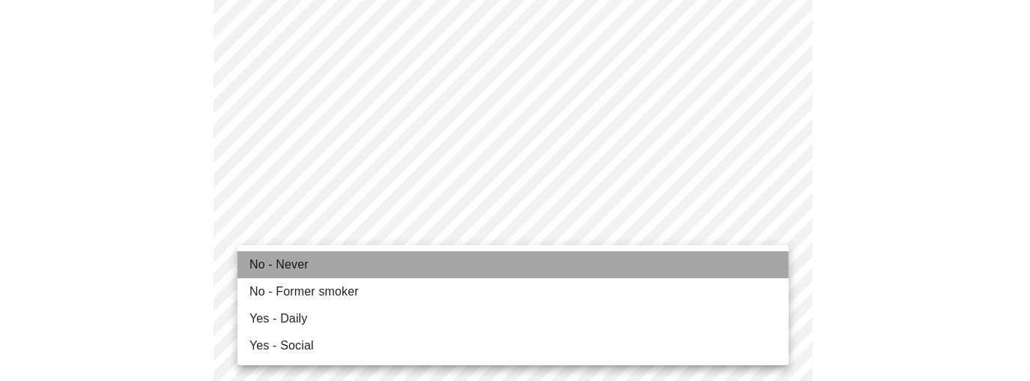
click at [297, 269] on span "No - Never" at bounding box center [279, 265] width 59 height 18
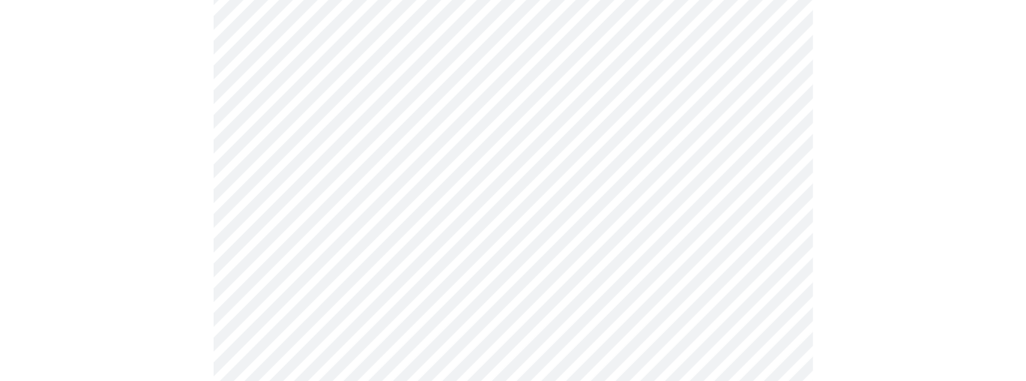
scroll to position [270, 0]
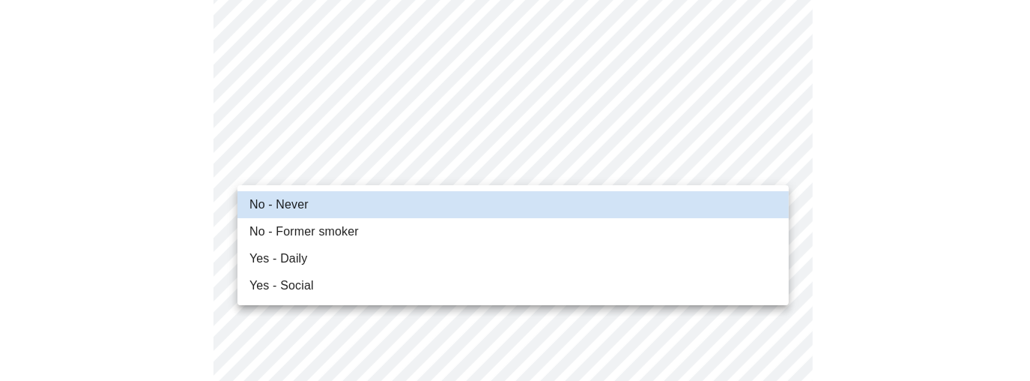
click at [324, 169] on div at bounding box center [515, 190] width 1030 height 381
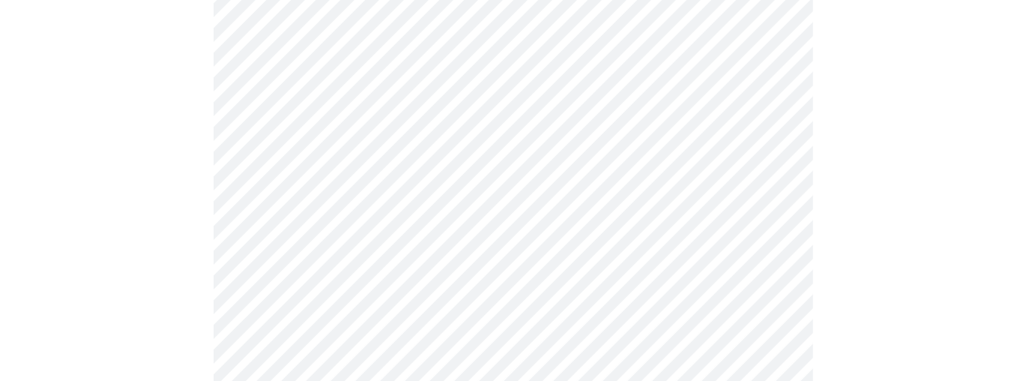
scroll to position [1199, 0]
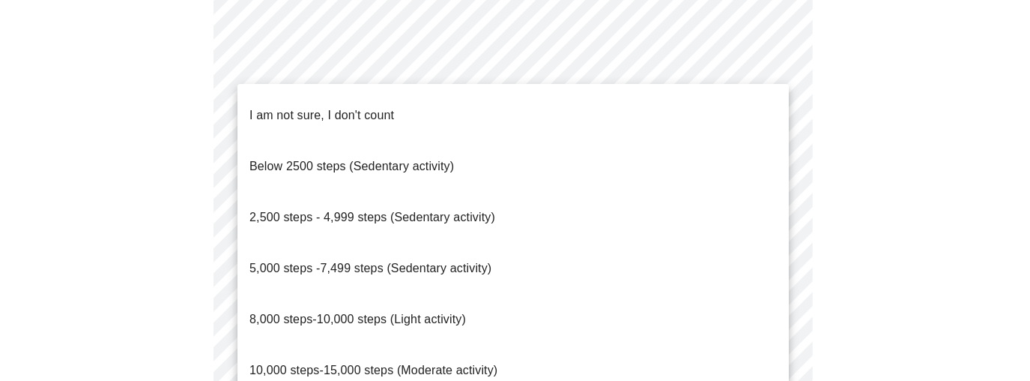
click at [450, 261] on span "5,000 steps -7,499 steps (Sedentary activity)" at bounding box center [371, 267] width 242 height 13
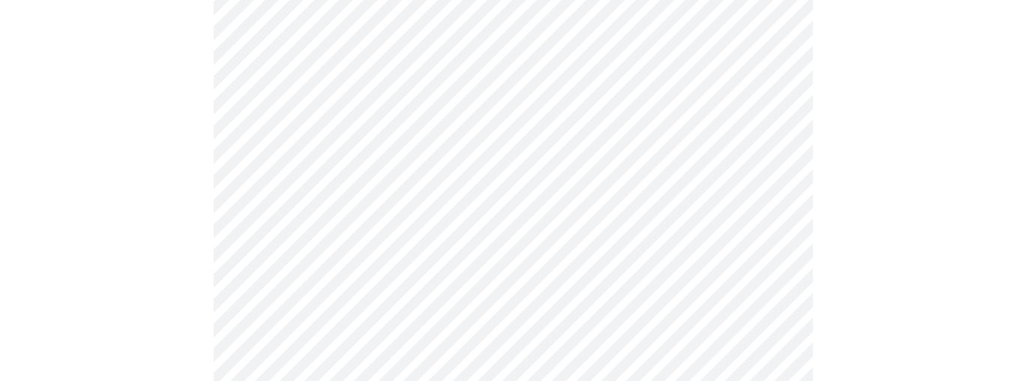
scroll to position [1349, 0]
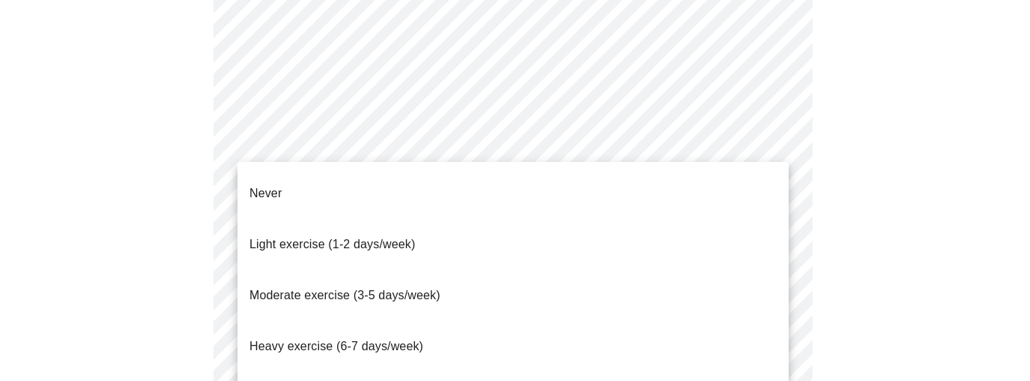
click at [371, 187] on li "Never" at bounding box center [513, 193] width 551 height 51
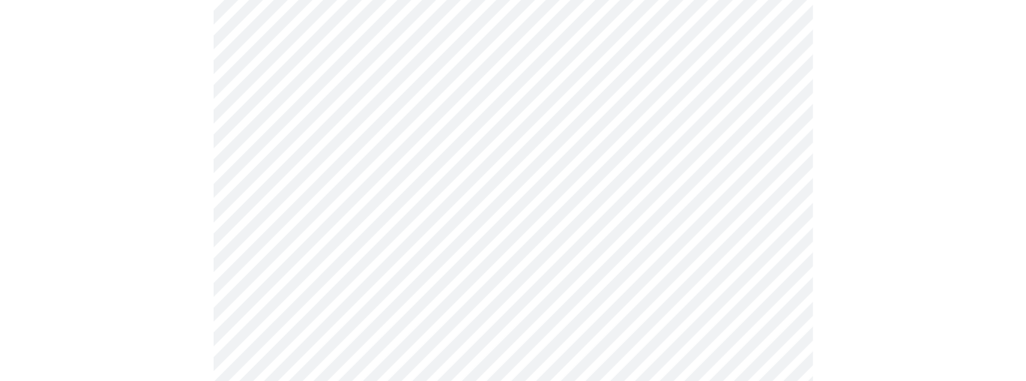
scroll to position [1499, 0]
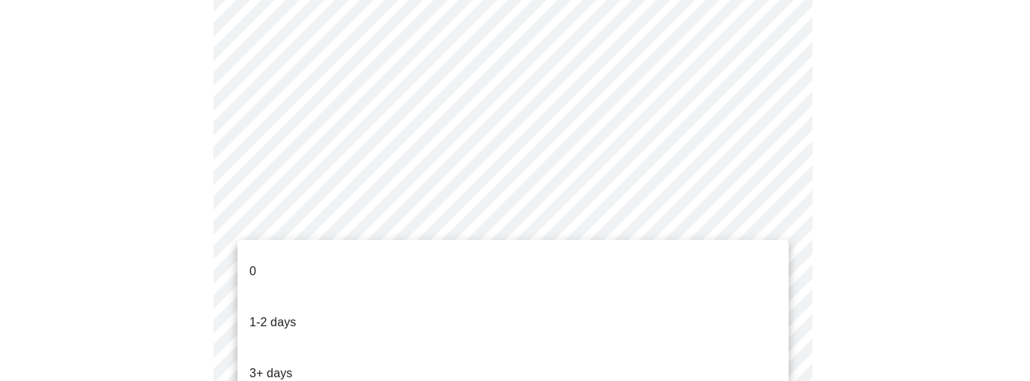
click at [339, 261] on li "0" at bounding box center [513, 271] width 551 height 51
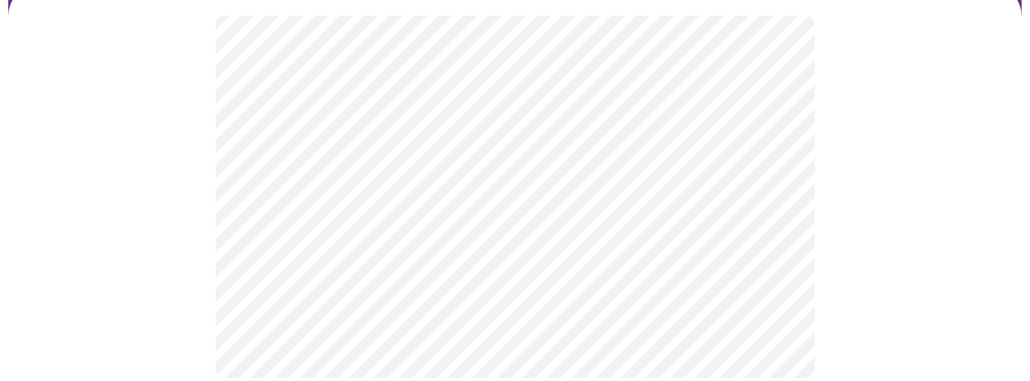
scroll to position [0, 0]
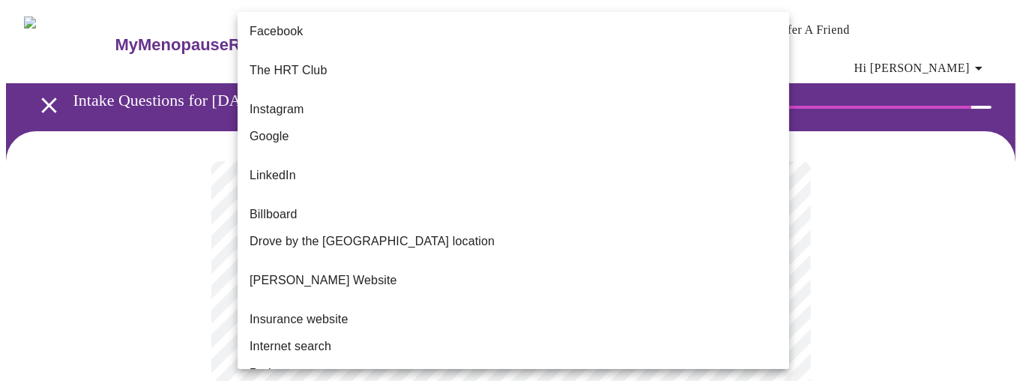
click at [390, 307] on body "MyMenopauseRx Appointments Messaging Labs Uploads Medications Community Refer a…" at bounding box center [513, 265] width 1014 height 518
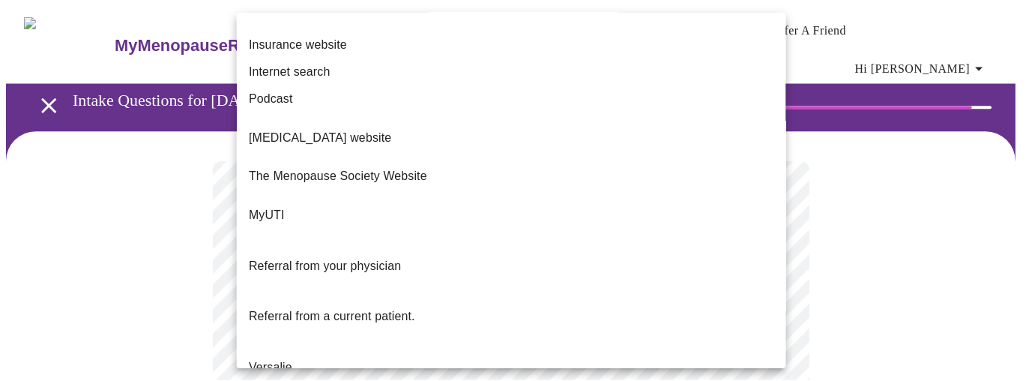
scroll to position [275, 0]
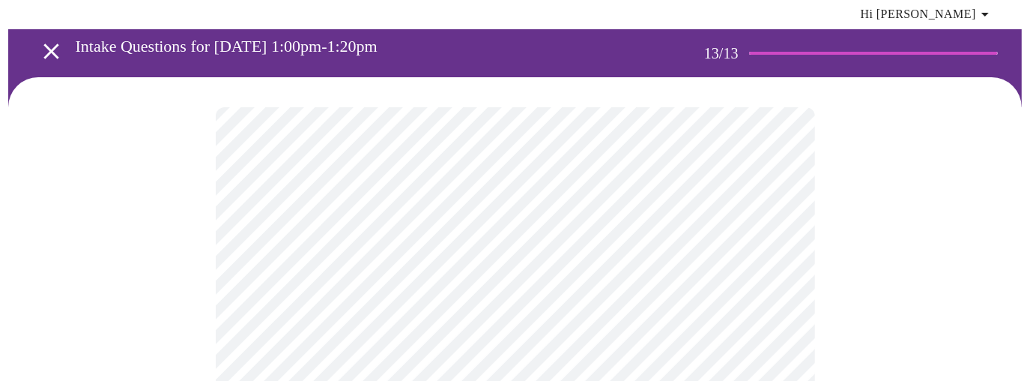
scroll to position [60, 0]
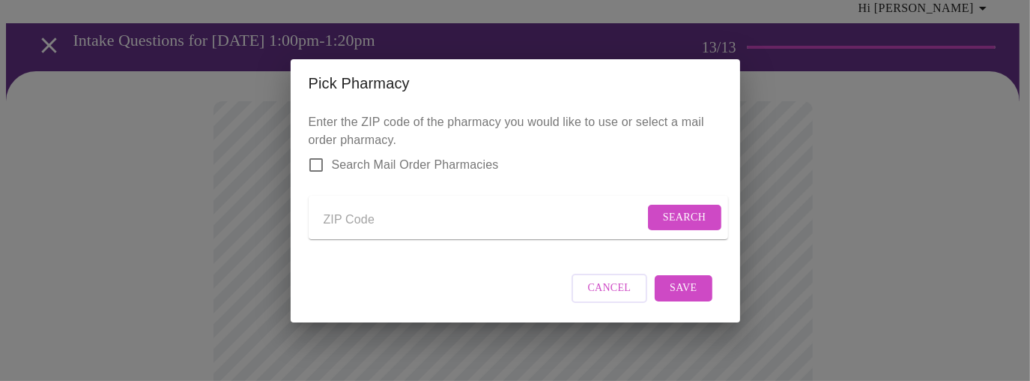
click at [419, 208] on input "Send a message to your care team" at bounding box center [484, 220] width 321 height 24
type input "70065"
click at [673, 218] on span "Search" at bounding box center [684, 217] width 43 height 19
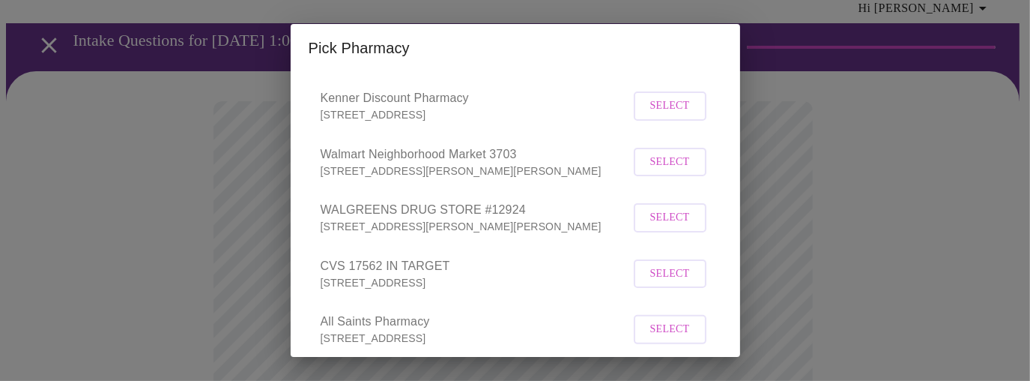
scroll to position [420, 0]
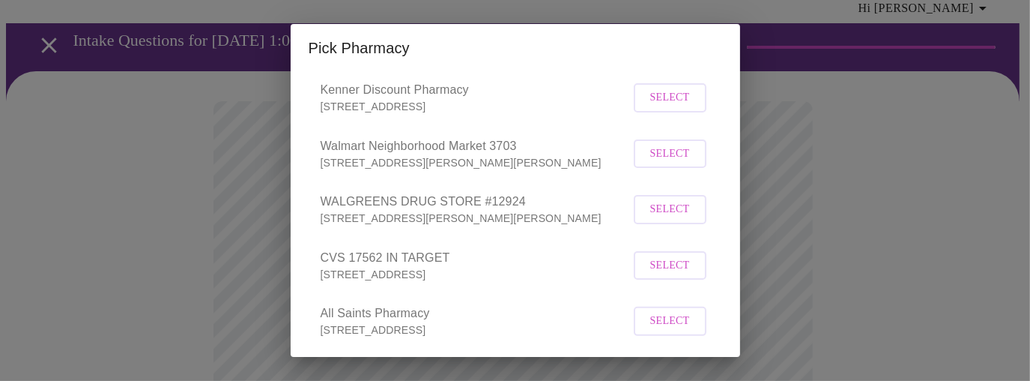
click at [671, 219] on span "Select" at bounding box center [670, 209] width 40 height 19
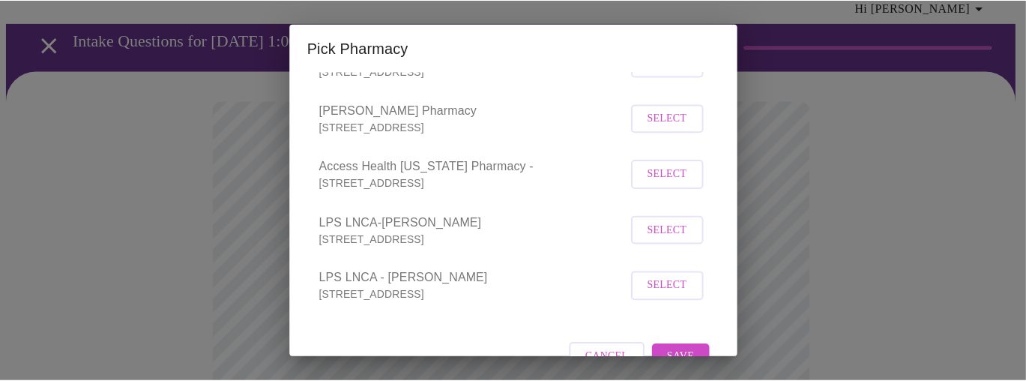
scroll to position [786, 0]
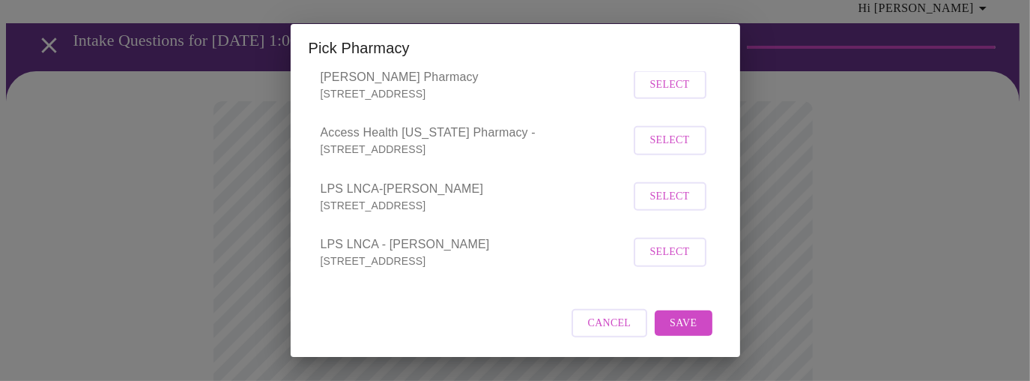
click at [683, 317] on span "Save" at bounding box center [683, 323] width 27 height 19
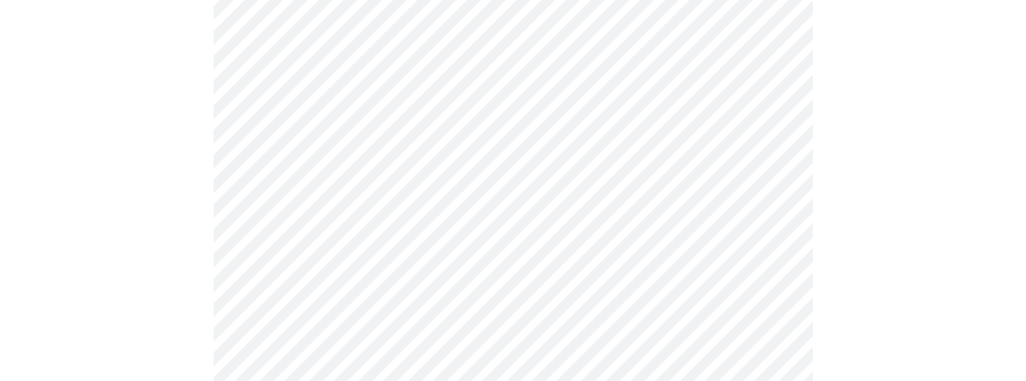
scroll to position [210, 0]
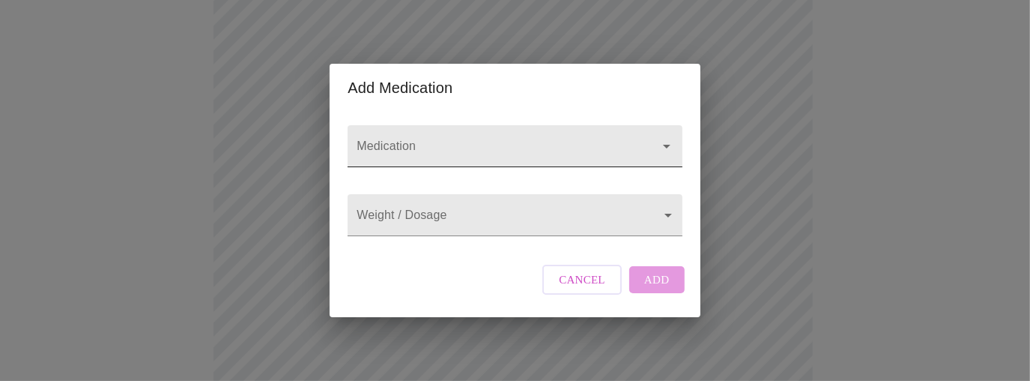
click at [405, 139] on input "Medication" at bounding box center [493, 153] width 279 height 28
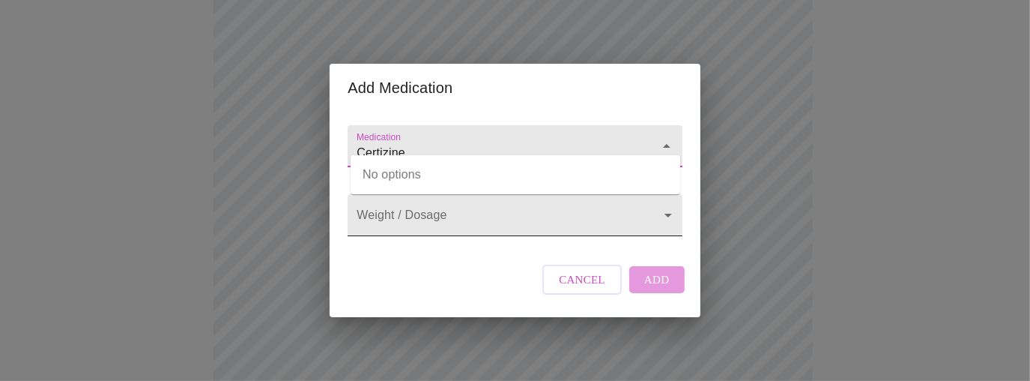
type input "Certizine"
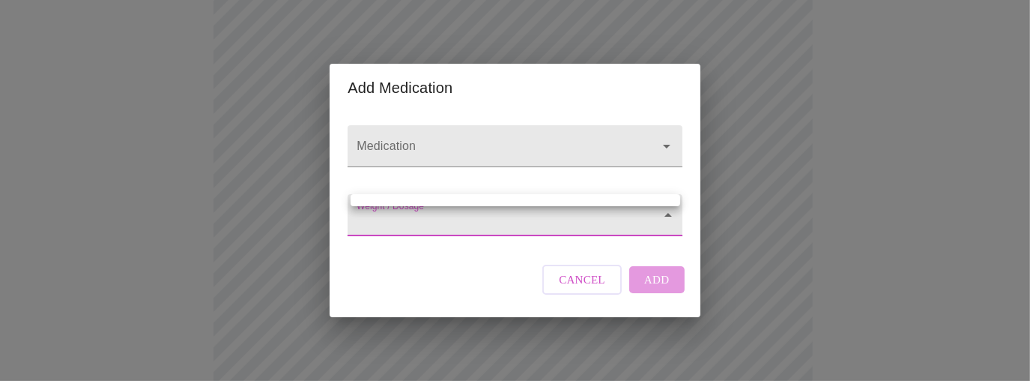
click at [421, 229] on body "MyMenopauseRx Appointments Messaging Labs Uploads Medications Community Refer a…" at bounding box center [515, 370] width 1018 height 1148
click at [425, 220] on div at bounding box center [515, 190] width 1030 height 381
click at [426, 218] on body "MyMenopauseRx Appointments Messaging Labs Uploads Medications Community Refer a…" at bounding box center [515, 370] width 1018 height 1148
drag, startPoint x: 425, startPoint y: 222, endPoint x: 383, endPoint y: 229, distance: 42.5
click at [398, 229] on div at bounding box center [515, 190] width 1030 height 381
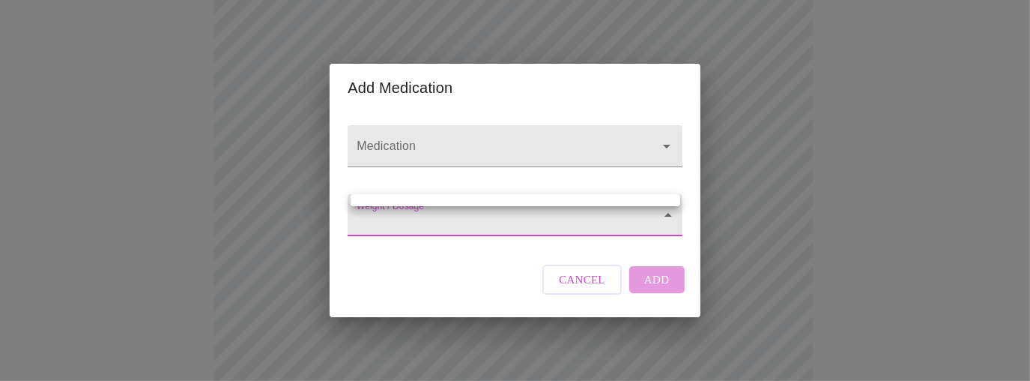
drag, startPoint x: 373, startPoint y: 228, endPoint x: 379, endPoint y: 217, distance: 12.1
click at [374, 226] on body "MyMenopauseRx Appointments Messaging Labs Uploads Medications Community Refer a…" at bounding box center [515, 370] width 1018 height 1148
drag, startPoint x: 427, startPoint y: 117, endPoint x: 414, endPoint y: 141, distance: 27.2
click at [427, 119] on div at bounding box center [515, 190] width 1030 height 381
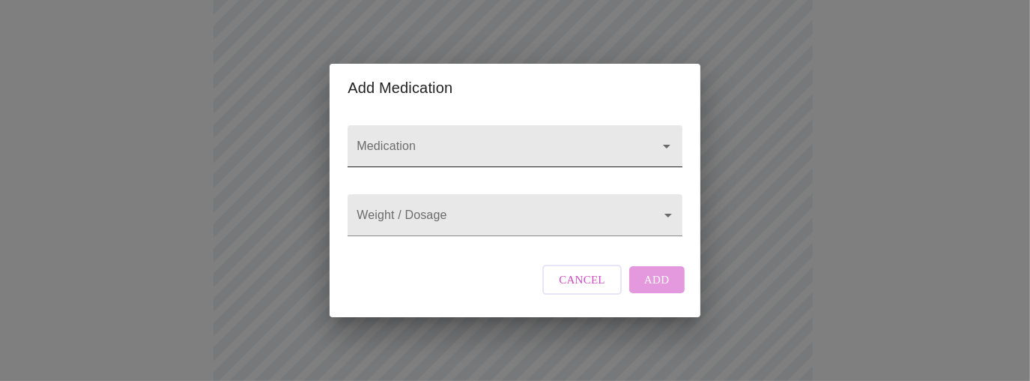
click at [414, 141] on input "Medication" at bounding box center [493, 153] width 279 height 28
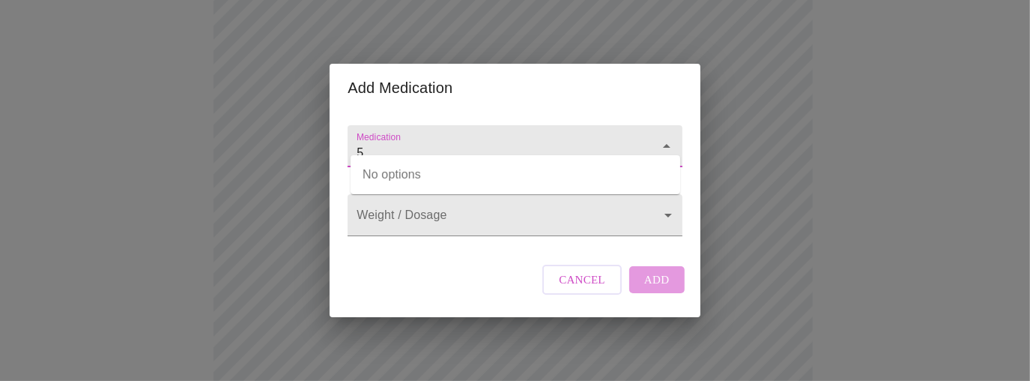
type input "5"
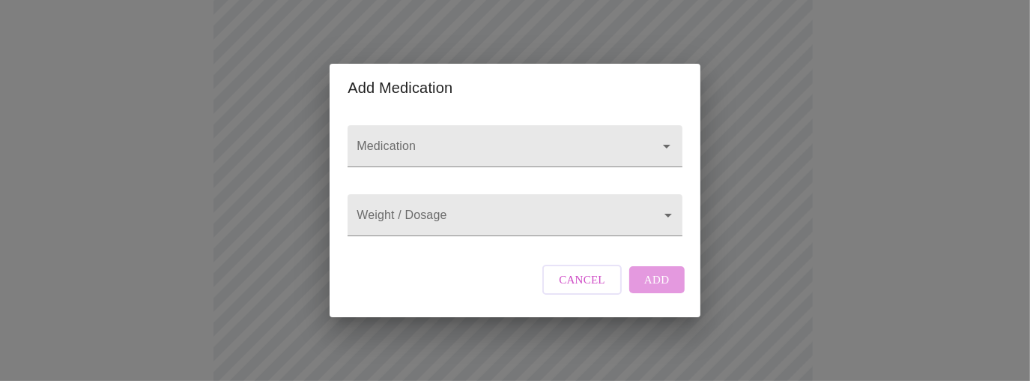
click at [589, 289] on span "Cancel" at bounding box center [582, 279] width 46 height 19
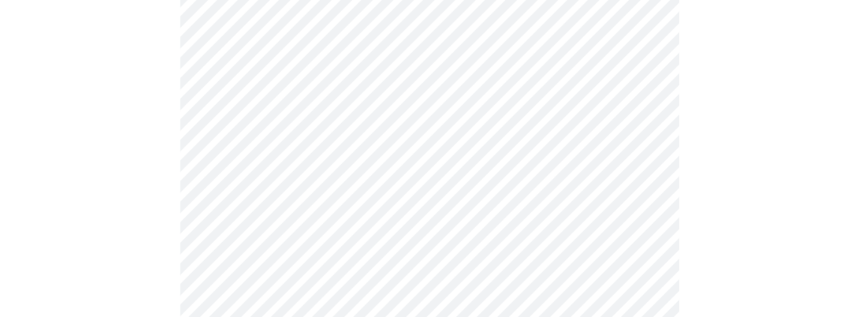
scroll to position [240, 0]
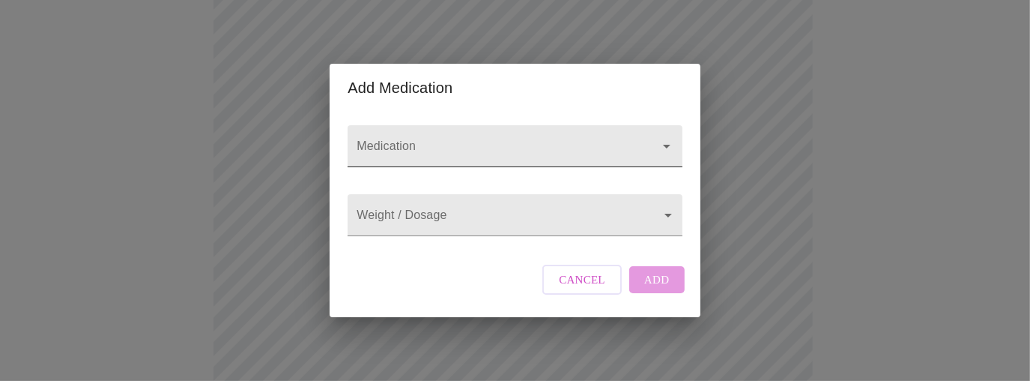
click at [444, 125] on div at bounding box center [515, 146] width 334 height 42
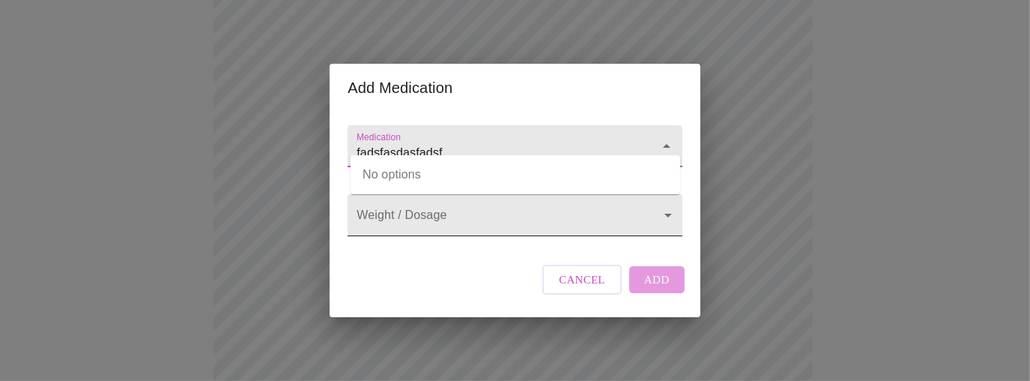
type input "fadsfasdasfadsf"
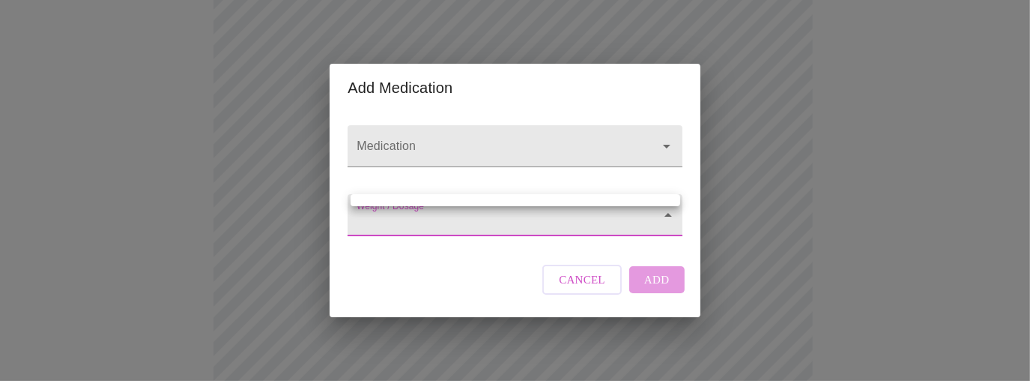
drag, startPoint x: 527, startPoint y: 231, endPoint x: 524, endPoint y: 223, distance: 8.5
click at [525, 228] on body "MyMenopauseRx Appointments Messaging Labs Uploads Medications Community Refer a…" at bounding box center [515, 340] width 1018 height 1148
click at [523, 215] on div at bounding box center [515, 190] width 1030 height 381
click at [517, 216] on body "MyMenopauseRx Appointments Messaging Labs Uploads Medications Community Refer a…" at bounding box center [515, 340] width 1018 height 1148
click at [498, 199] on ul at bounding box center [516, 200] width 330 height 12
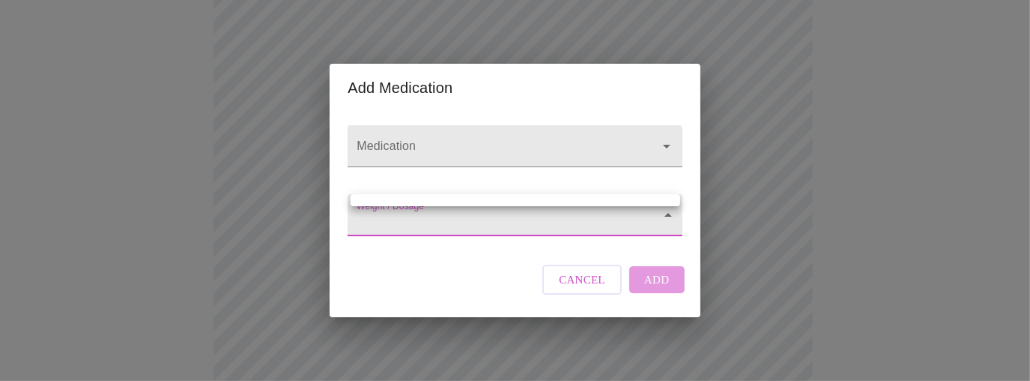
click at [519, 226] on div at bounding box center [515, 190] width 1030 height 381
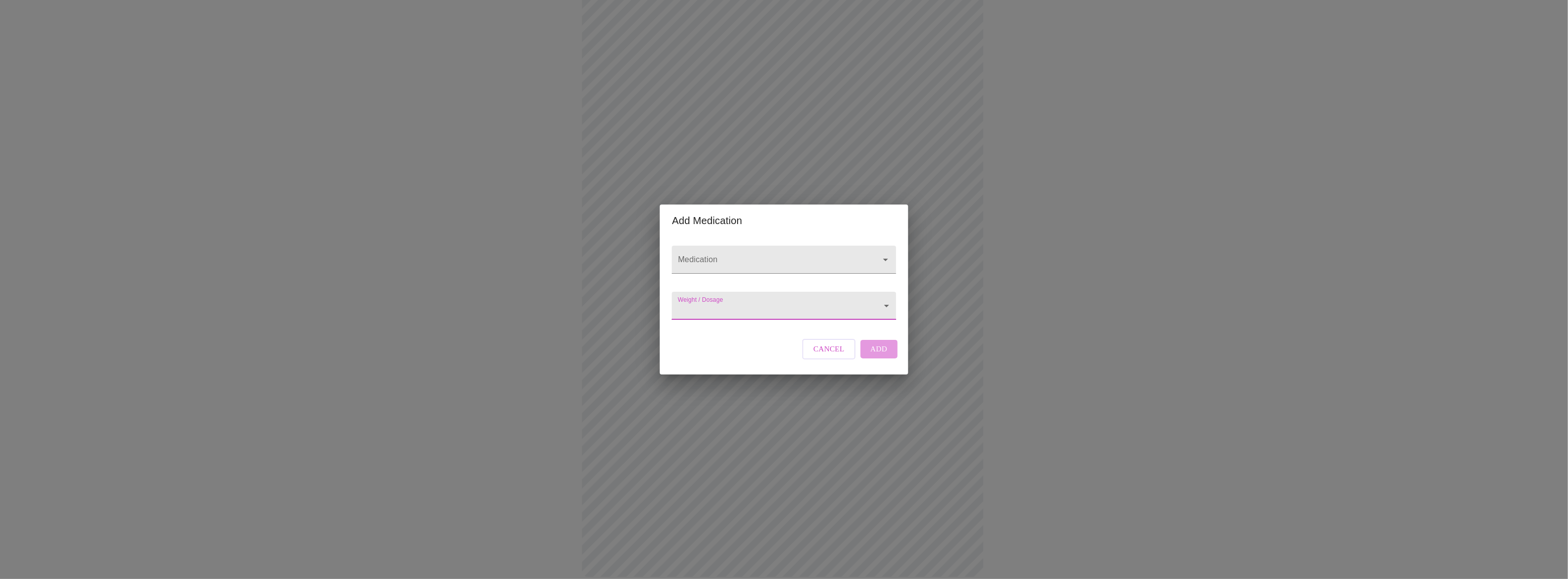
click at [754, 305] on body "MyMenopauseRx Appointments Messaging Labs Uploads Medications Community Refer a…" at bounding box center [784, 220] width 1560 height 754
click at [754, 315] on div at bounding box center [784, 289] width 1568 height 579
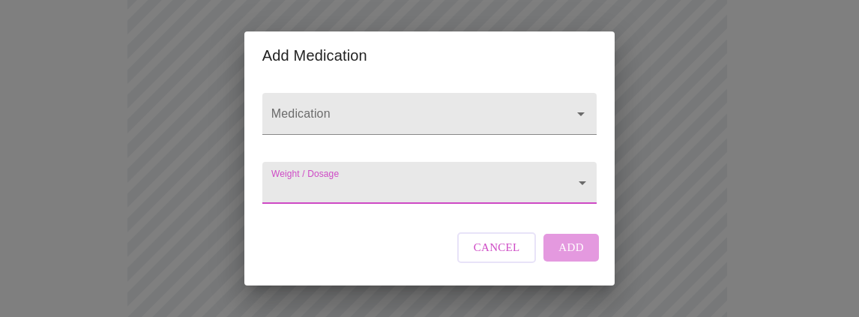
click at [495, 257] on button "Cancel" at bounding box center [496, 247] width 79 height 30
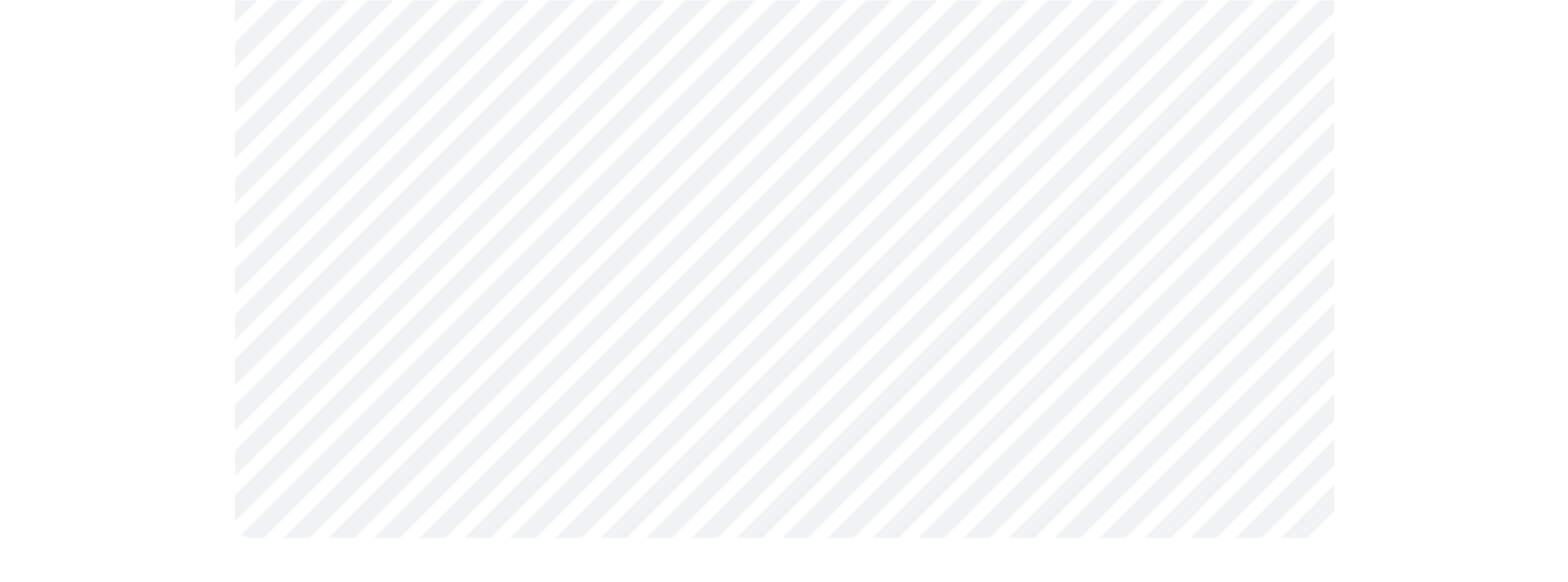
scroll to position [172, 0]
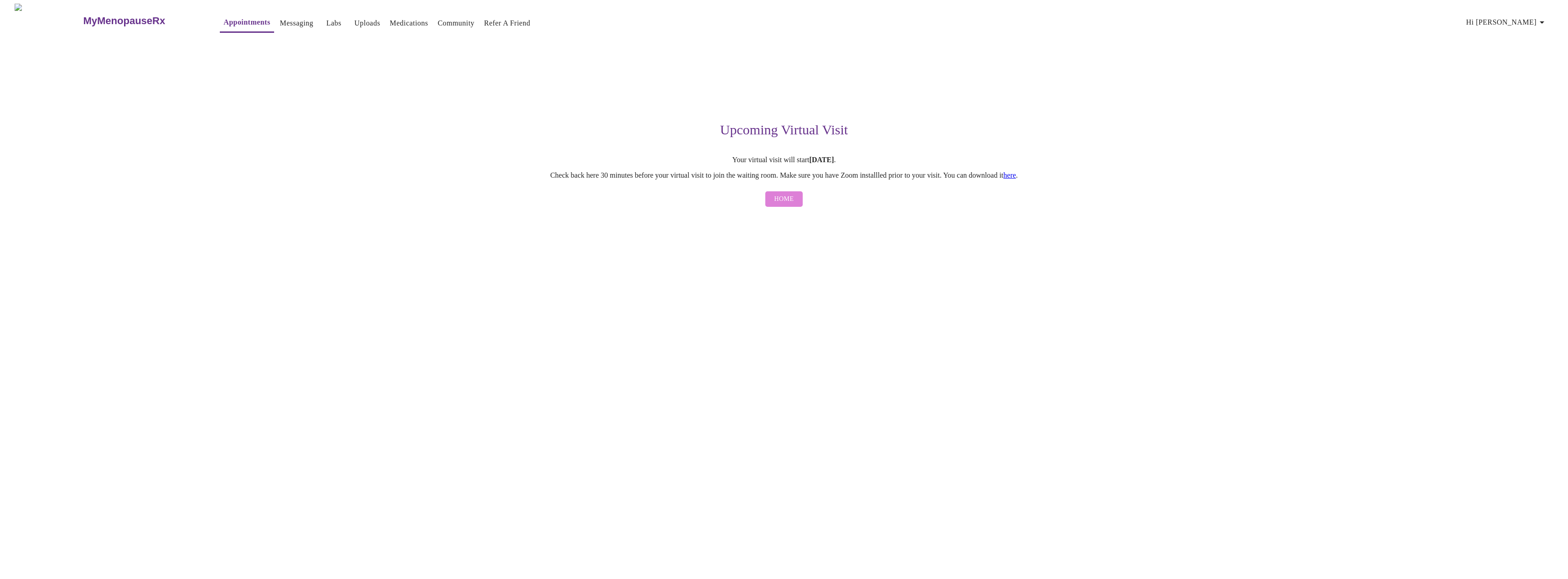
click at [784, 203] on span "Home" at bounding box center [784, 199] width 19 height 12
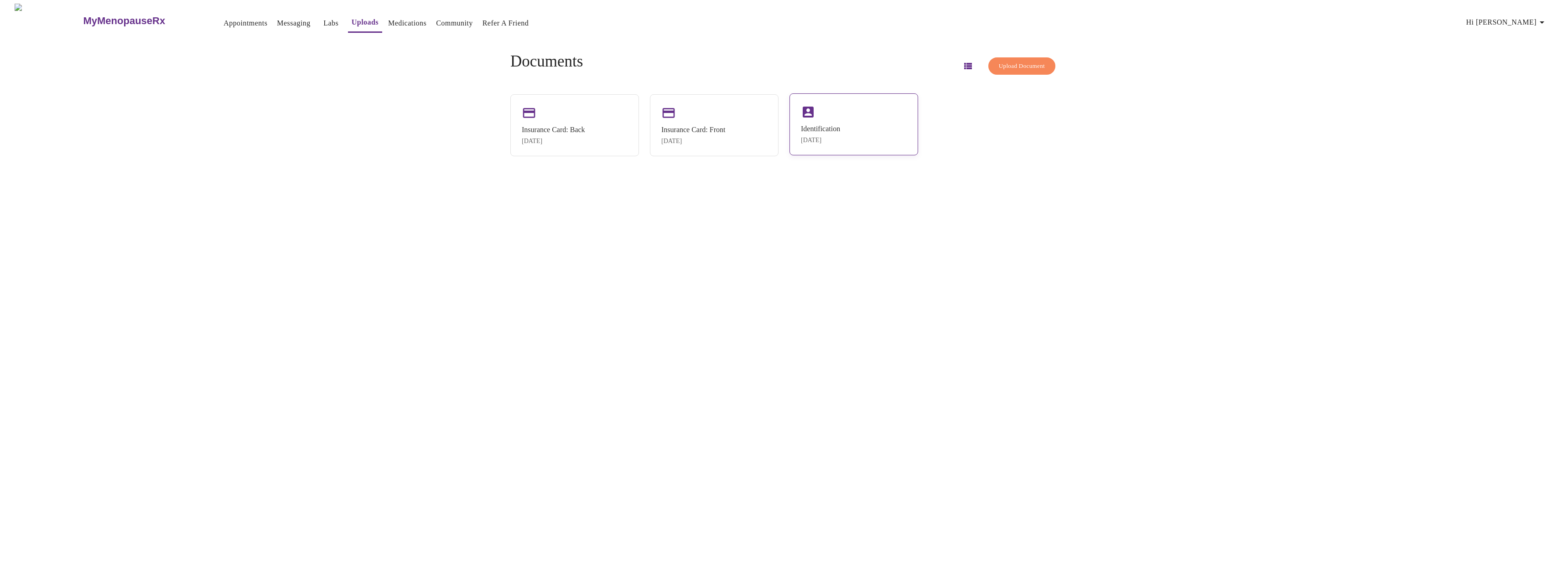
click at [795, 121] on div "Identification Sep 1, 2025" at bounding box center [853, 125] width 128 height 62
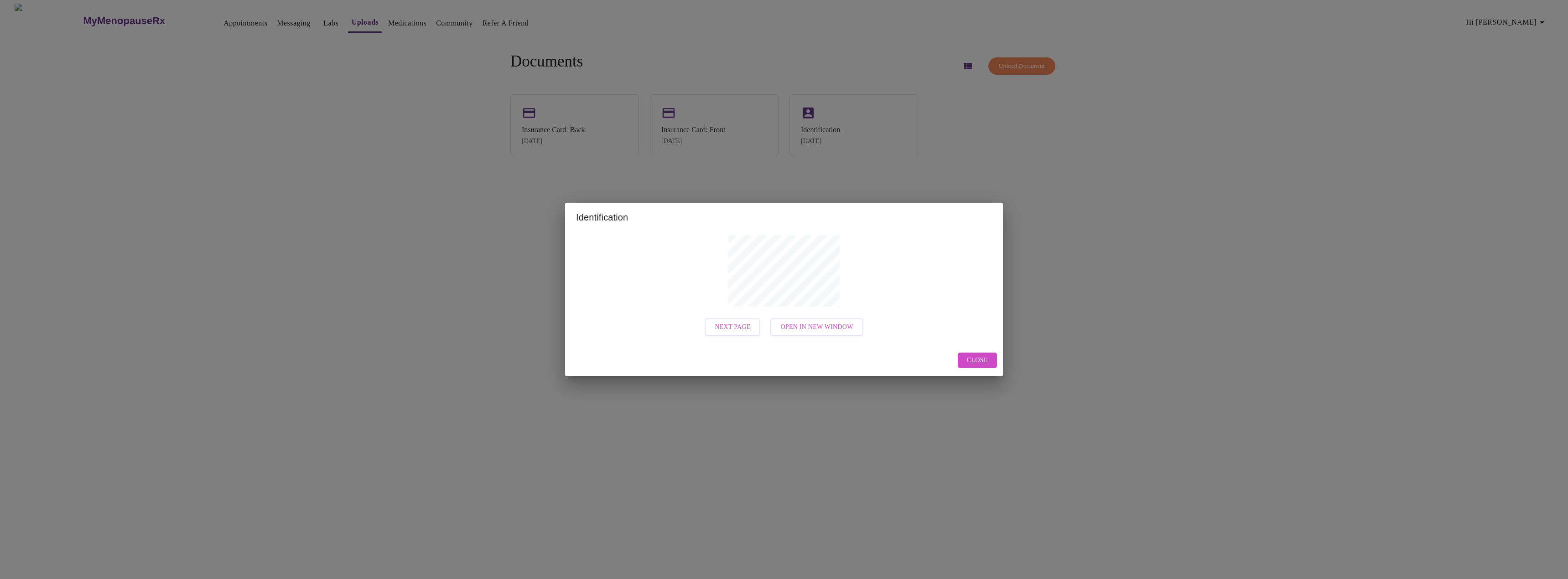
click at [727, 81] on div "Identification Next Page Open in New Window Close" at bounding box center [784, 290] width 1568 height 579
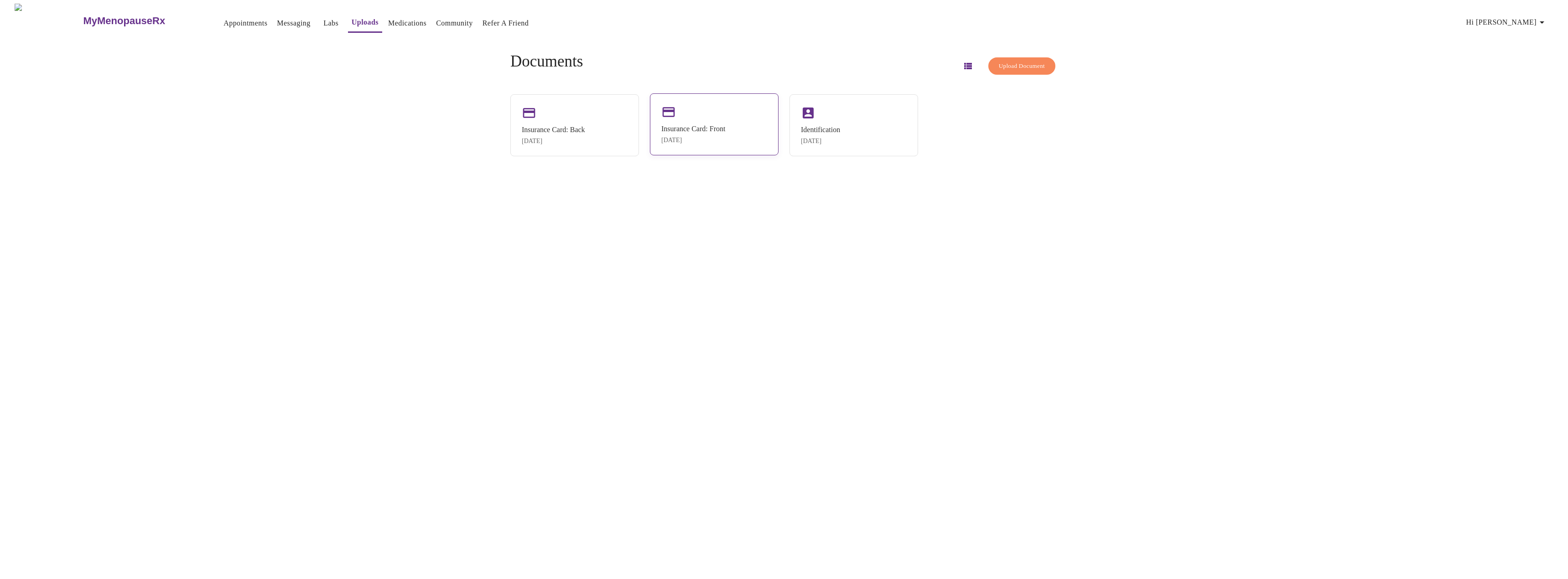
click at [713, 136] on div "Insurance Card: Front Sep 1, 2025" at bounding box center [693, 134] width 64 height 19
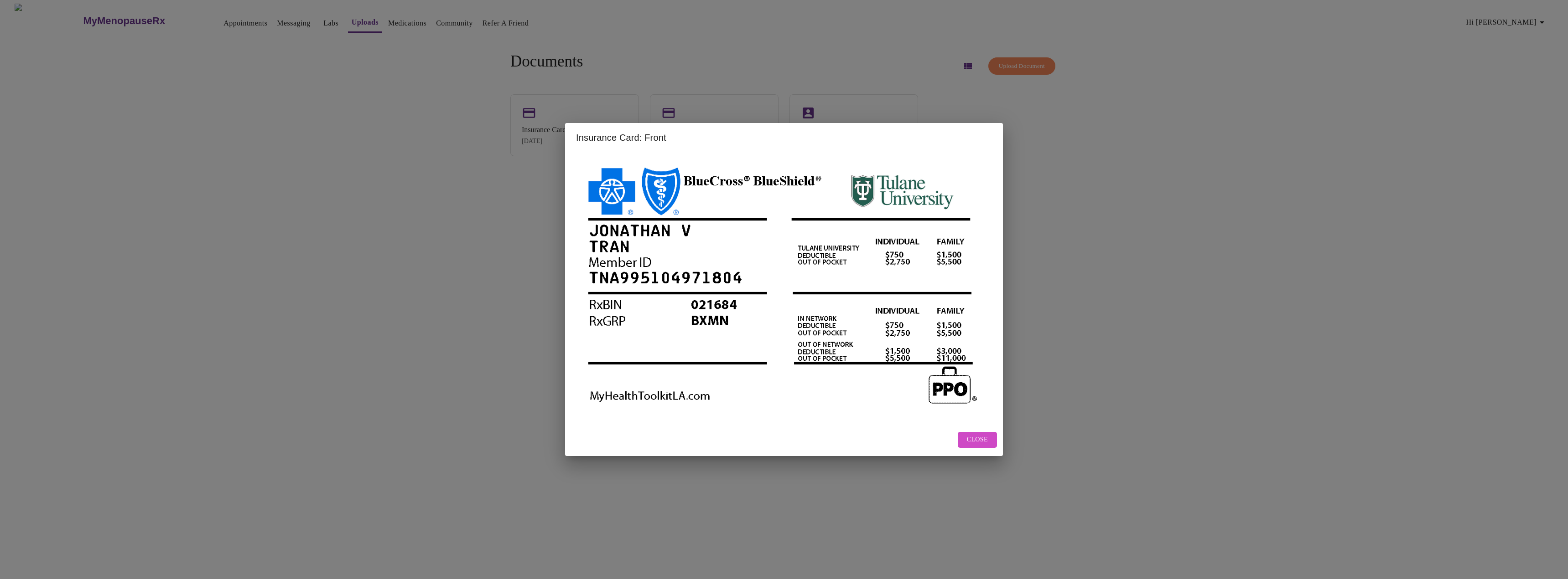
click at [694, 69] on div "Insurance Card: Front Close" at bounding box center [784, 290] width 1568 height 579
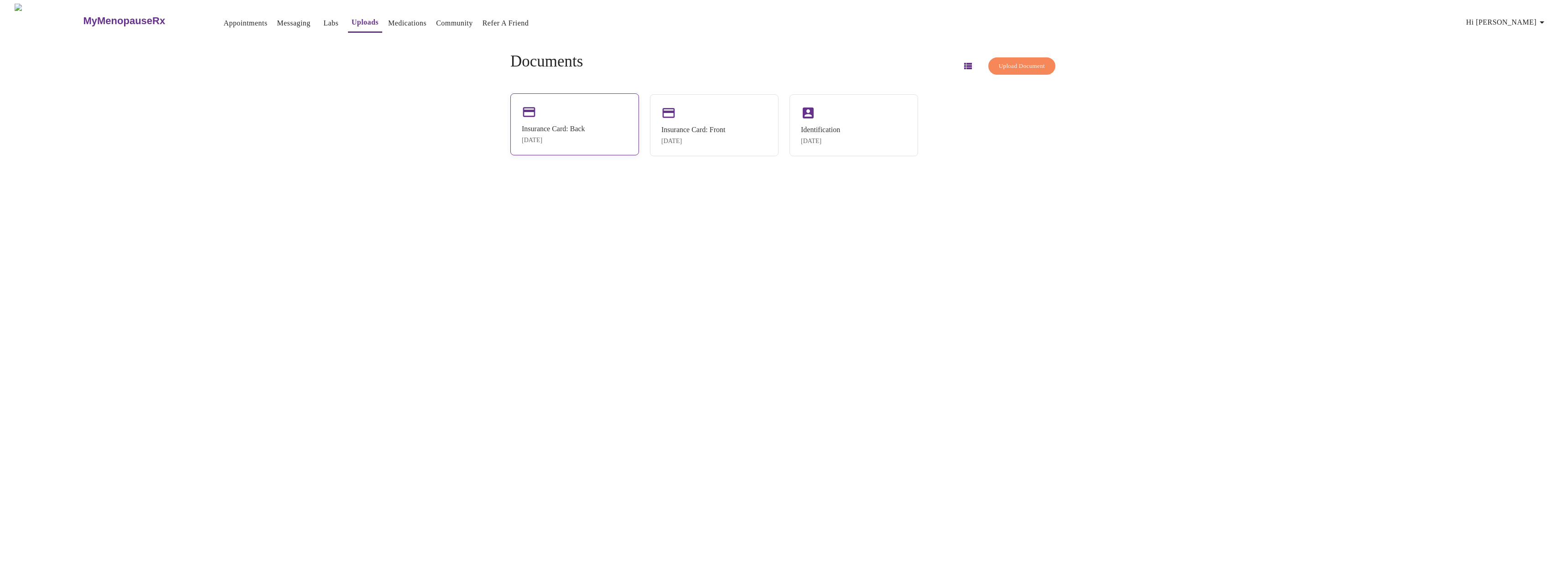
click at [579, 125] on div "Insurance Card: Back" at bounding box center [553, 128] width 63 height 8
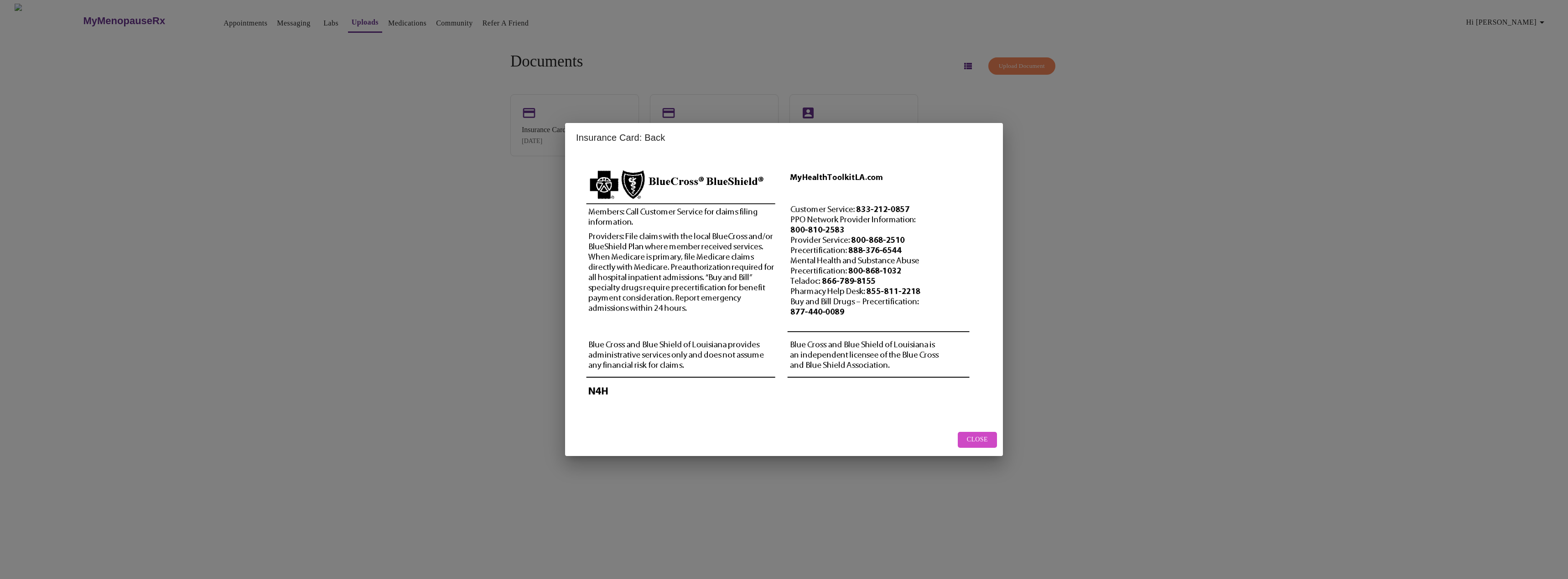
click at [756, 44] on div "Insurance Card: Back Close" at bounding box center [784, 290] width 1568 height 579
